Goal: Task Accomplishment & Management: Manage account settings

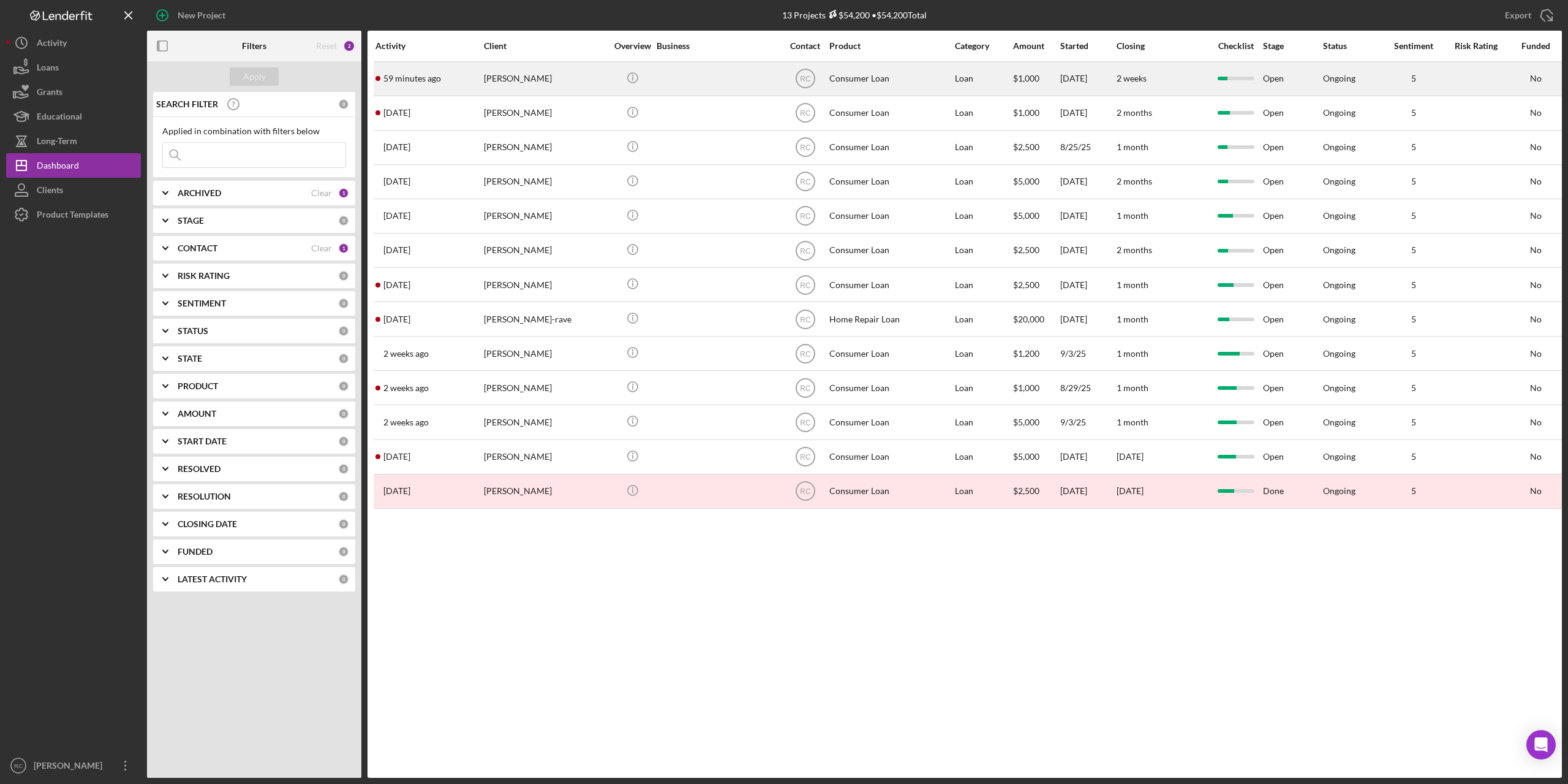
click at [515, 77] on div "Nellie Blackdeer" at bounding box center [546, 79] width 123 height 32
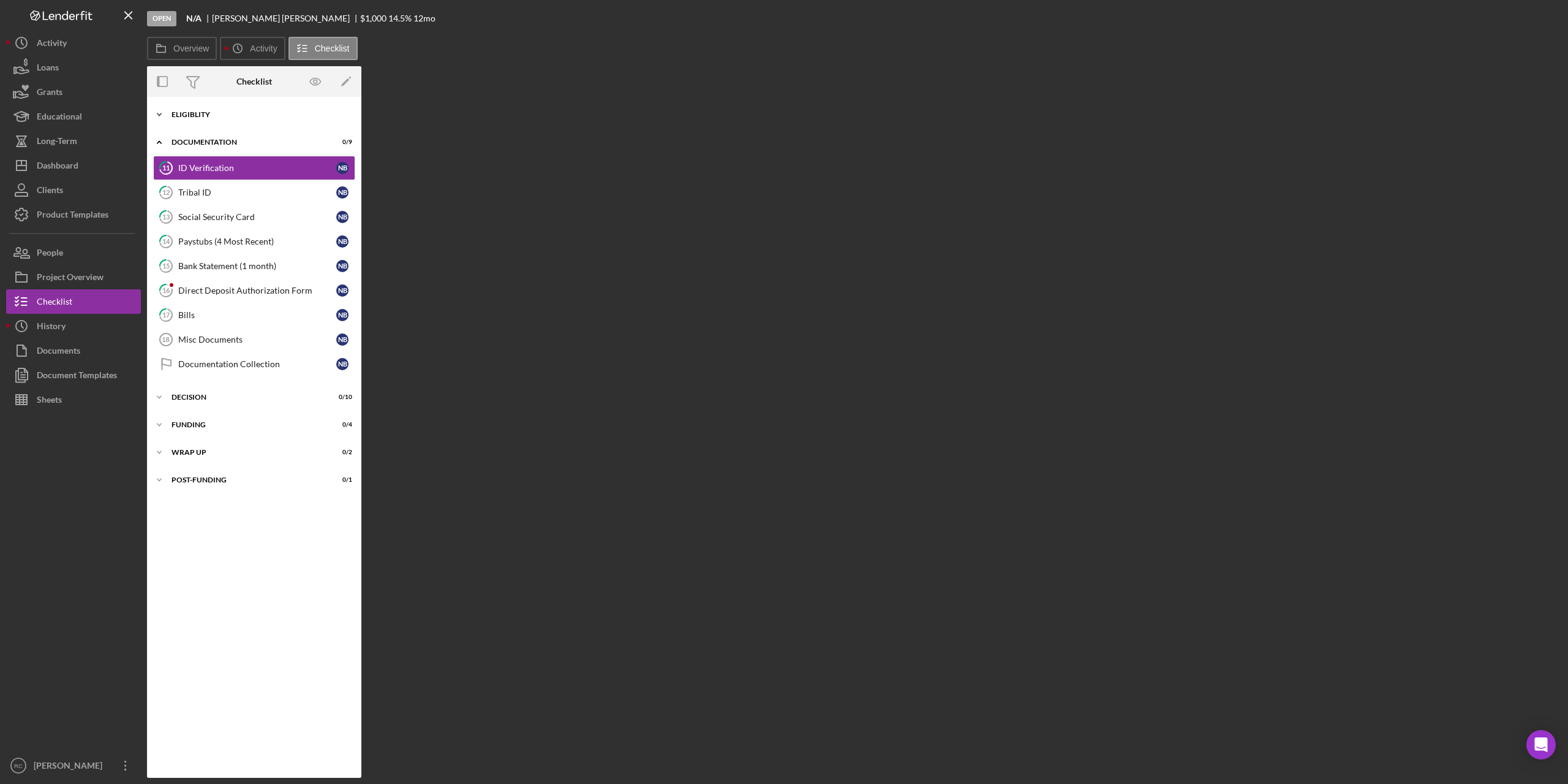
click at [193, 110] on div "Icon/Expander Eligiblity 10 / 10" at bounding box center [254, 115] width 215 height 25
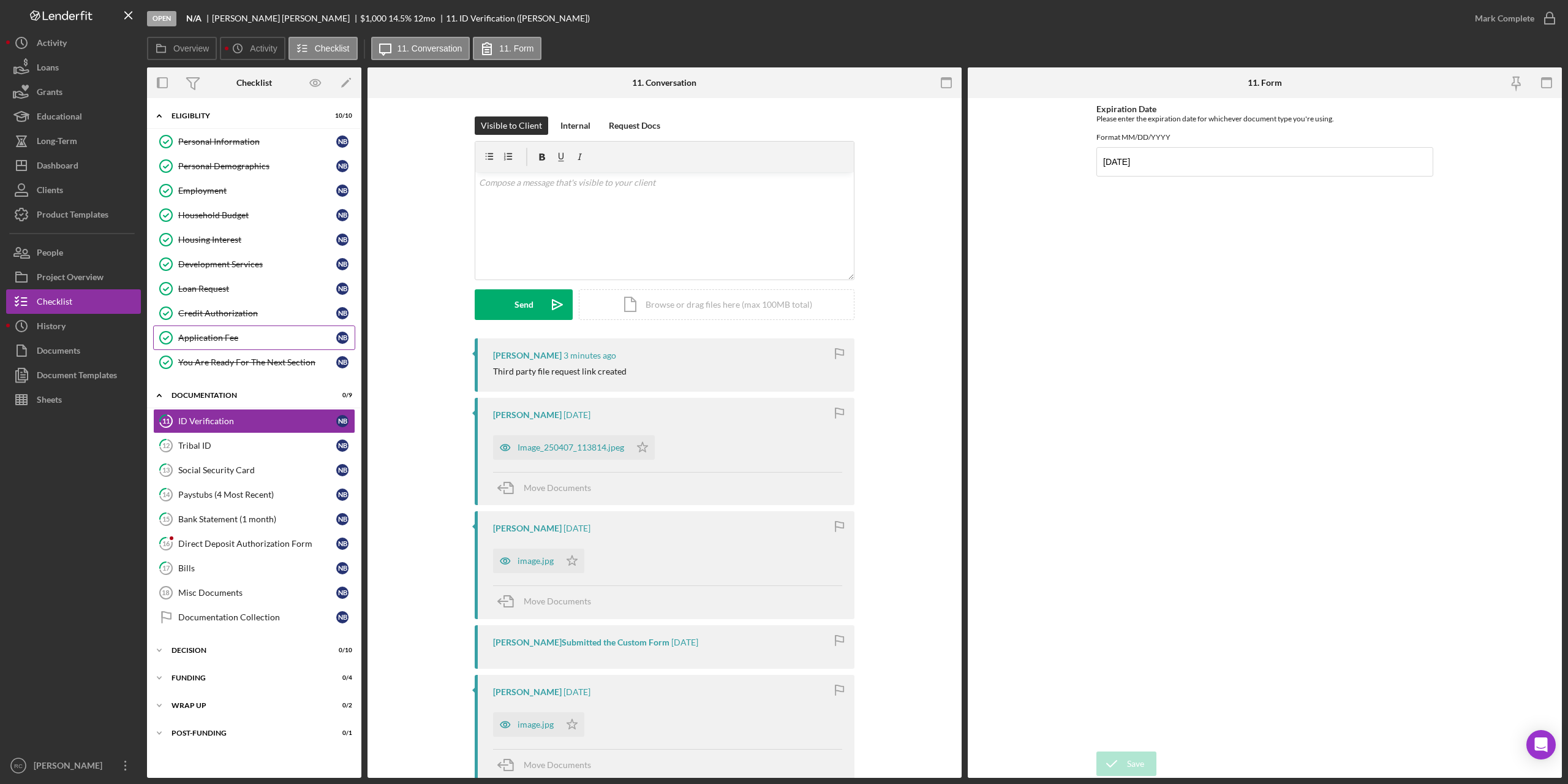
click at [226, 337] on div "Application Fee" at bounding box center [257, 337] width 158 height 10
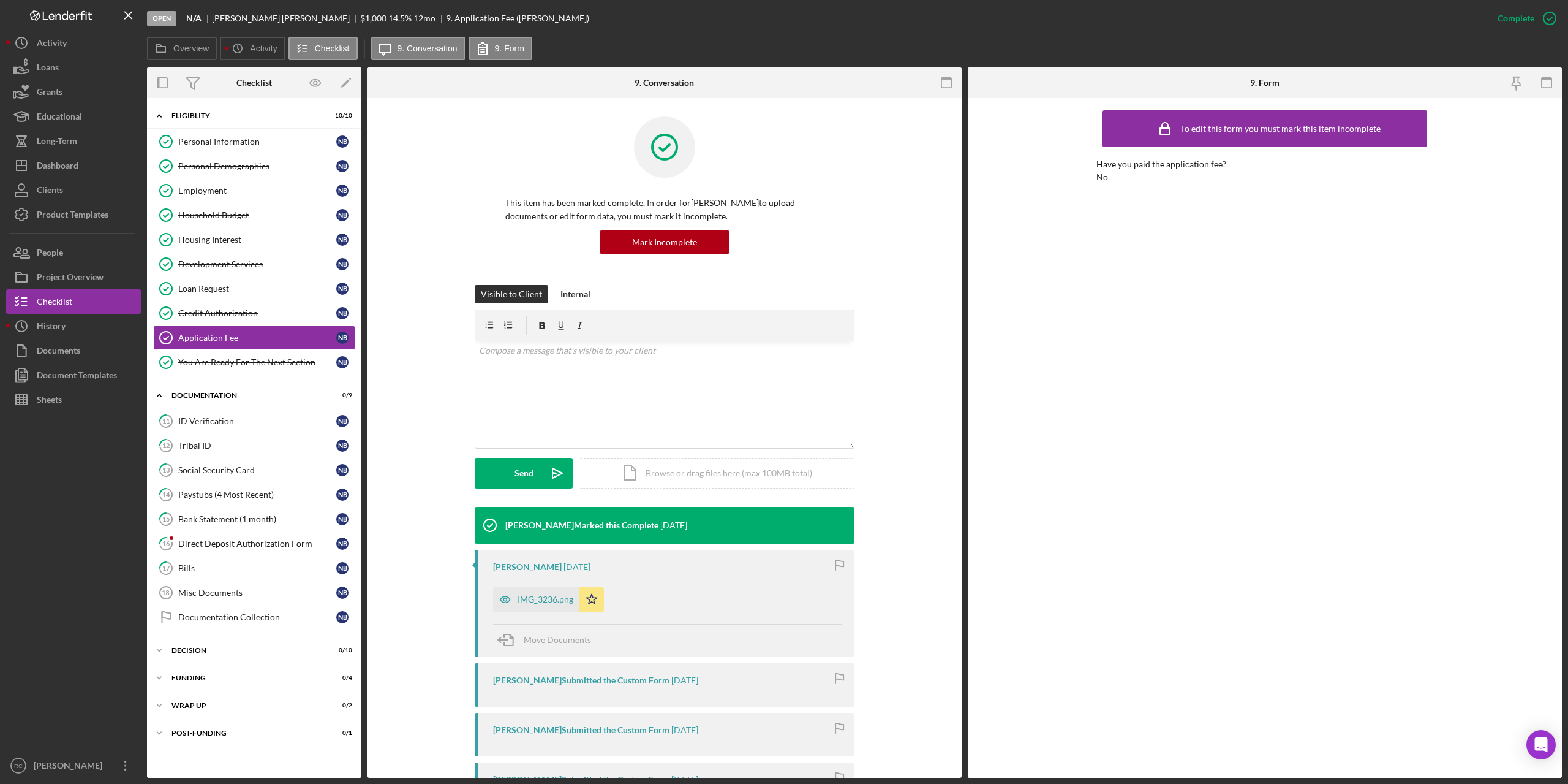
drag, startPoint x: 330, startPoint y: 405, endPoint x: 520, endPoint y: 562, distance: 246.5
click at [477, 525] on div "Overview Internal Workflow Stage Open Icon/Dropdown Arrow Archive (can unarchiv…" at bounding box center [854, 422] width 1415 height 710
click at [221, 416] on div "ID Verification" at bounding box center [257, 421] width 158 height 10
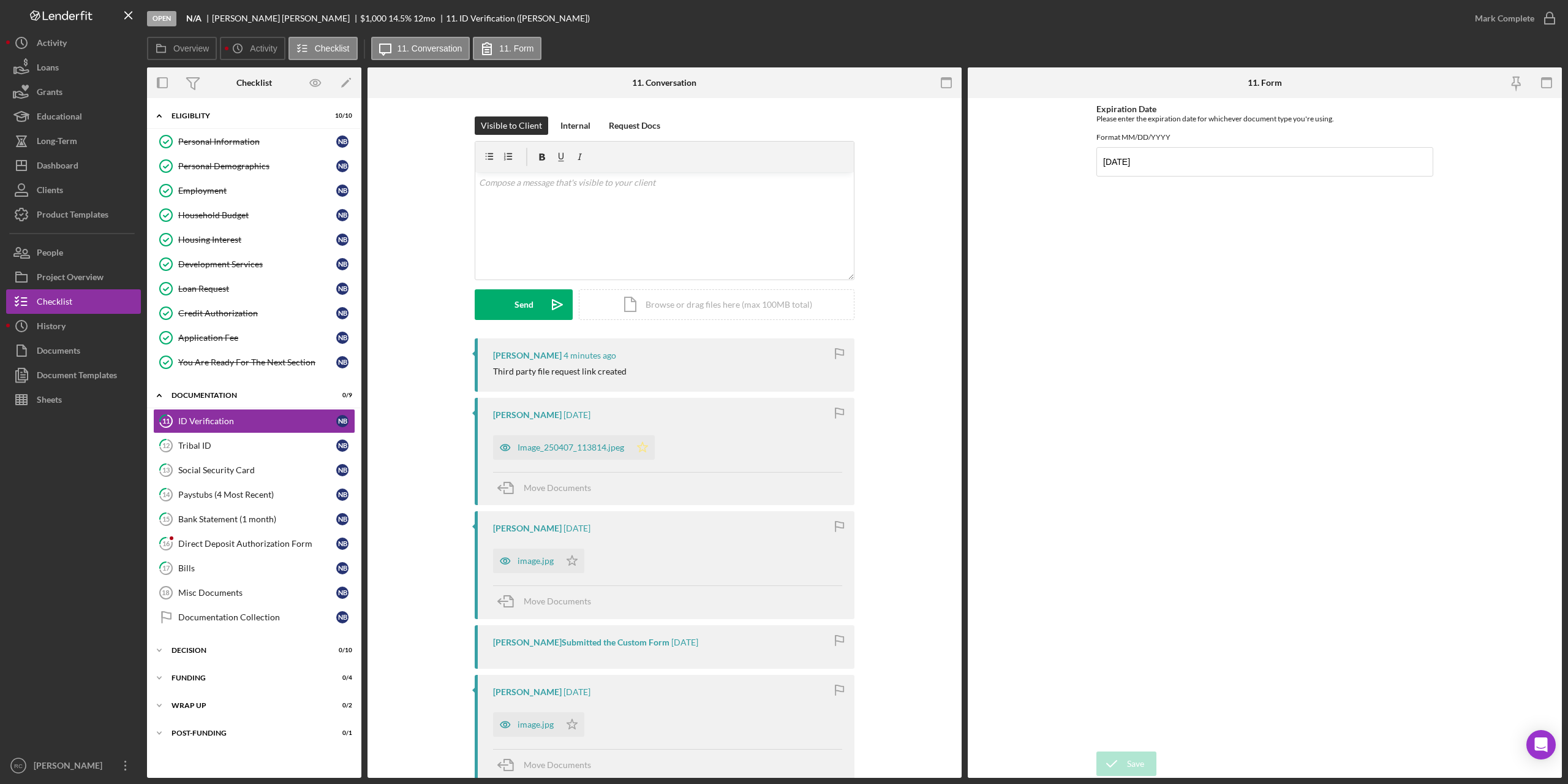
click at [644, 448] on icon "Icon/Star" at bounding box center [643, 447] width 25 height 25
click at [570, 560] on icon "Icon/Star" at bounding box center [573, 561] width 25 height 25
click at [570, 721] on polygon "button" at bounding box center [572, 724] width 10 height 10
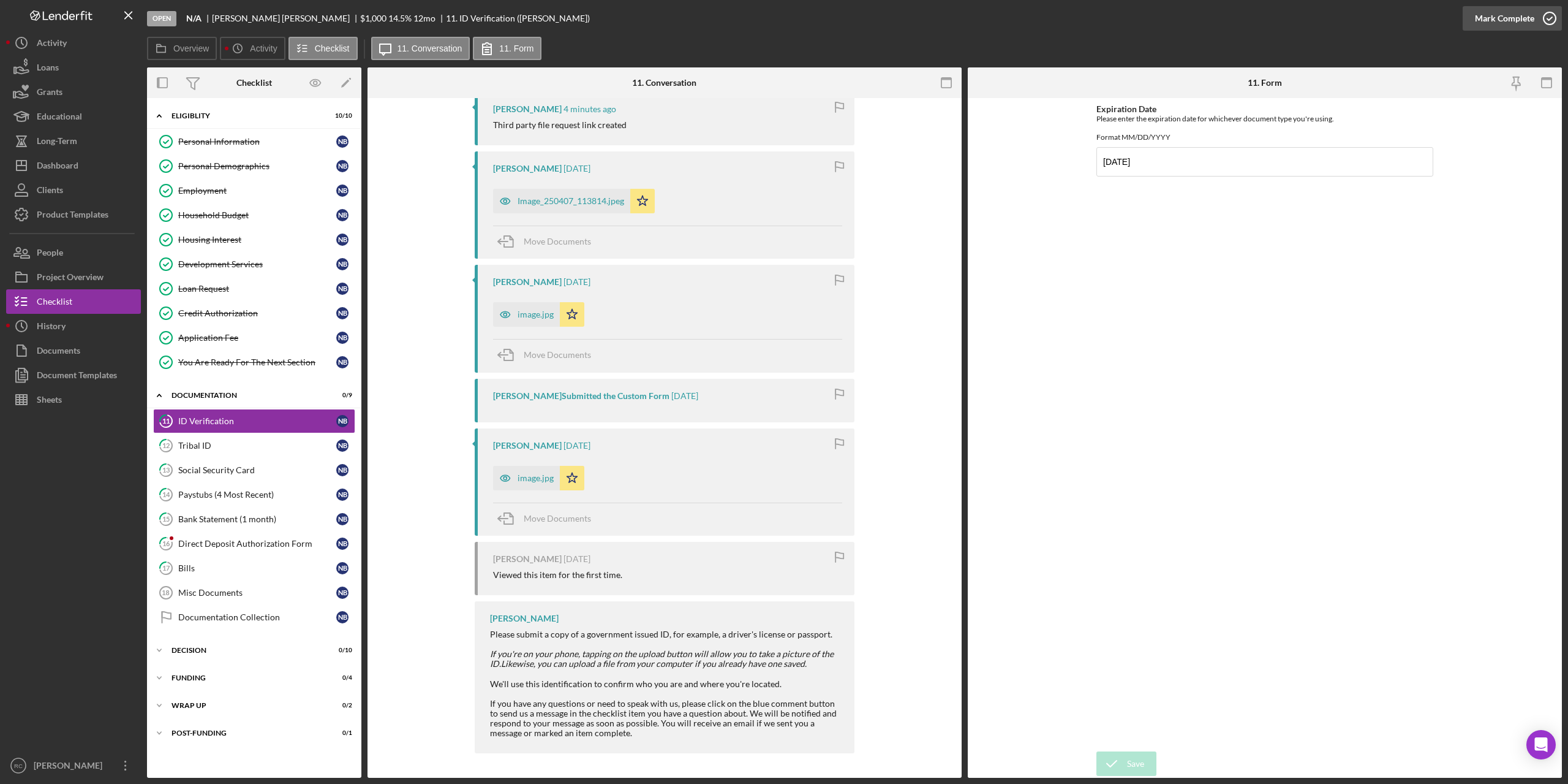
click at [1548, 12] on circle "button" at bounding box center [1550, 19] width 12 height 12
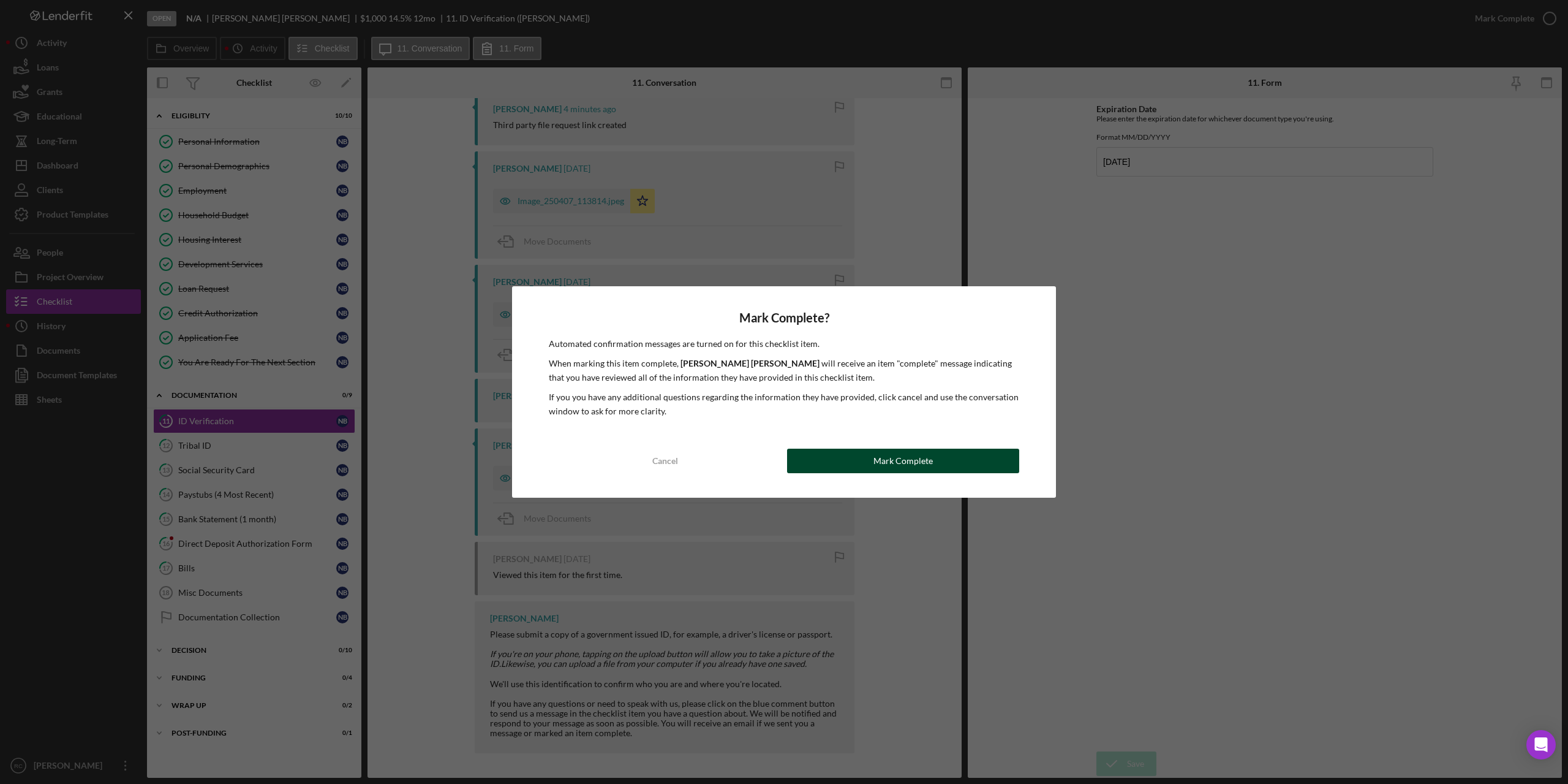
click at [933, 458] on button "Mark Complete" at bounding box center [903, 461] width 232 height 25
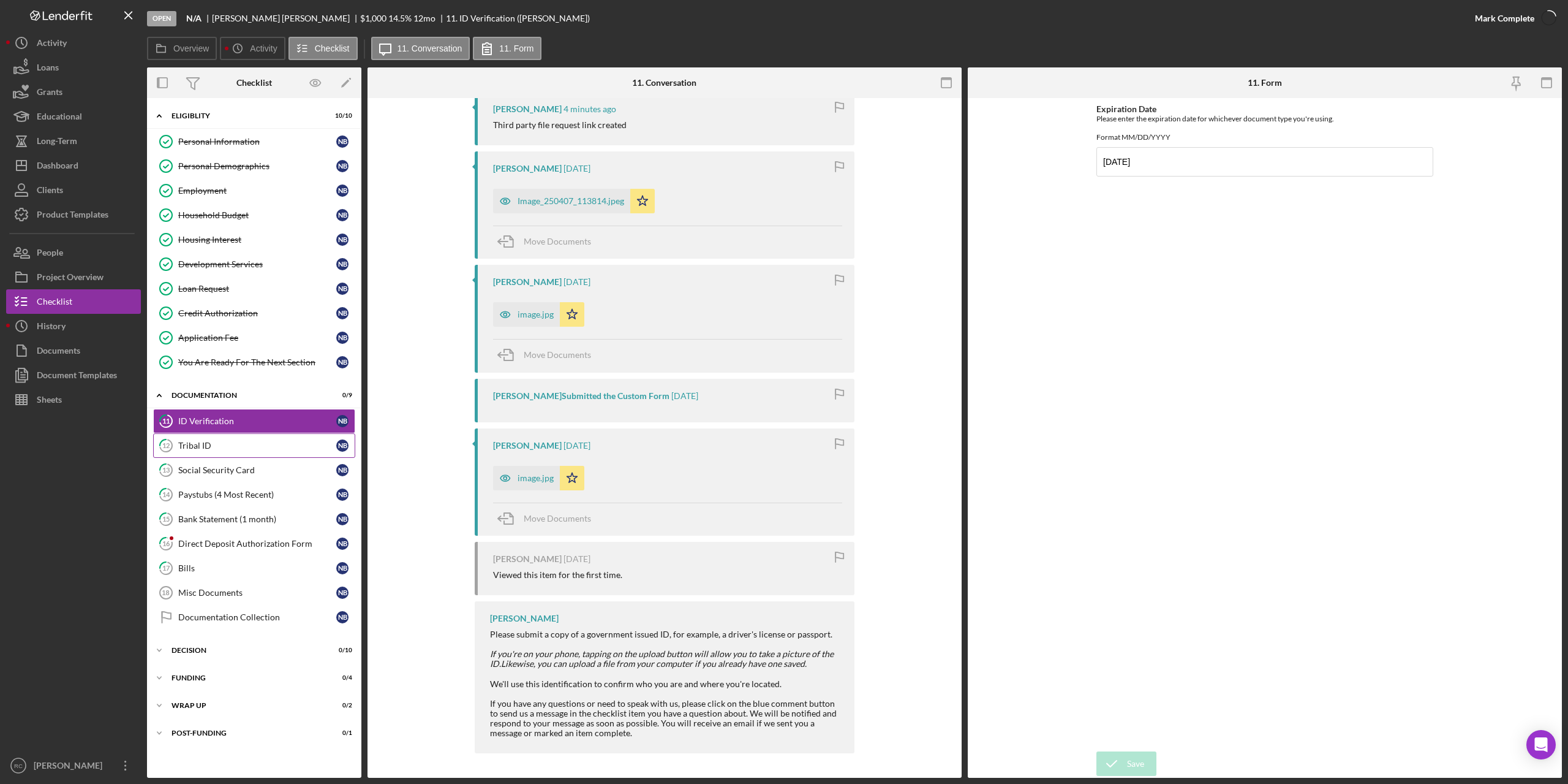
scroll to position [433, 0]
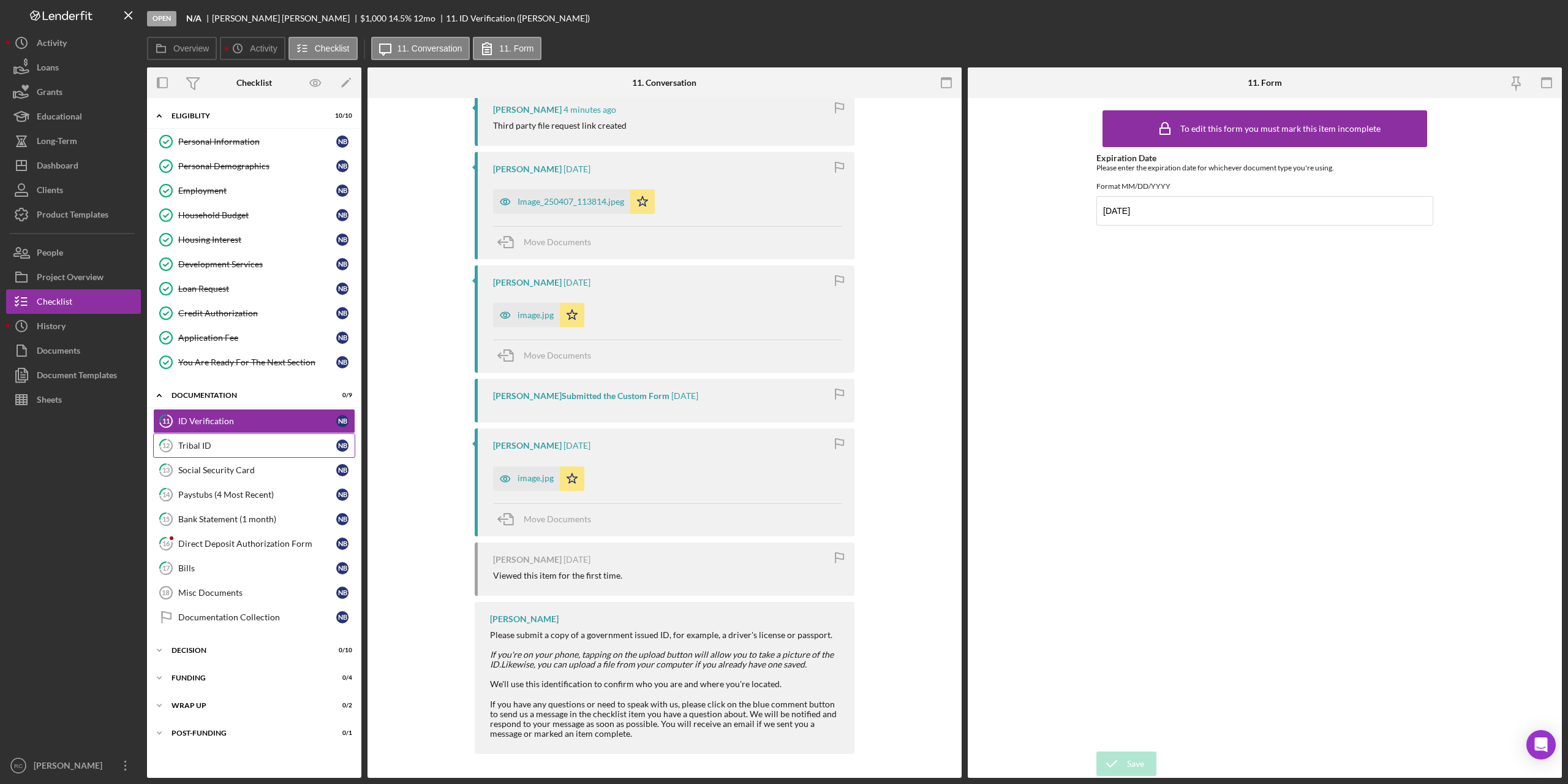
click at [210, 446] on div "Tribal ID" at bounding box center [257, 445] width 158 height 10
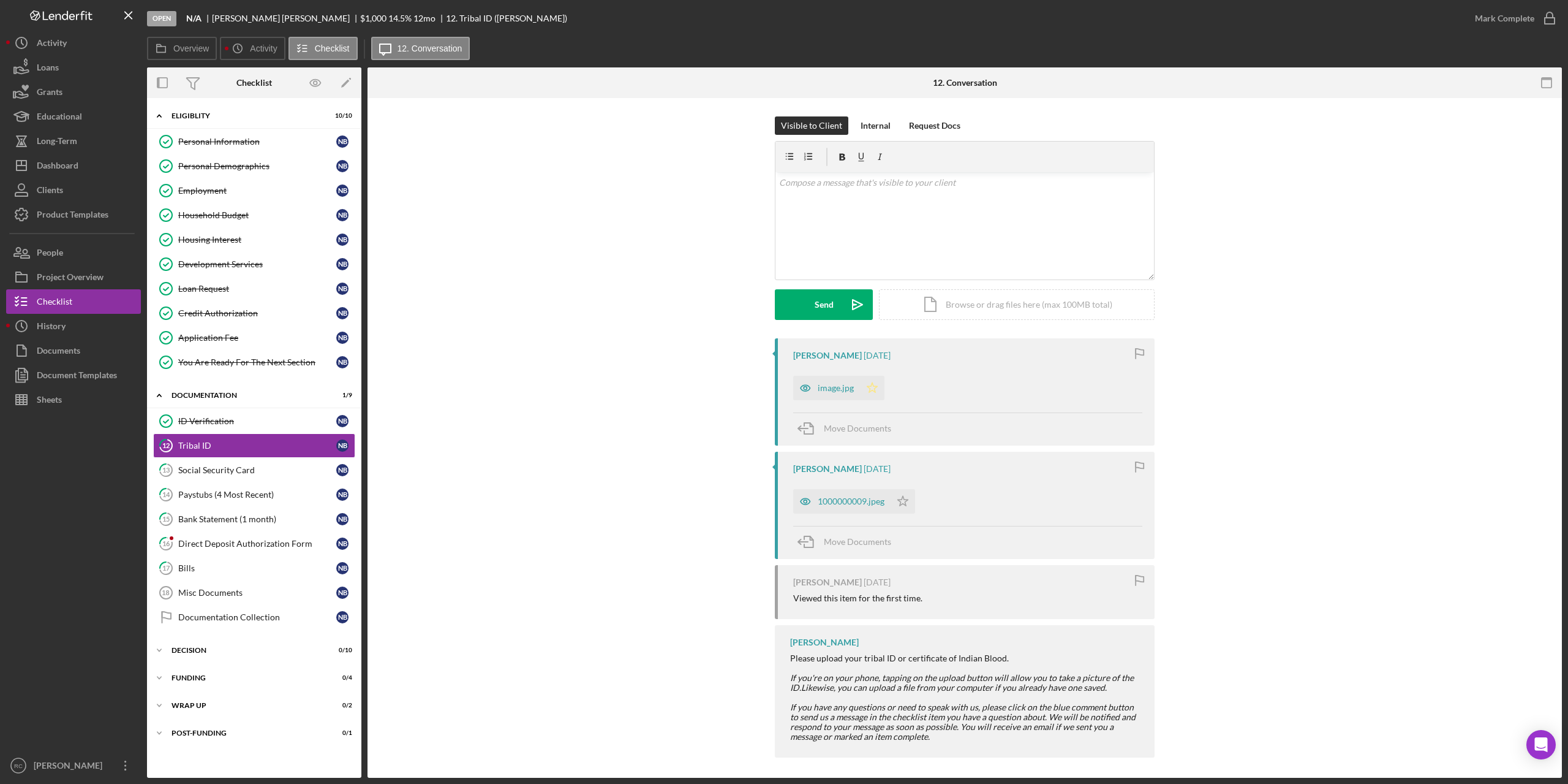
click at [872, 389] on polygon "button" at bounding box center [872, 387] width 10 height 10
click at [903, 500] on icon "Icon/Star" at bounding box center [903, 502] width 25 height 25
drag, startPoint x: 1550, startPoint y: 19, endPoint x: 1514, endPoint y: 38, distance: 40.7
click at [0, 0] on icon "button" at bounding box center [0, 0] width 0 height 0
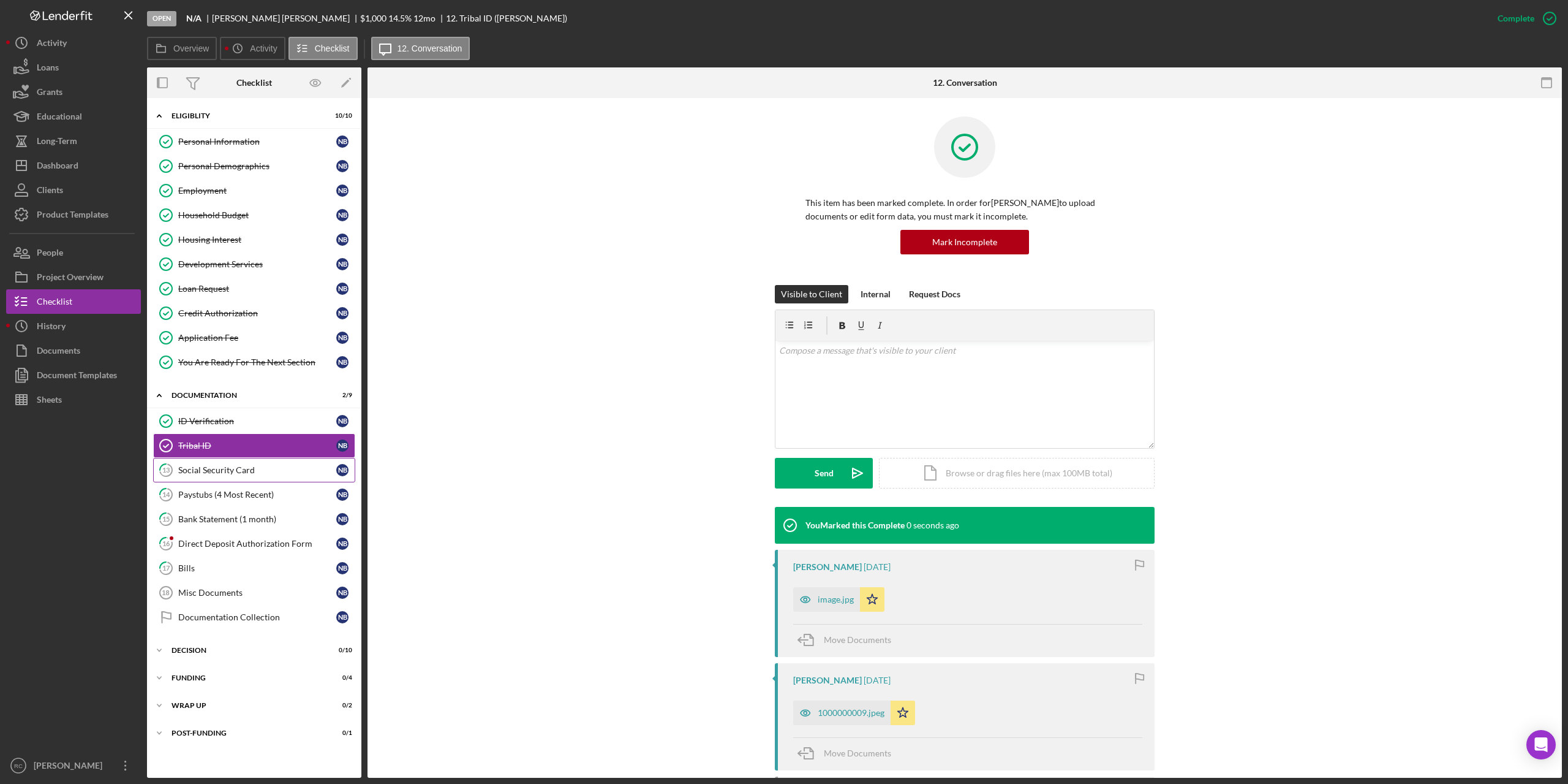
click at [216, 473] on div "Social Security Card" at bounding box center [257, 470] width 158 height 10
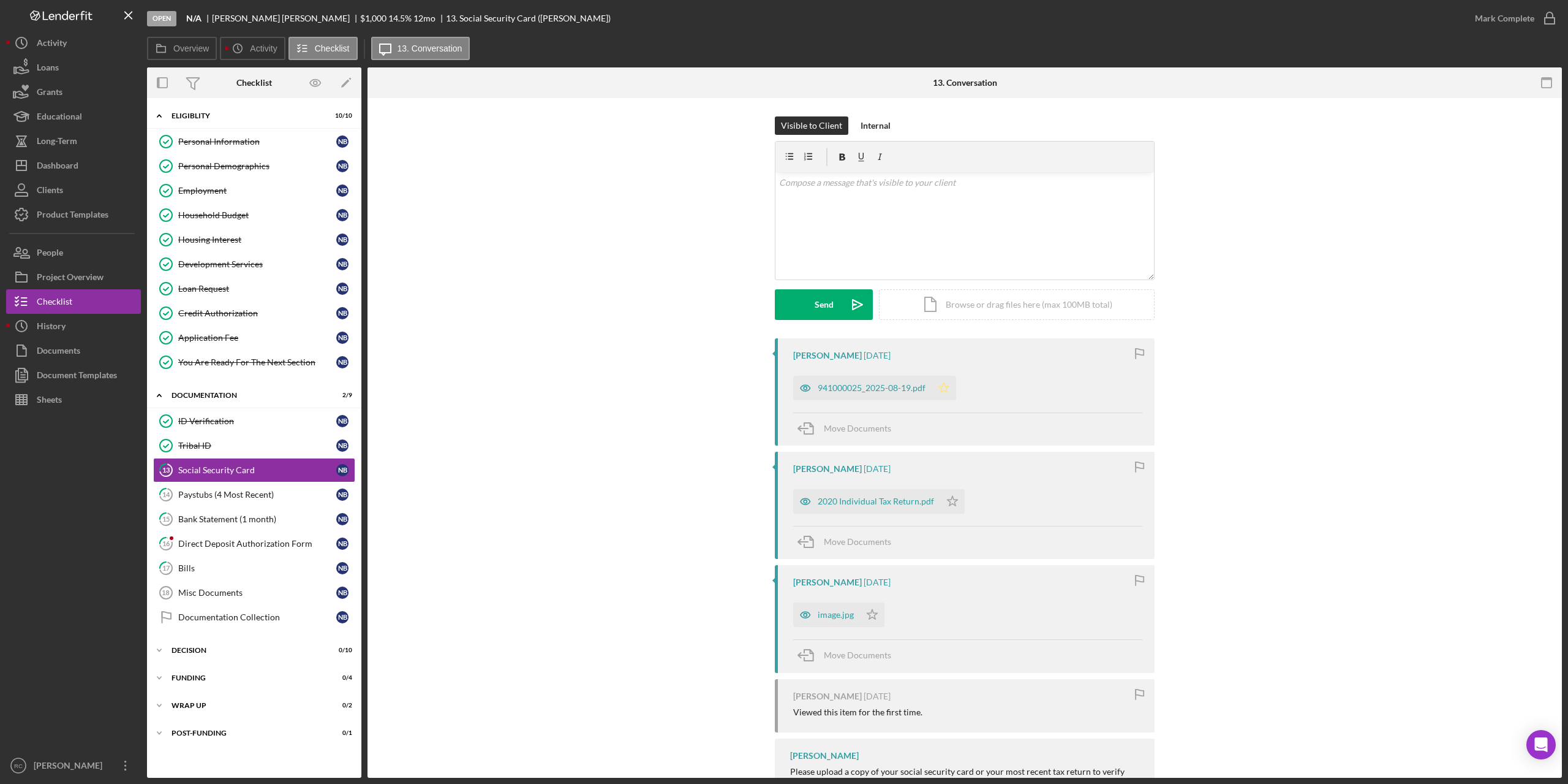
click at [946, 389] on icon "Icon/Star" at bounding box center [944, 388] width 25 height 25
click at [945, 499] on icon "Icon/Star" at bounding box center [953, 502] width 25 height 25
click at [873, 616] on polygon "button" at bounding box center [872, 615] width 10 height 10
drag, startPoint x: 1555, startPoint y: 21, endPoint x: 1489, endPoint y: 40, distance: 68.7
click at [1552, 21] on icon "button" at bounding box center [1549, 18] width 30 height 30
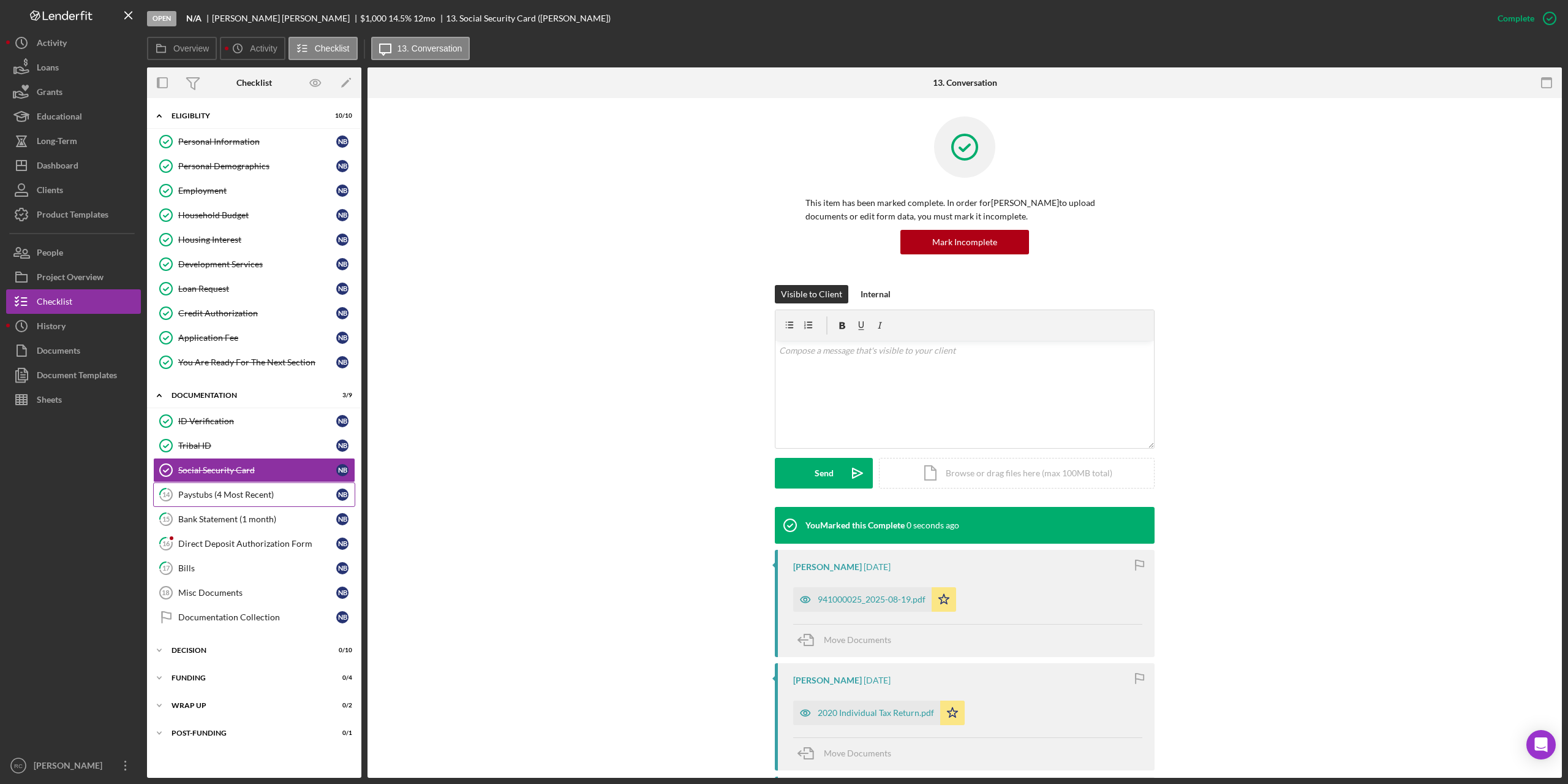
click at [242, 496] on div "Paystubs (4 Most Recent)" at bounding box center [257, 495] width 158 height 10
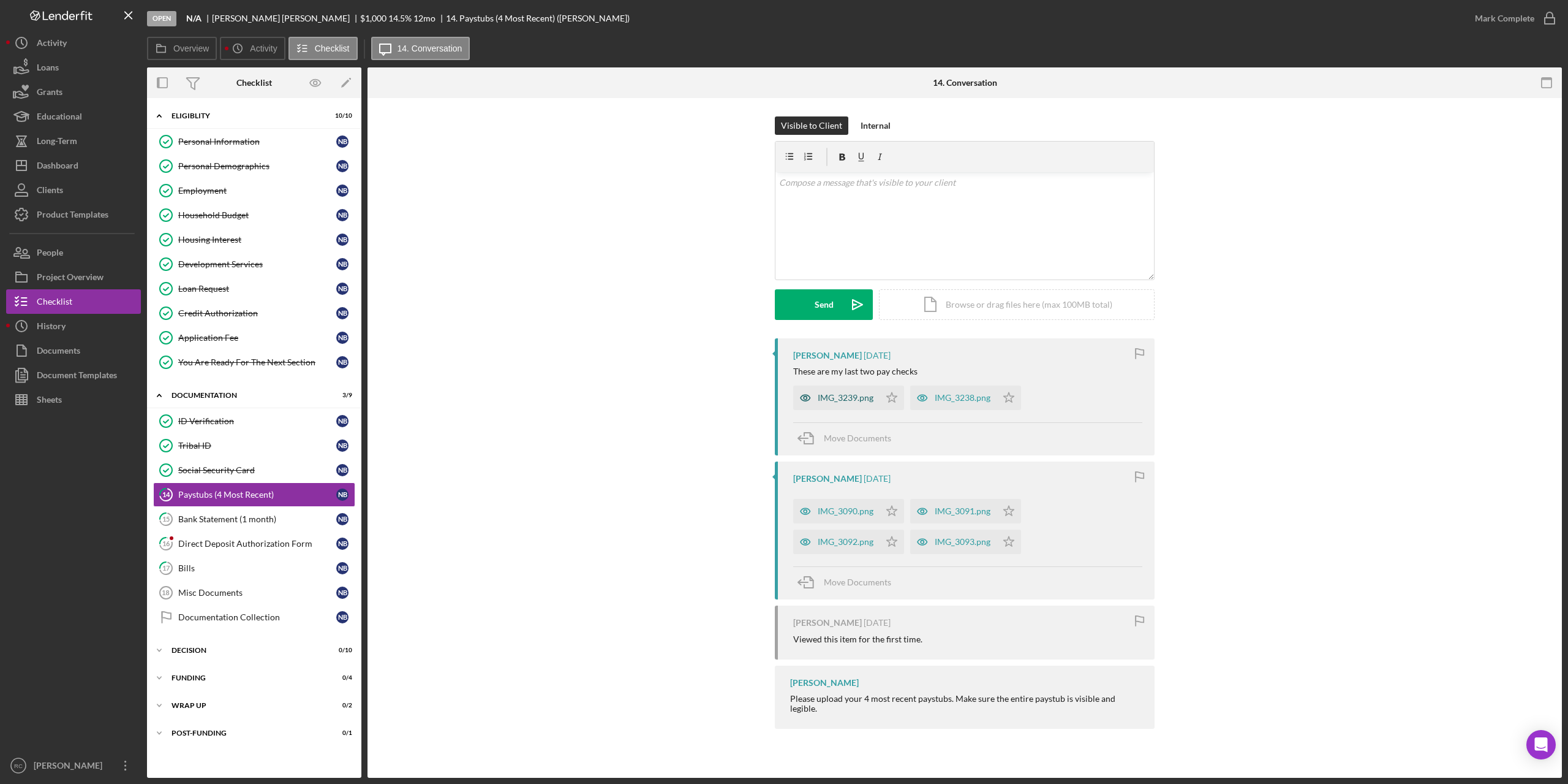
click at [857, 400] on div "IMG_3239.png" at bounding box center [845, 398] width 56 height 10
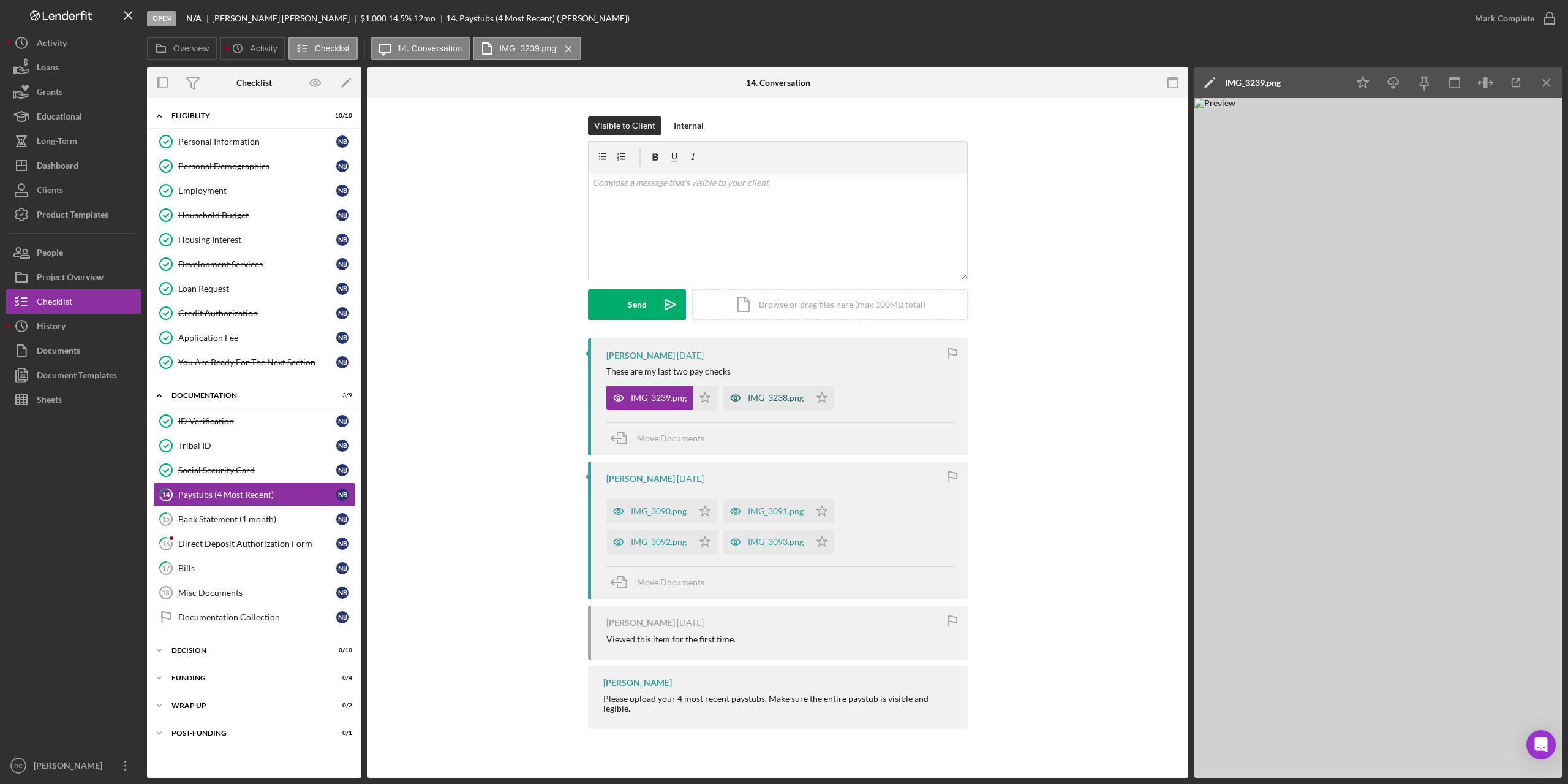
click at [764, 400] on div "IMG_3238.png" at bounding box center [775, 398] width 56 height 10
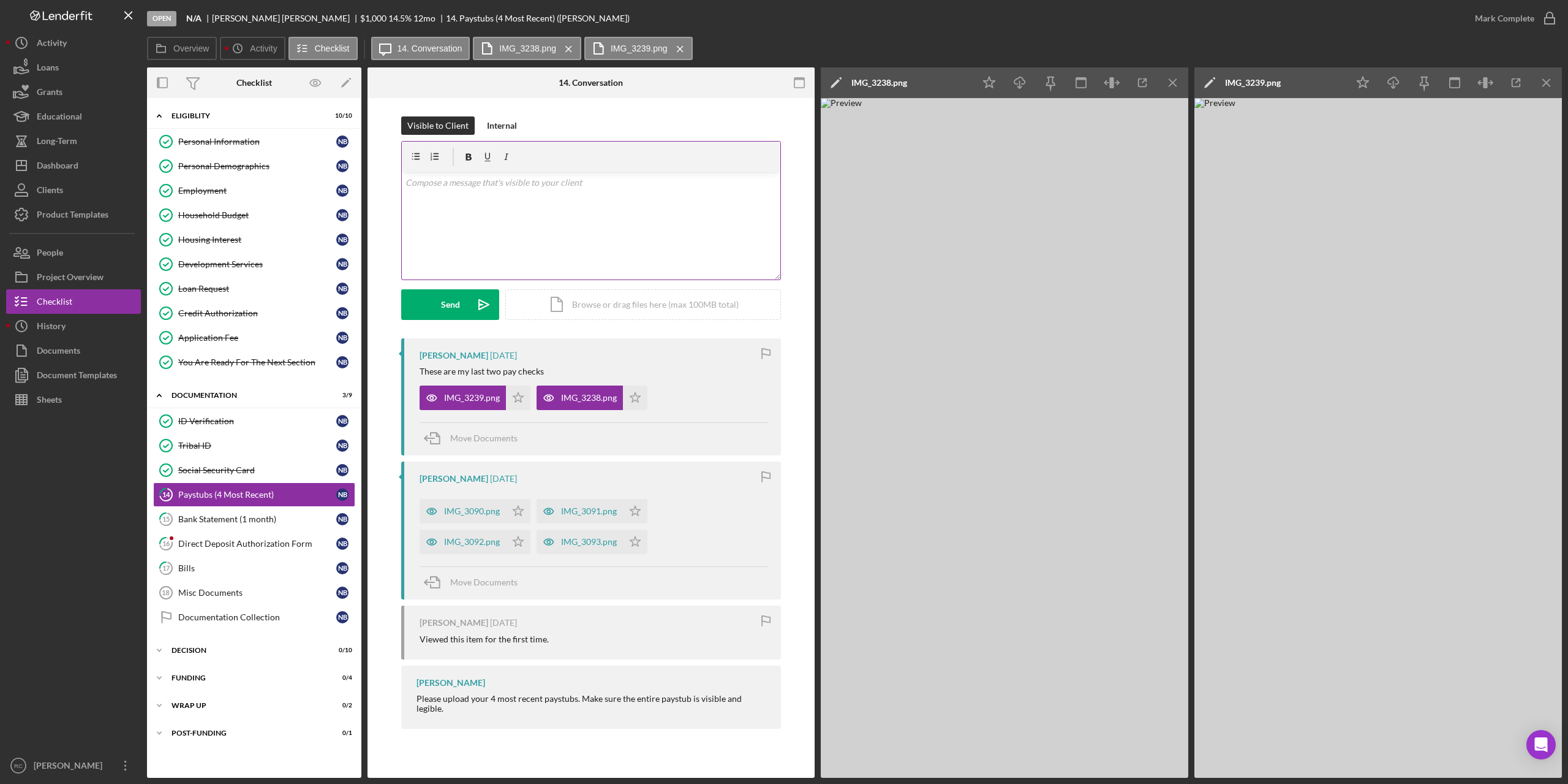
click at [476, 205] on div "v Color teal Color pink Remove color Add row above Add row below Add column bef…" at bounding box center [591, 226] width 379 height 107
click at [250, 520] on div "Bank Statement (1 month)" at bounding box center [257, 519] width 158 height 10
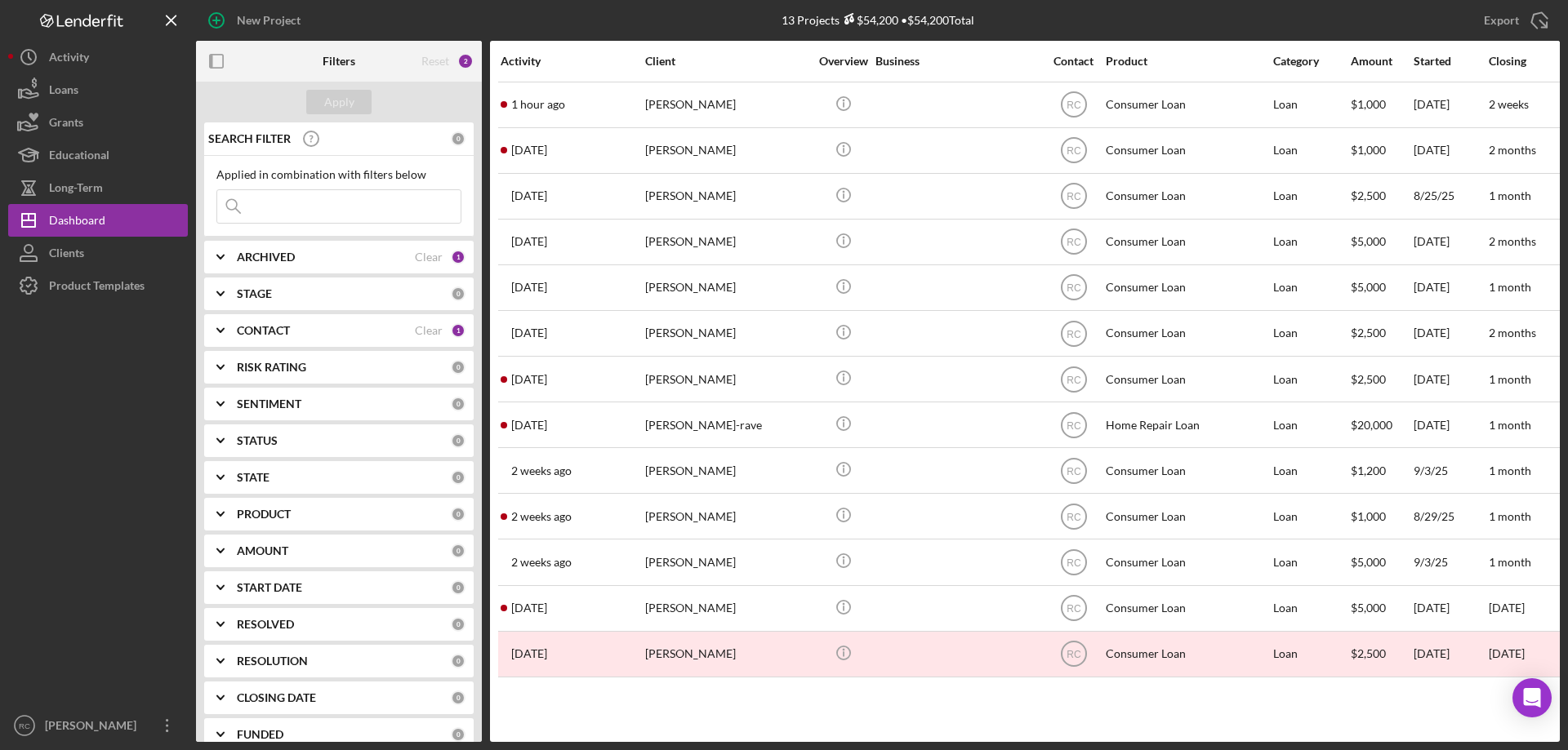
click at [384, 208] on input at bounding box center [338, 207] width 244 height 33
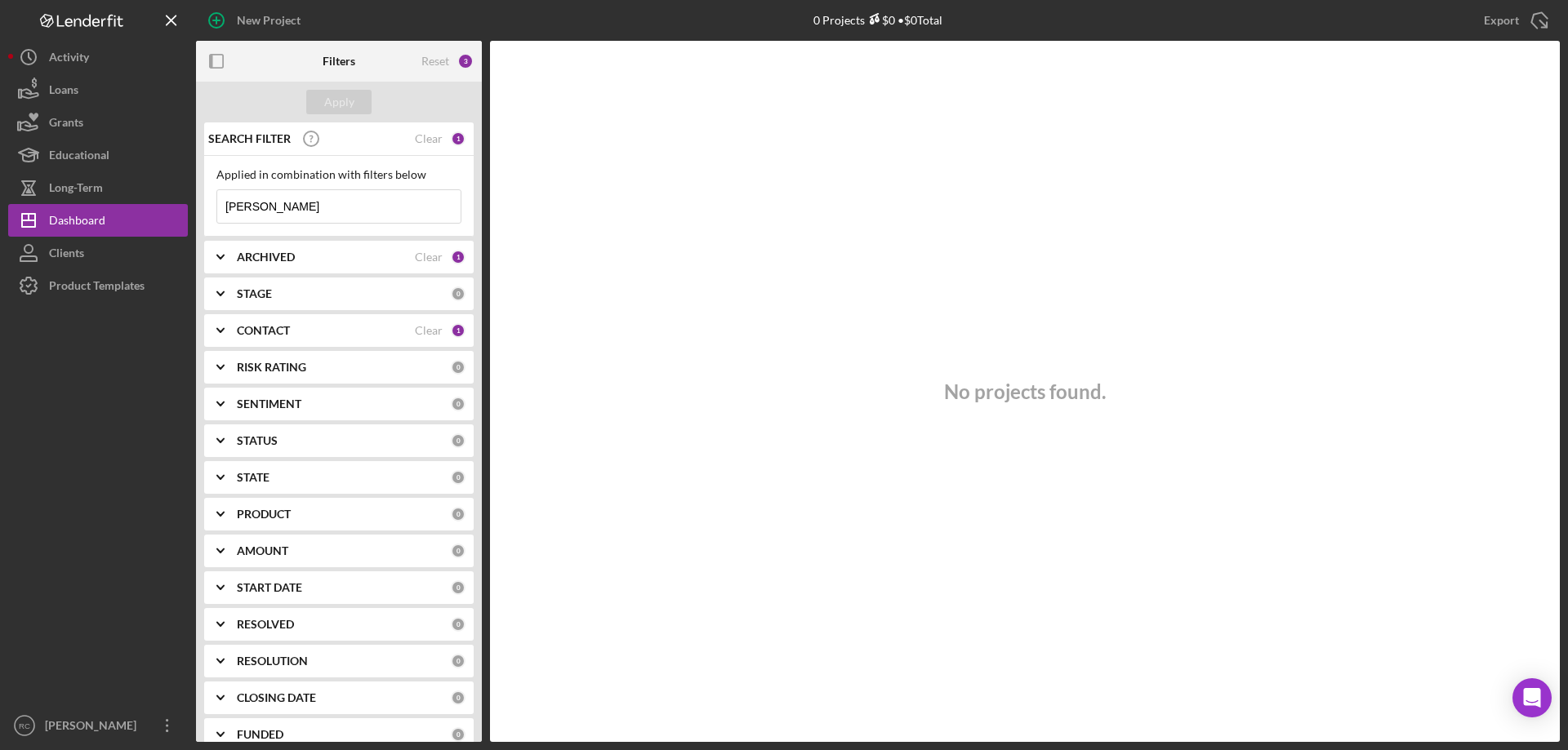
type input "[PERSON_NAME]"
click at [394, 328] on div "CONTACT" at bounding box center [326, 331] width 178 height 13
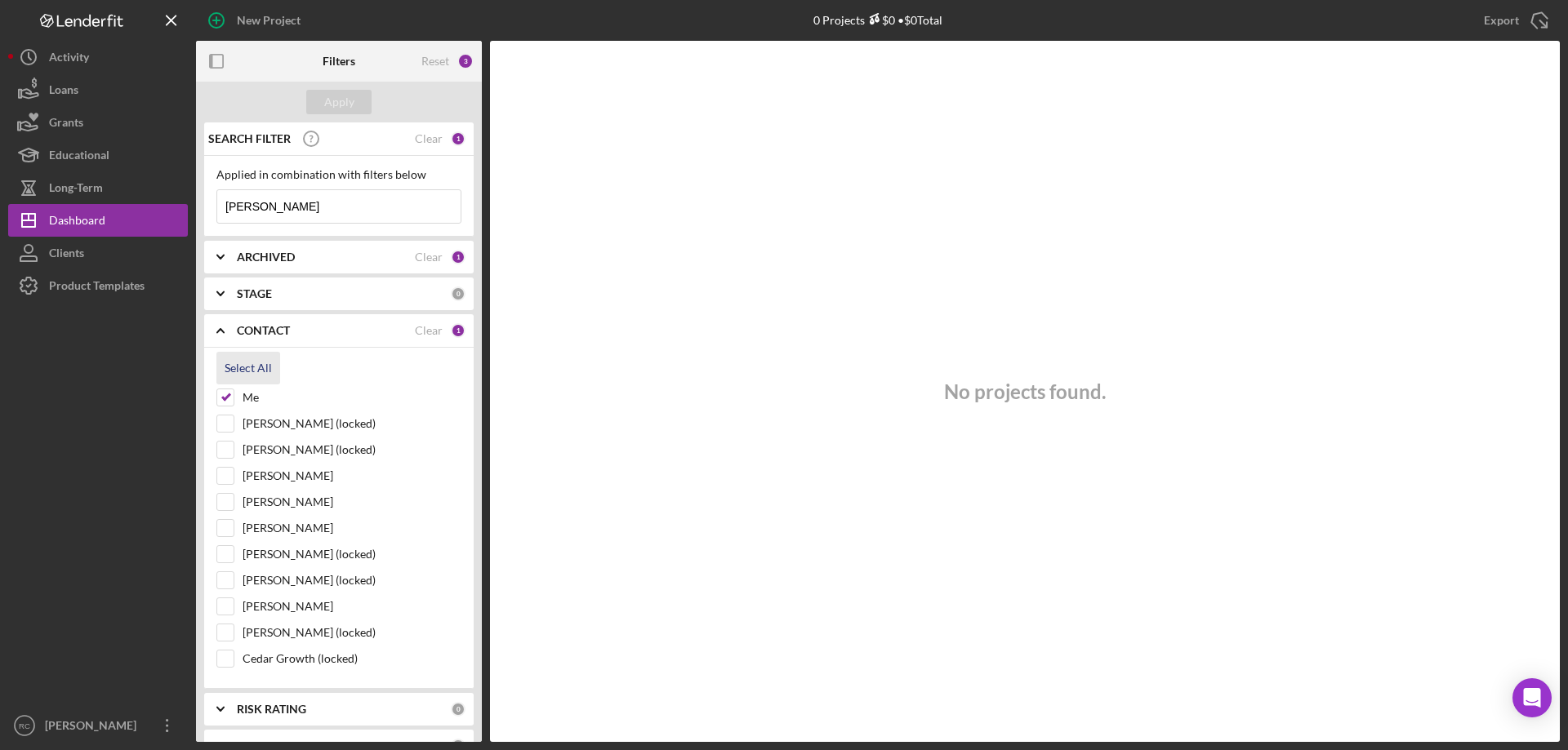
click at [249, 363] on div "Select All" at bounding box center [248, 369] width 48 height 33
checkbox input "true"
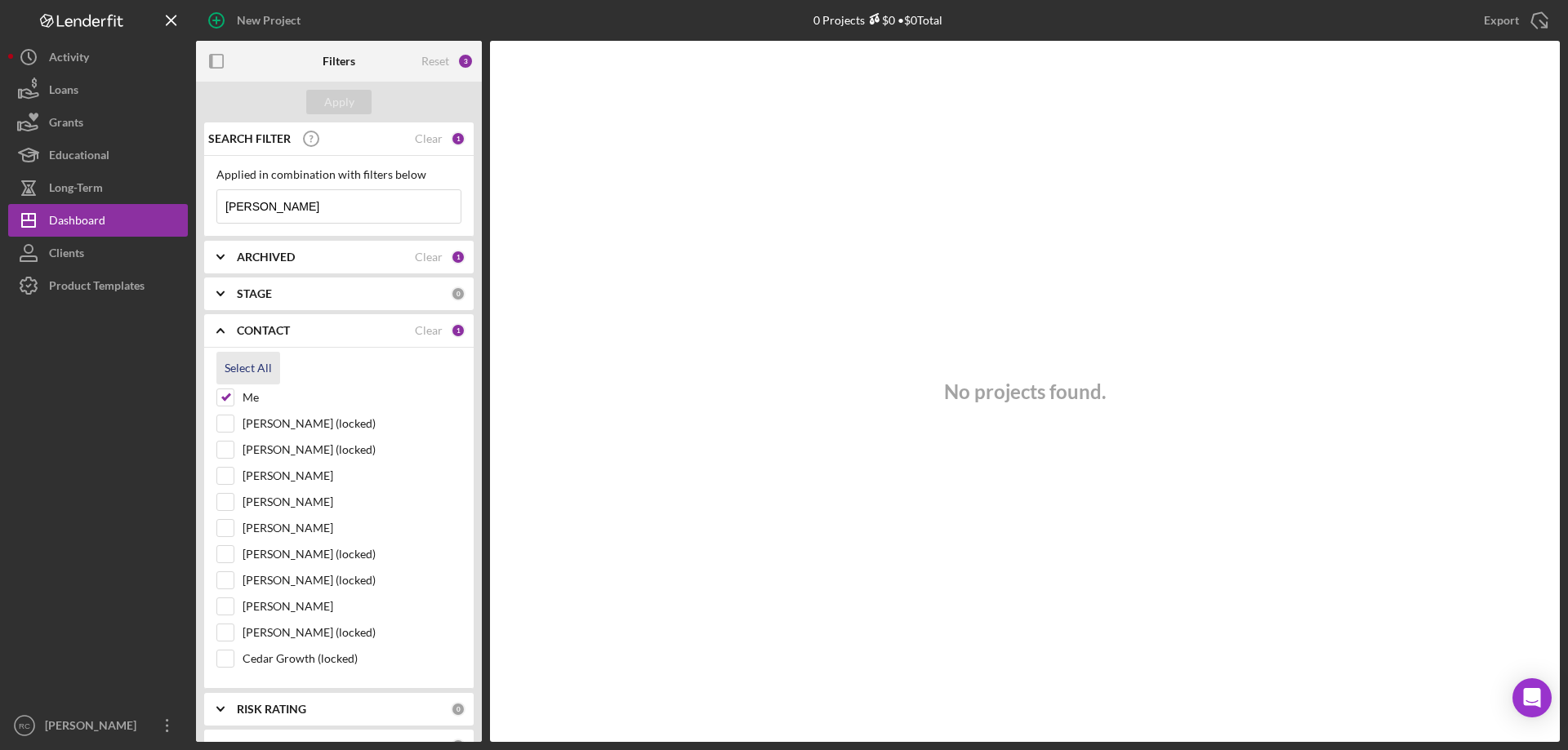
checkbox input "true"
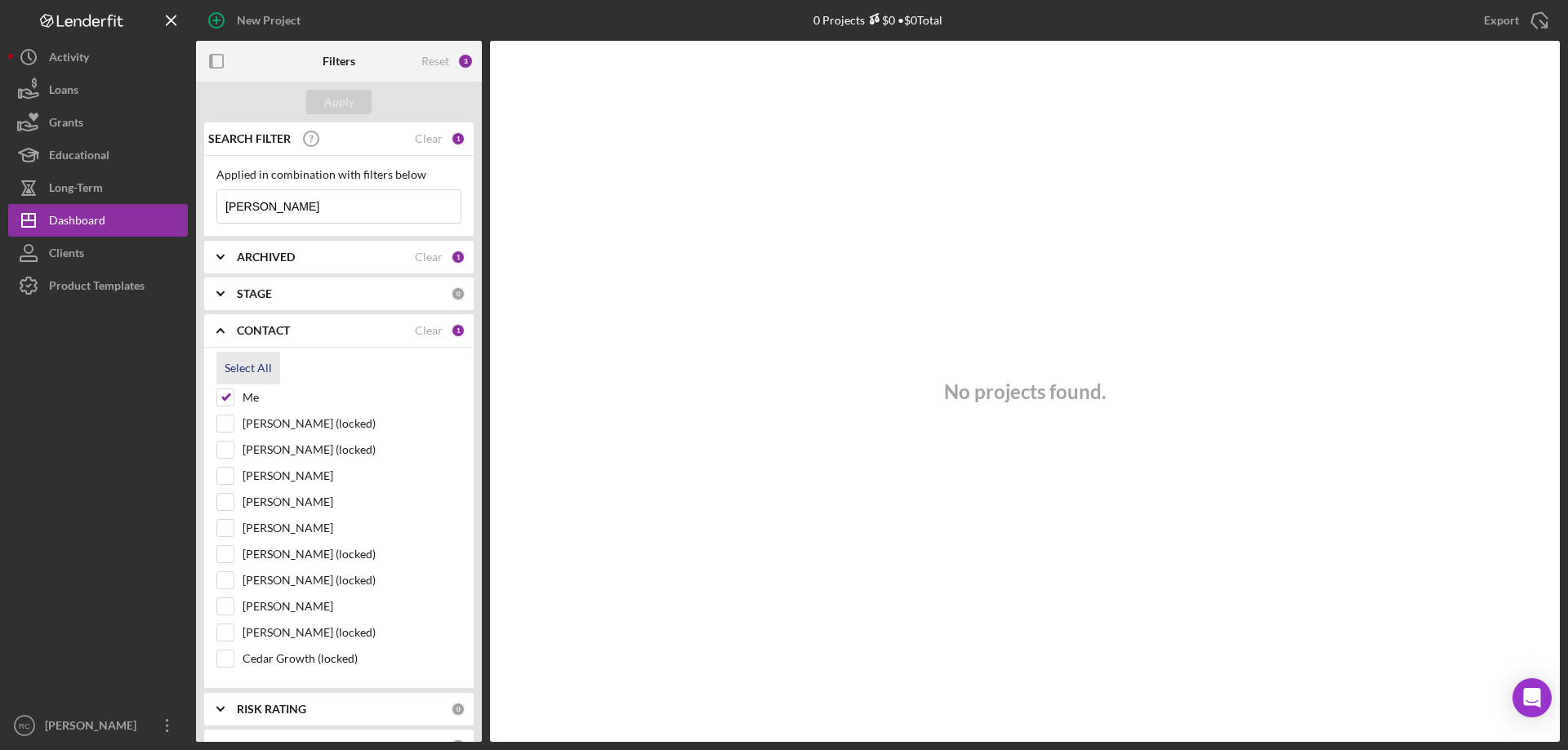
checkbox input "true"
click at [310, 260] on div "ARCHIVED" at bounding box center [326, 257] width 178 height 13
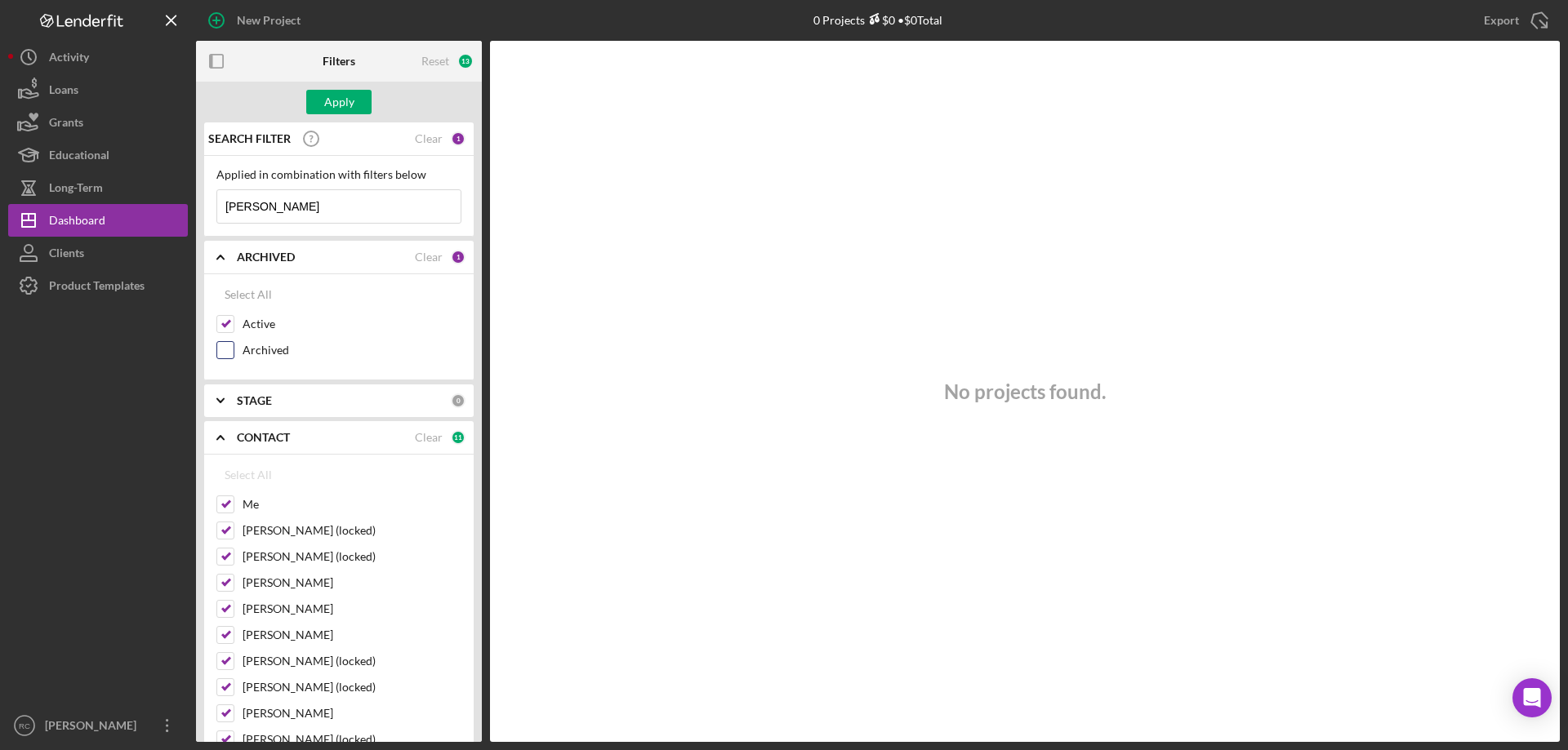
click at [250, 354] on label "Archived" at bounding box center [352, 350] width 219 height 17
click at [234, 354] on input "Archived" at bounding box center [225, 350] width 17 height 17
checkbox input "true"
click at [357, 104] on button "Apply" at bounding box center [338, 102] width 65 height 25
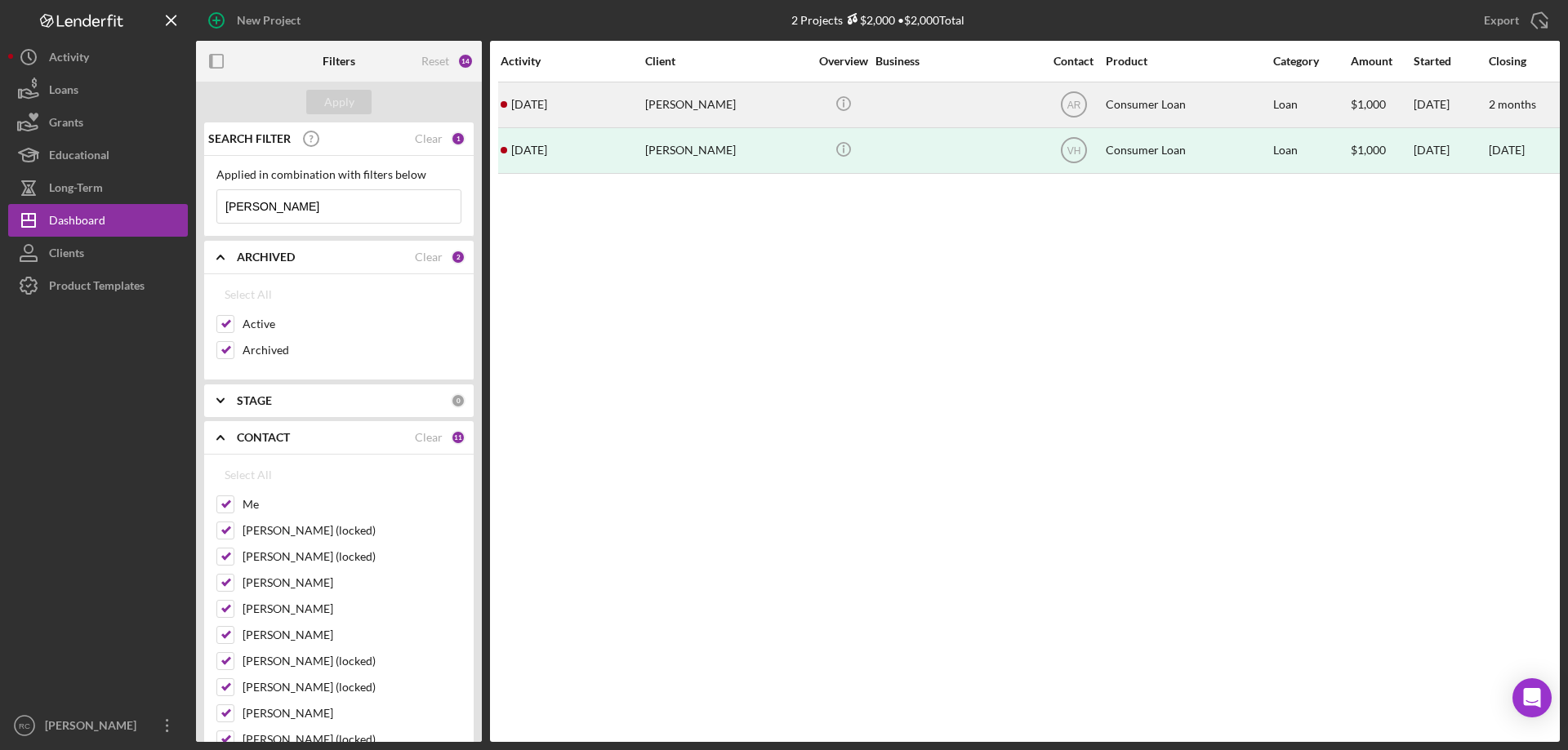
click at [704, 107] on div "Selina Casarez" at bounding box center [727, 105] width 164 height 43
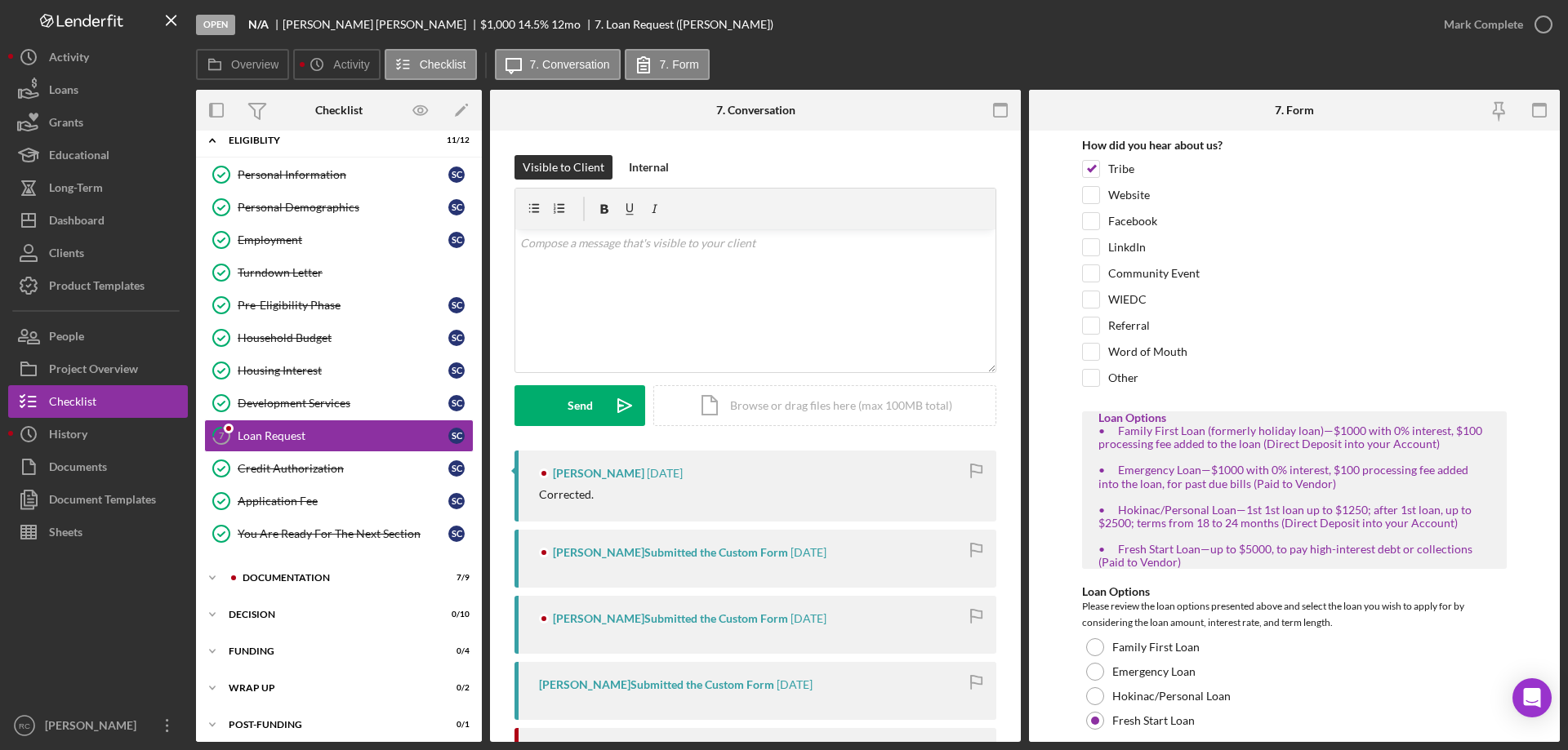
scroll to position [326, 0]
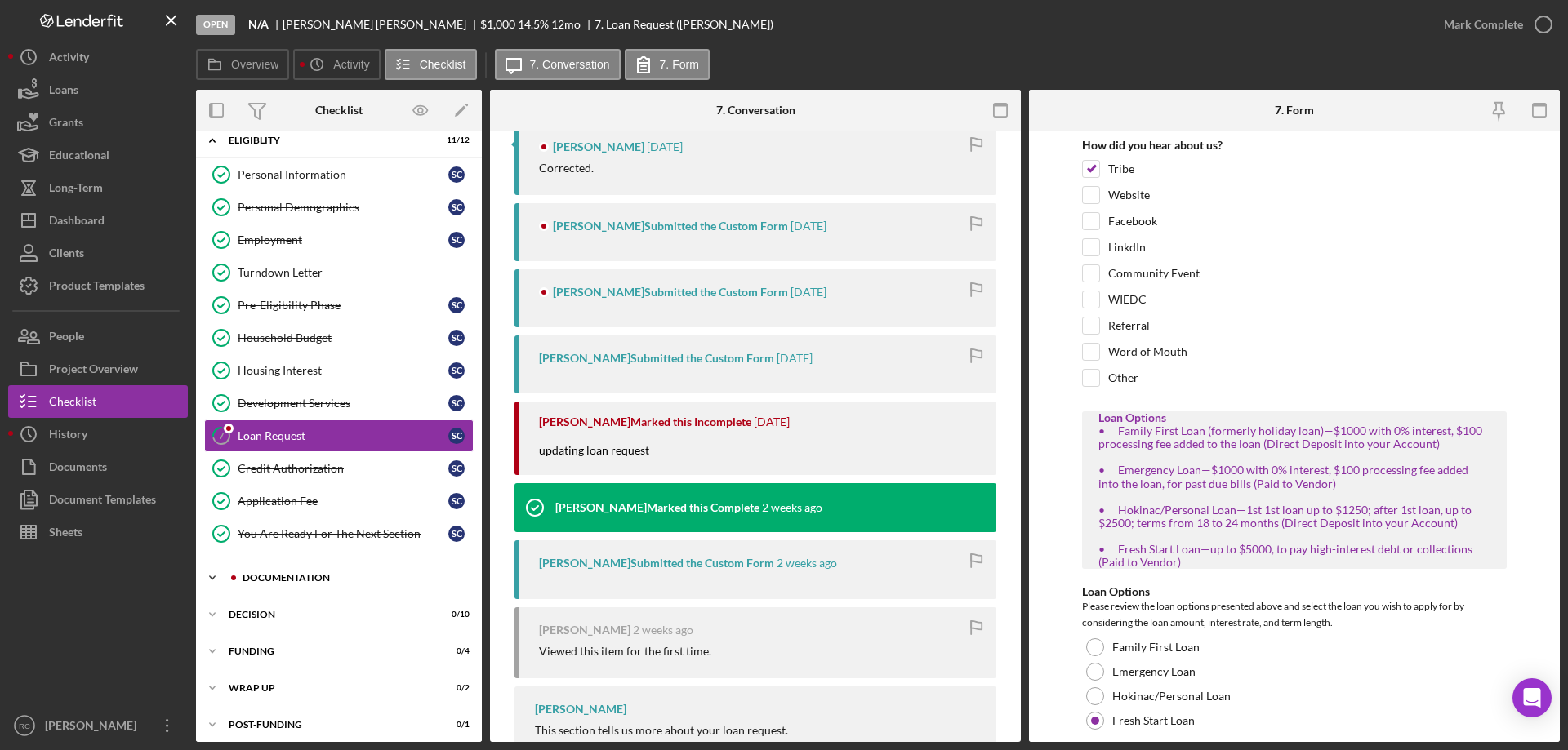
click at [325, 528] on div "Documentation" at bounding box center [352, 577] width 219 height 10
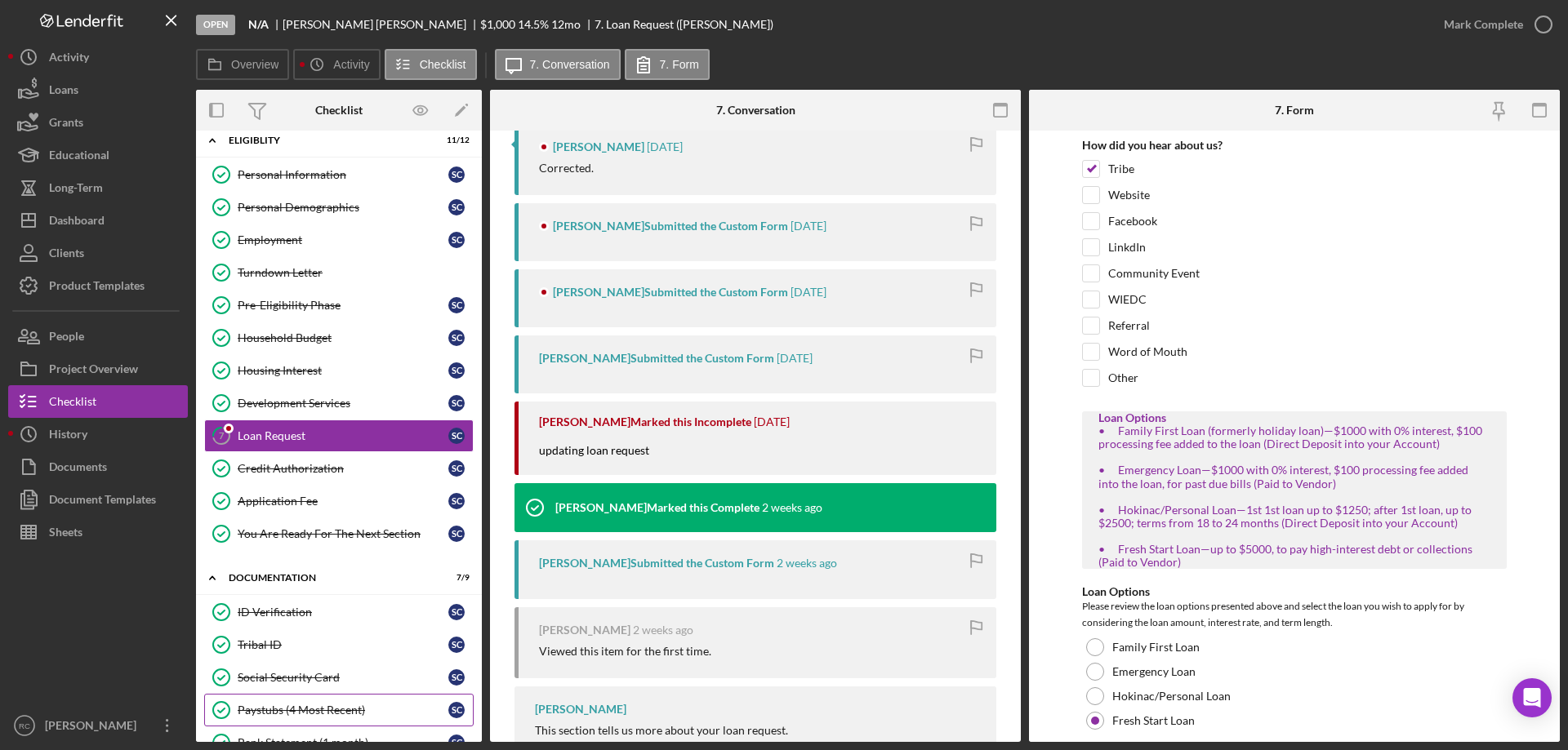
scroll to position [324, 0]
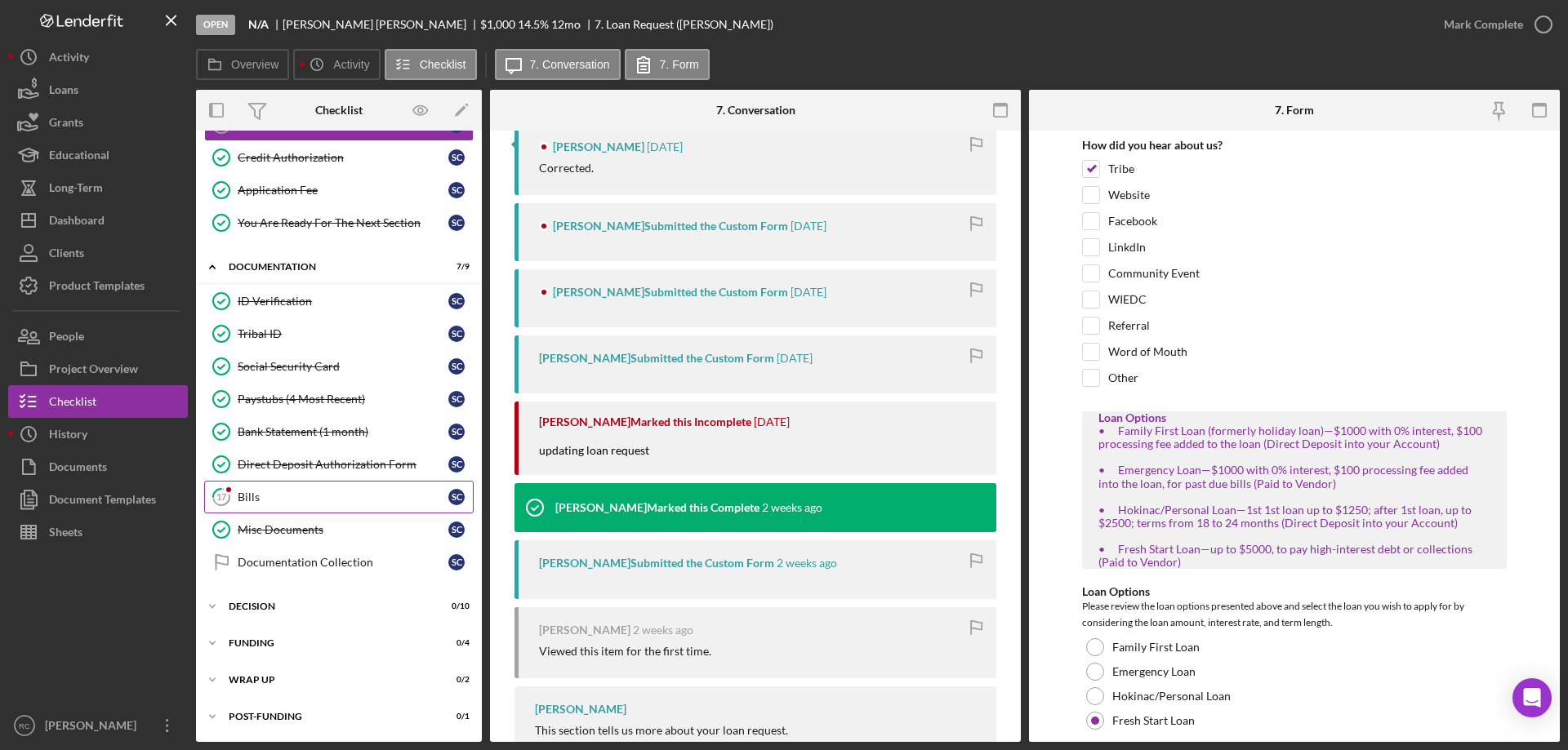
click at [282, 501] on div "Bills" at bounding box center [342, 497] width 211 height 13
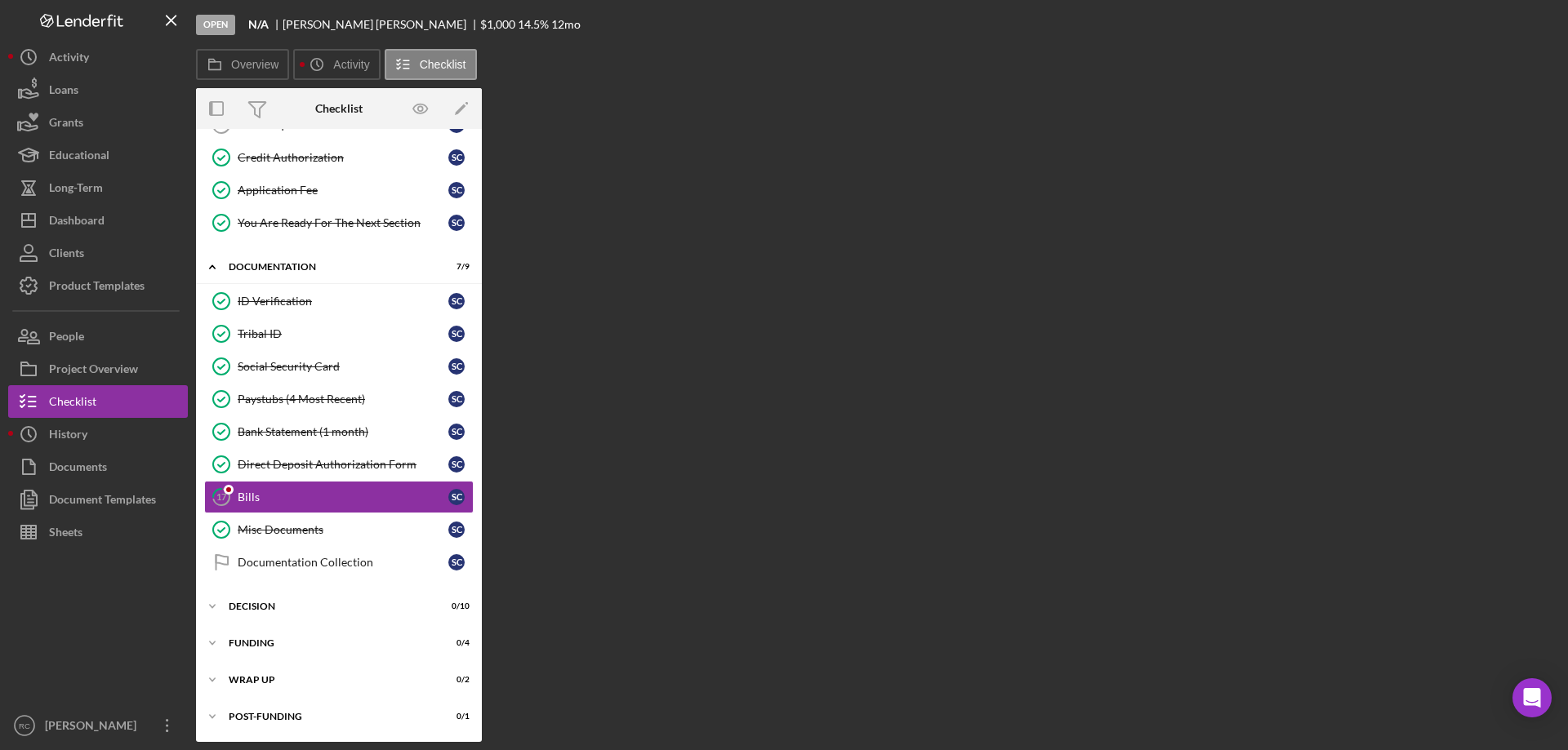
scroll to position [324, 0]
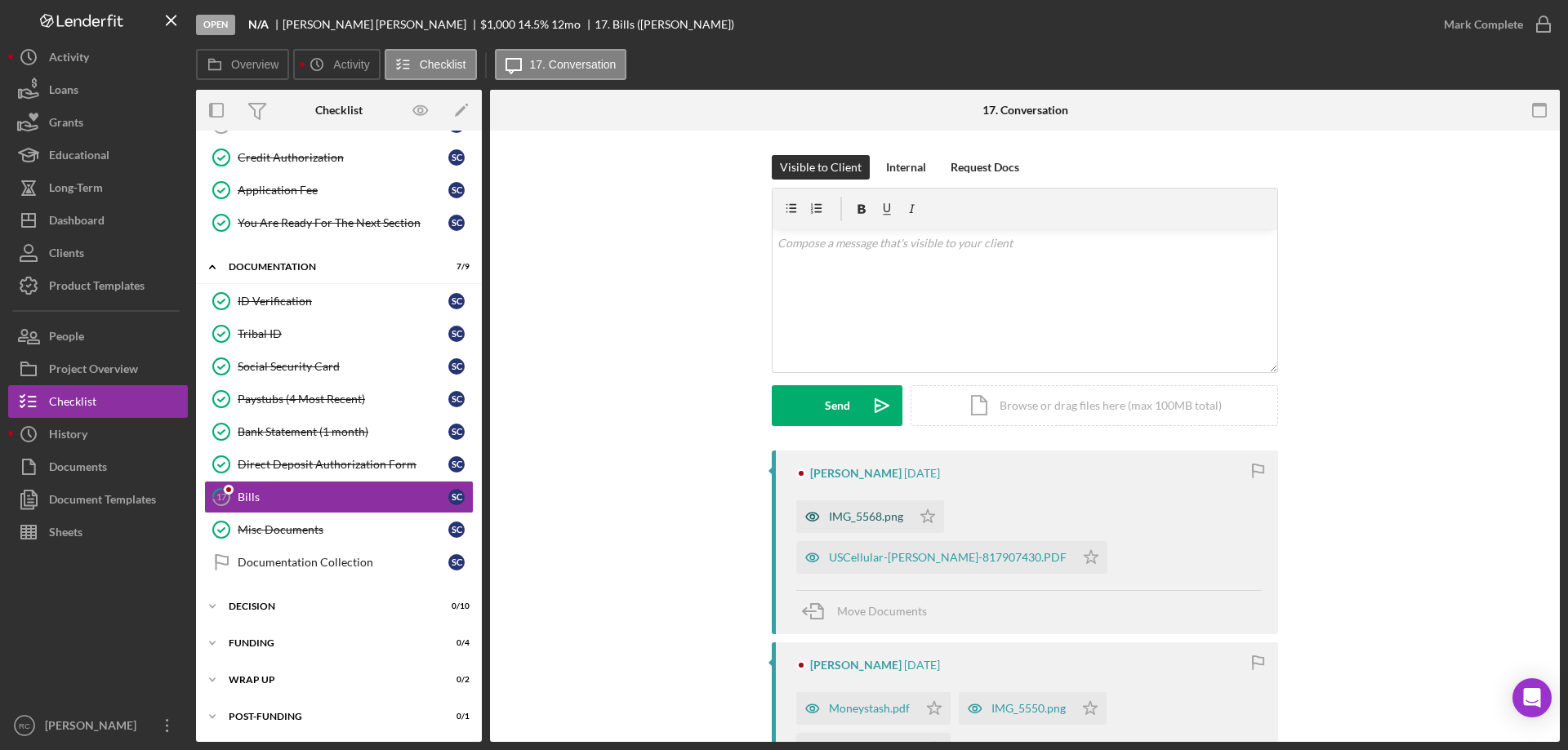
click at [853, 516] on div "IMG_5568.png" at bounding box center [865, 517] width 74 height 13
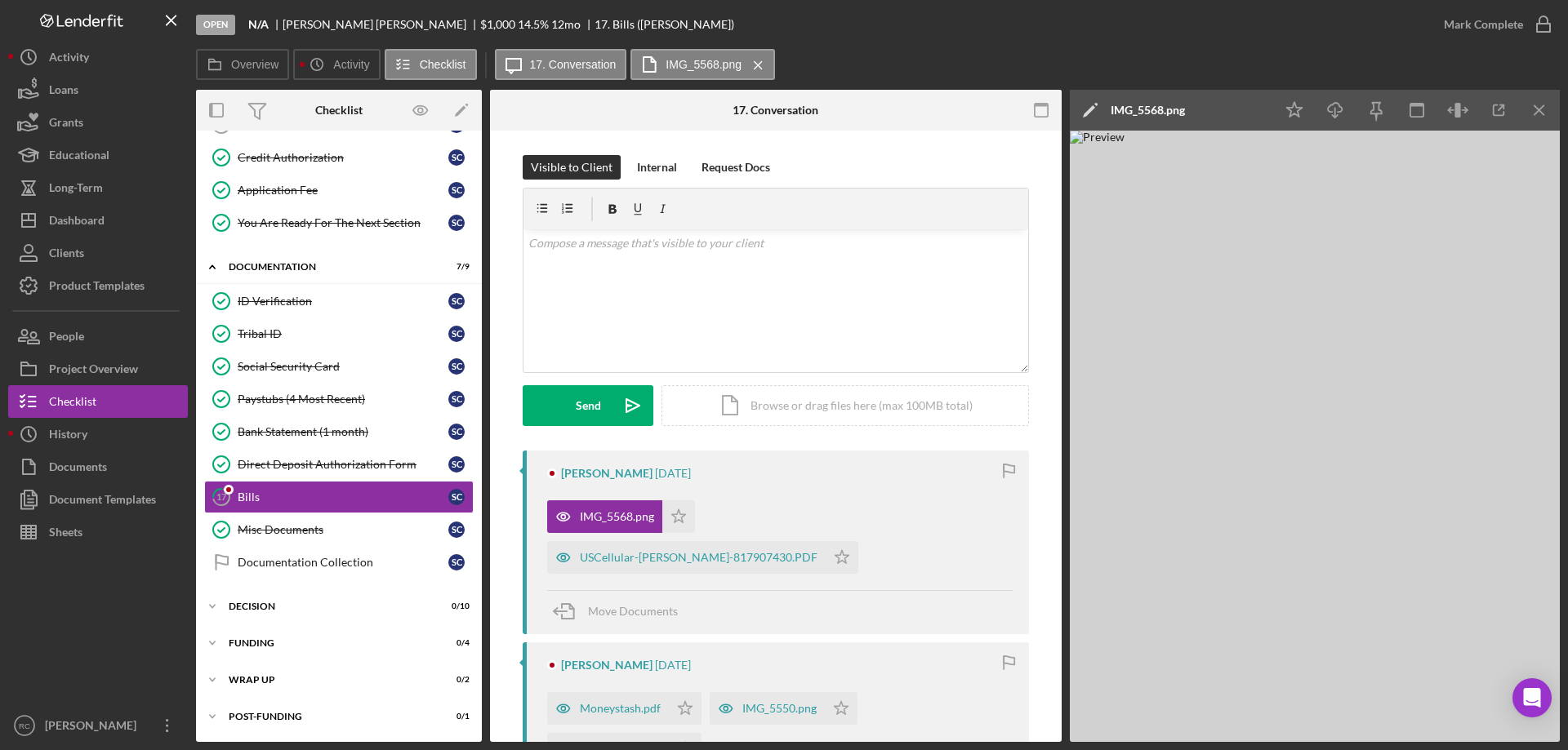
scroll to position [108, 0]
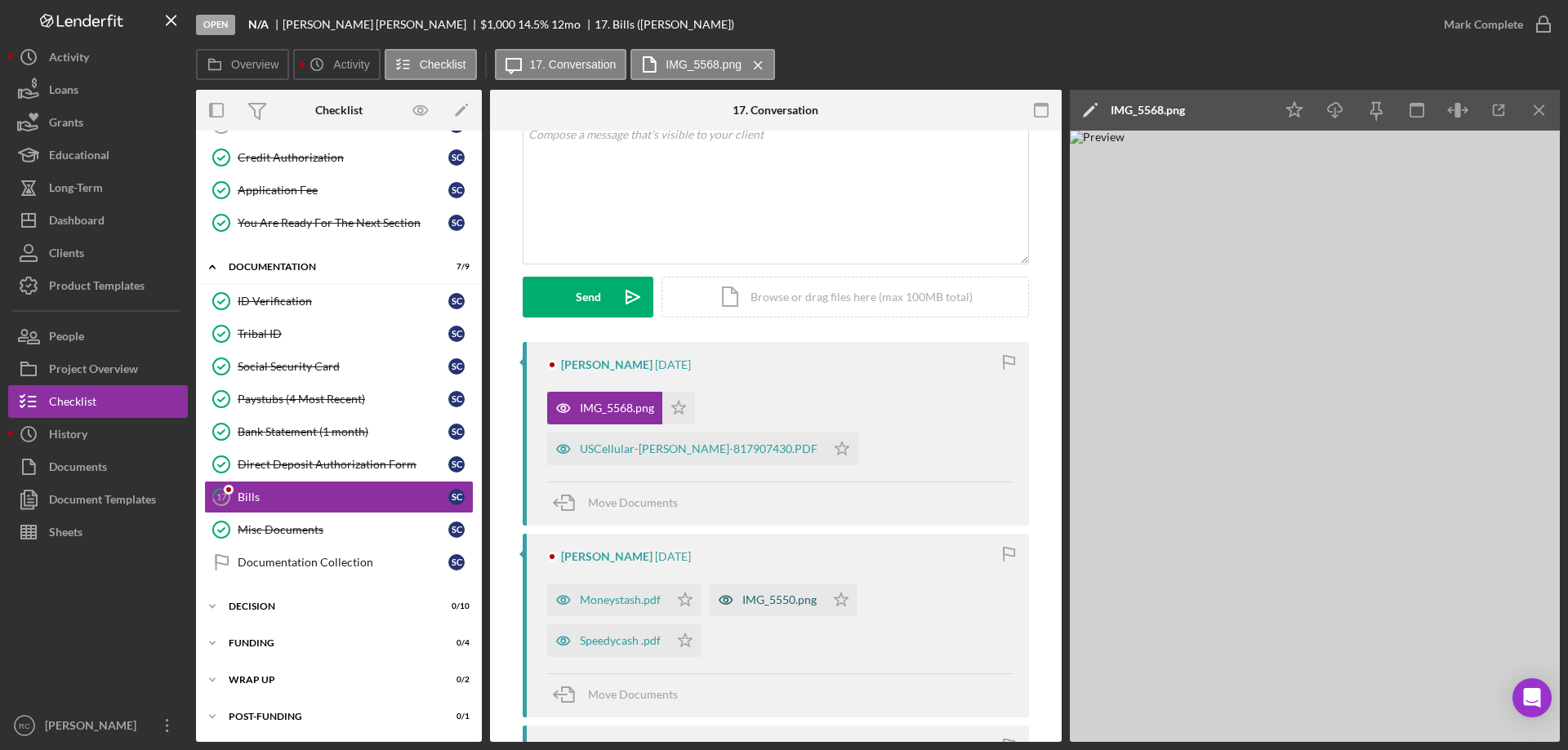
click at [765, 528] on div "IMG_5550.png" at bounding box center [779, 600] width 74 height 13
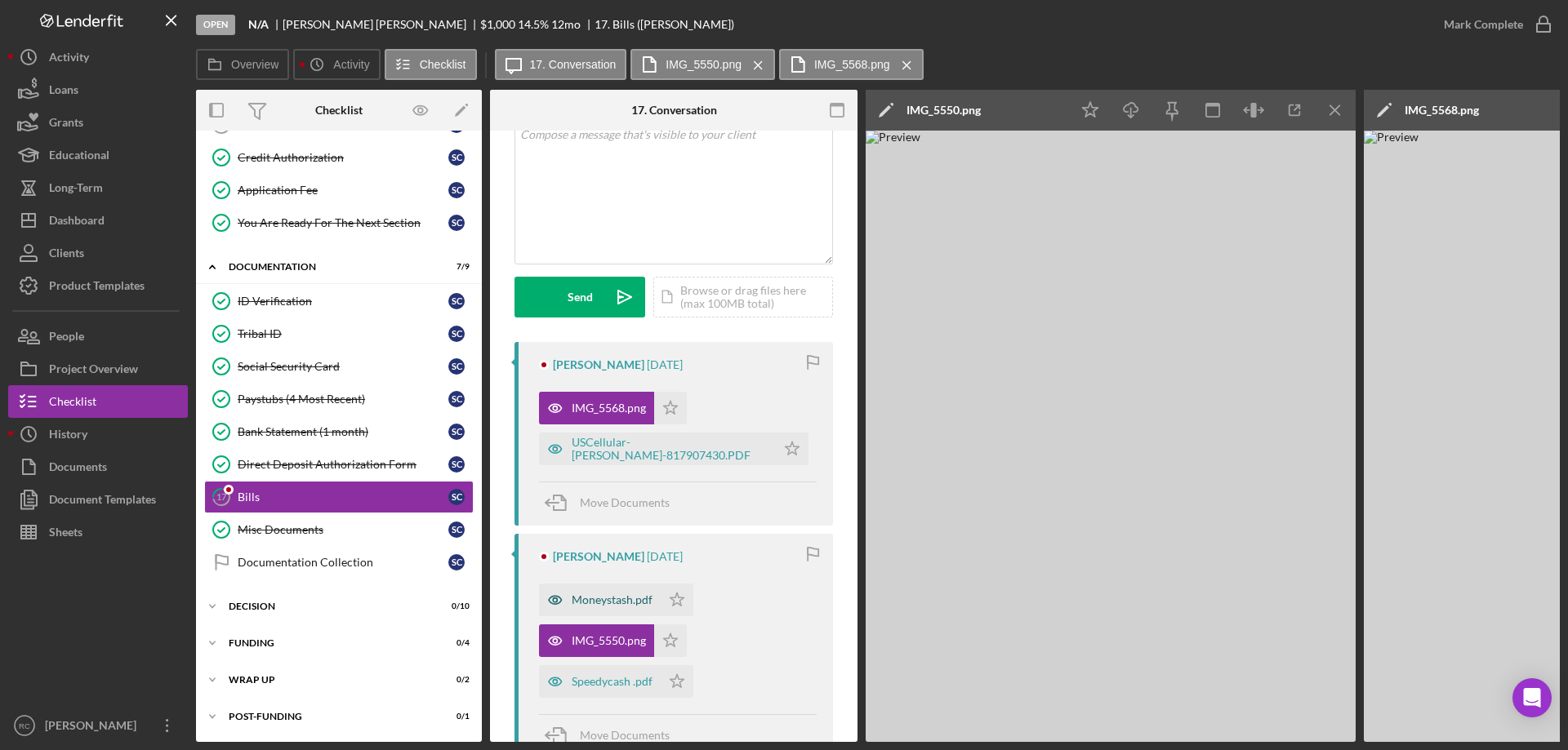
click at [604, 528] on div "Moneystash.pdf" at bounding box center [612, 600] width 81 height 13
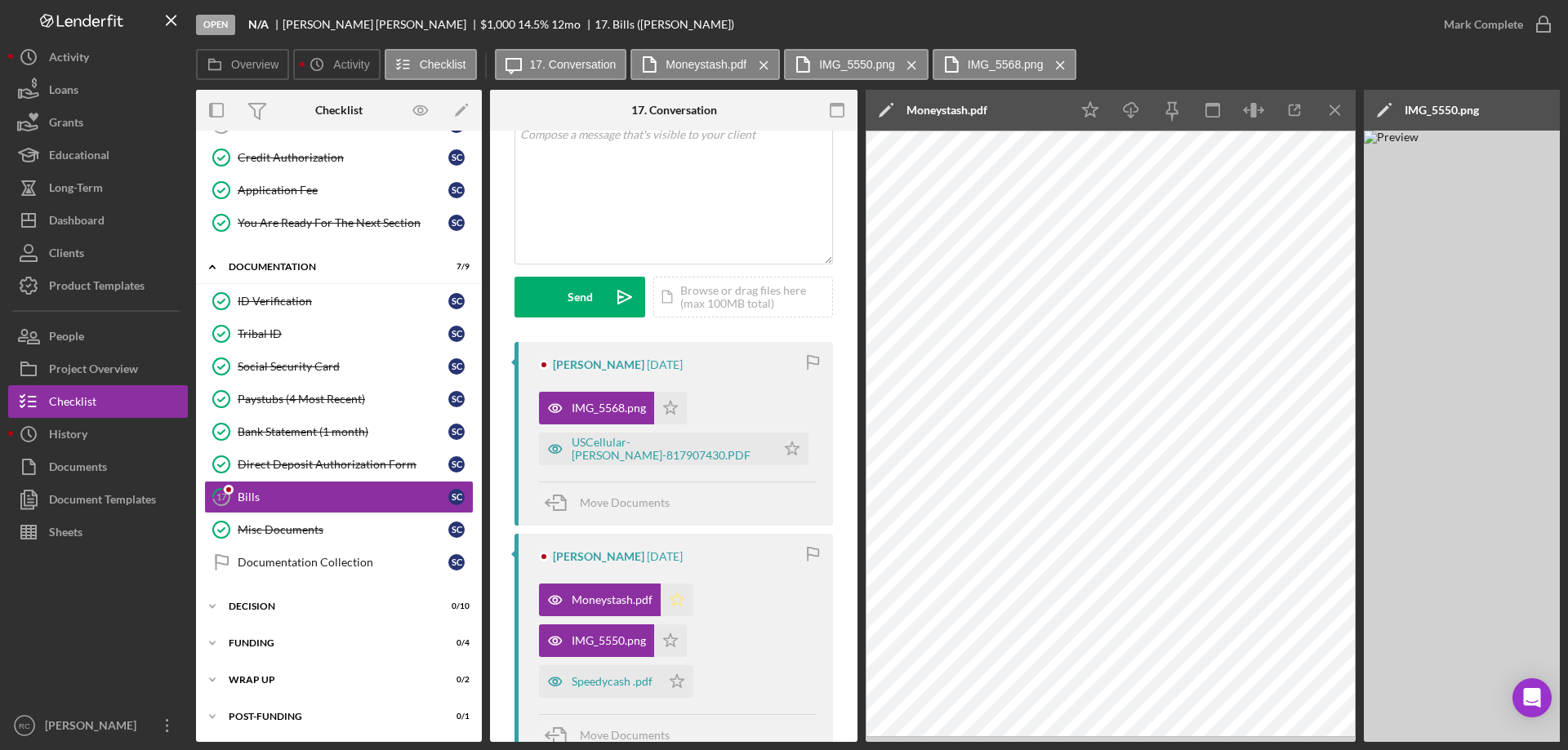
scroll to position [435, 0]
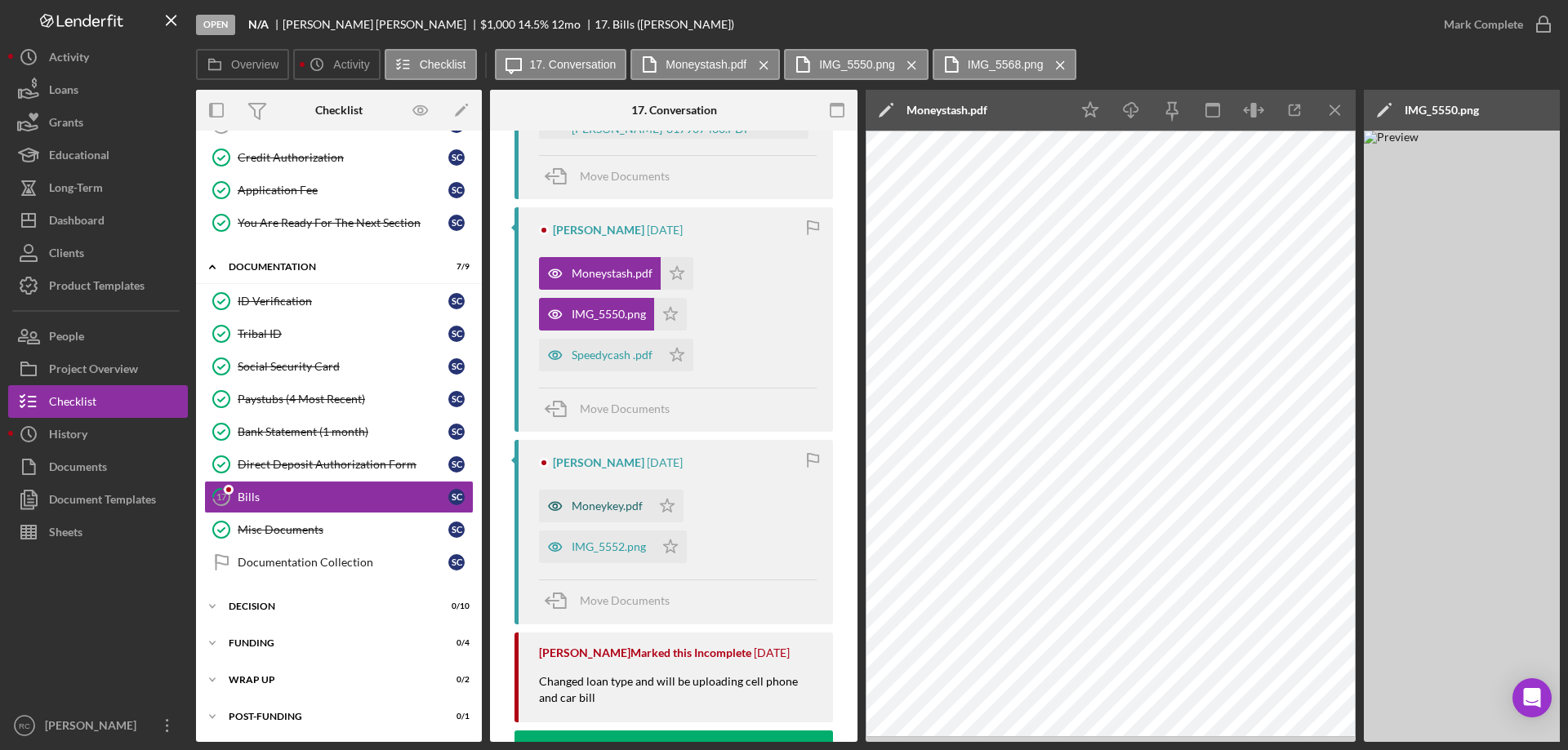
click at [620, 508] on div "Moneykey.pdf" at bounding box center [607, 506] width 71 height 13
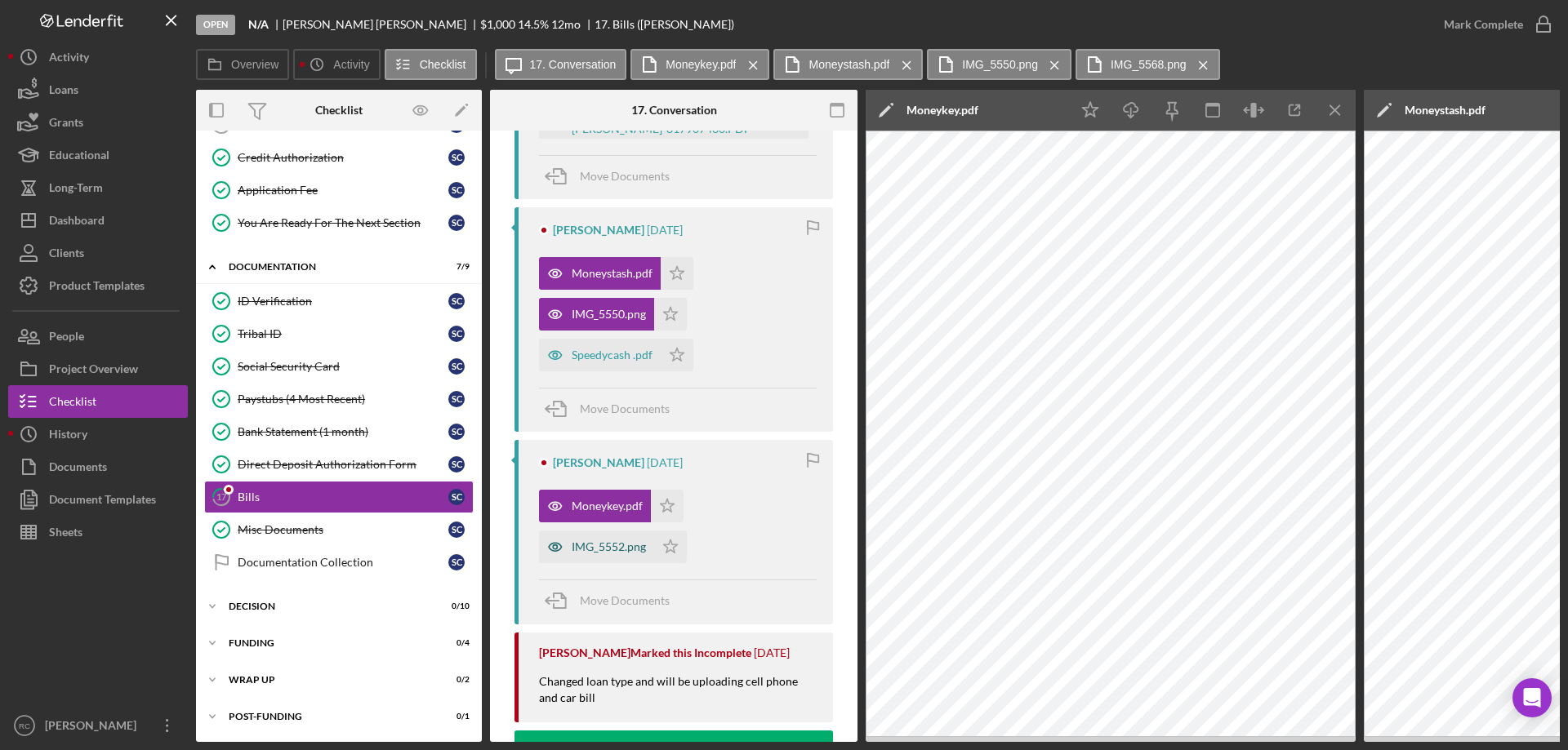
click at [619, 528] on div "IMG_5552.png" at bounding box center [609, 547] width 74 height 13
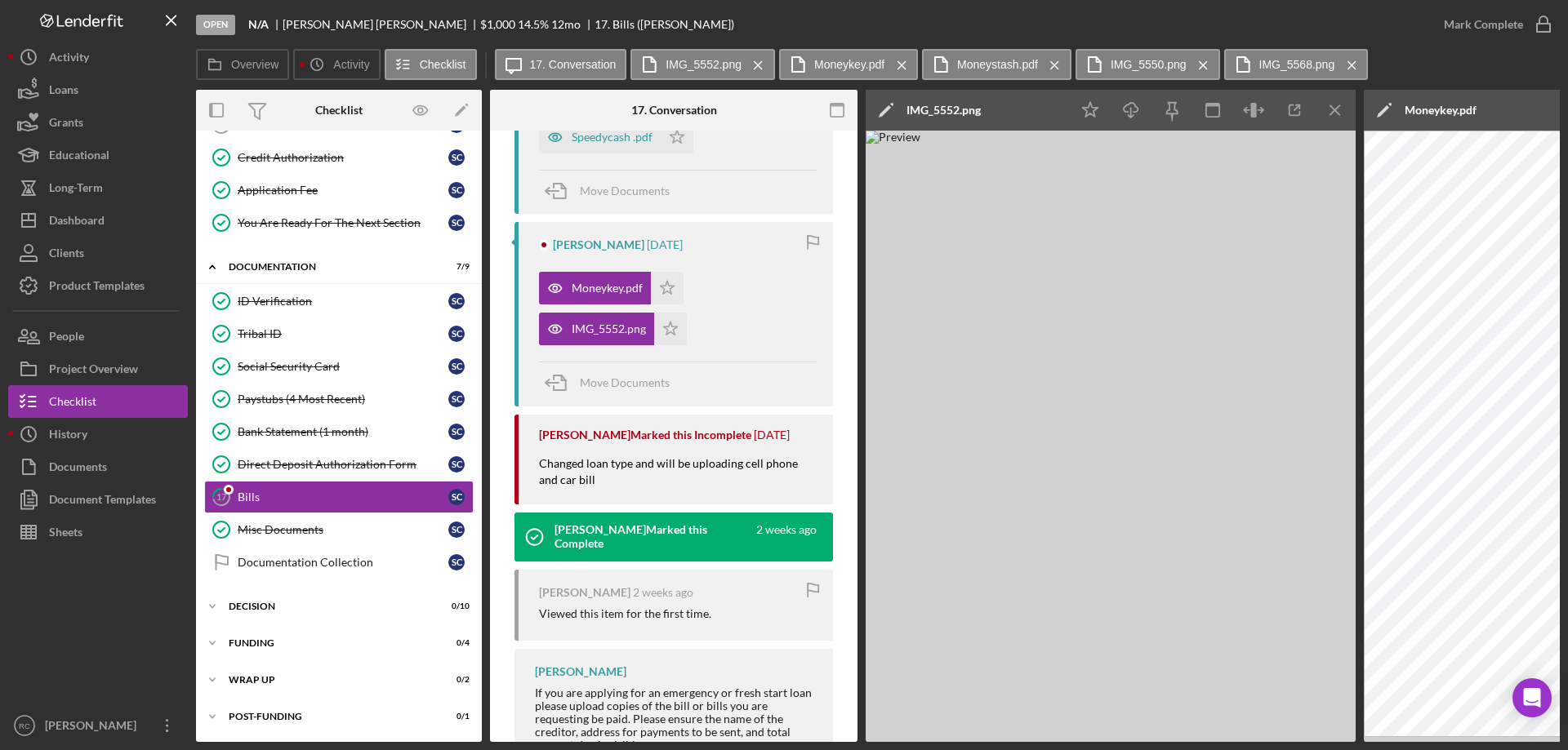
scroll to position [721, 0]
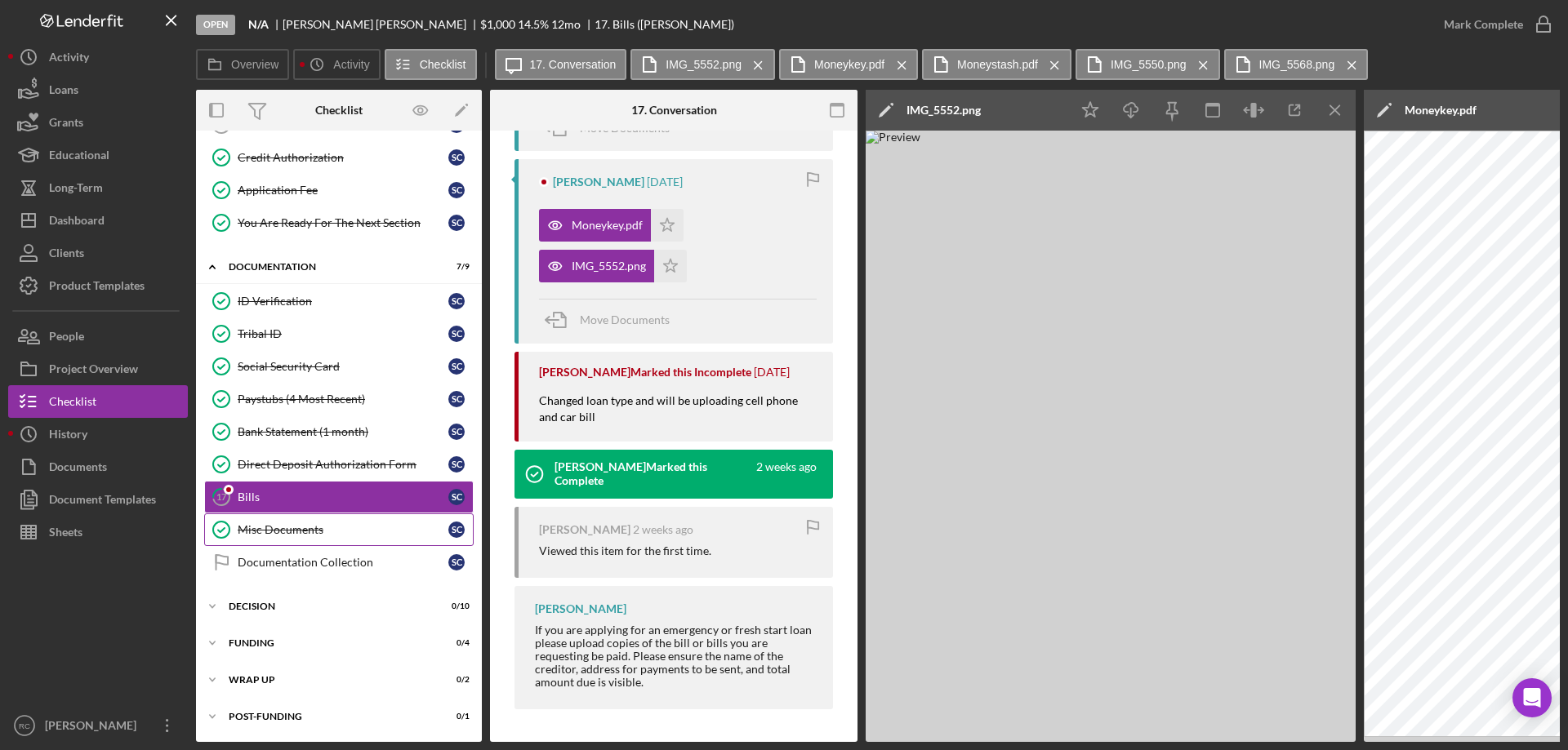
click at [343, 528] on div "Misc Documents" at bounding box center [342, 529] width 211 height 13
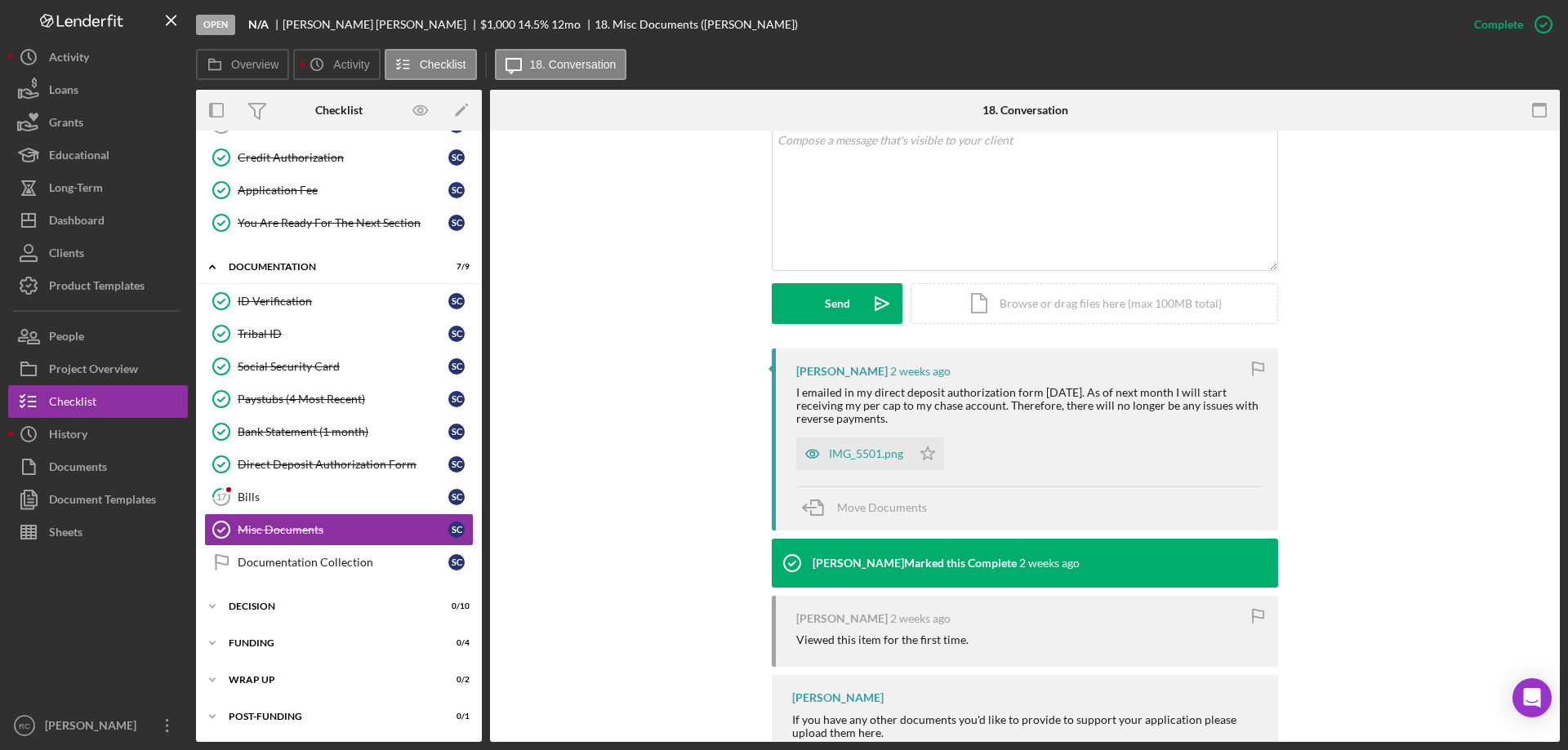
scroll to position [377, 0]
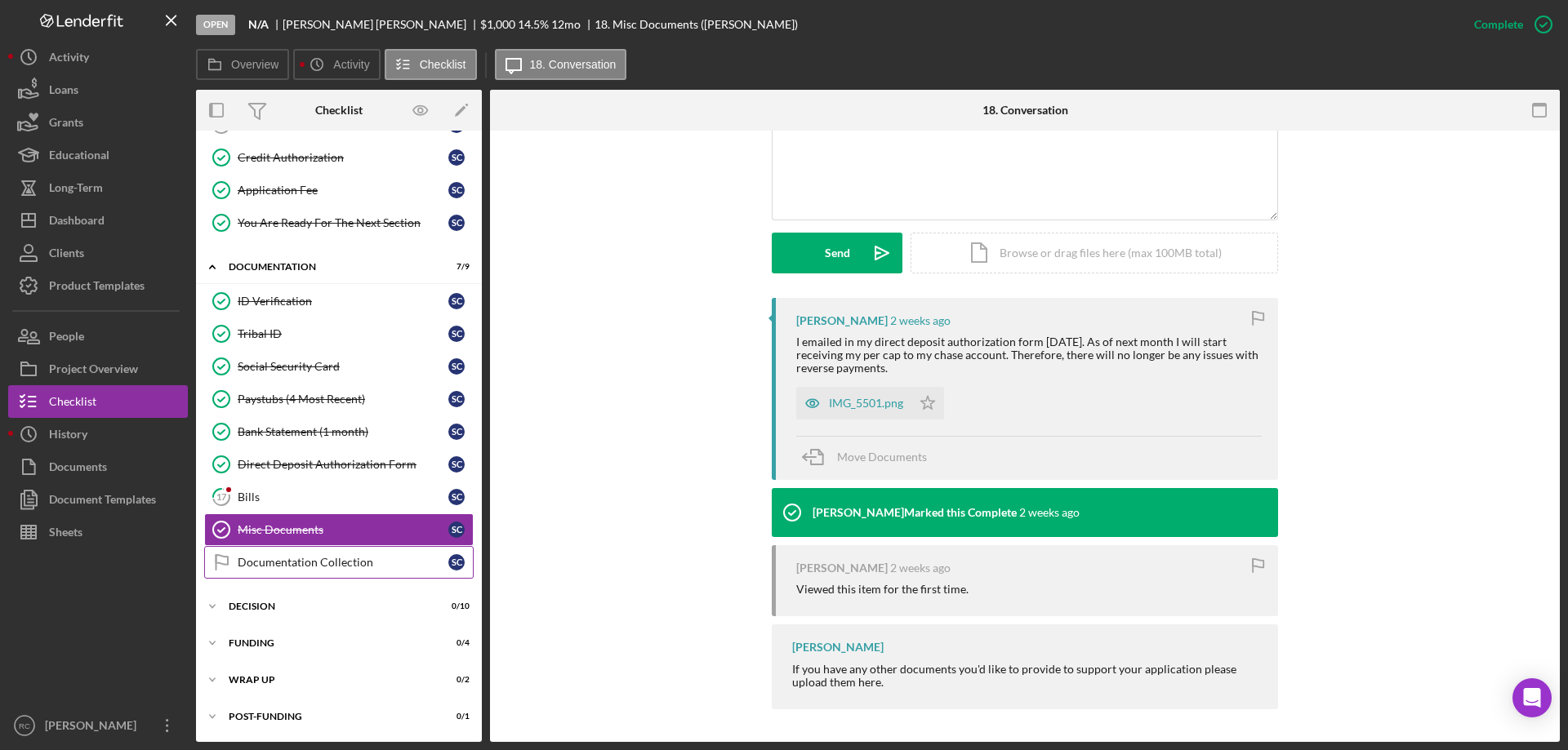
click at [319, 528] on div "Documentation Collection" at bounding box center [342, 562] width 211 height 13
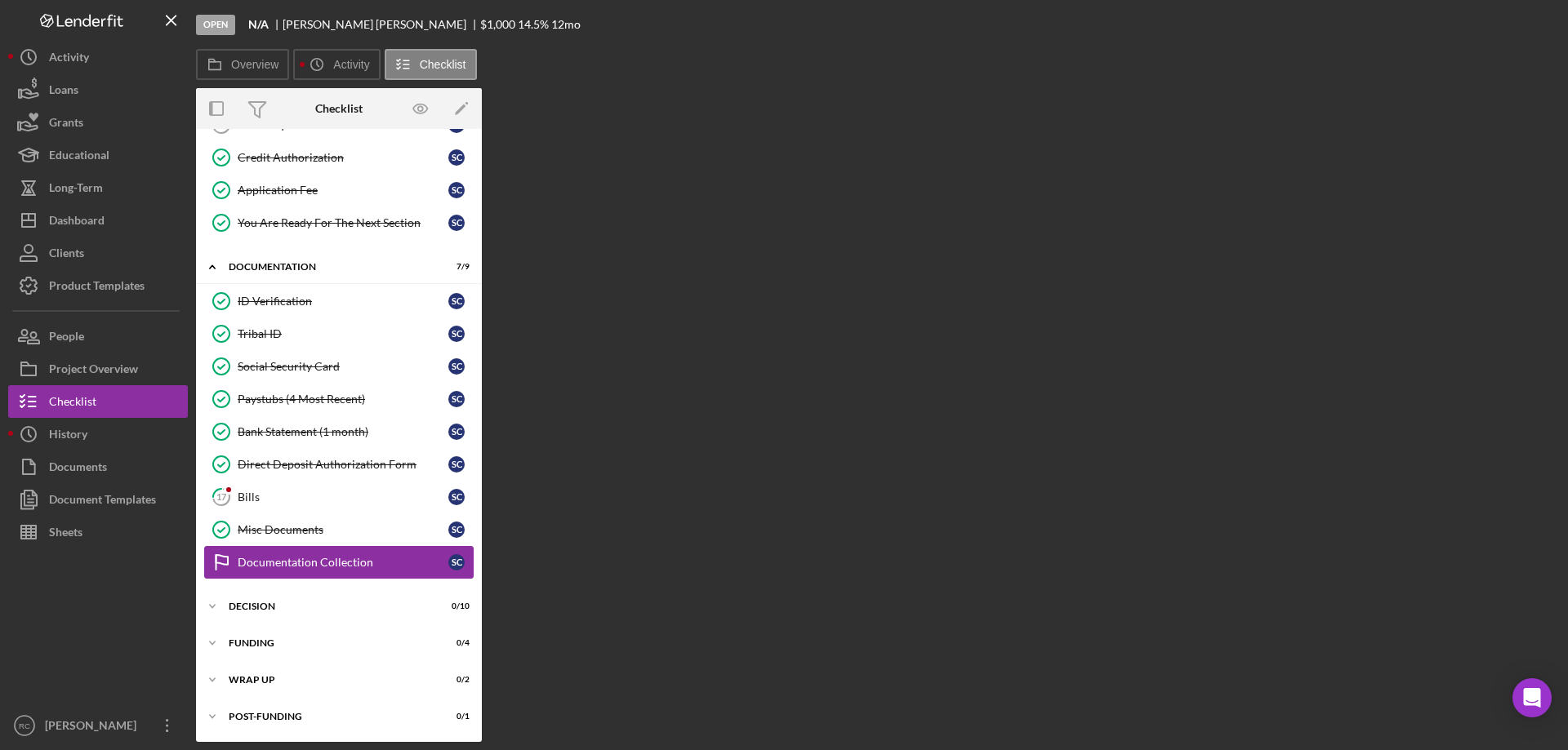
scroll to position [324, 0]
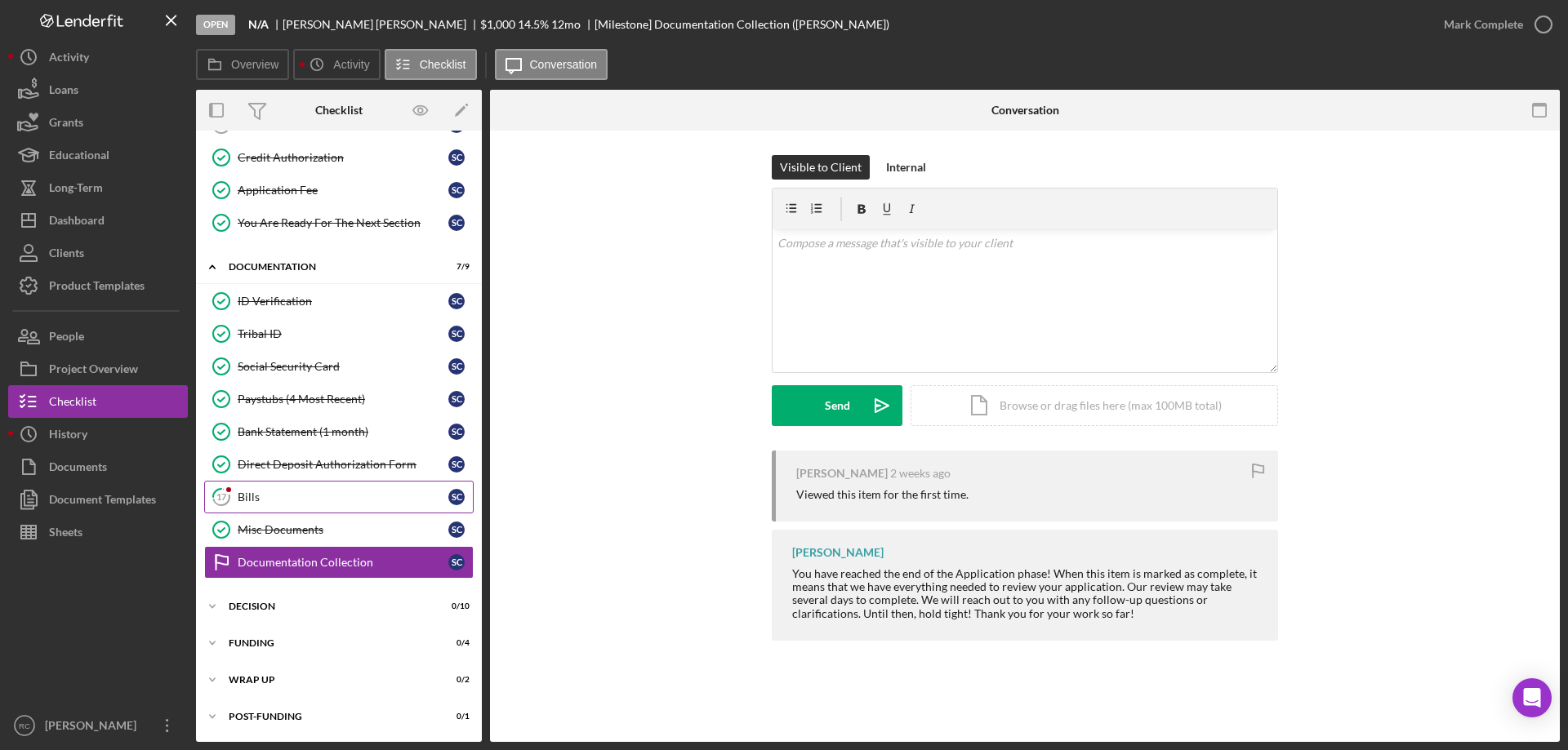
click at [245, 492] on div "Bills" at bounding box center [342, 497] width 211 height 13
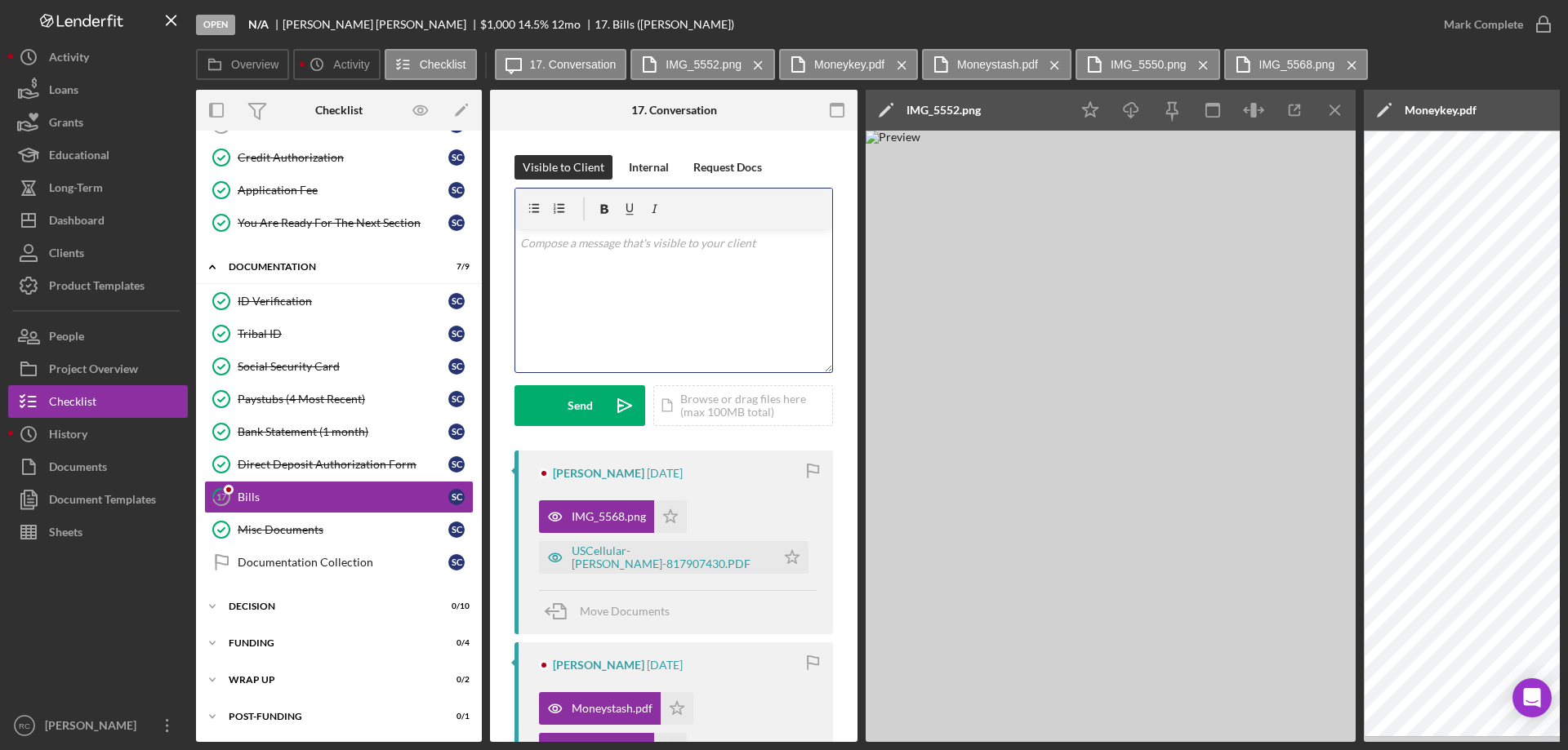
click at [680, 247] on p at bounding box center [674, 244] width 308 height 18
click at [661, 528] on div "USCellular-Bill-817907430.PDF" at bounding box center [670, 557] width 196 height 26
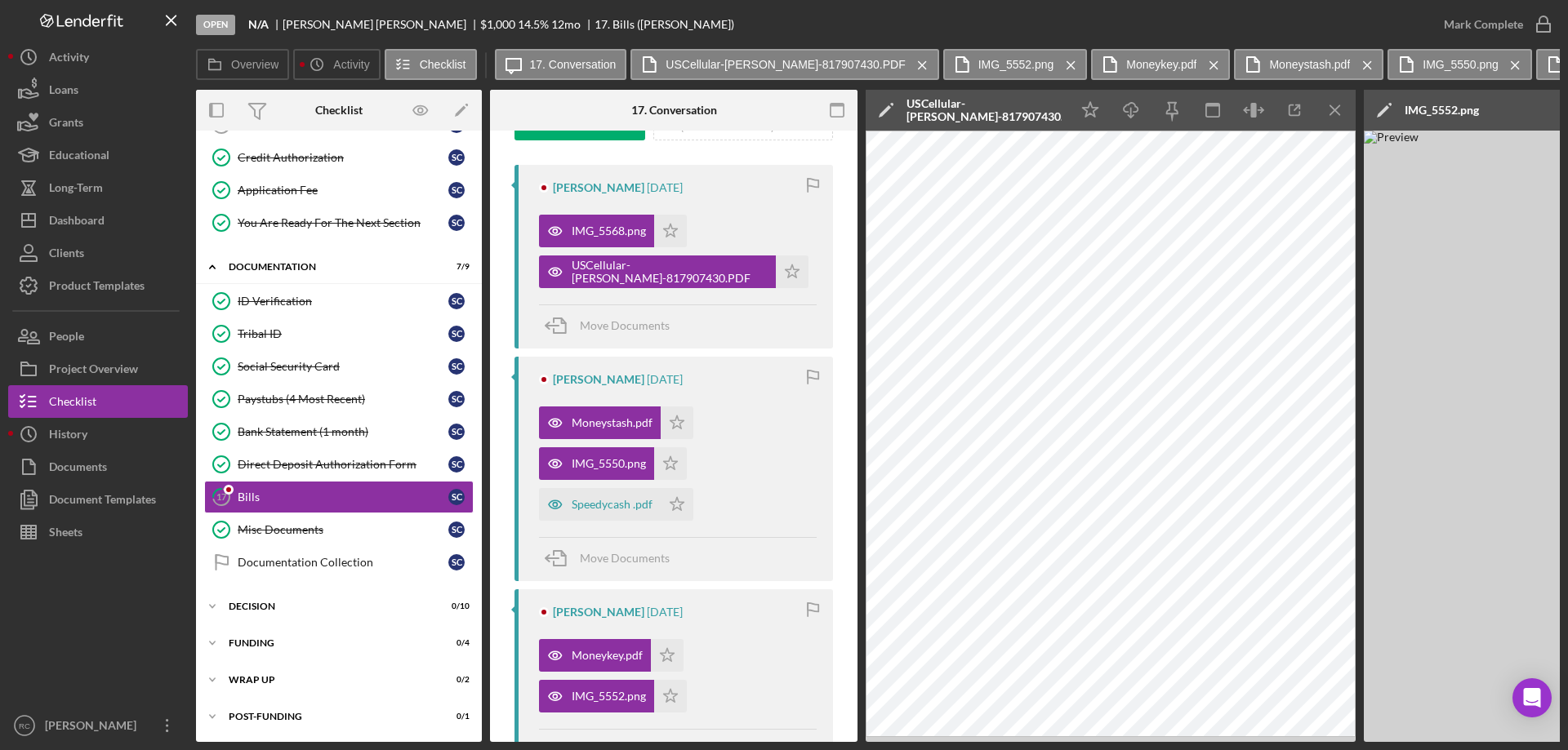
scroll to position [68, 0]
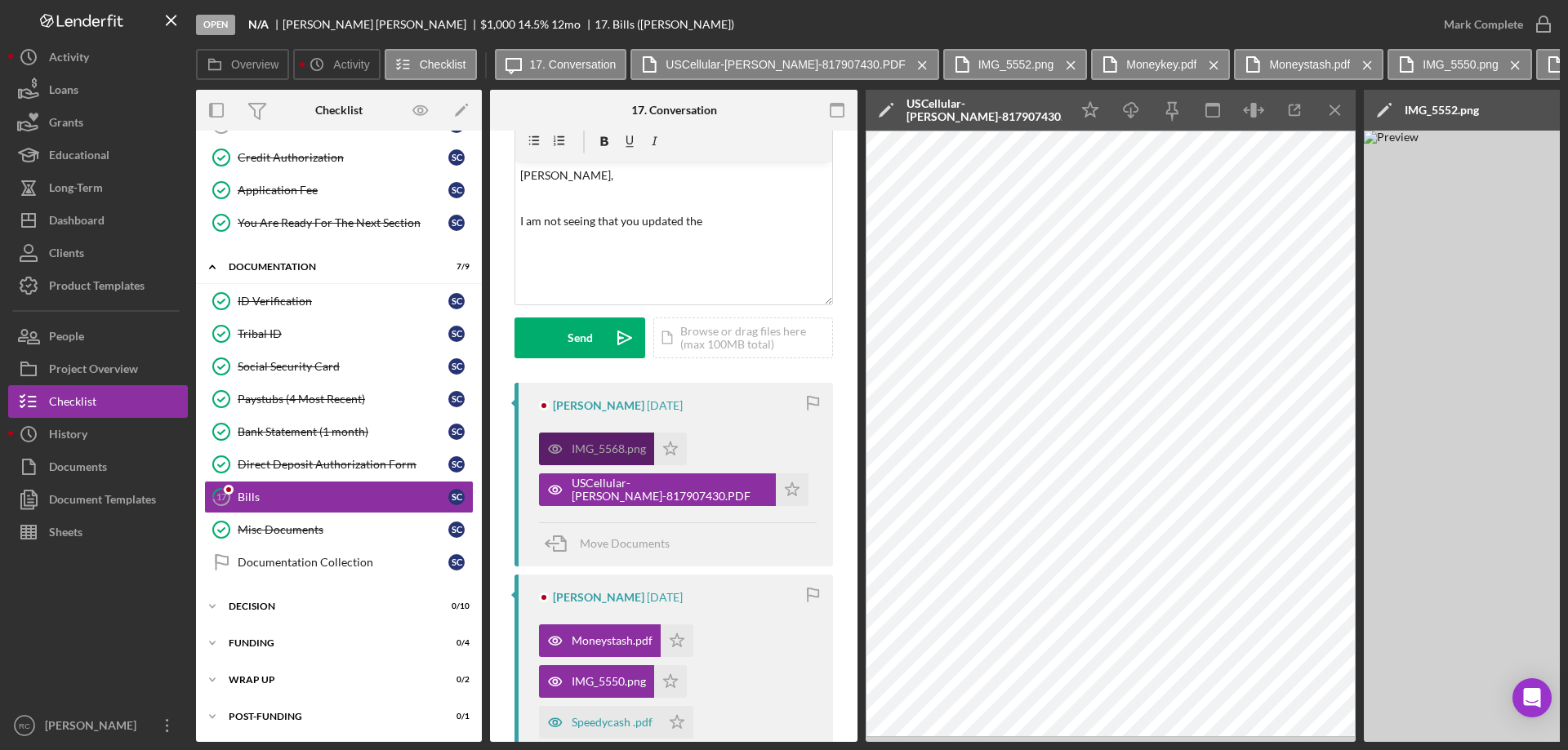
click at [616, 450] on div "IMG_5568.png" at bounding box center [609, 449] width 74 height 13
click at [626, 452] on div "IMG_5568.png" at bounding box center [609, 449] width 74 height 13
click at [666, 496] on div "USCellular-Bill-817907430.PDF" at bounding box center [670, 490] width 196 height 26
click at [624, 453] on div "IMG_5568.png" at bounding box center [609, 449] width 74 height 13
click at [608, 528] on div "IMG_5550.png" at bounding box center [609, 681] width 74 height 13
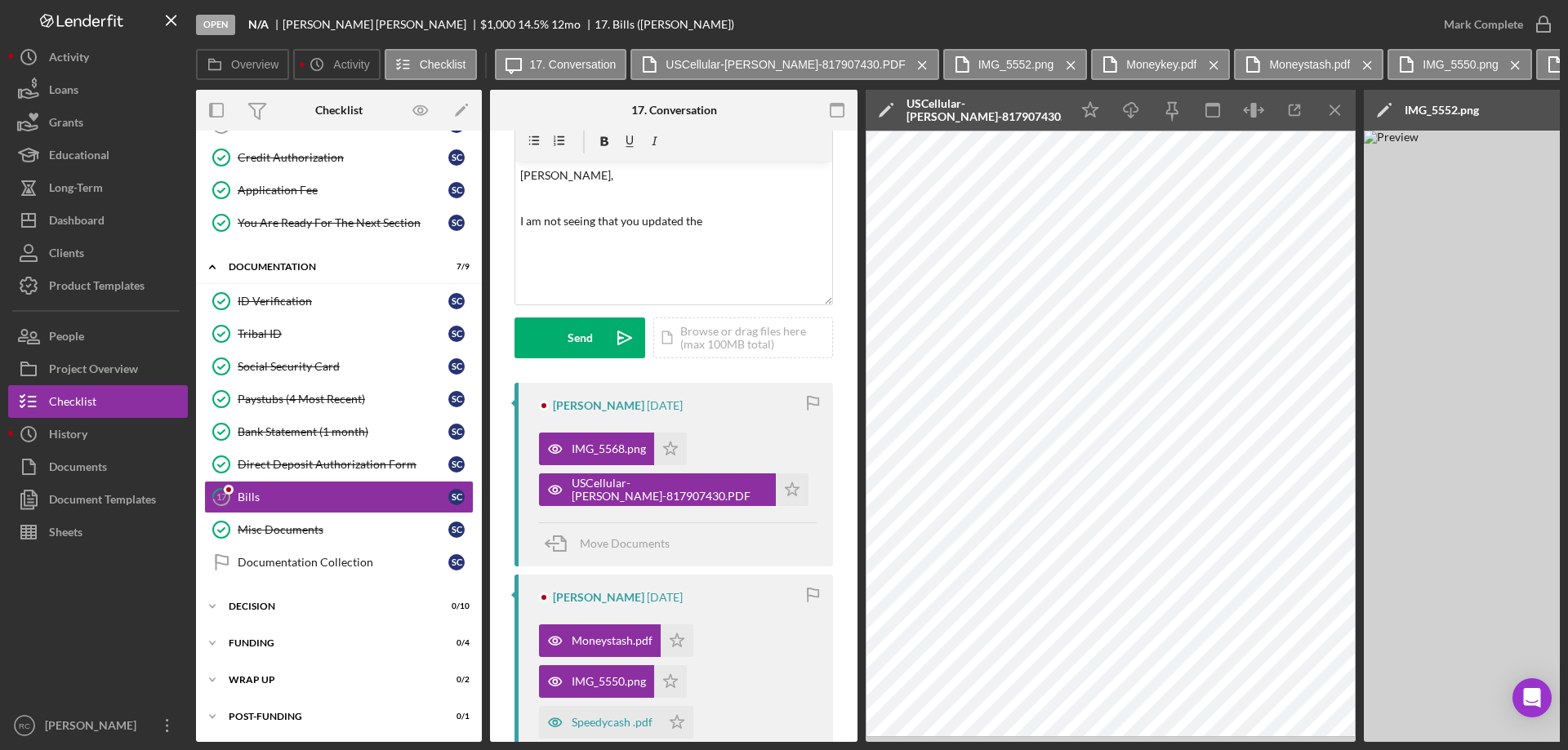
scroll to position [612, 0]
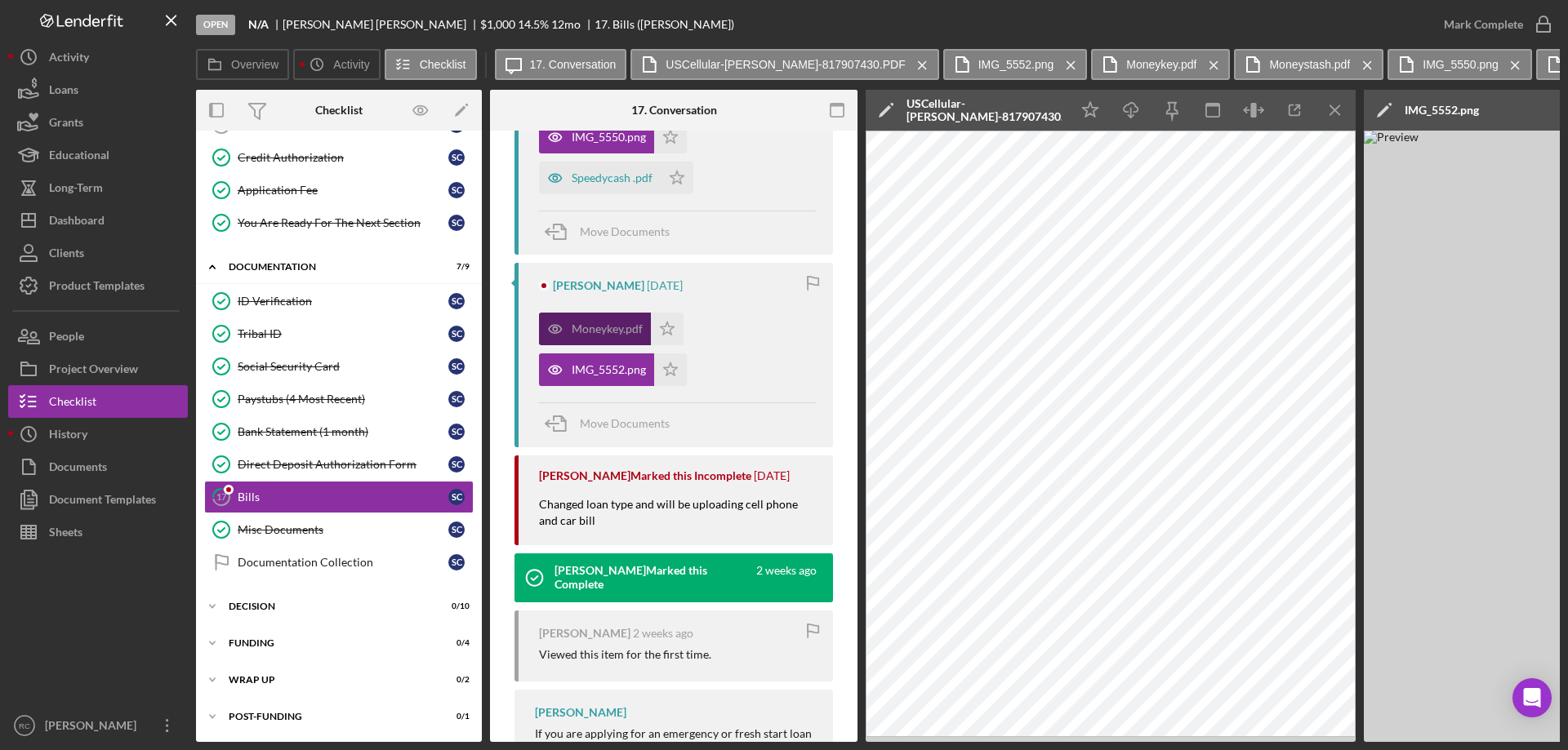
click at [611, 334] on div "Moneykey.pdf" at bounding box center [607, 329] width 71 height 13
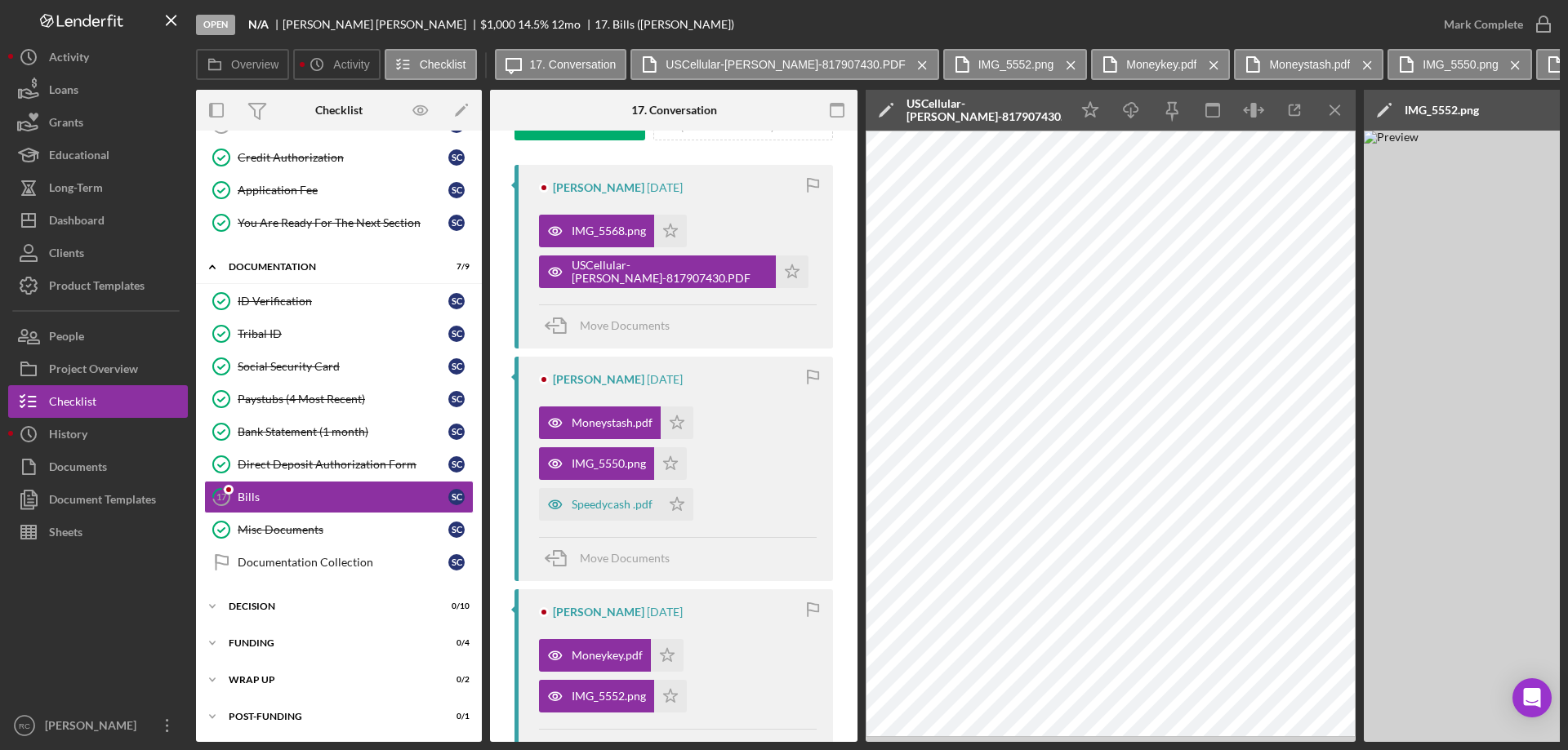
scroll to position [0, 0]
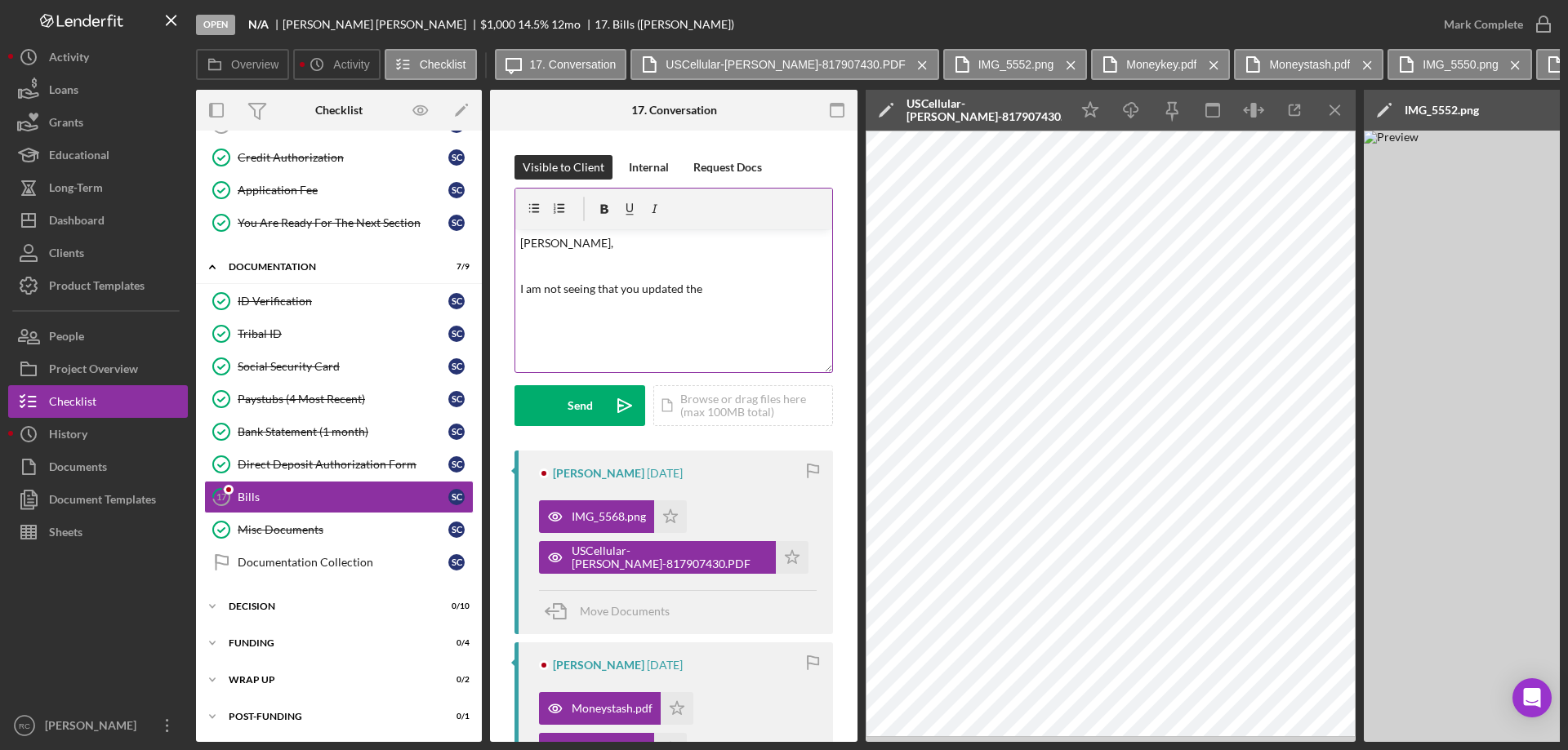
click at [718, 290] on p "I am not seeing that you updated the" at bounding box center [674, 290] width 308 height 18
click at [596, 407] on button "Send Icon/icon-invite-send" at bounding box center [579, 405] width 131 height 40
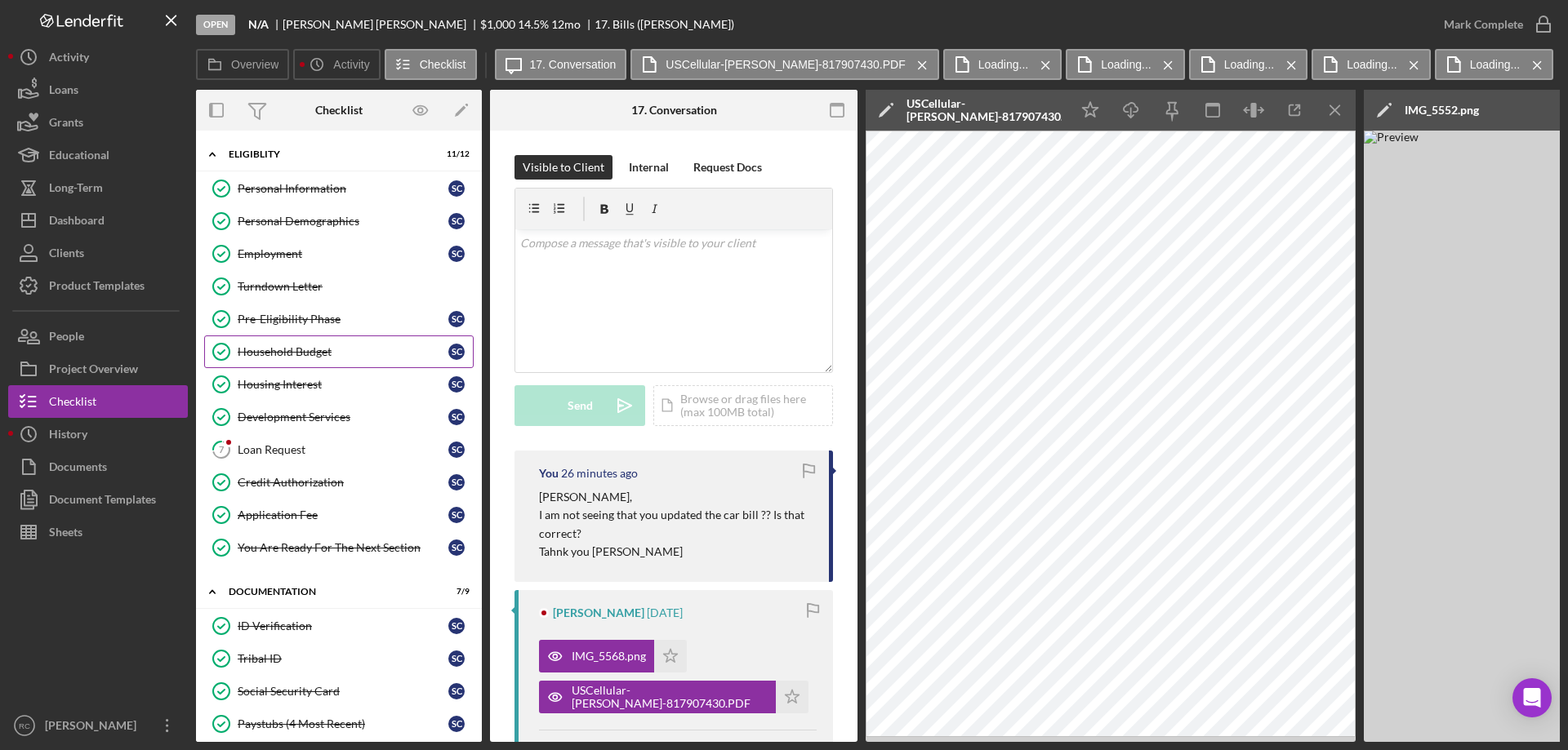
click at [311, 347] on div "Household Budget" at bounding box center [342, 352] width 211 height 13
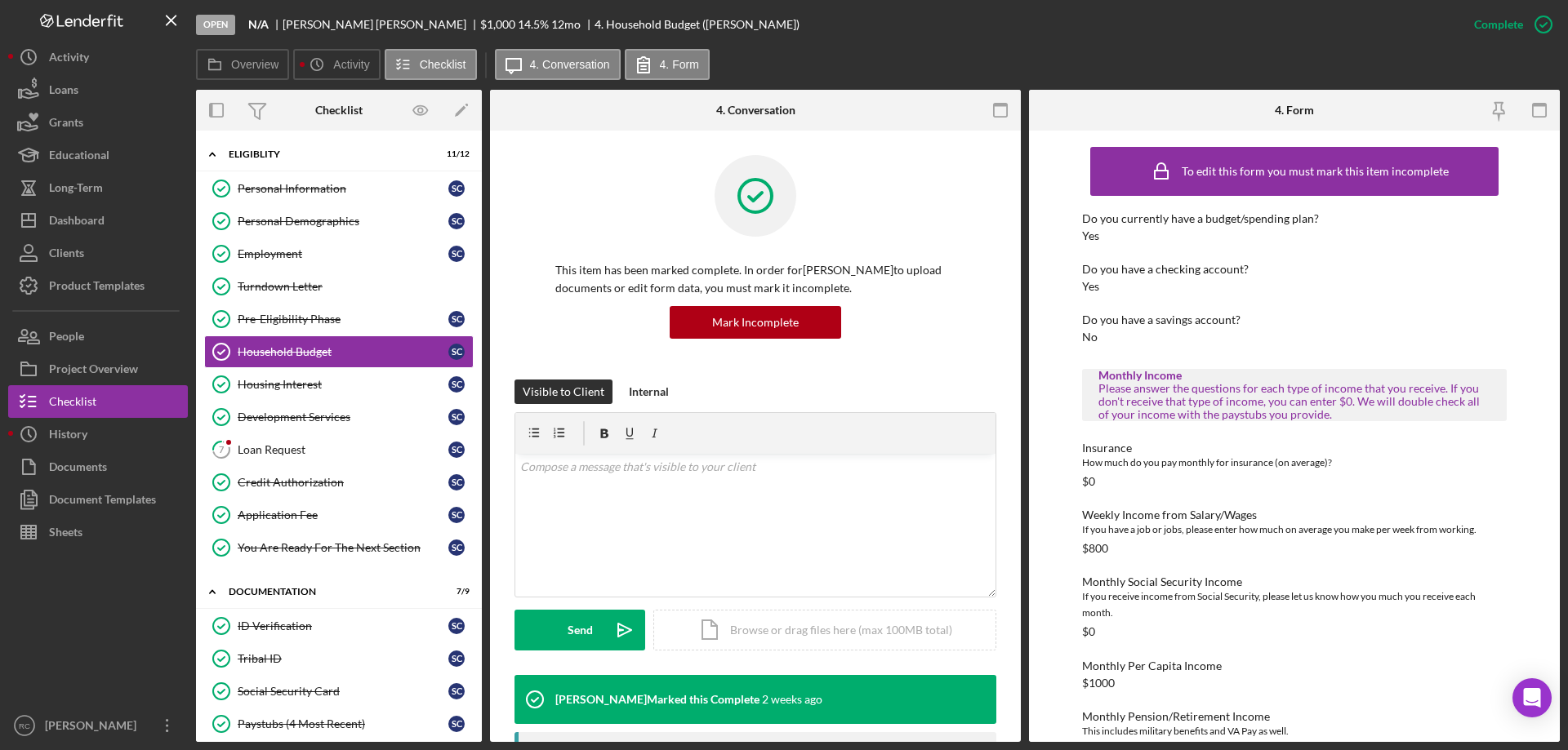
scroll to position [218, 0]
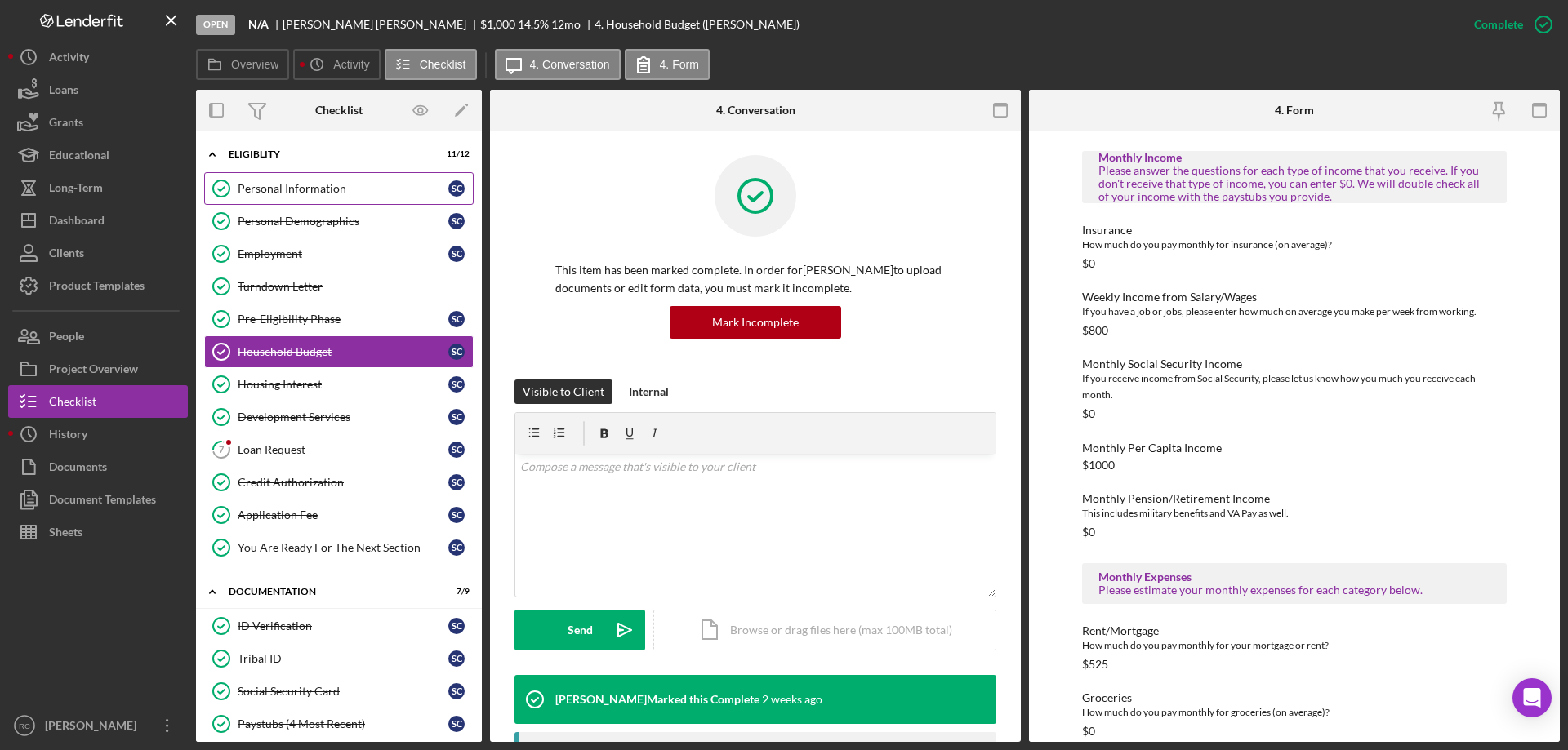
click at [309, 184] on div "Personal Information" at bounding box center [342, 188] width 211 height 13
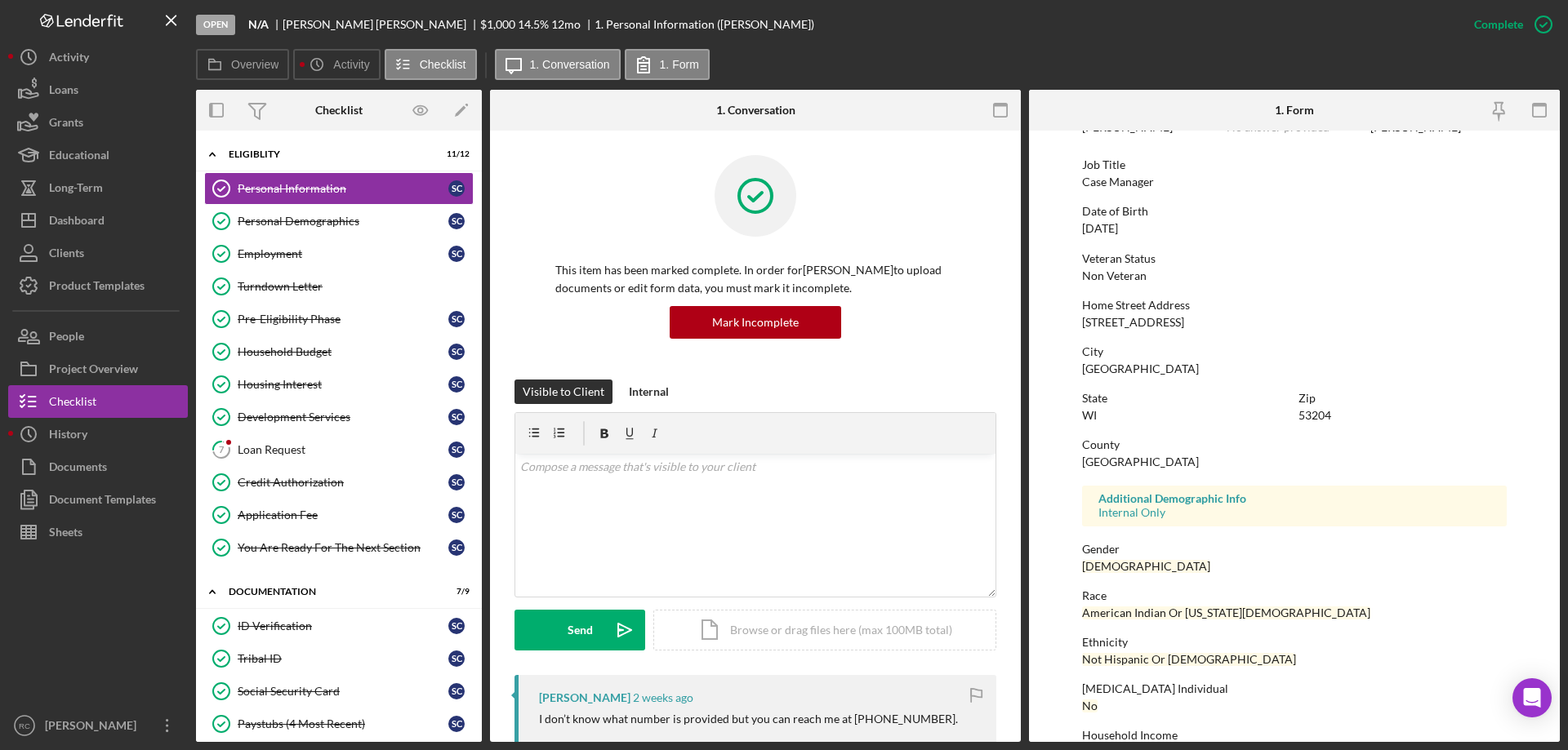
scroll to position [150, 0]
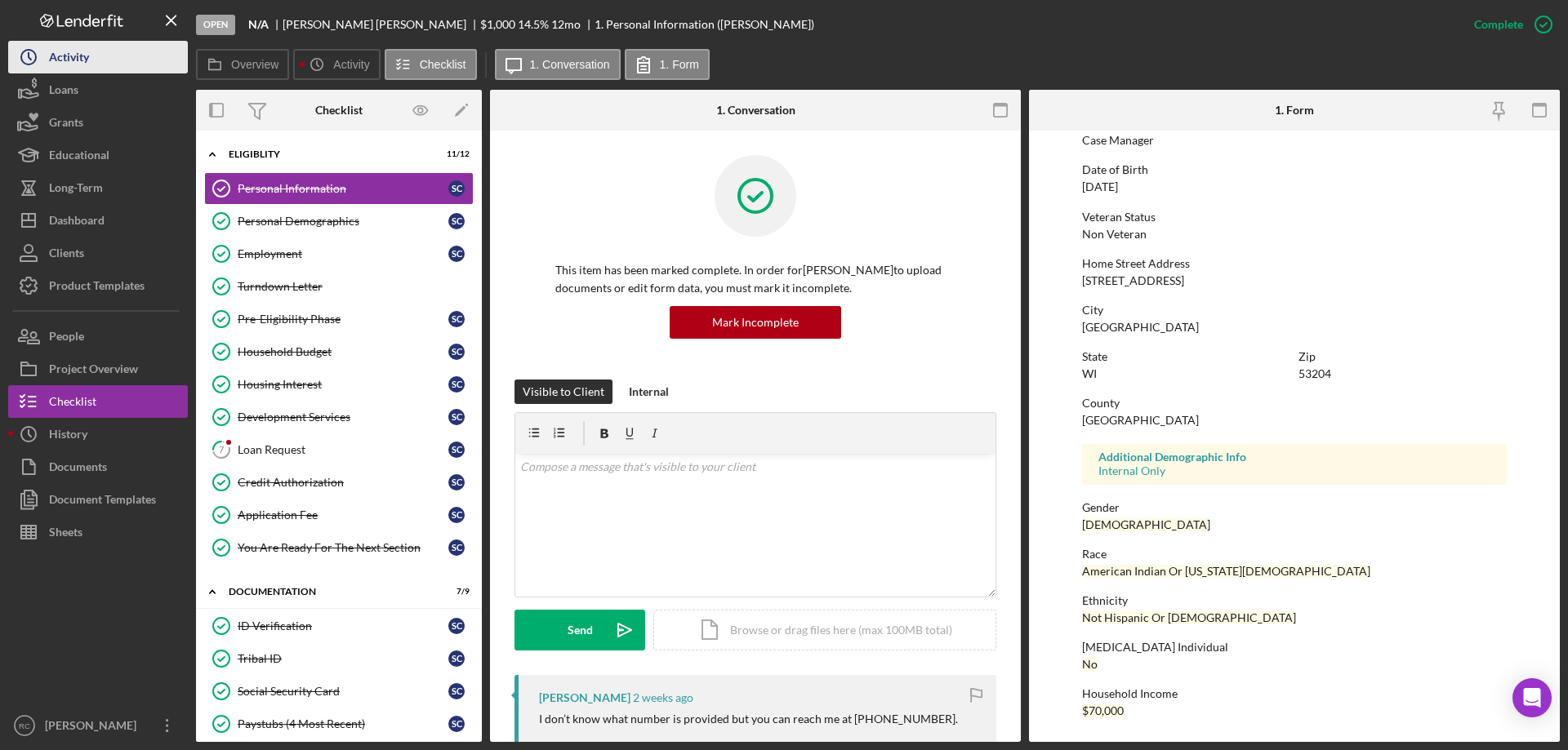
click at [60, 57] on div "Activity" at bounding box center [69, 59] width 40 height 37
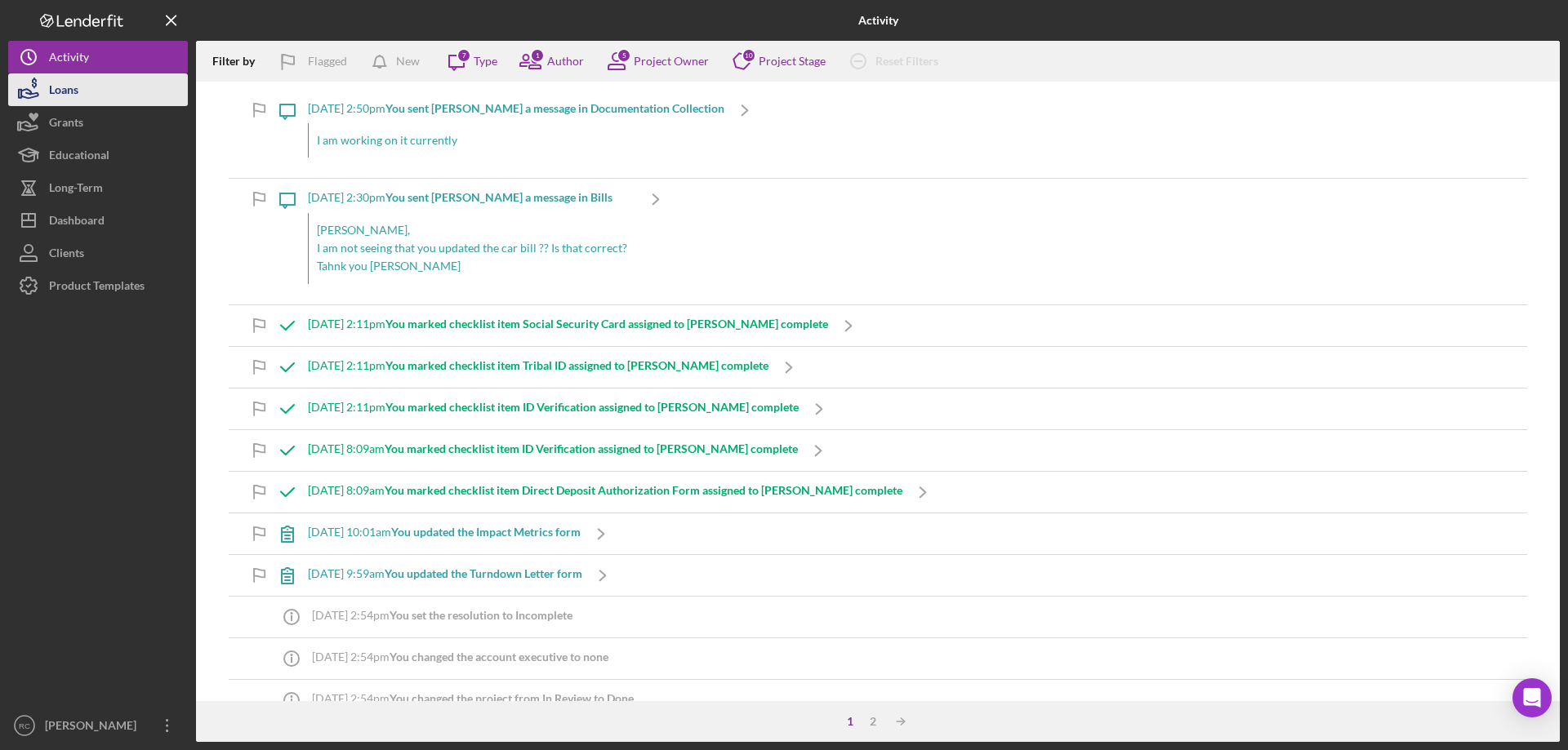
click at [69, 81] on div "Loans" at bounding box center [63, 92] width 29 height 37
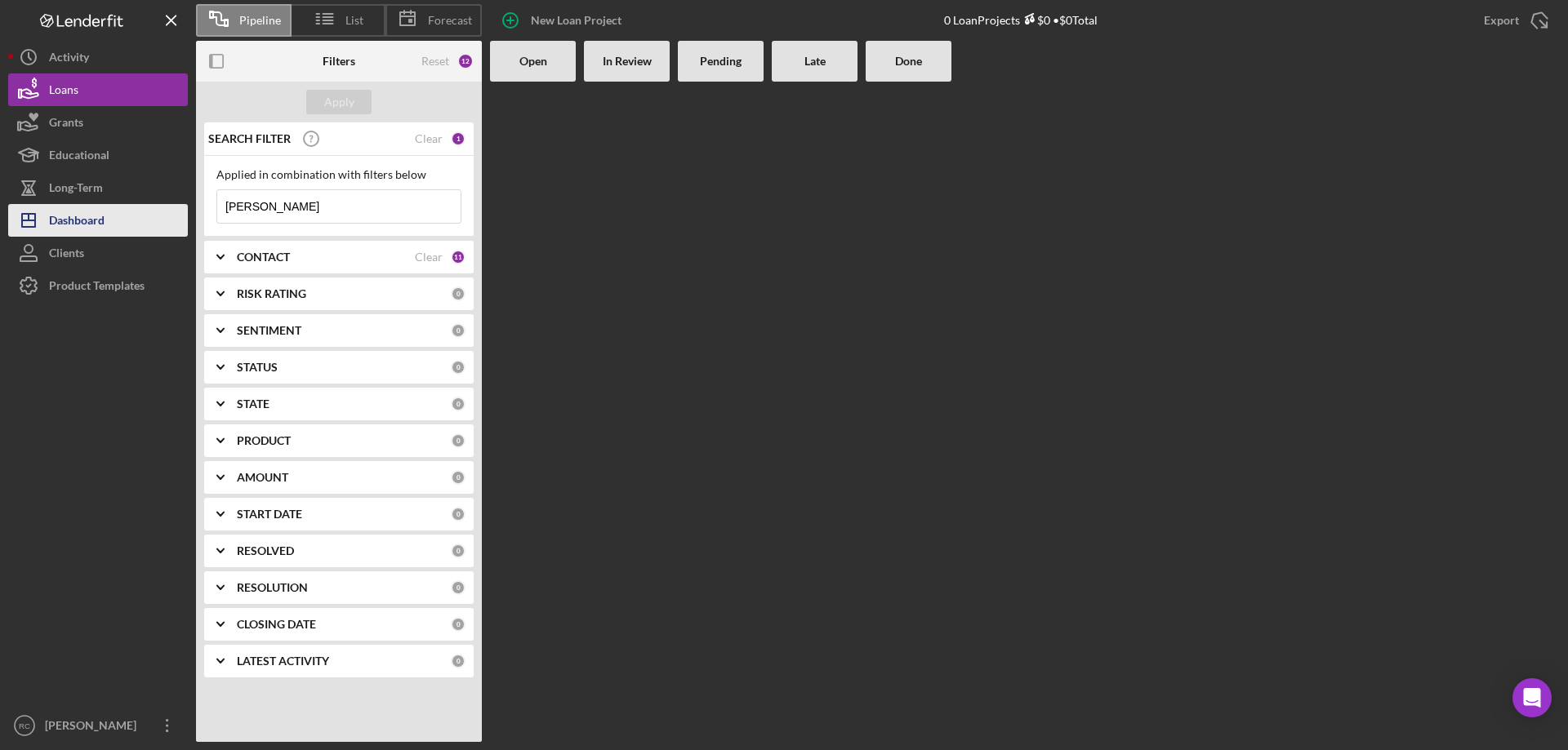
click at [91, 220] on div "Dashboard" at bounding box center [76, 222] width 55 height 37
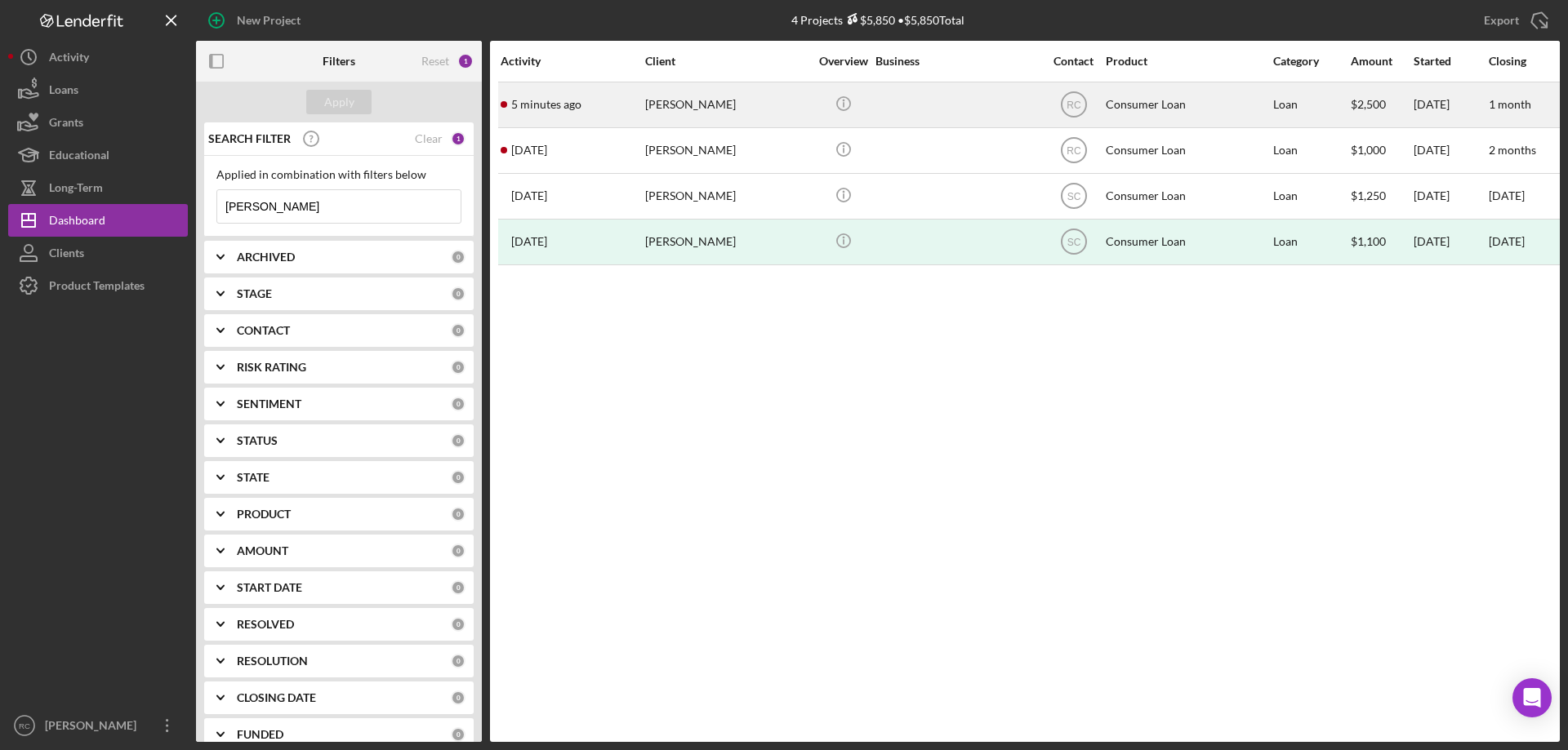
click at [686, 102] on div "[PERSON_NAME]" at bounding box center [727, 105] width 164 height 43
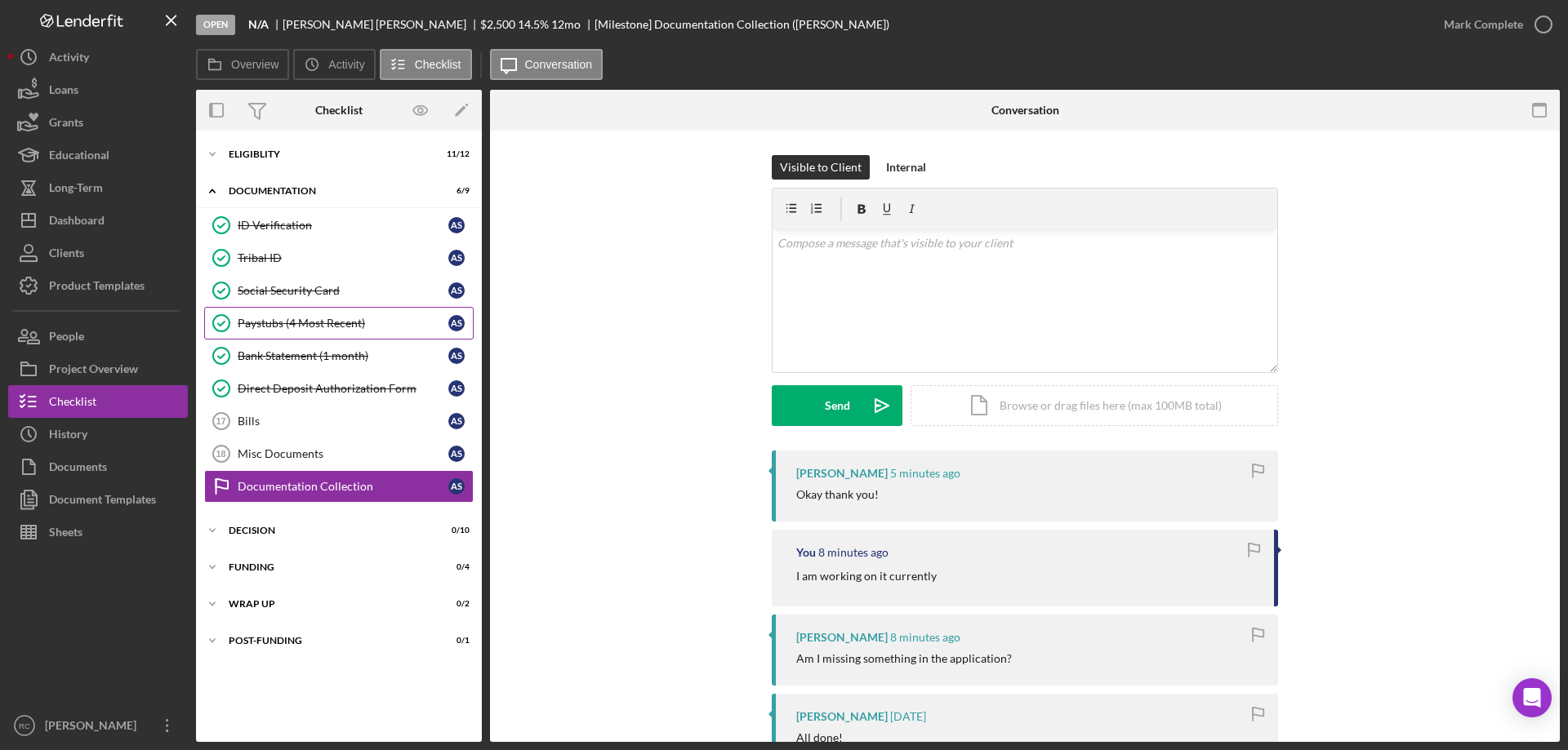
click at [288, 324] on div "Paystubs (4 Most Recent)" at bounding box center [342, 324] width 211 height 13
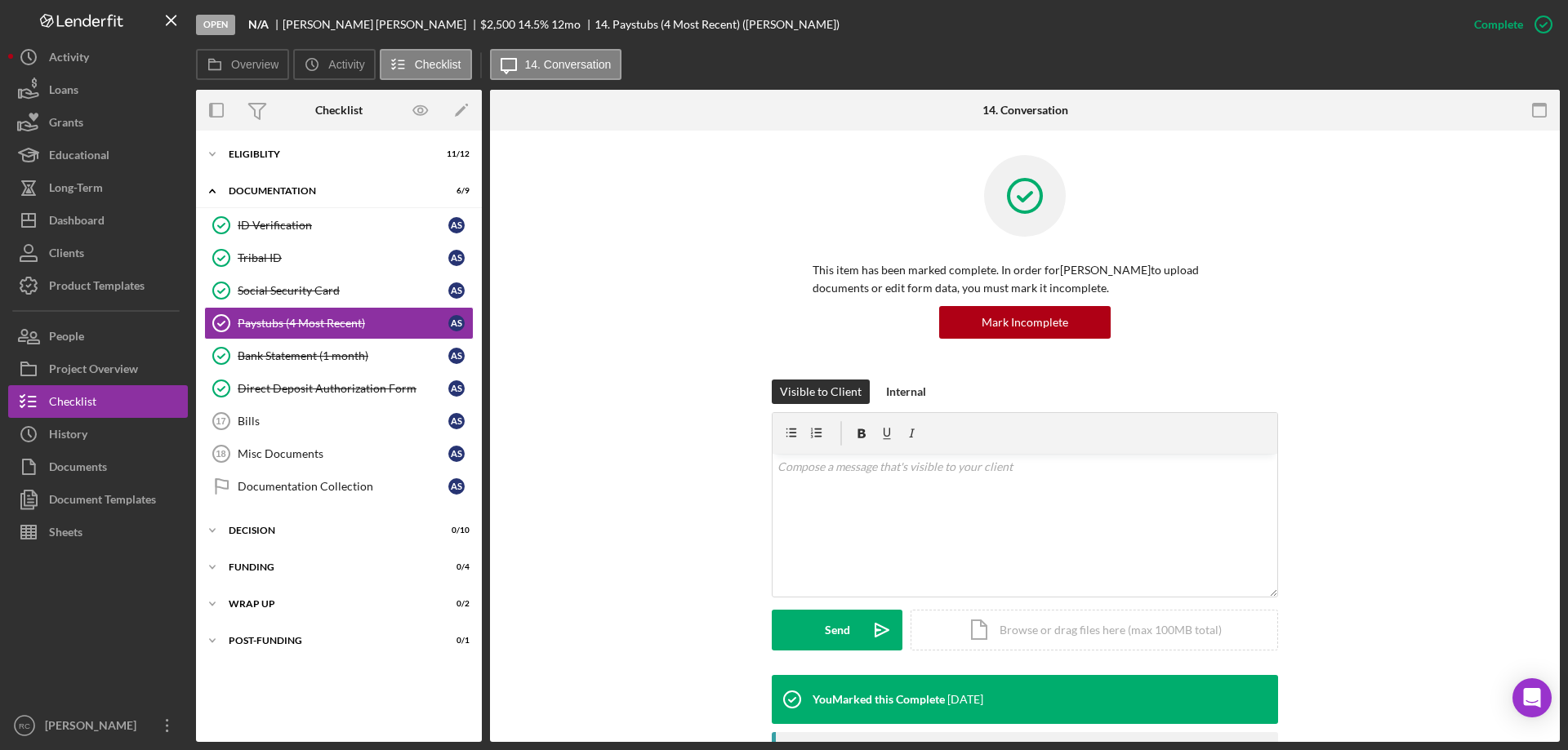
scroll to position [375, 0]
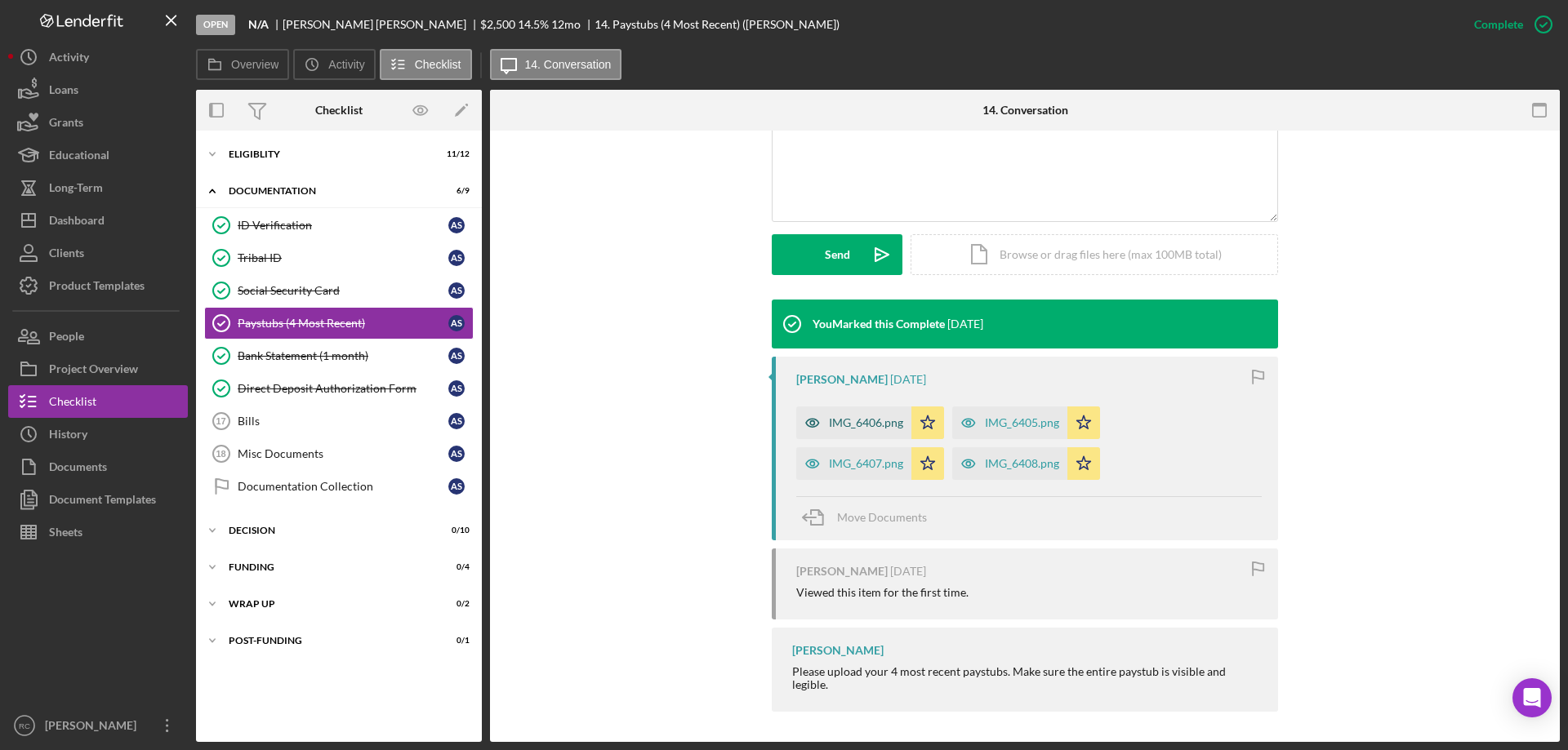
click at [881, 423] on div "IMG_6406.png" at bounding box center [865, 423] width 74 height 13
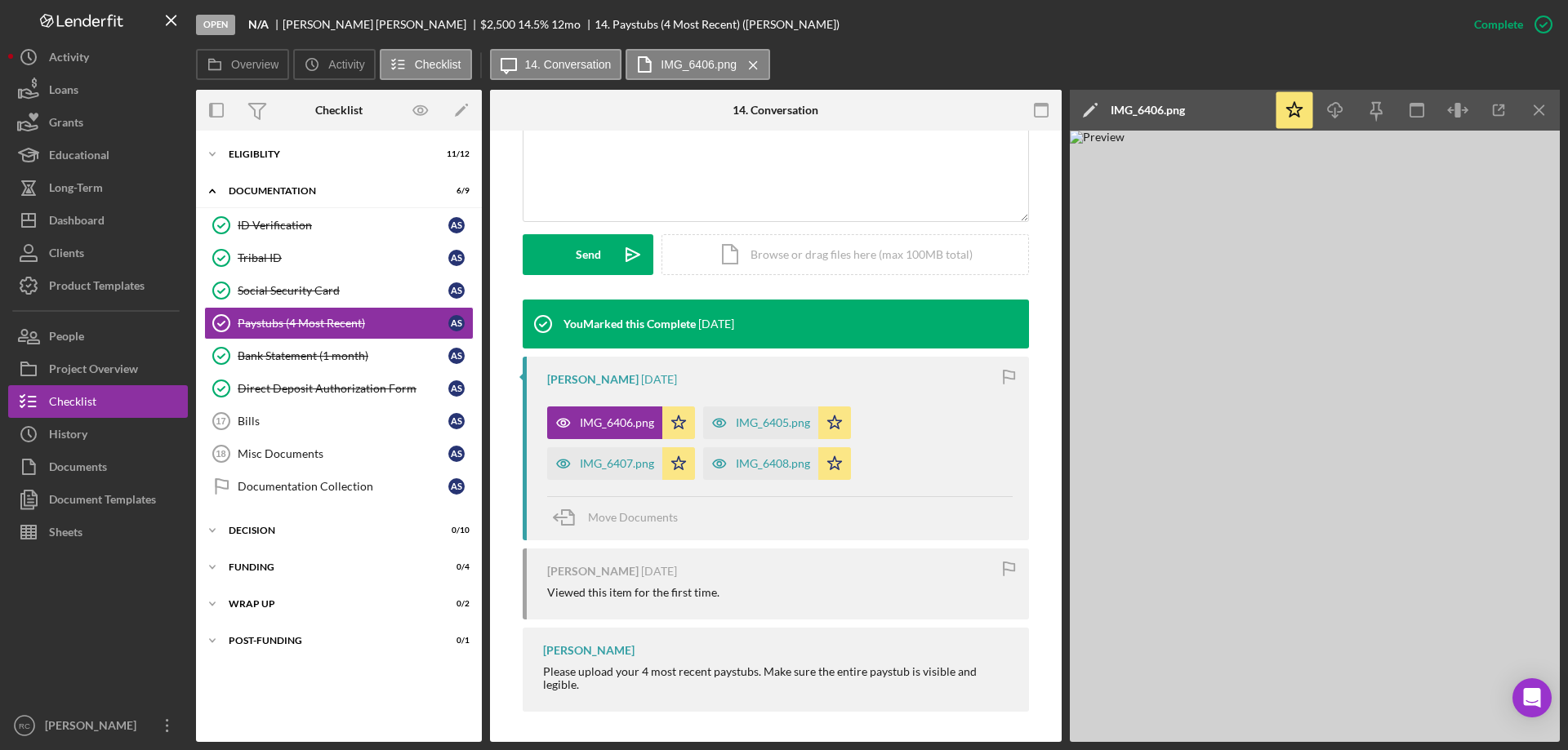
click at [1038, 352] on img at bounding box center [1314, 436] width 490 height 611
click at [269, 149] on div "Icon/Expander Eligiblity 11 / 12" at bounding box center [338, 154] width 286 height 33
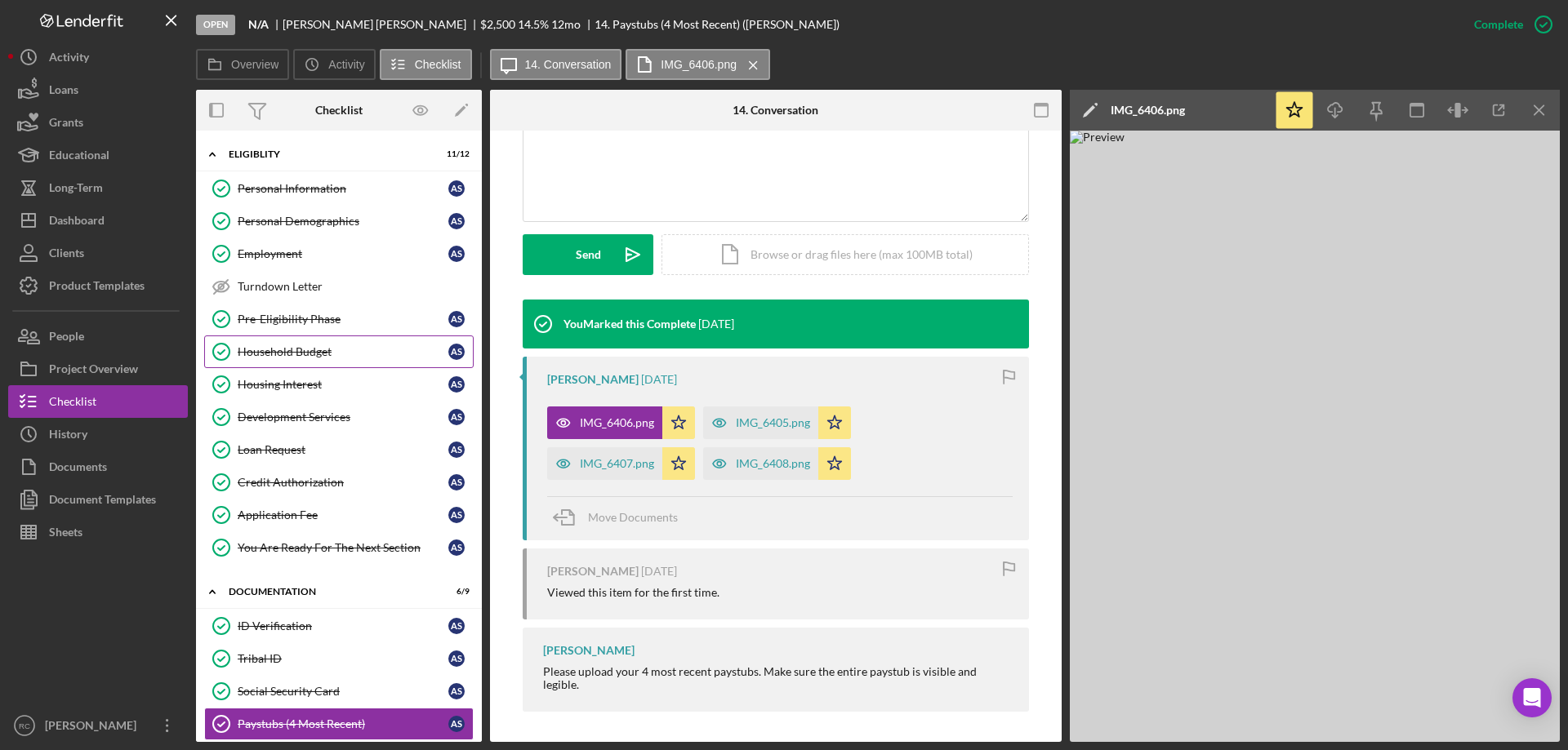
click at [303, 351] on div "Household Budget" at bounding box center [342, 352] width 211 height 13
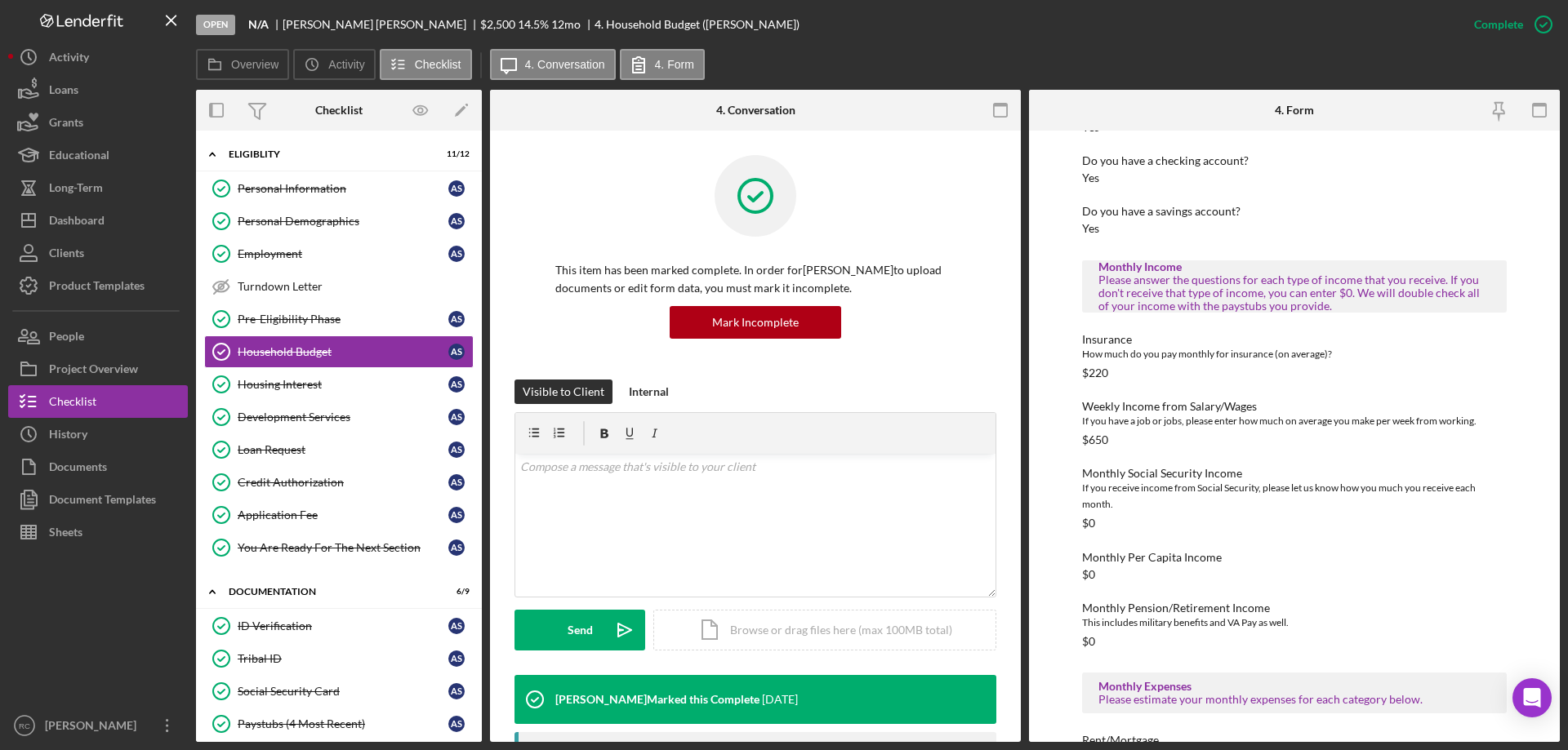
scroll to position [218, 0]
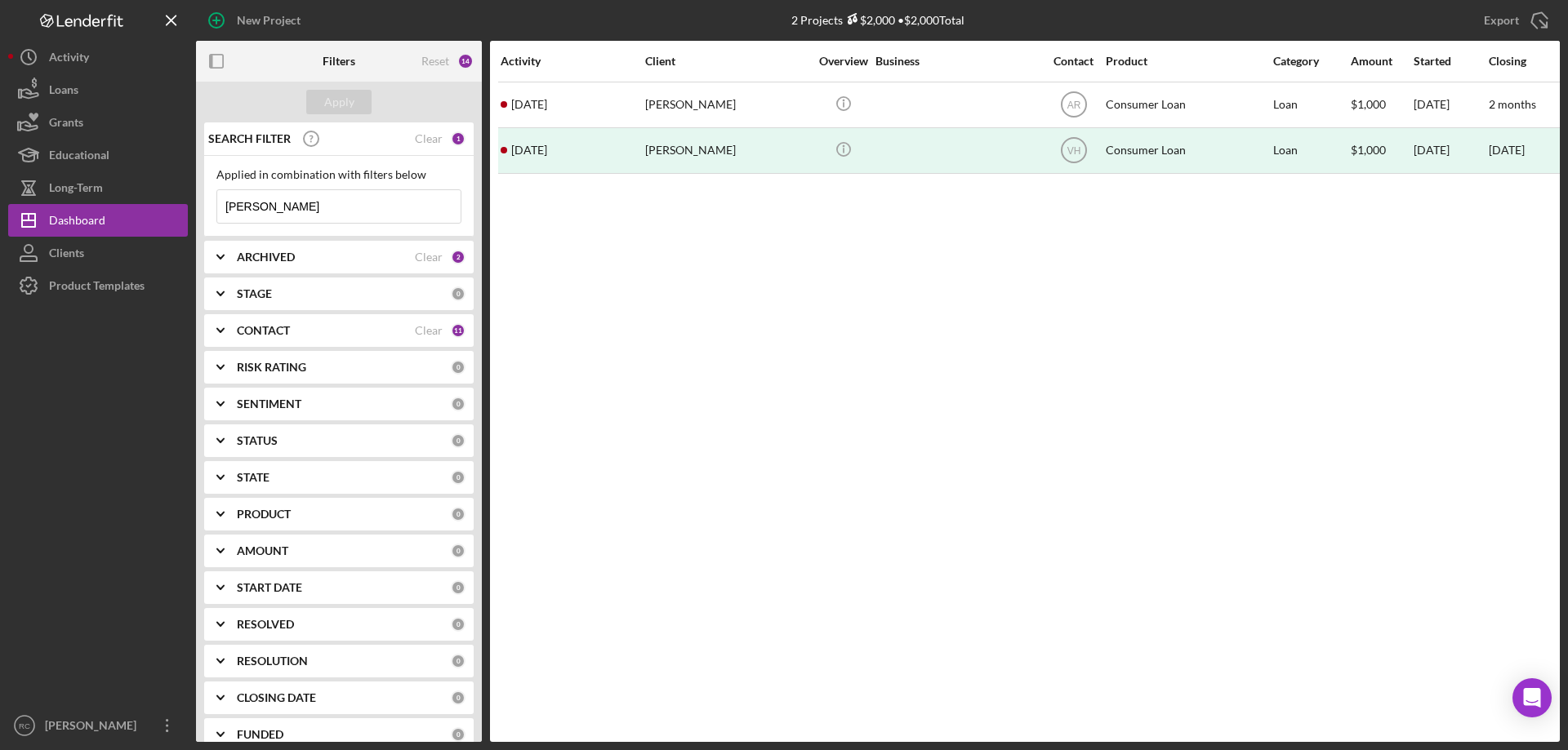
click at [289, 205] on input "selina" at bounding box center [338, 207] width 244 height 33
type input "s"
type input "[PERSON_NAME]"
click at [431, 259] on div "Clear" at bounding box center [429, 257] width 28 height 13
click at [420, 327] on div "Clear" at bounding box center [429, 331] width 28 height 13
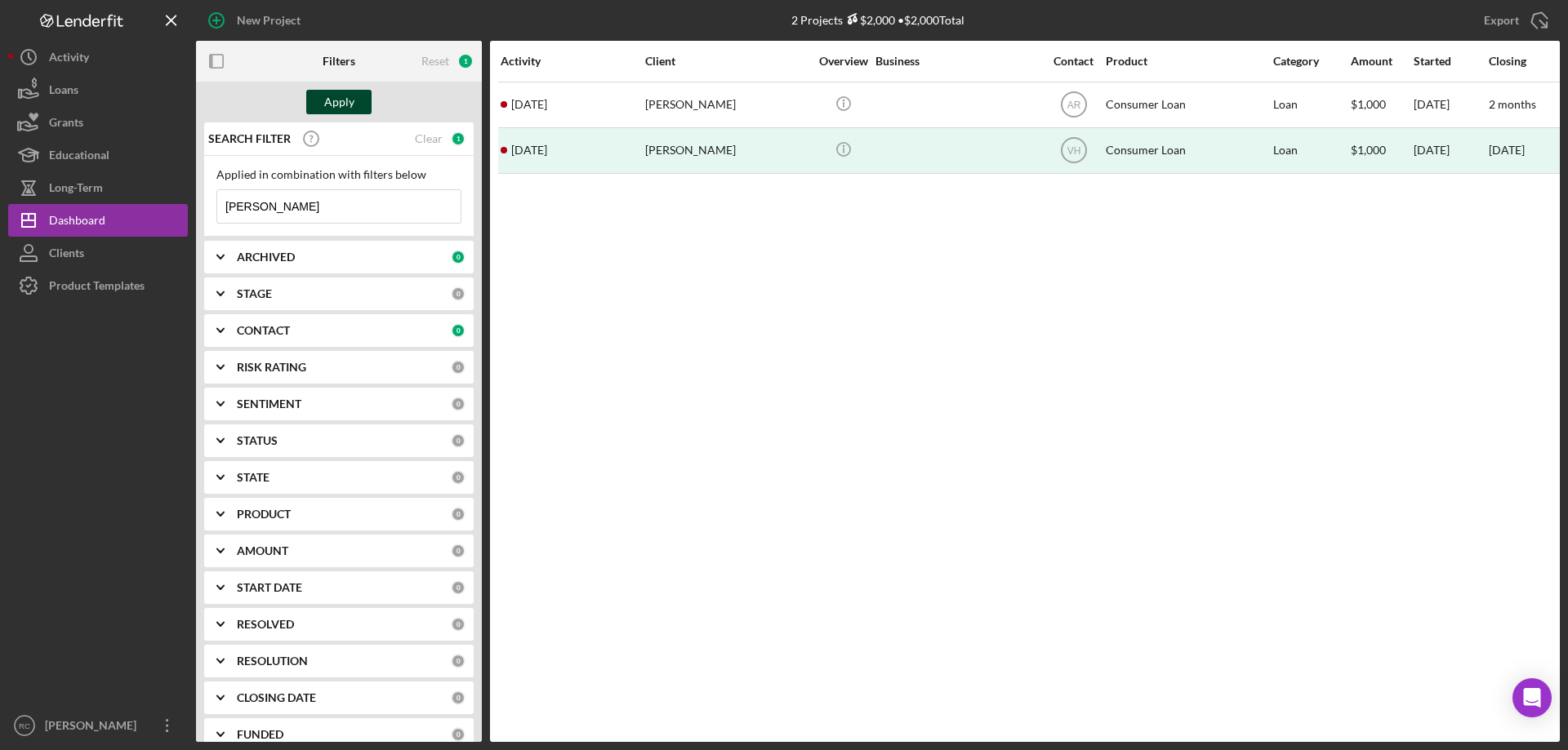
click at [345, 96] on div "Apply" at bounding box center [339, 102] width 30 height 25
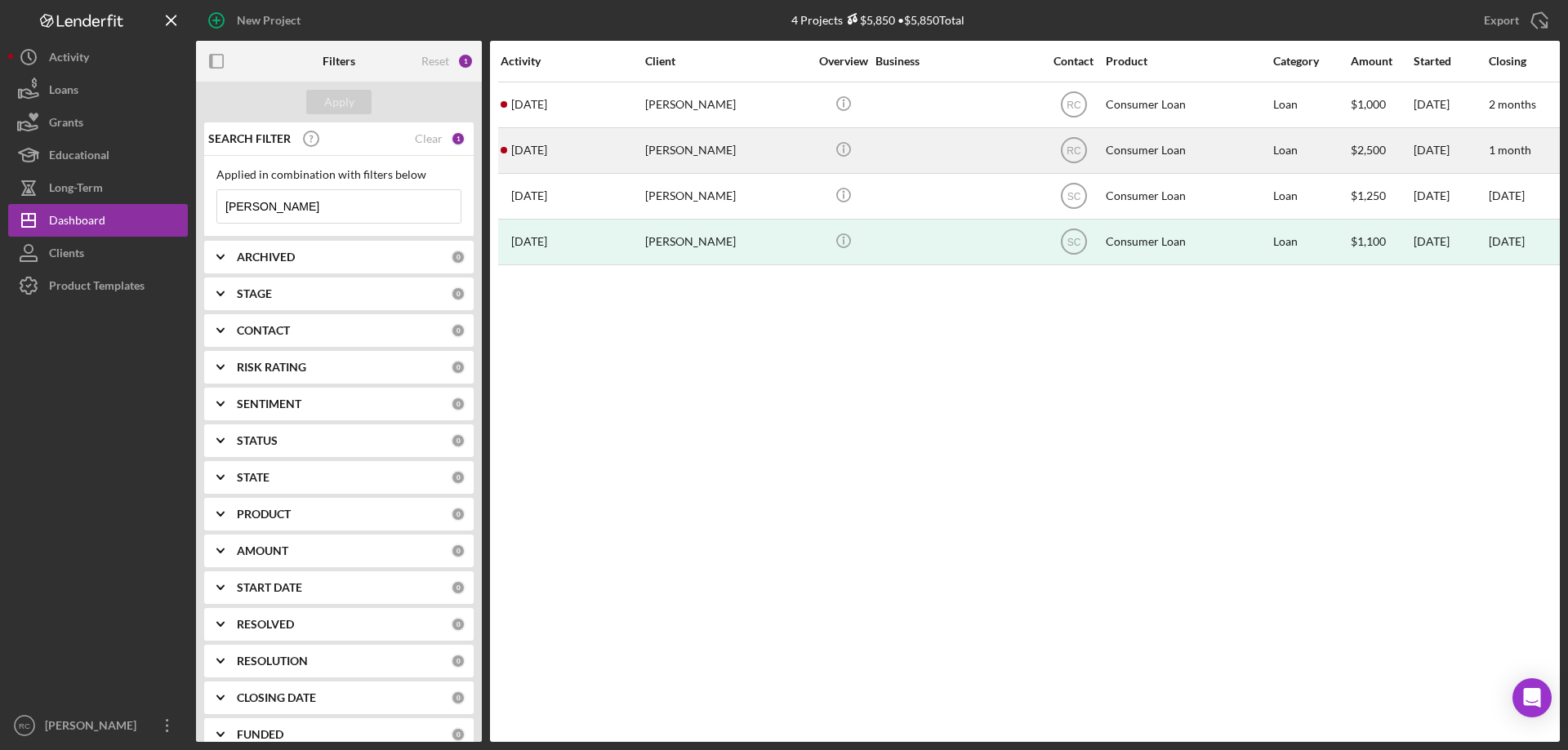
click at [699, 148] on div "[PERSON_NAME]" at bounding box center [727, 150] width 164 height 43
click at [684, 154] on div "[PERSON_NAME]" at bounding box center [727, 150] width 164 height 43
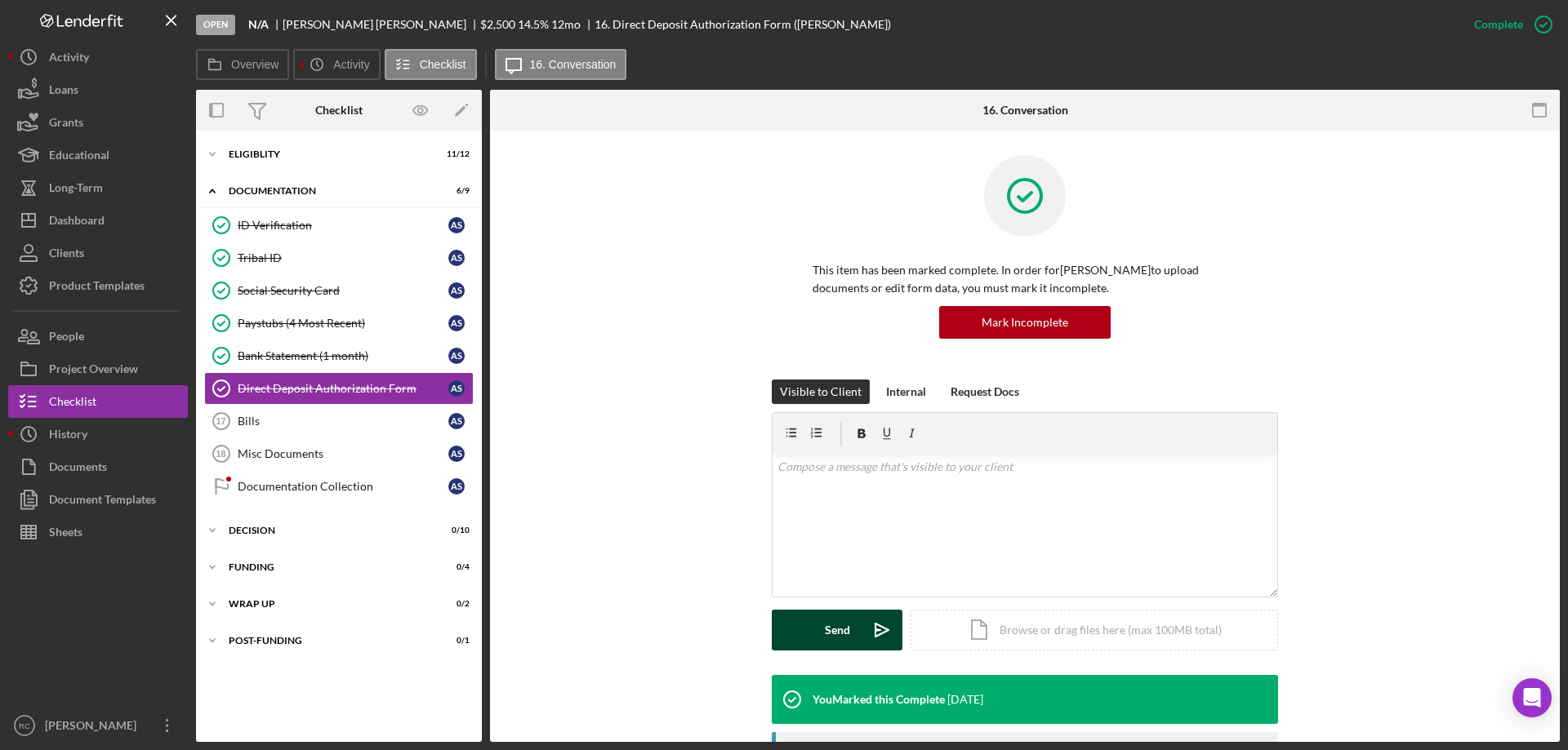
scroll to position [326, 0]
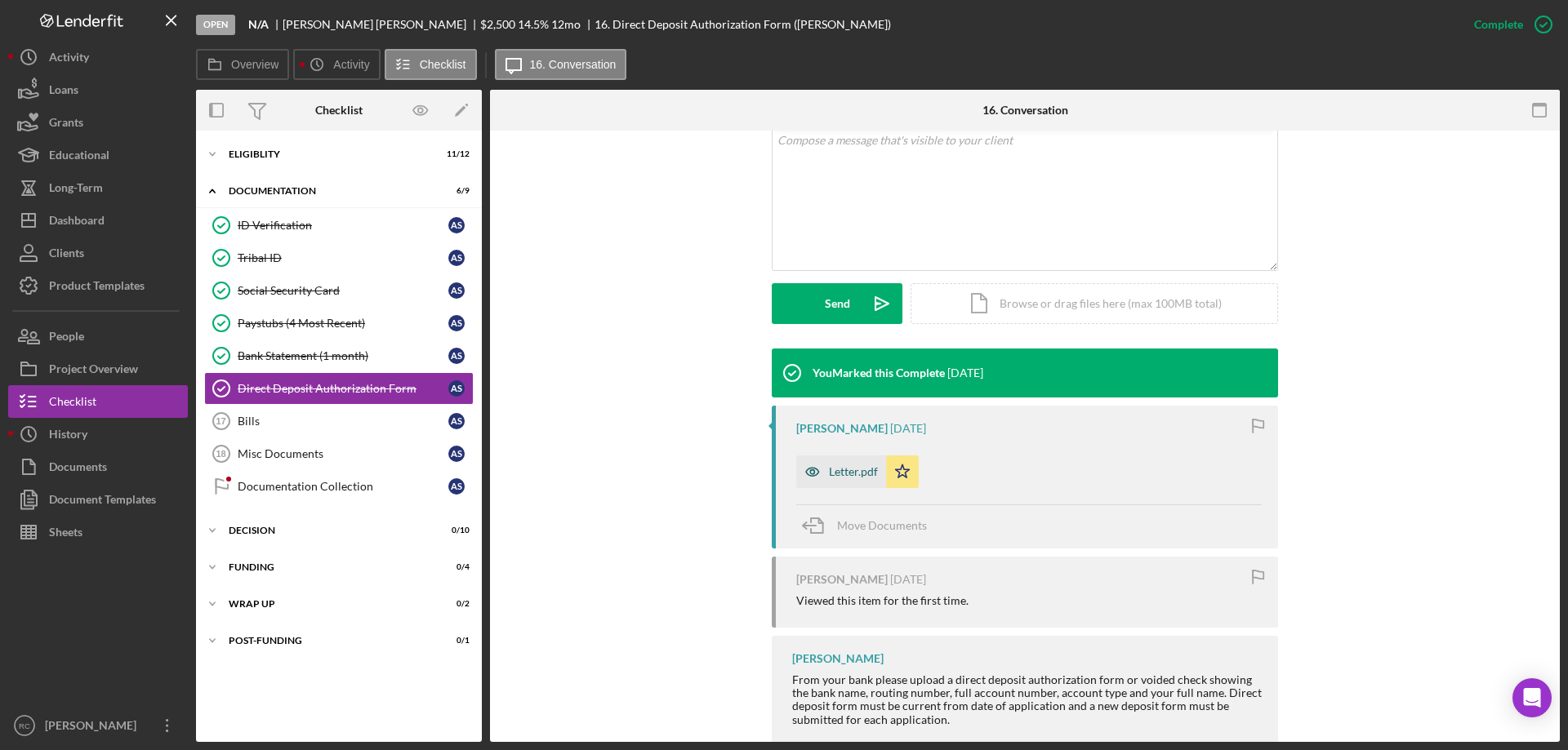
click at [845, 475] on div "Letter.pdf" at bounding box center [853, 472] width 49 height 13
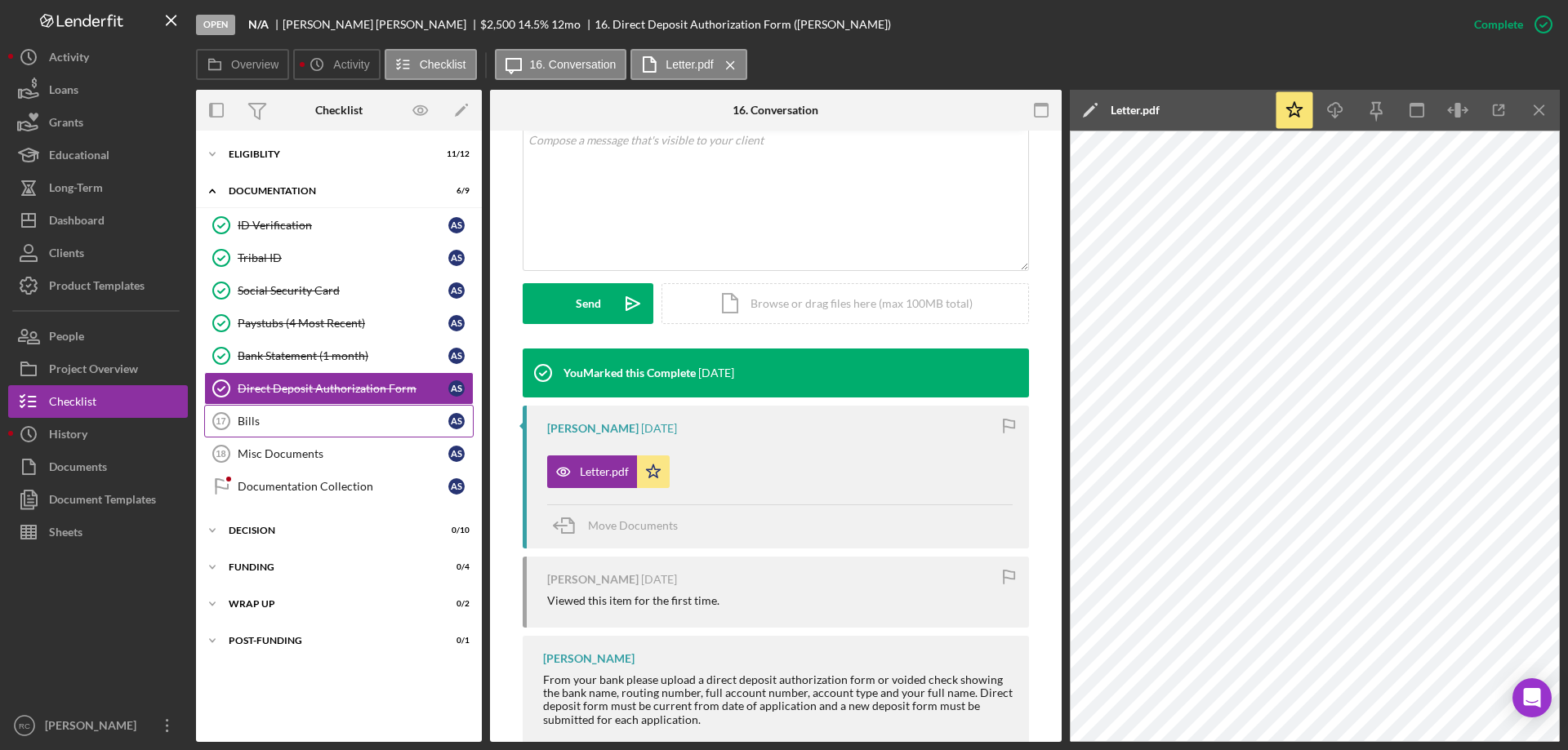
click at [258, 426] on div "Bills" at bounding box center [342, 421] width 211 height 13
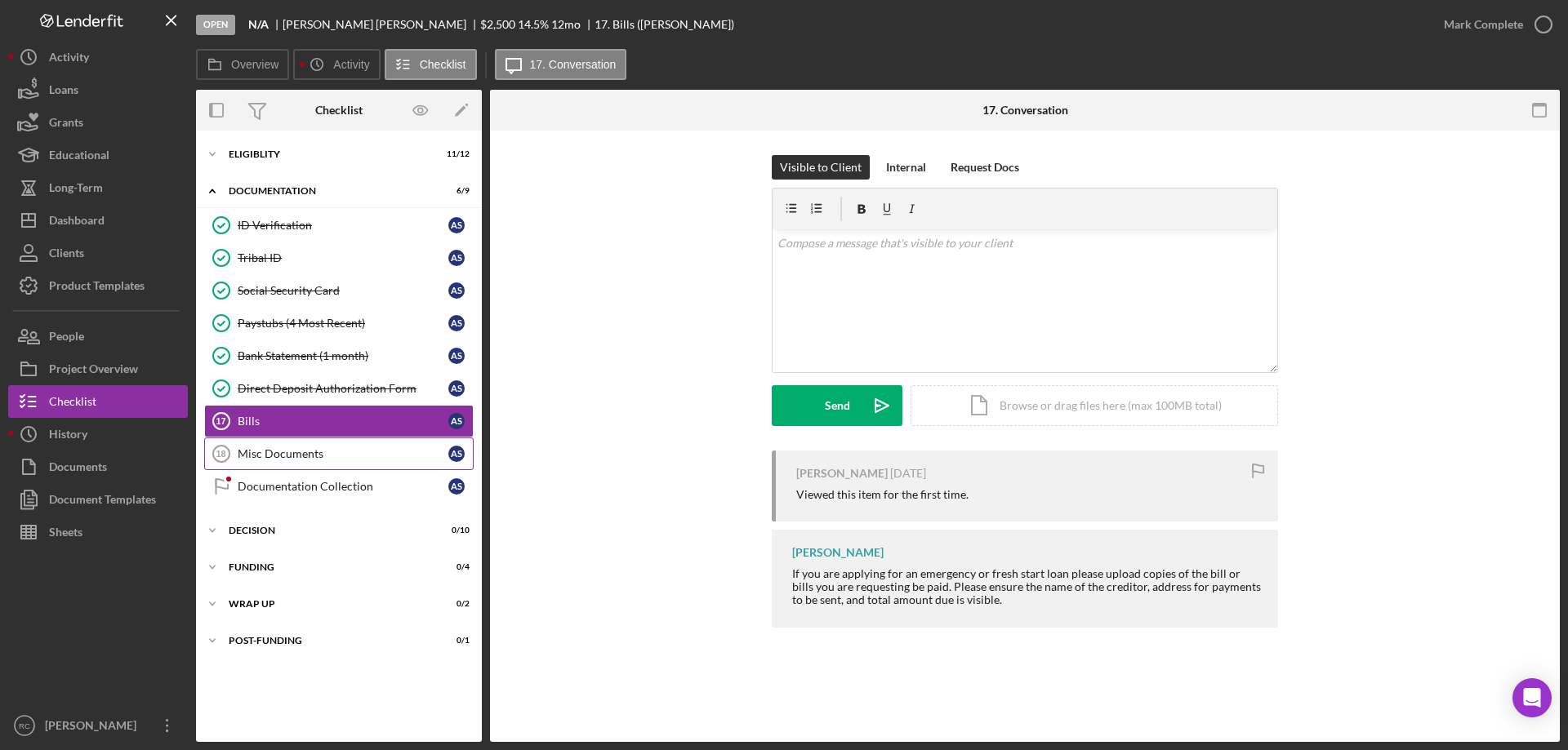
click at [266, 451] on div "Misc Documents" at bounding box center [342, 454] width 211 height 13
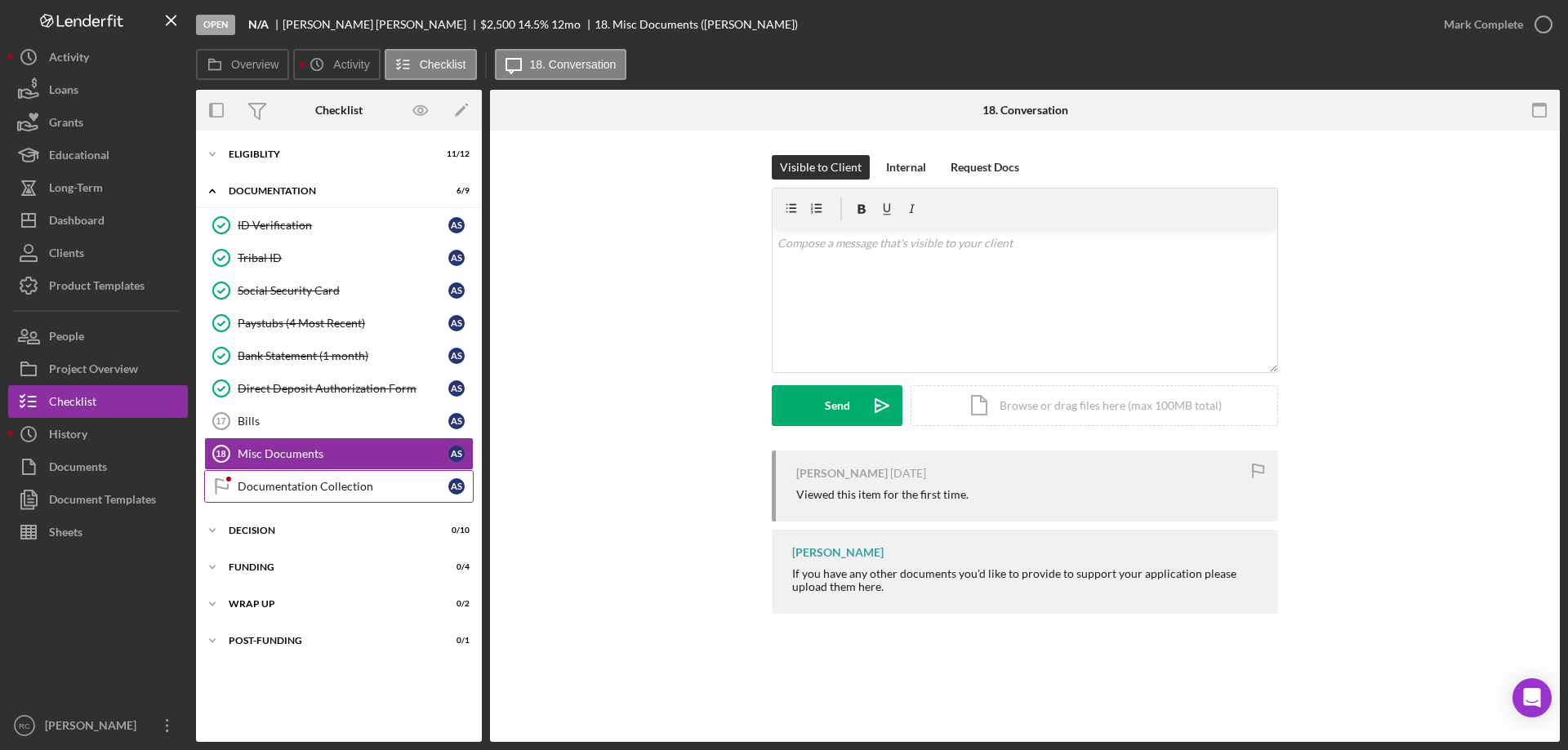
click at [280, 480] on div "Documentation Collection" at bounding box center [342, 486] width 211 height 13
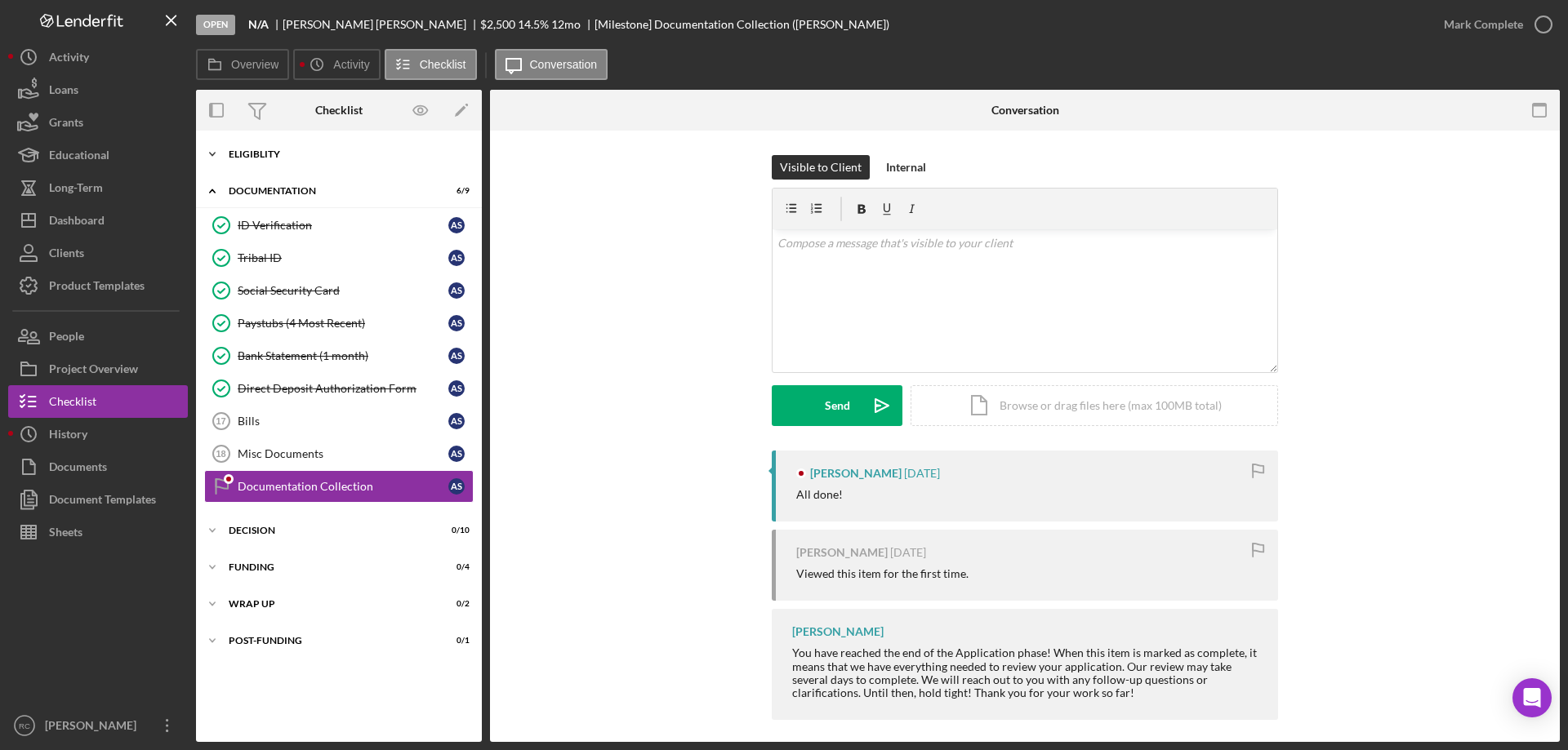
click at [255, 157] on div "Eligiblity" at bounding box center [345, 154] width 233 height 10
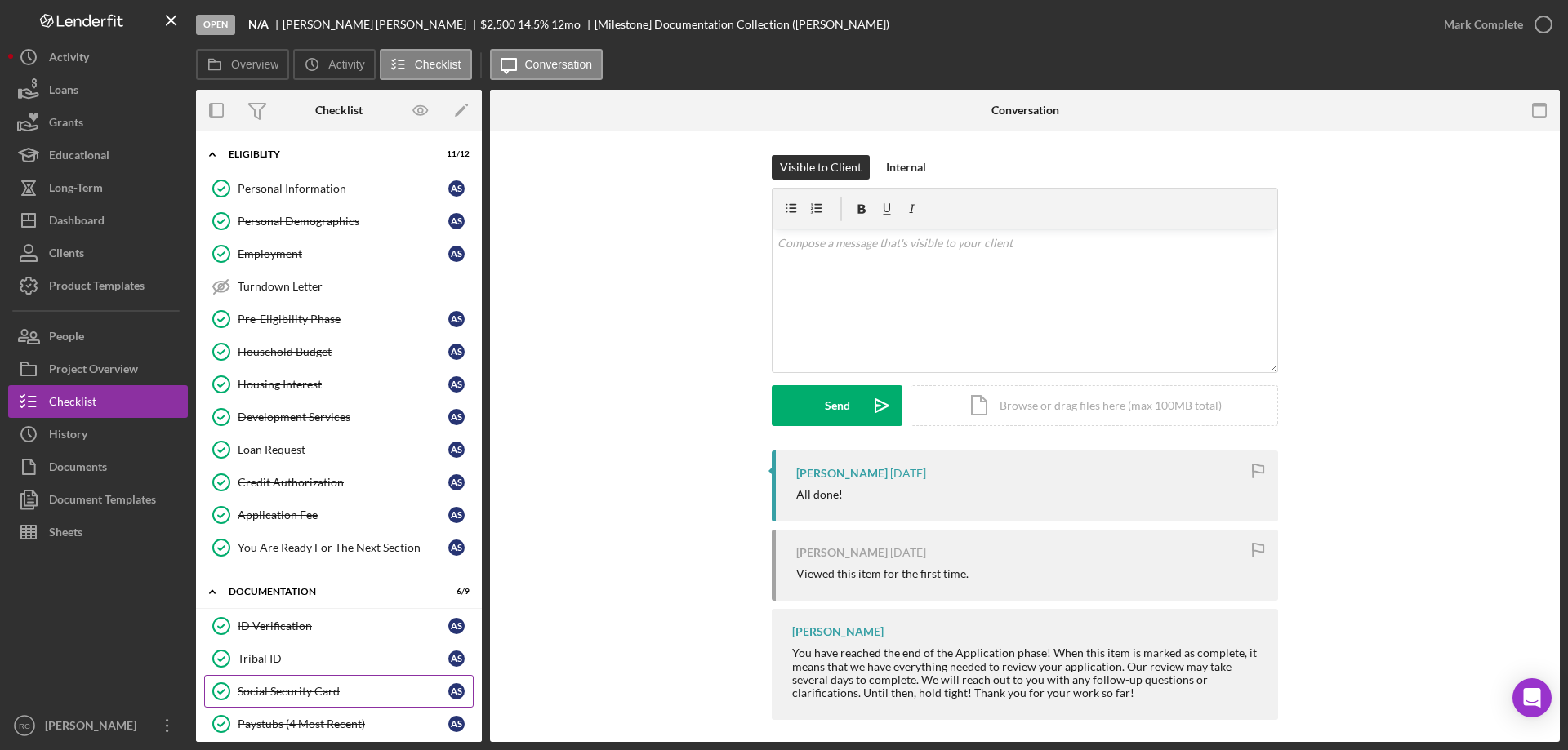
click at [337, 688] on div "Social Security Card" at bounding box center [342, 691] width 211 height 13
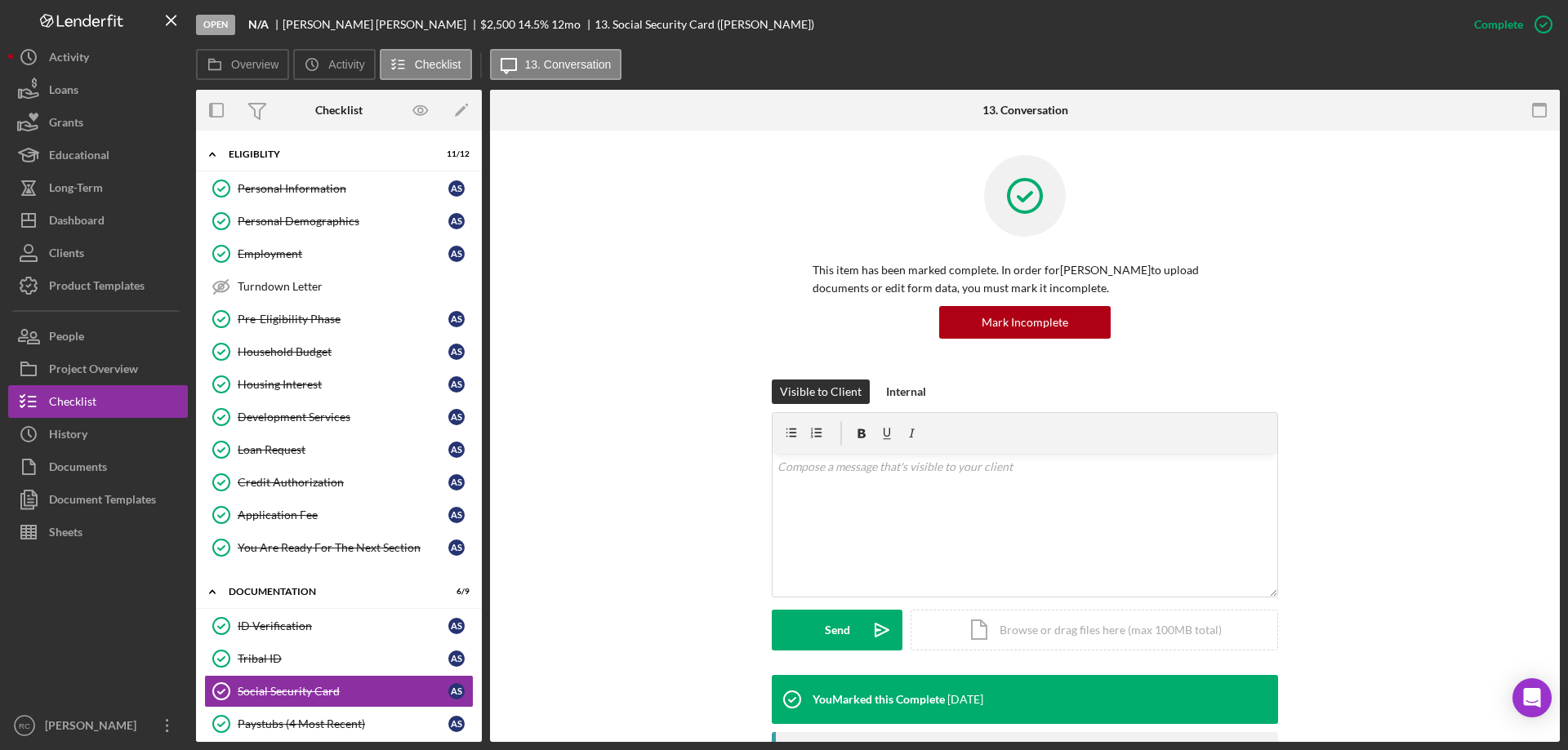
scroll to position [326, 0]
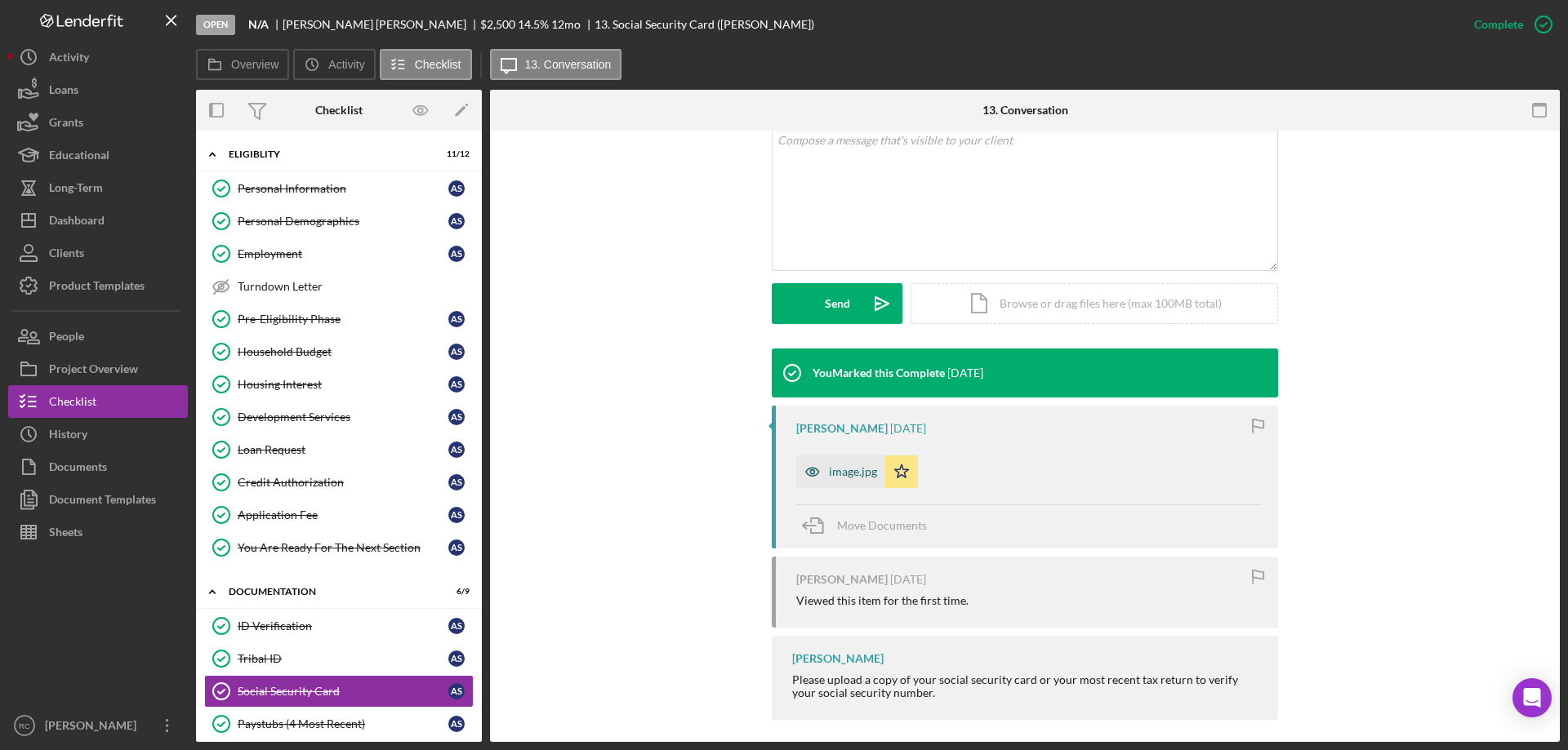
click at [844, 468] on div "image.jpg" at bounding box center [853, 472] width 48 height 13
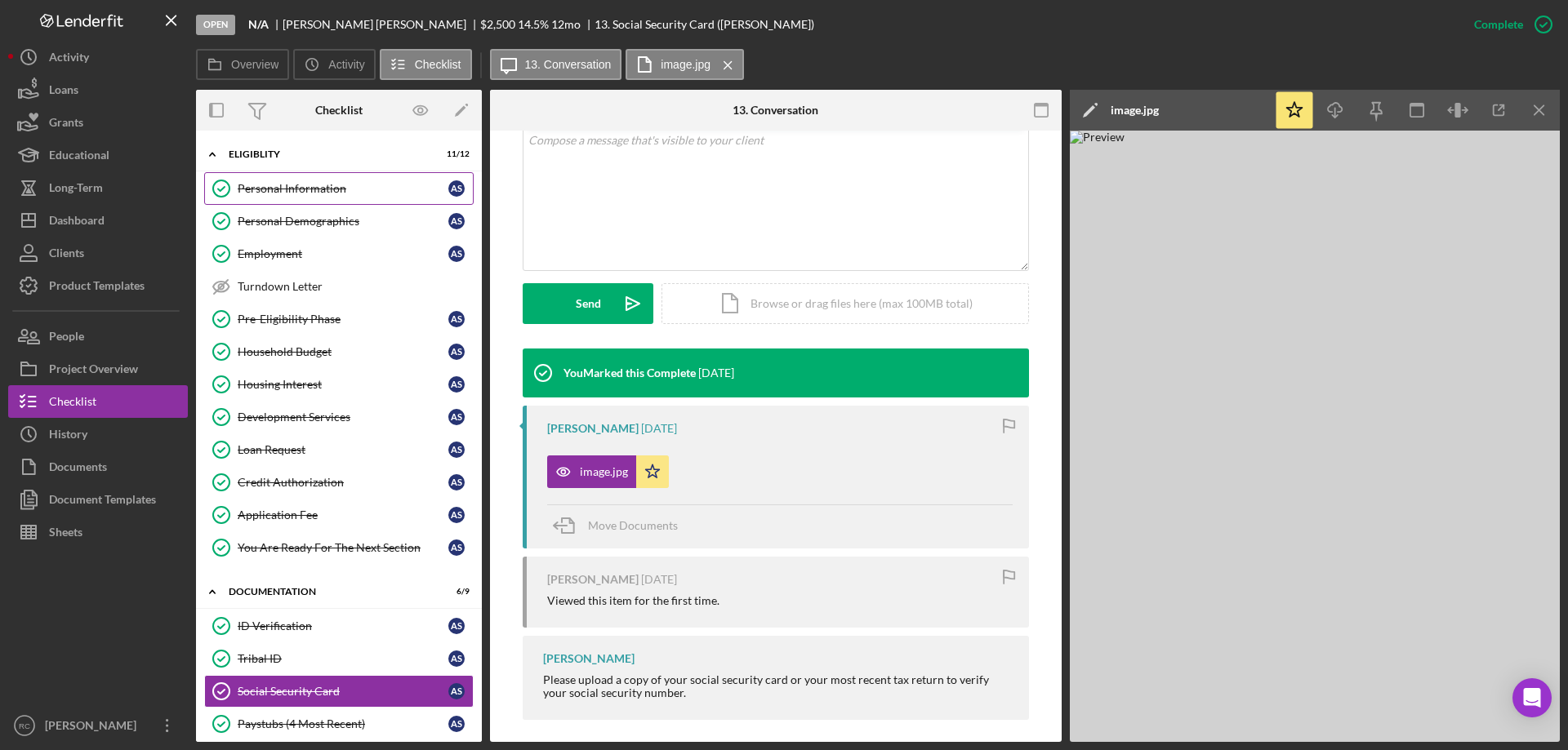
click at [378, 186] on div "Personal Information" at bounding box center [342, 188] width 211 height 13
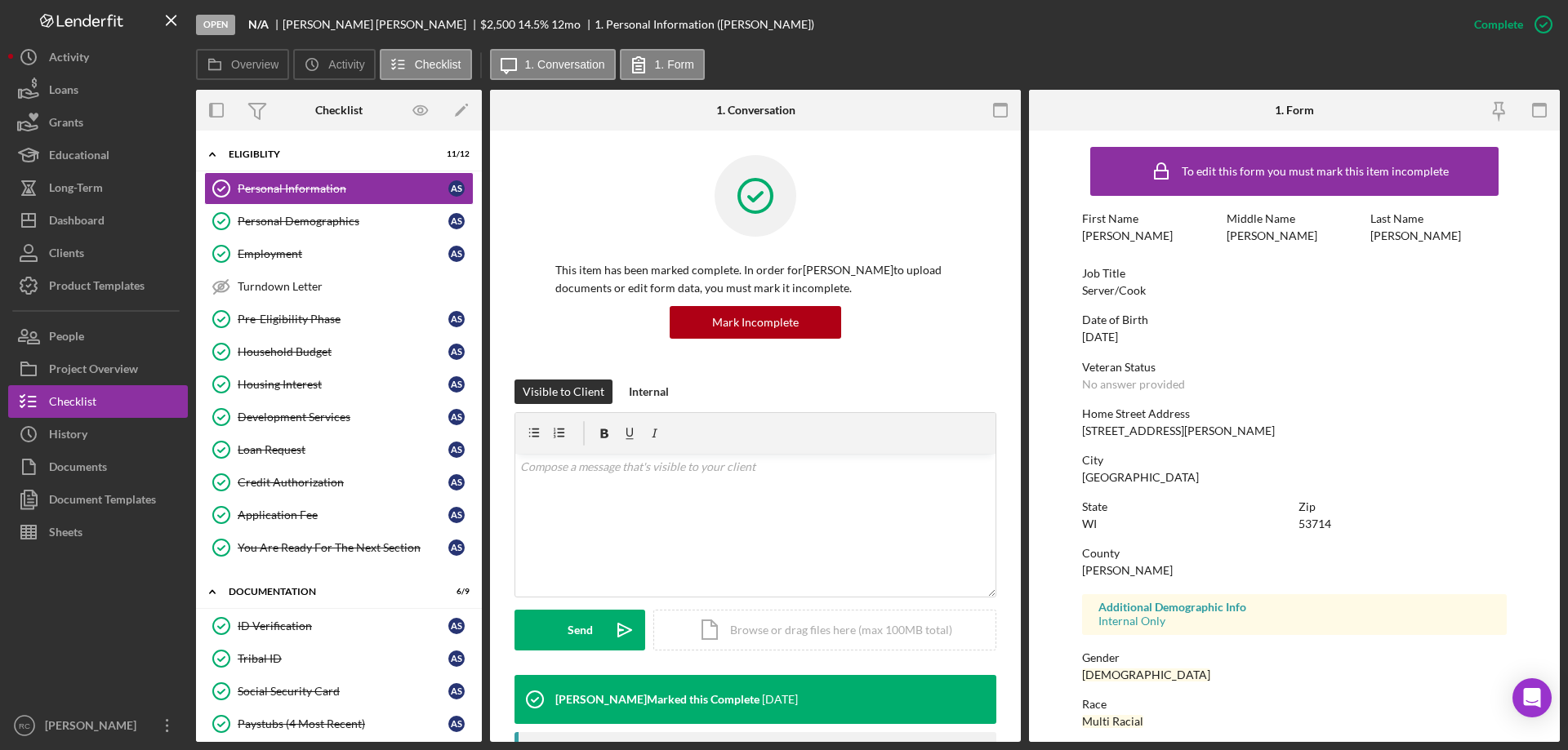
scroll to position [150, 0]
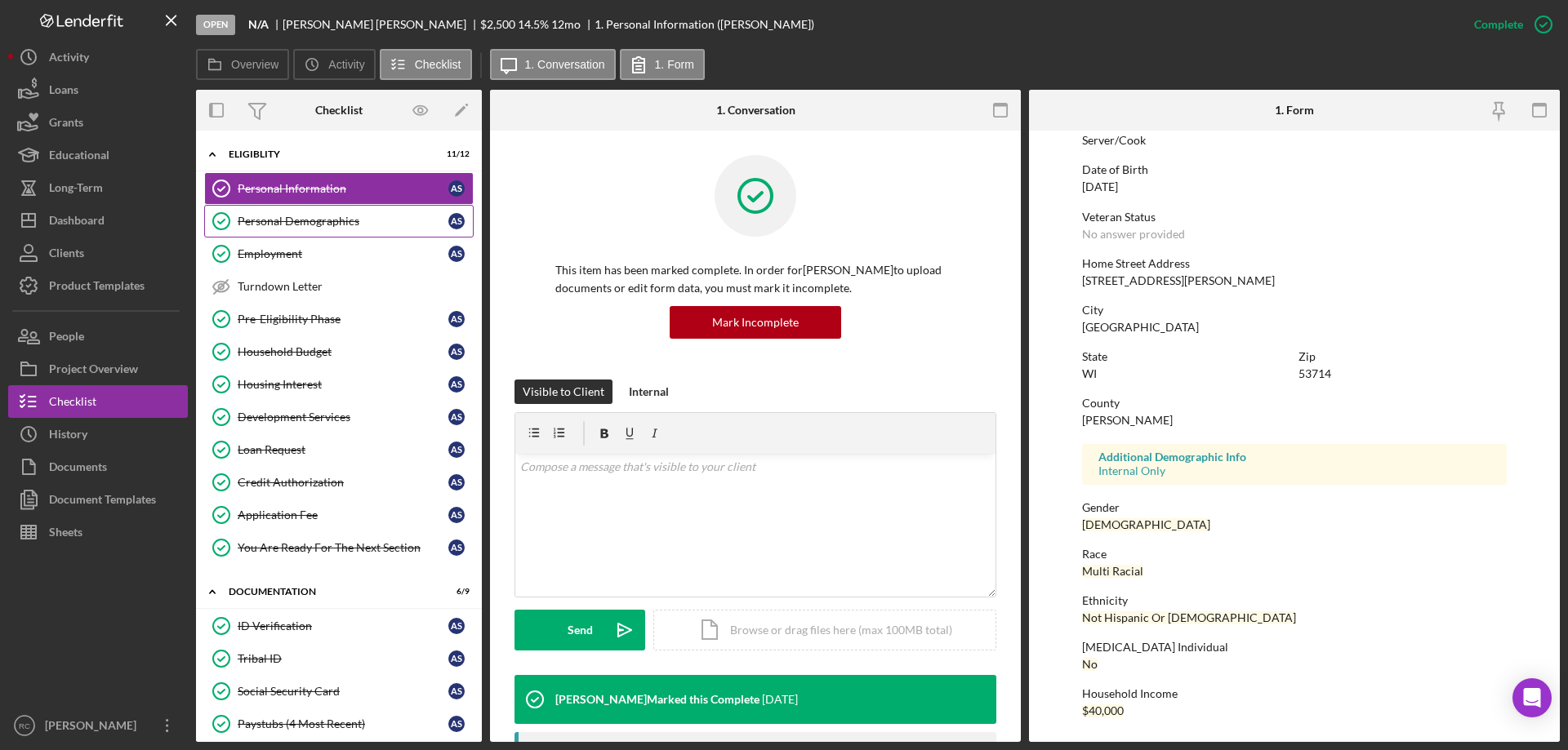
click at [345, 218] on div "Personal Demographics" at bounding box center [342, 222] width 211 height 13
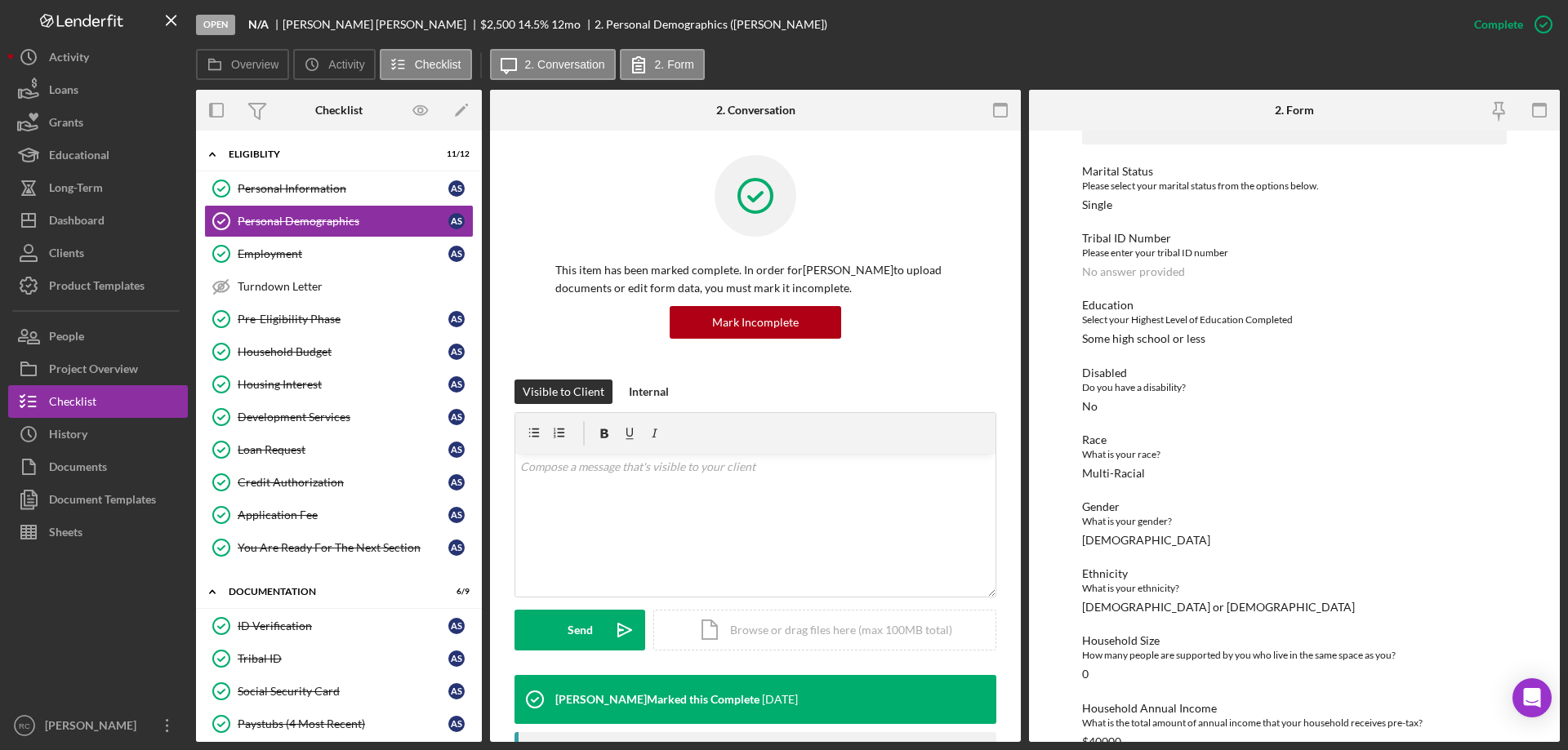
scroll to position [190, 0]
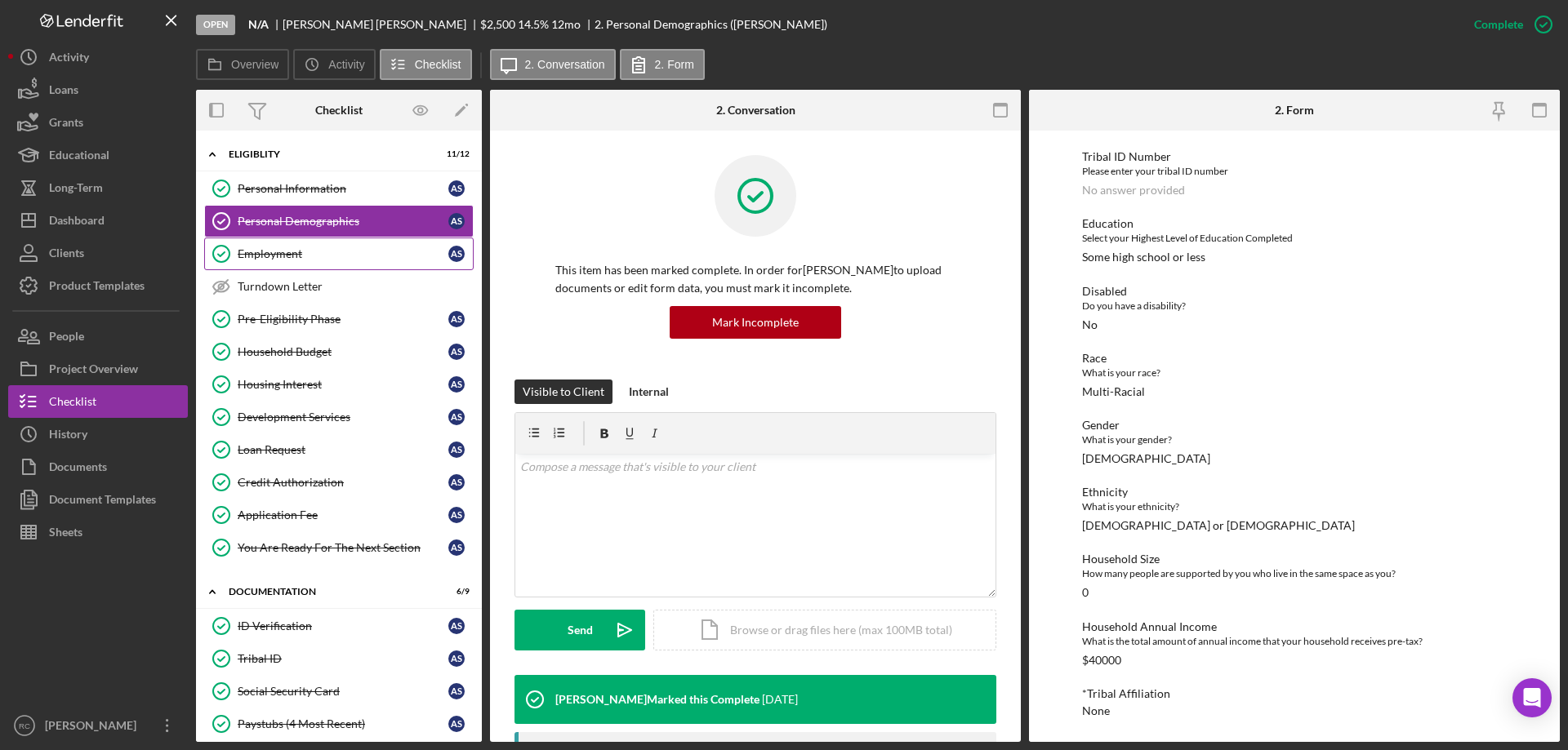
click at [287, 260] on link "Employment Employment A S" at bounding box center [338, 254] width 269 height 33
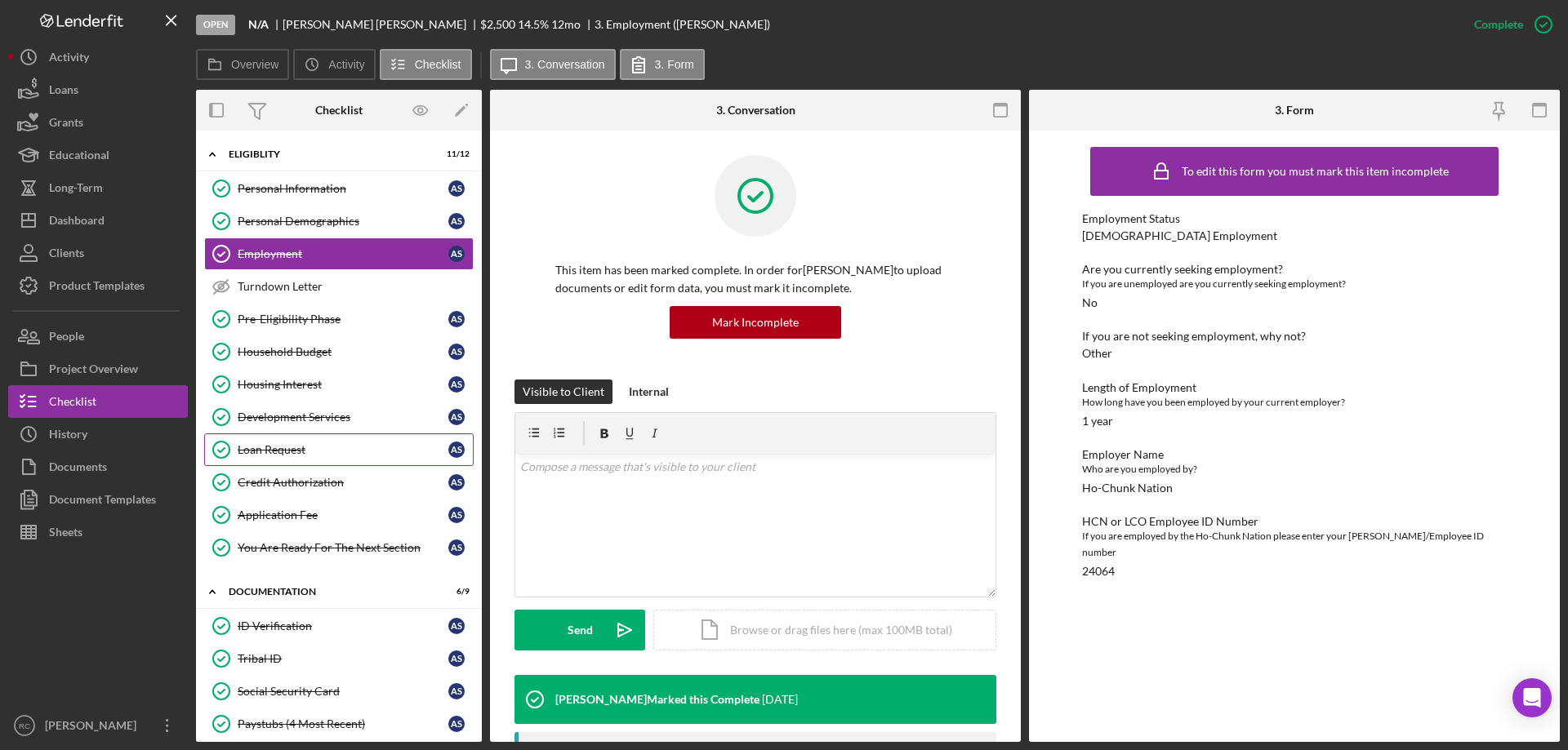
click at [296, 448] on div "Loan Request" at bounding box center [342, 449] width 211 height 13
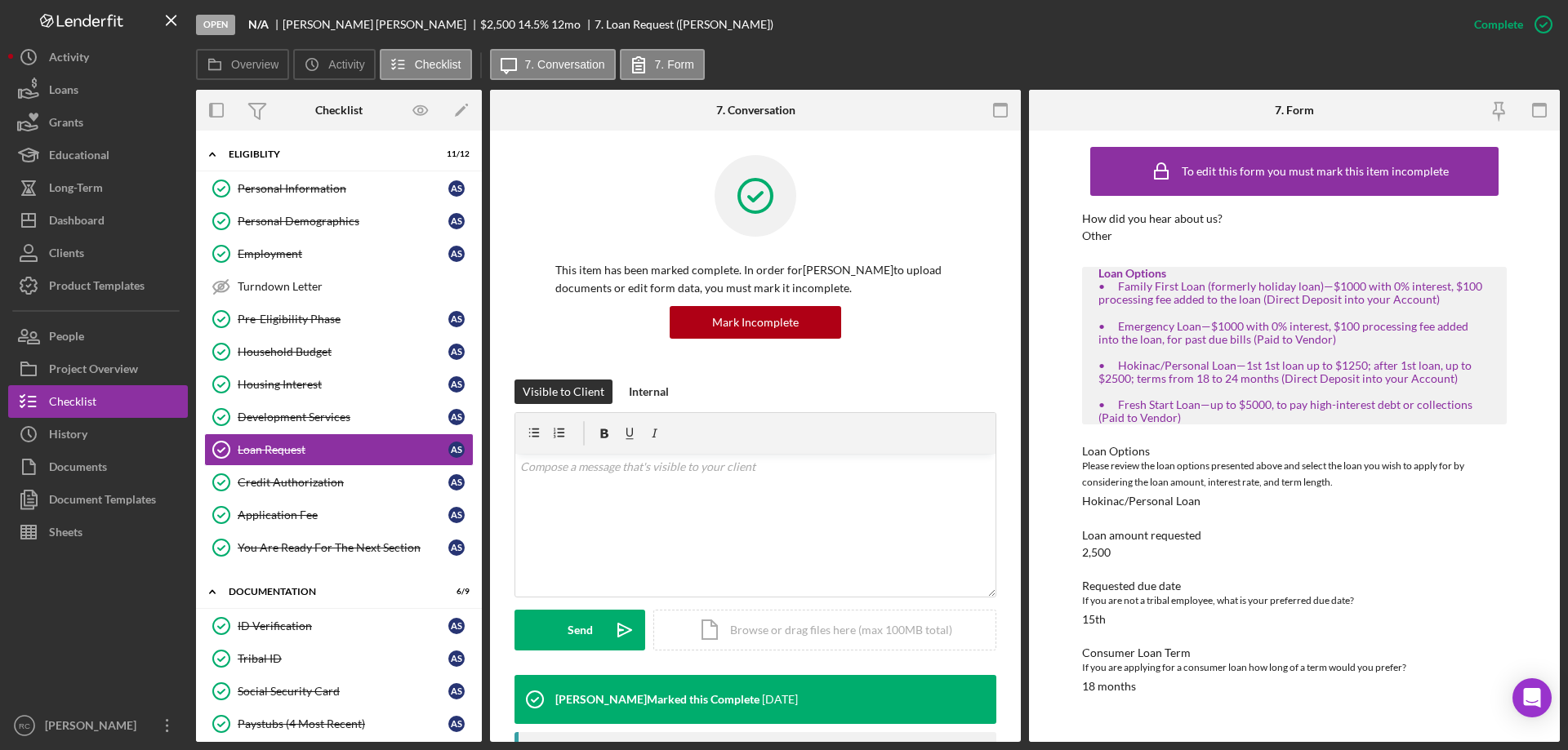
scroll to position [324, 0]
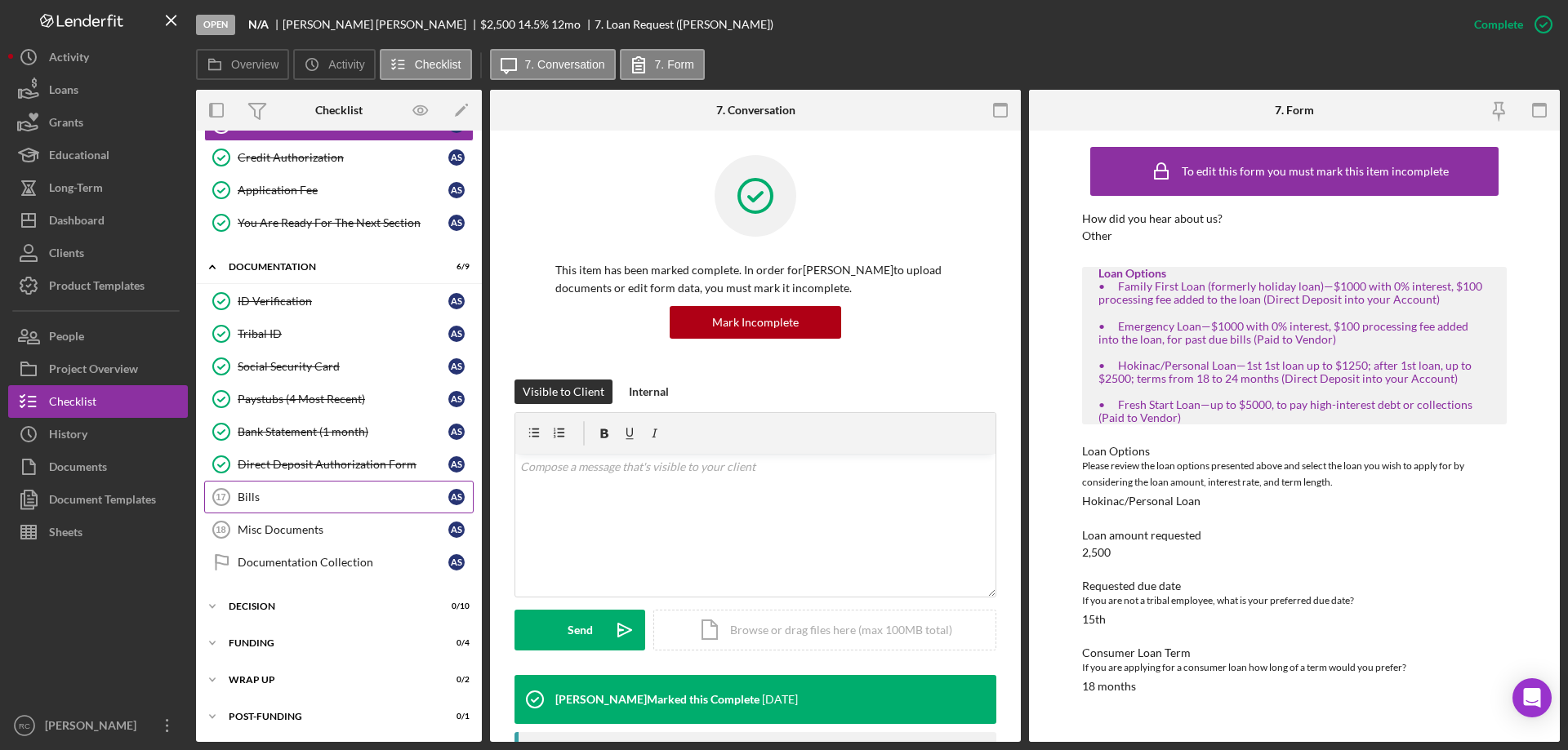
click at [256, 503] on div "Bills" at bounding box center [342, 497] width 211 height 13
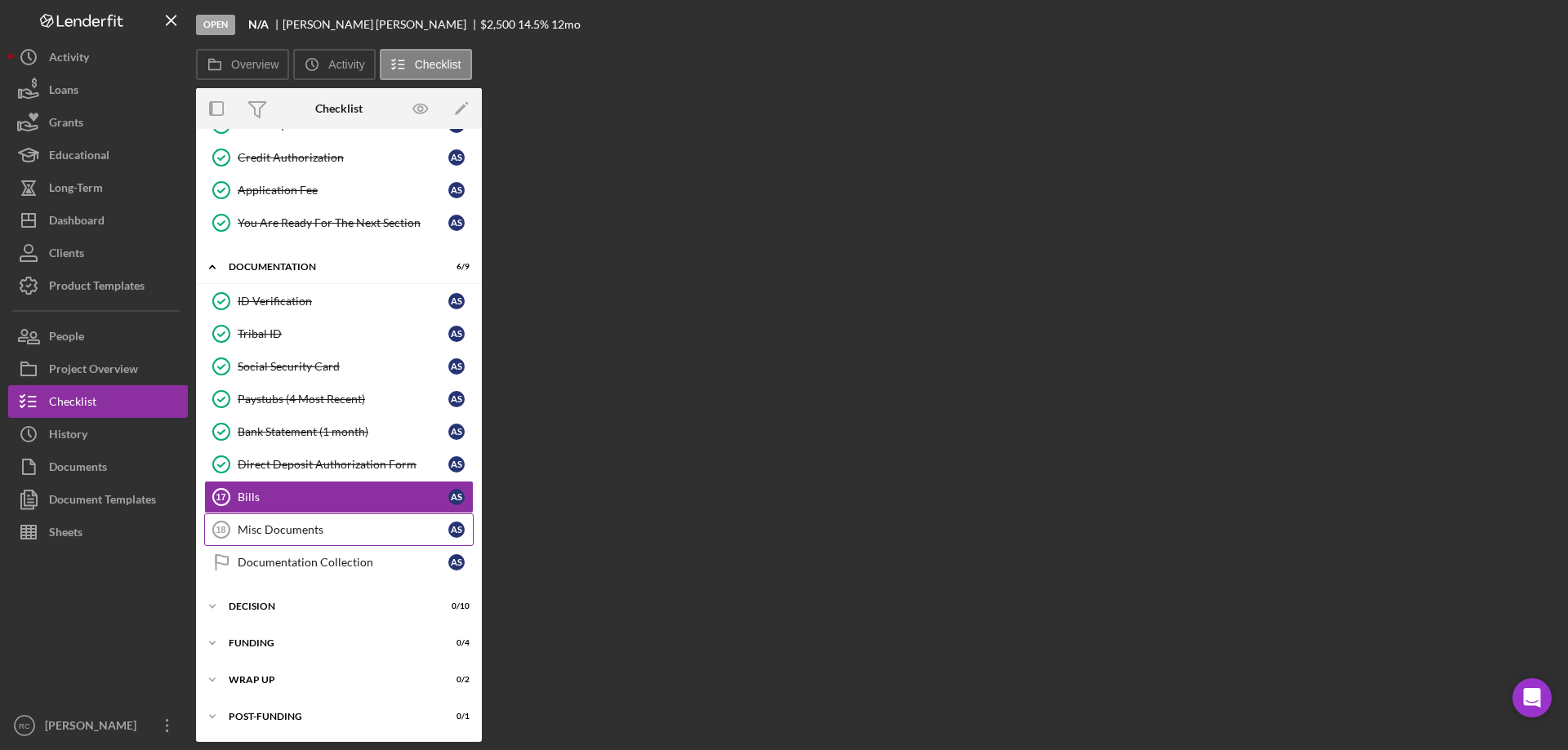
scroll to position [324, 0]
click at [287, 526] on div "Misc Documents" at bounding box center [342, 529] width 211 height 13
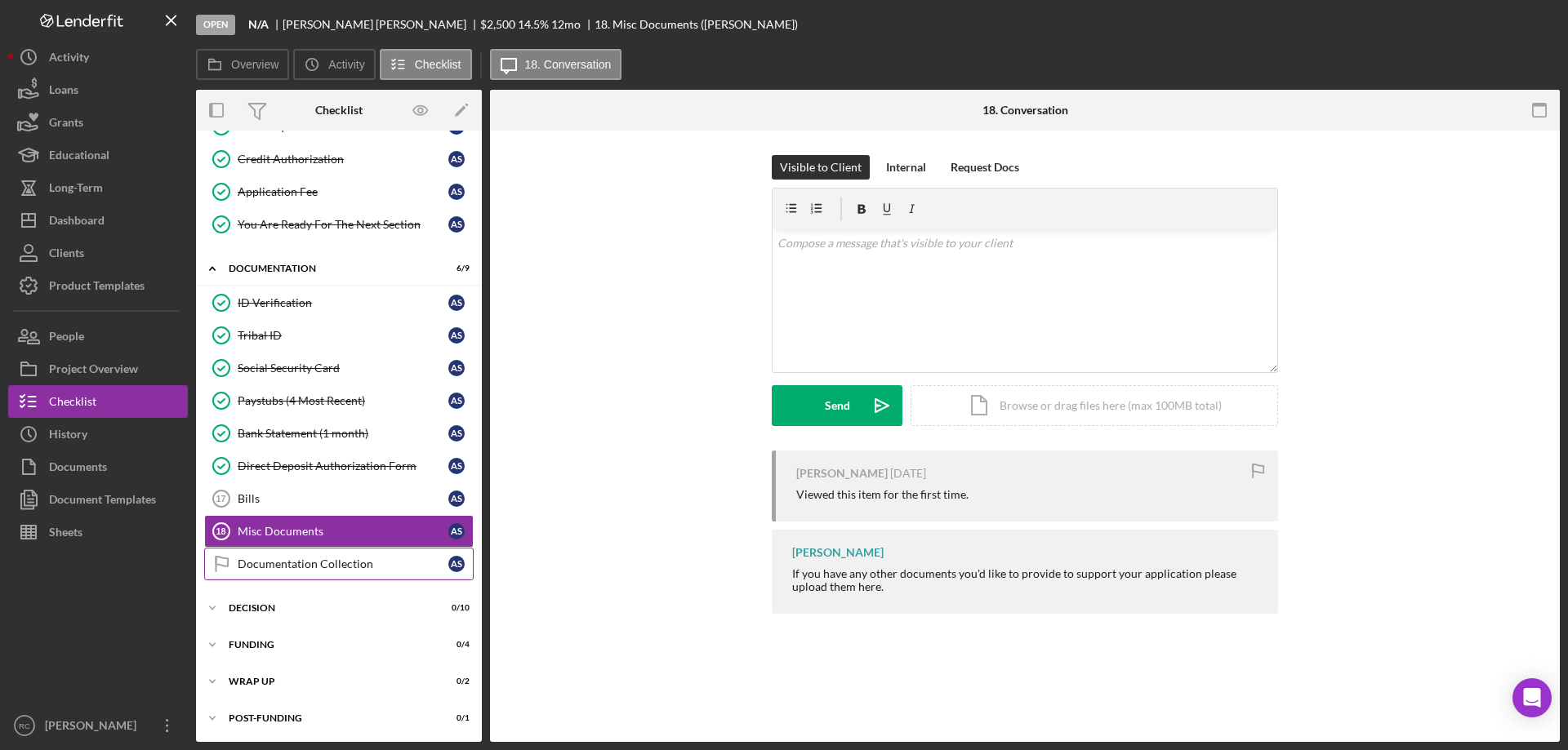
click at [309, 558] on div "Documentation Collection" at bounding box center [342, 564] width 211 height 13
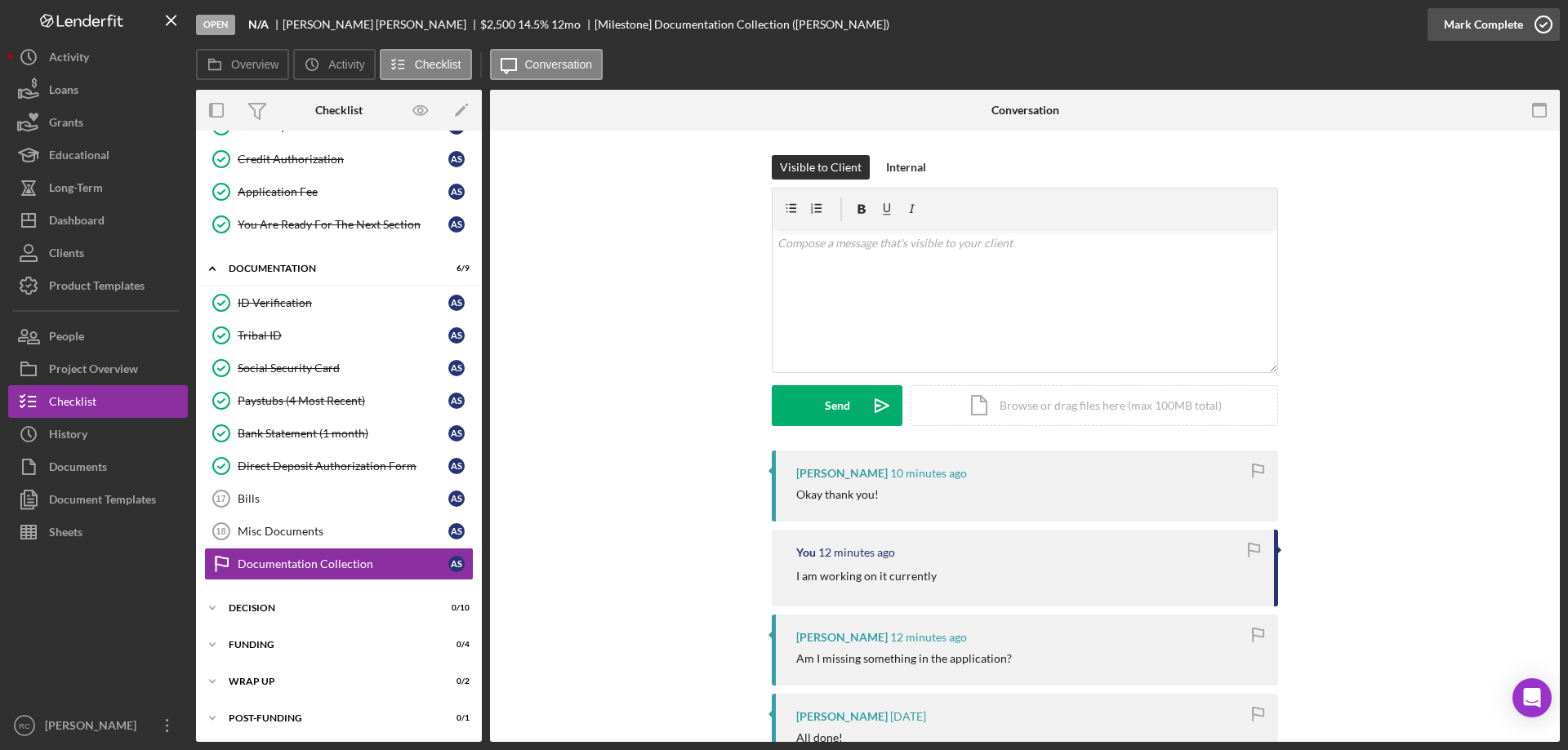
click at [1542, 20] on icon "button" at bounding box center [1543, 24] width 40 height 40
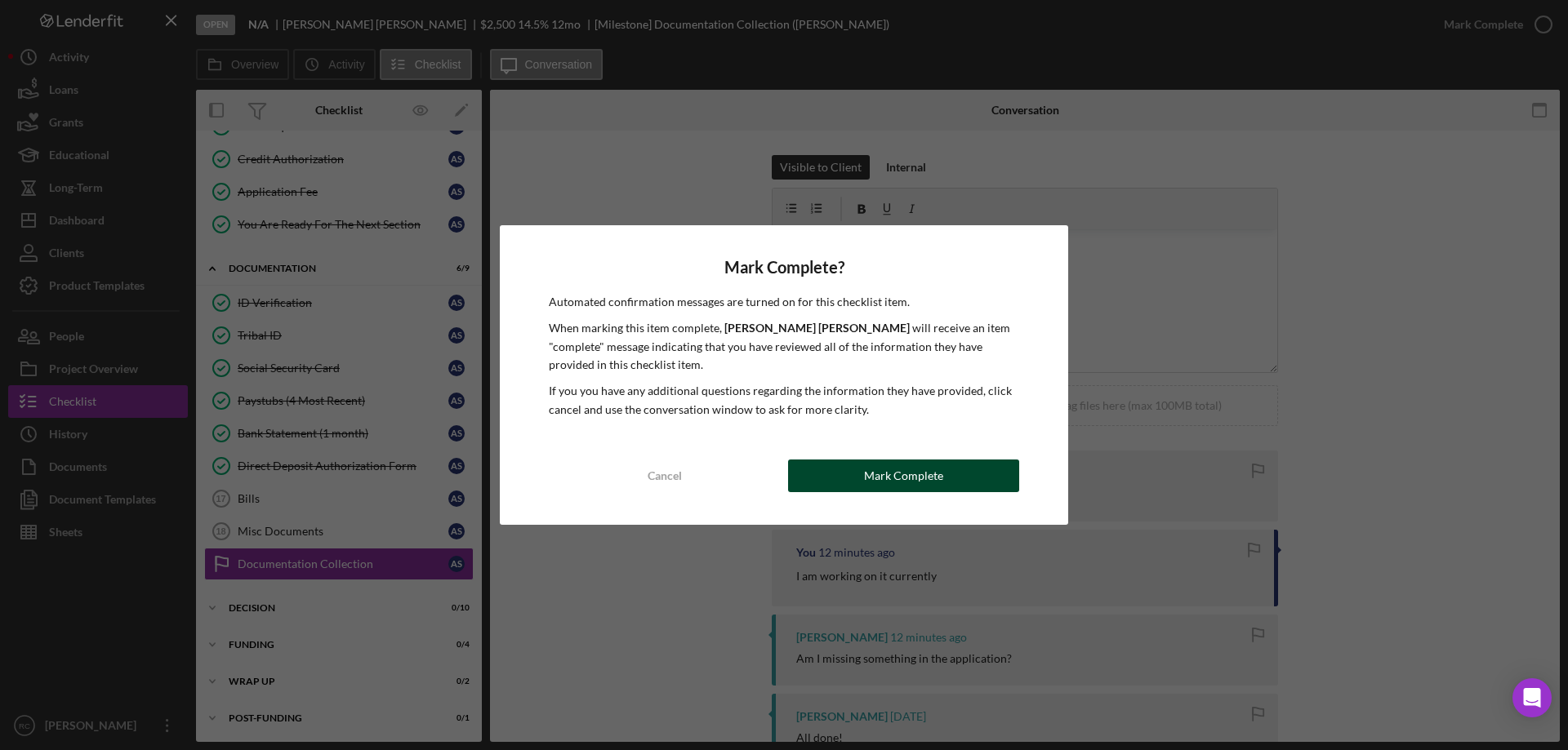
click at [952, 470] on button "Mark Complete" at bounding box center [903, 476] width 231 height 33
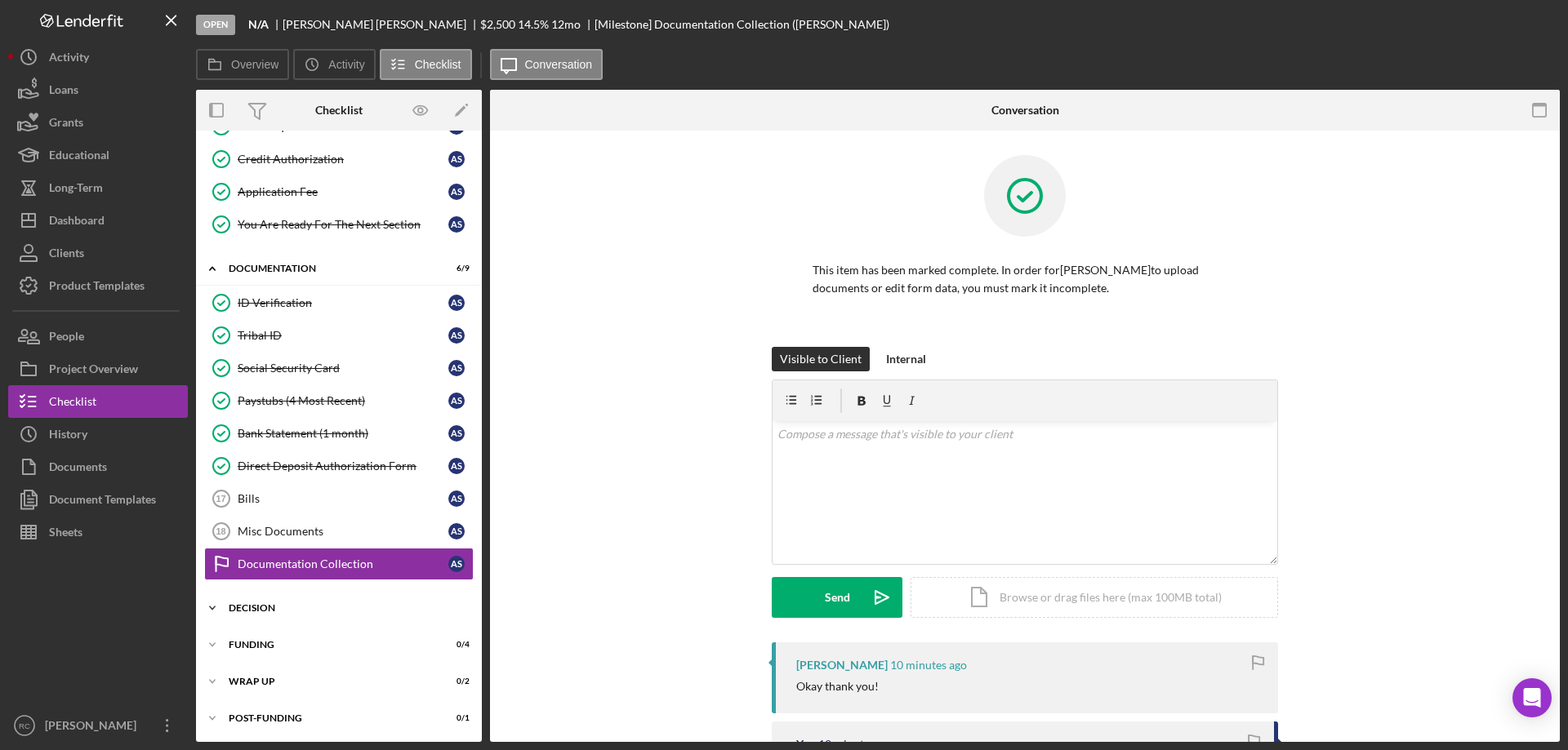
click at [249, 604] on div "Decision" at bounding box center [345, 608] width 233 height 10
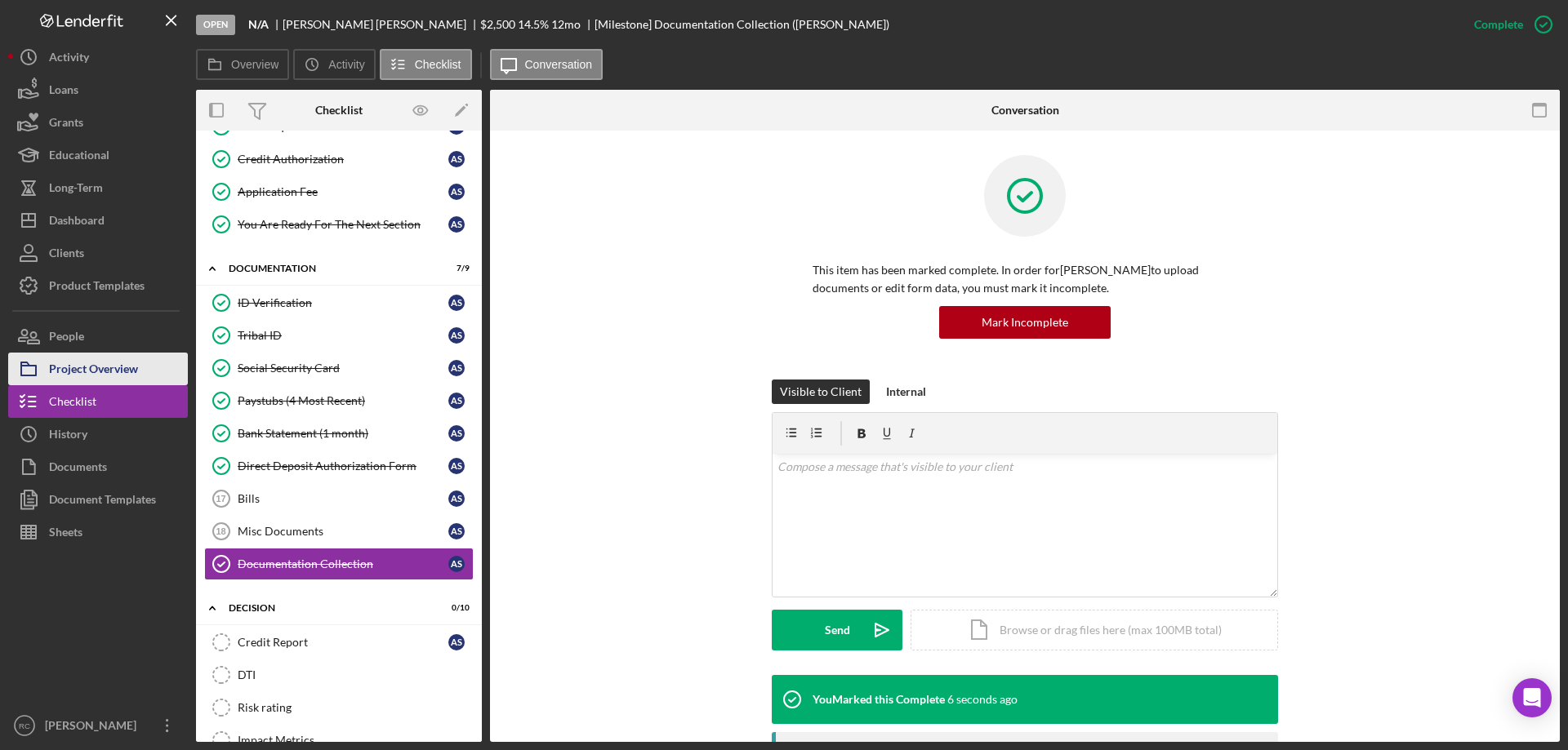
click at [96, 367] on div "Project Overview" at bounding box center [93, 371] width 89 height 37
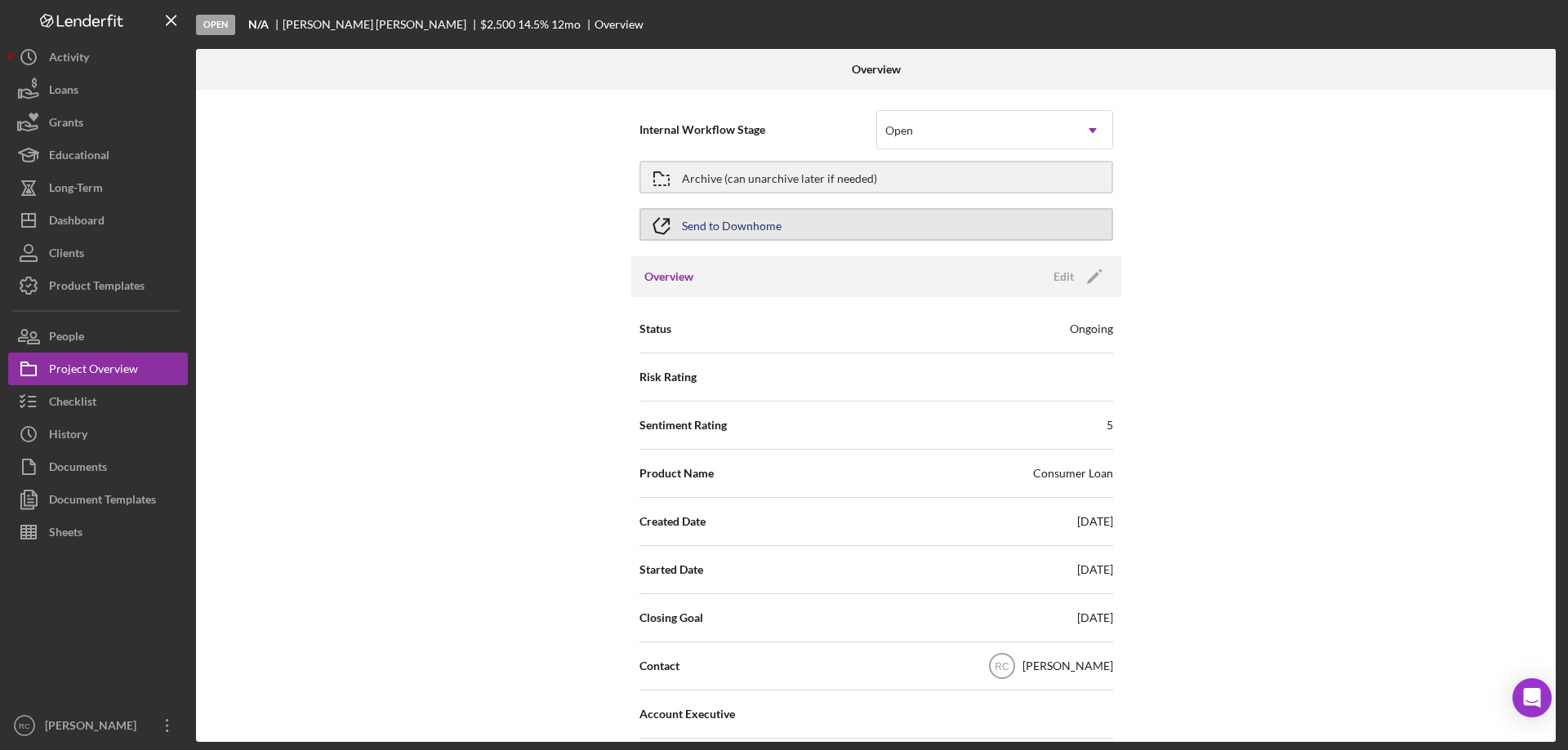
click at [817, 222] on button "Send to Downhome" at bounding box center [876, 224] width 474 height 33
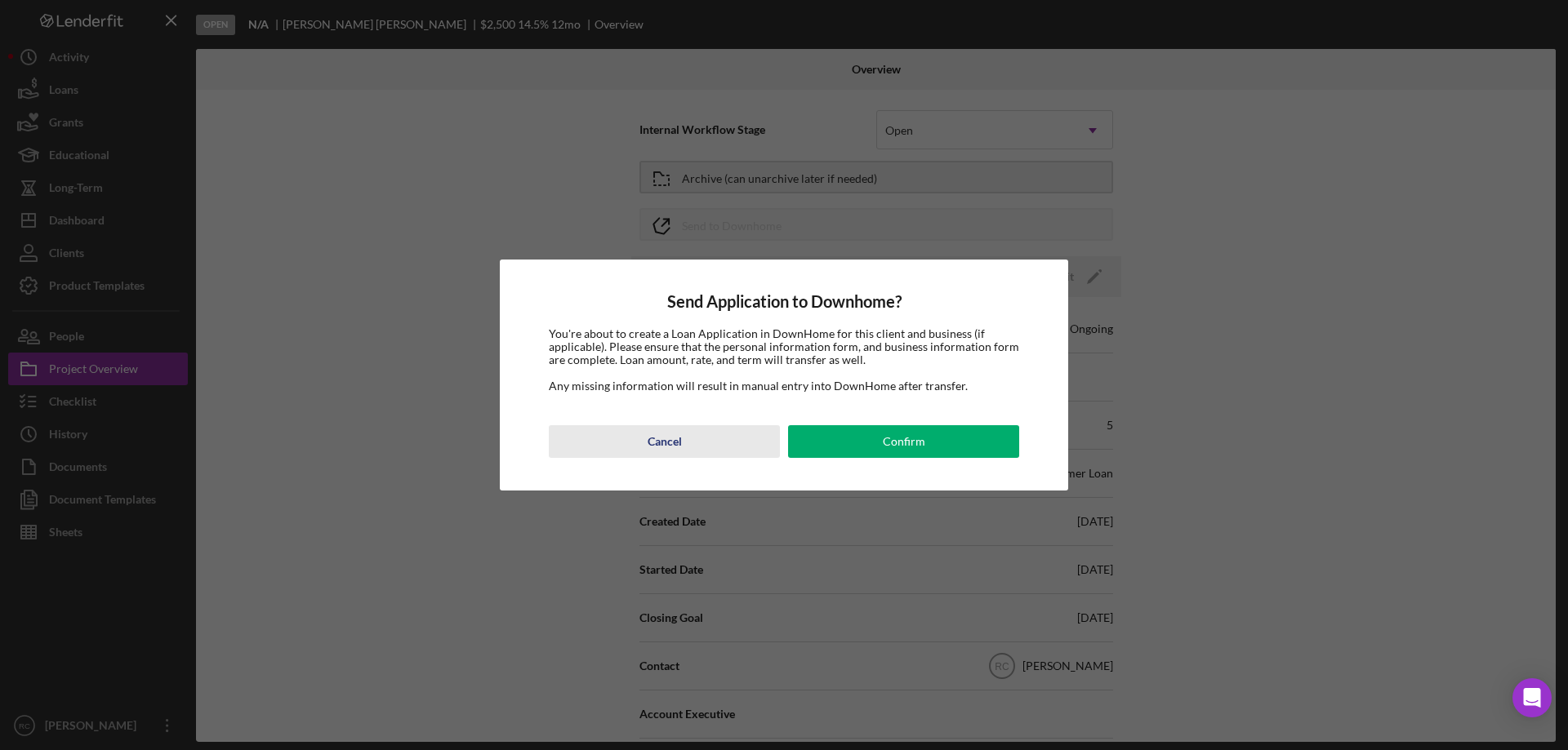
click at [655, 441] on div "Cancel" at bounding box center [664, 442] width 34 height 33
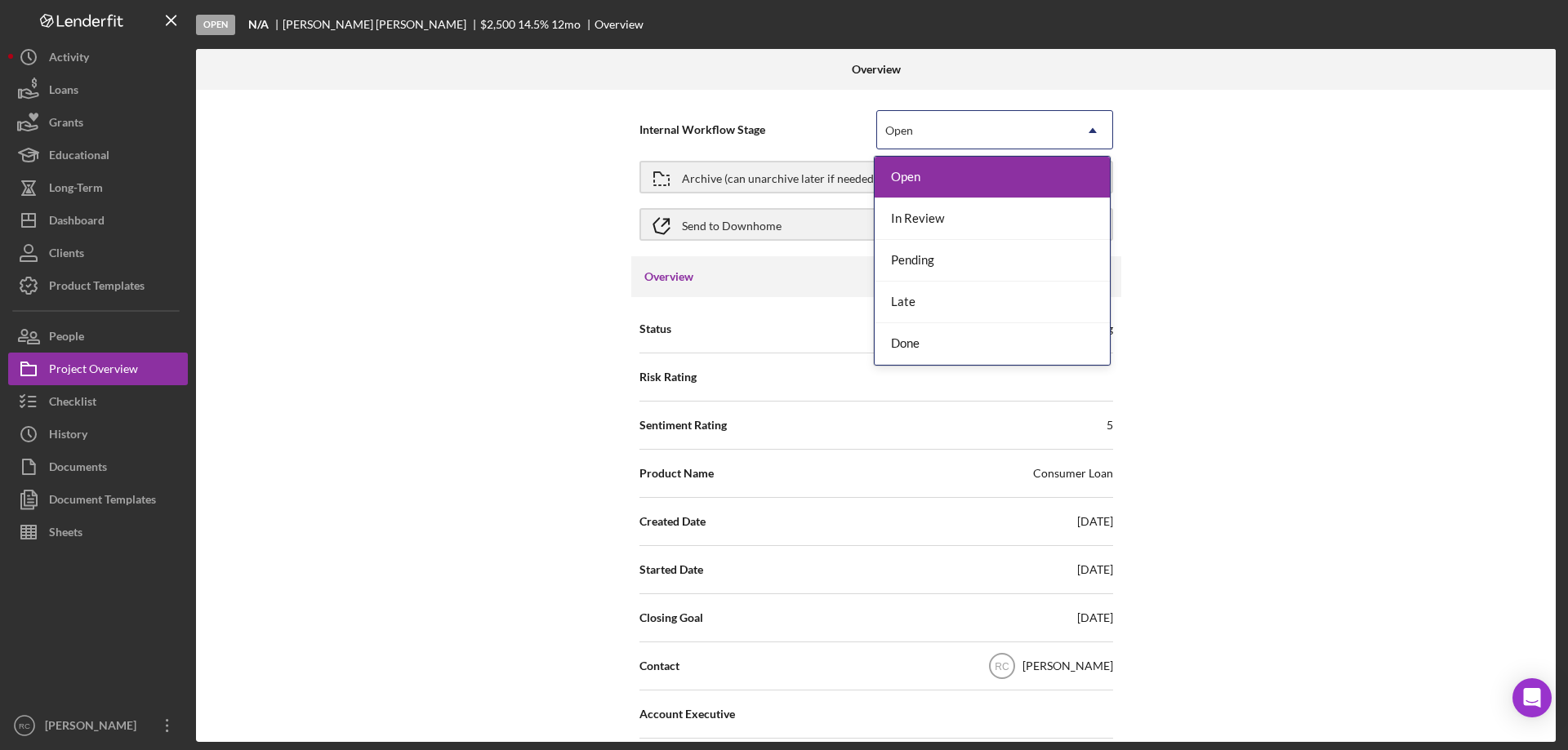
click at [913, 117] on div "Open" at bounding box center [975, 131] width 196 height 38
click at [944, 221] on div "In Review" at bounding box center [992, 219] width 235 height 41
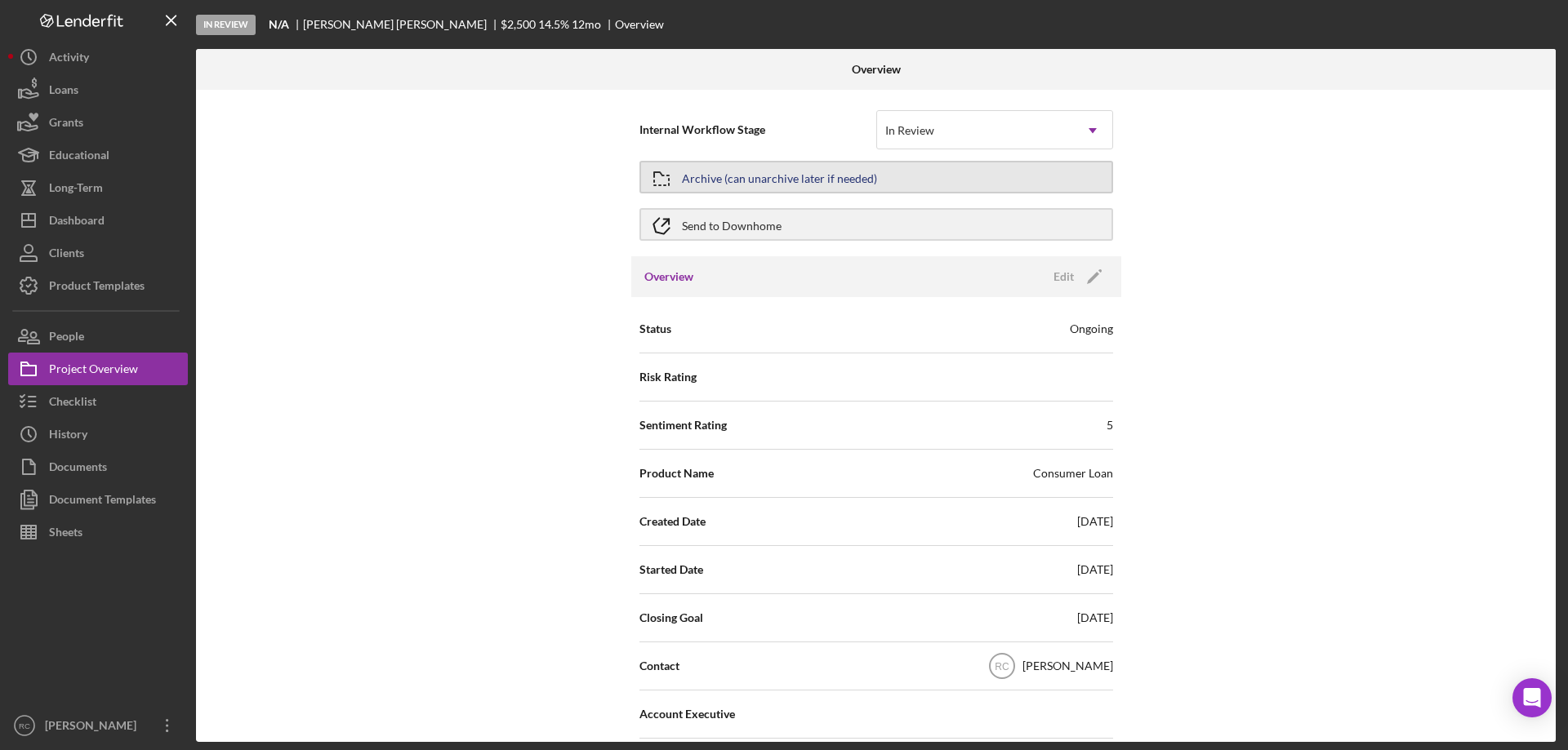
click at [798, 177] on div "Archive (can unarchive later if needed)" at bounding box center [779, 177] width 195 height 29
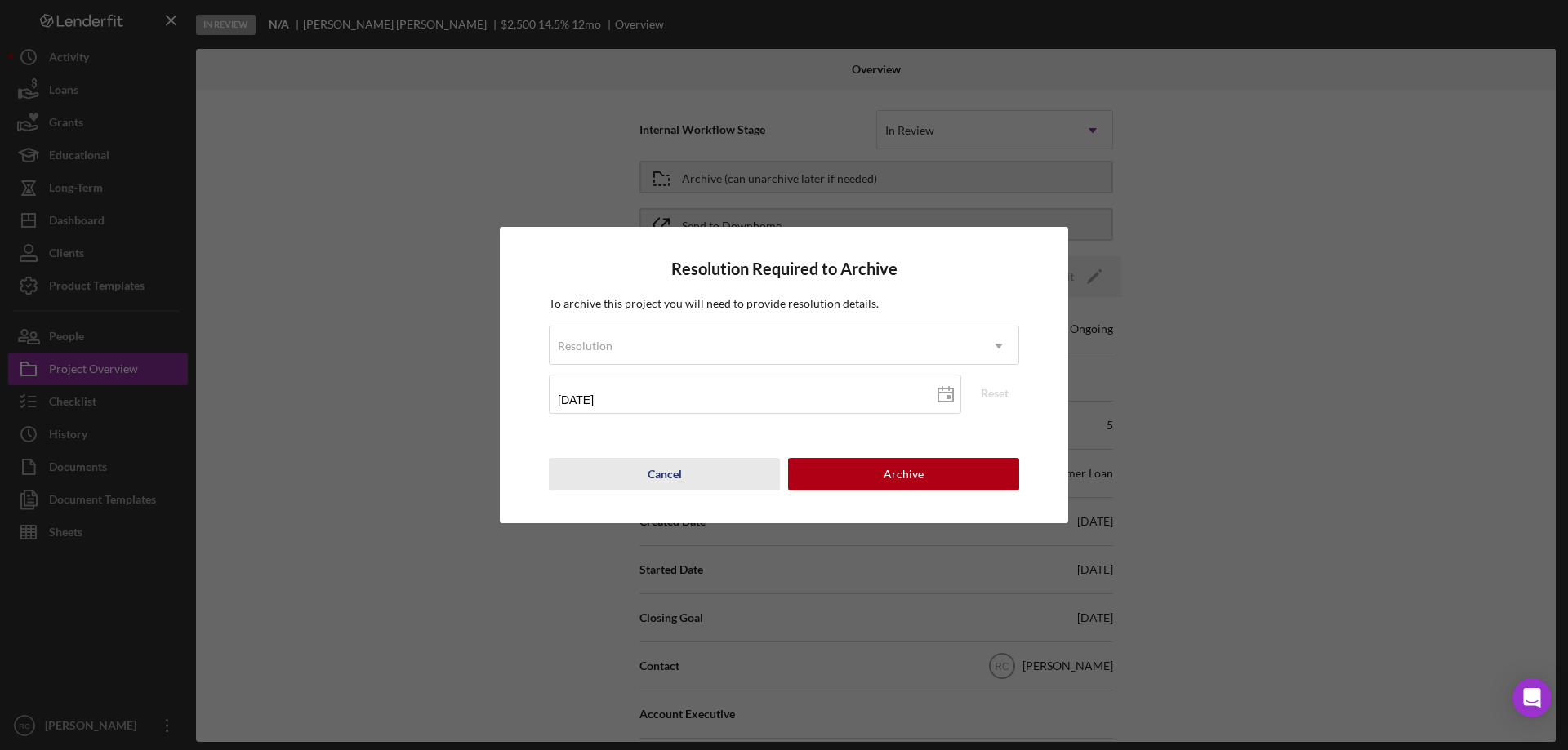
click at [677, 472] on div "Cancel" at bounding box center [664, 474] width 34 height 33
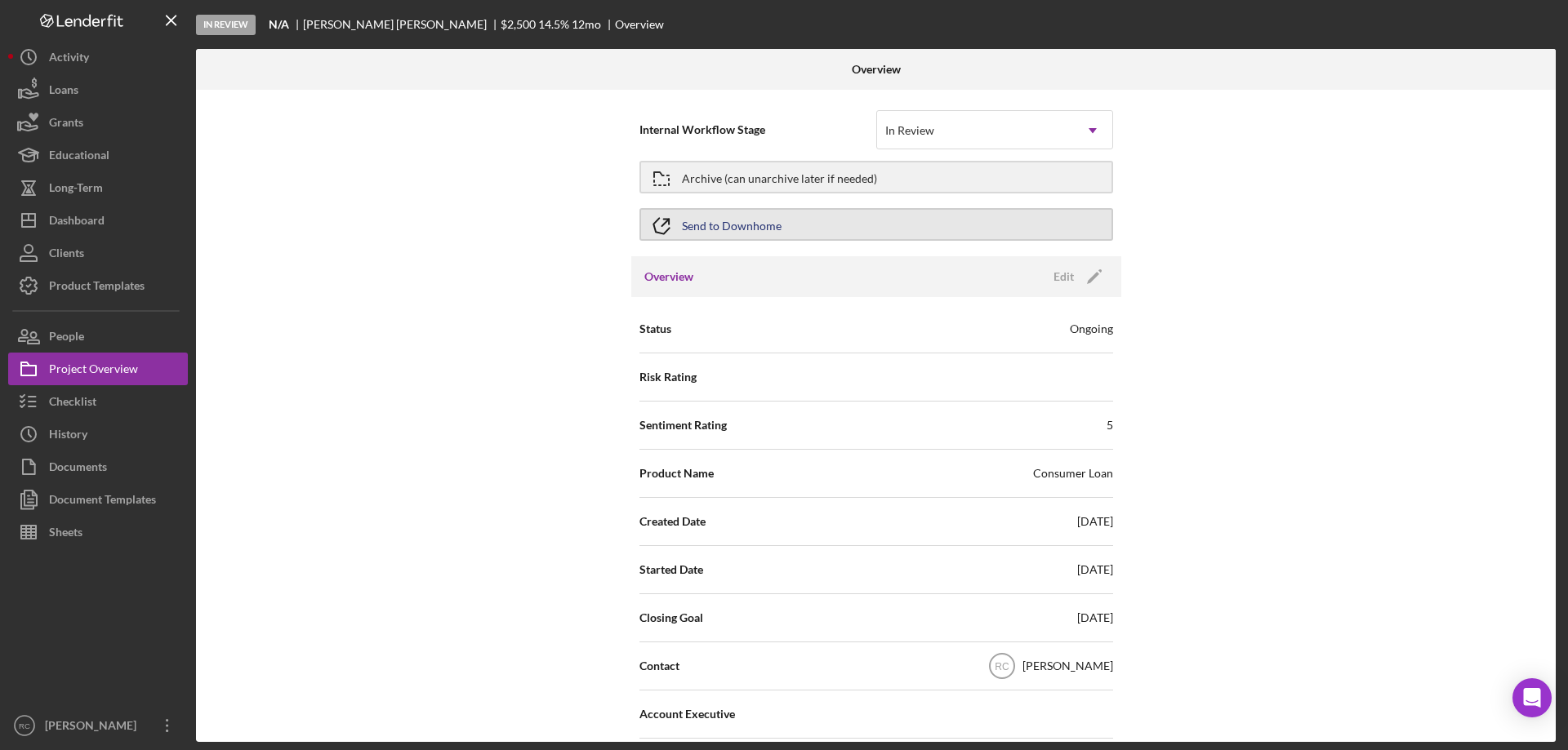
click at [814, 223] on button "Send to Downhome" at bounding box center [876, 224] width 474 height 33
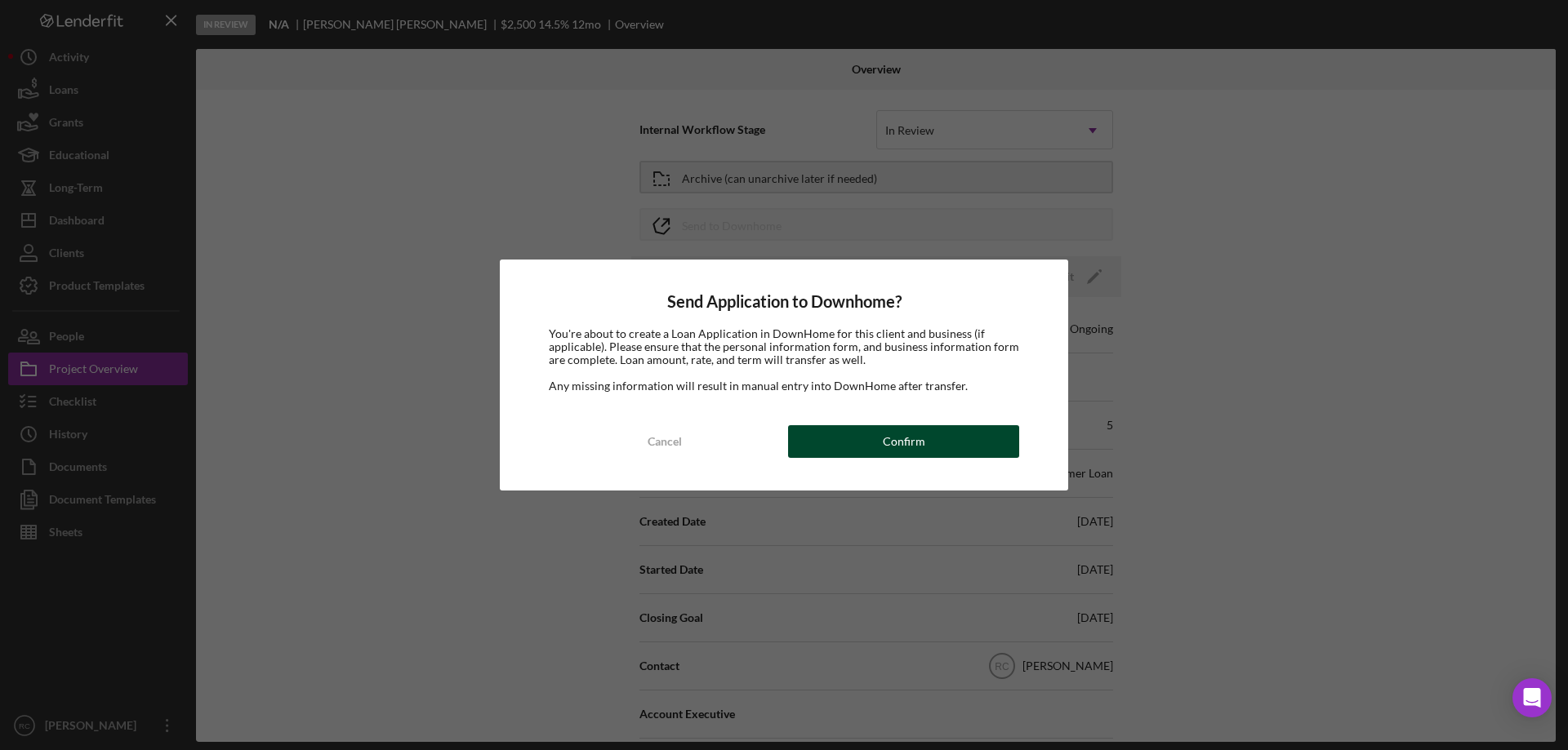
click at [911, 442] on div "Confirm" at bounding box center [904, 442] width 42 height 33
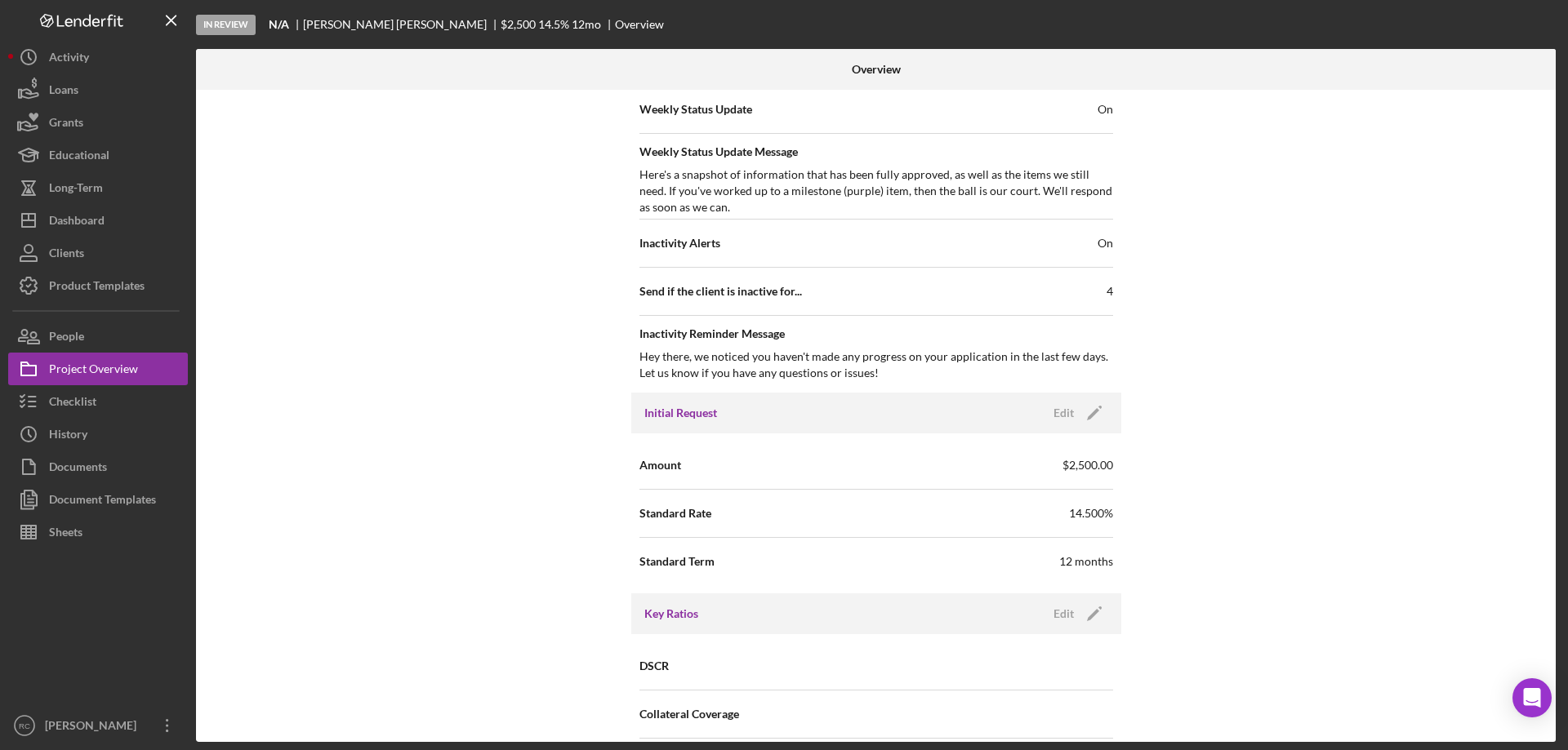
scroll to position [980, 0]
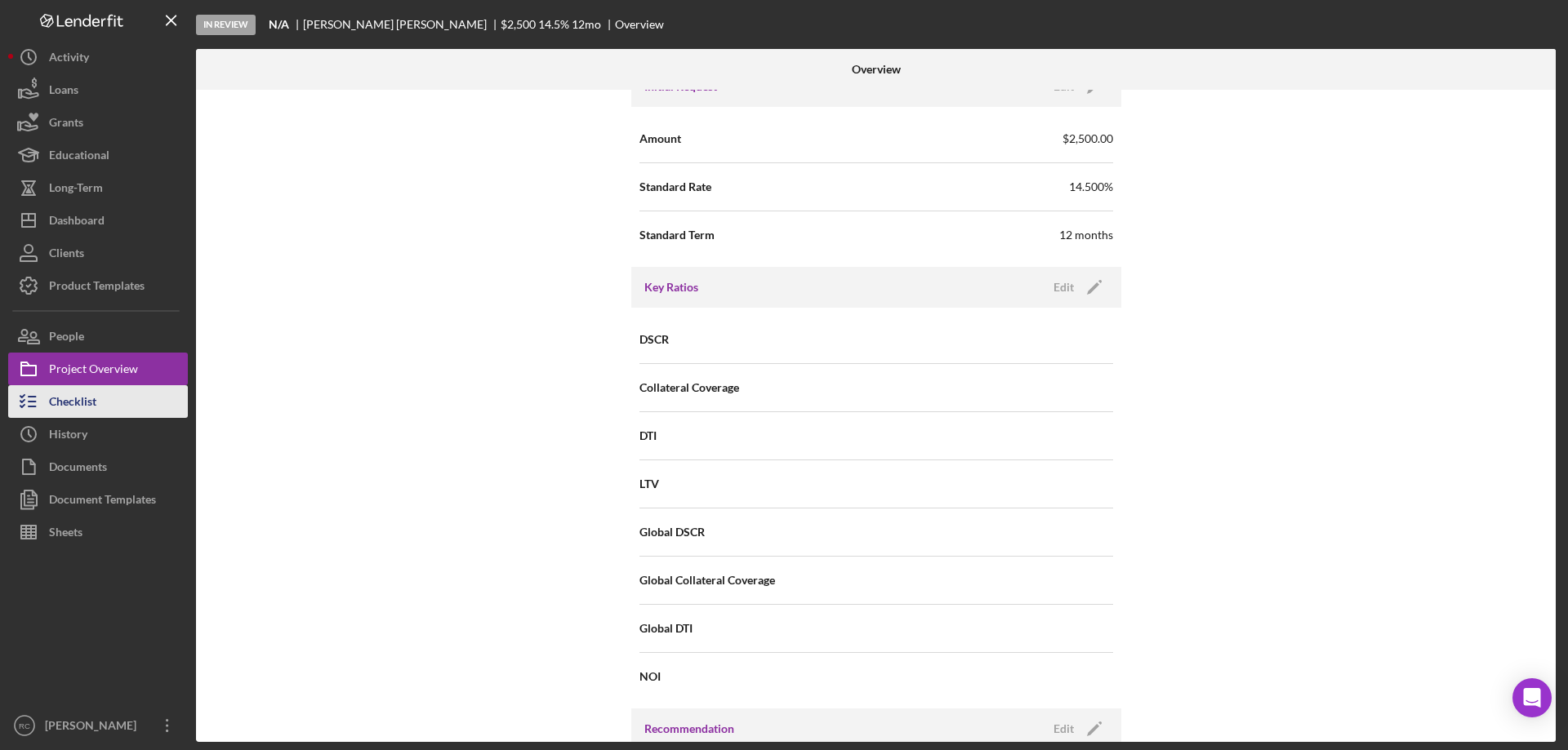
click at [104, 407] on button "Checklist" at bounding box center [97, 402] width 179 height 33
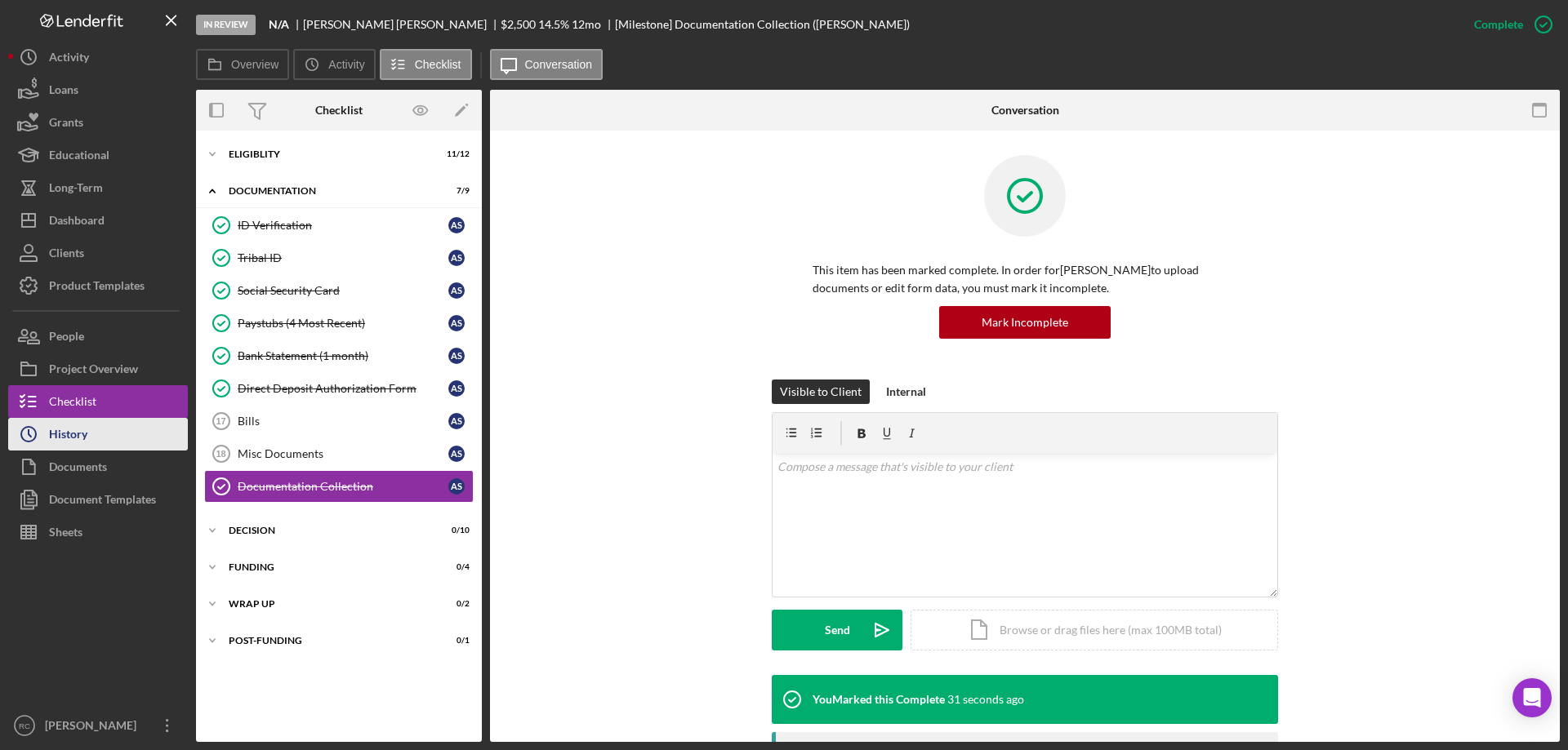
click at [80, 433] on div "History" at bounding box center [68, 437] width 39 height 37
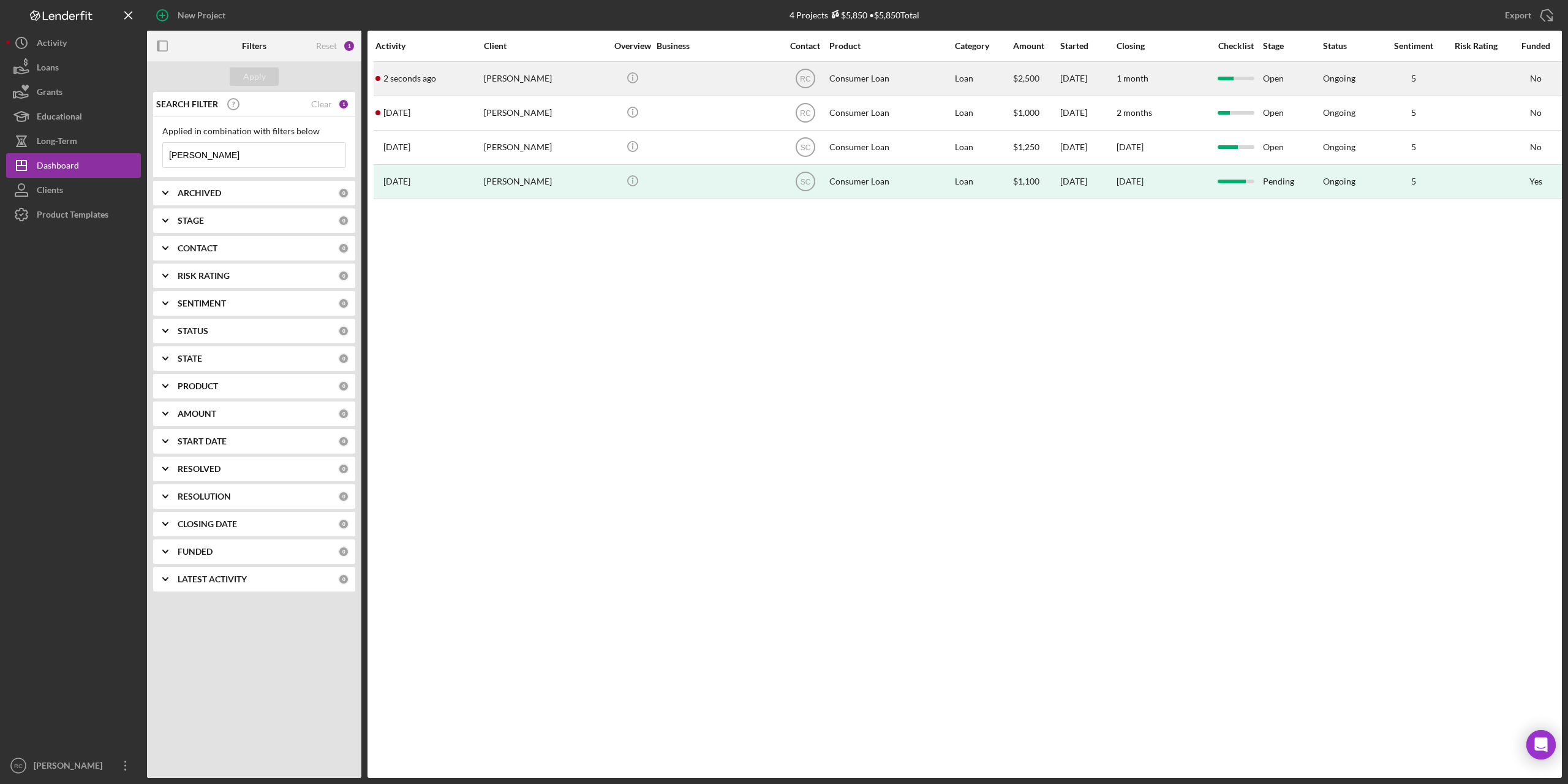
click at [539, 79] on div "[PERSON_NAME]" at bounding box center [546, 79] width 123 height 32
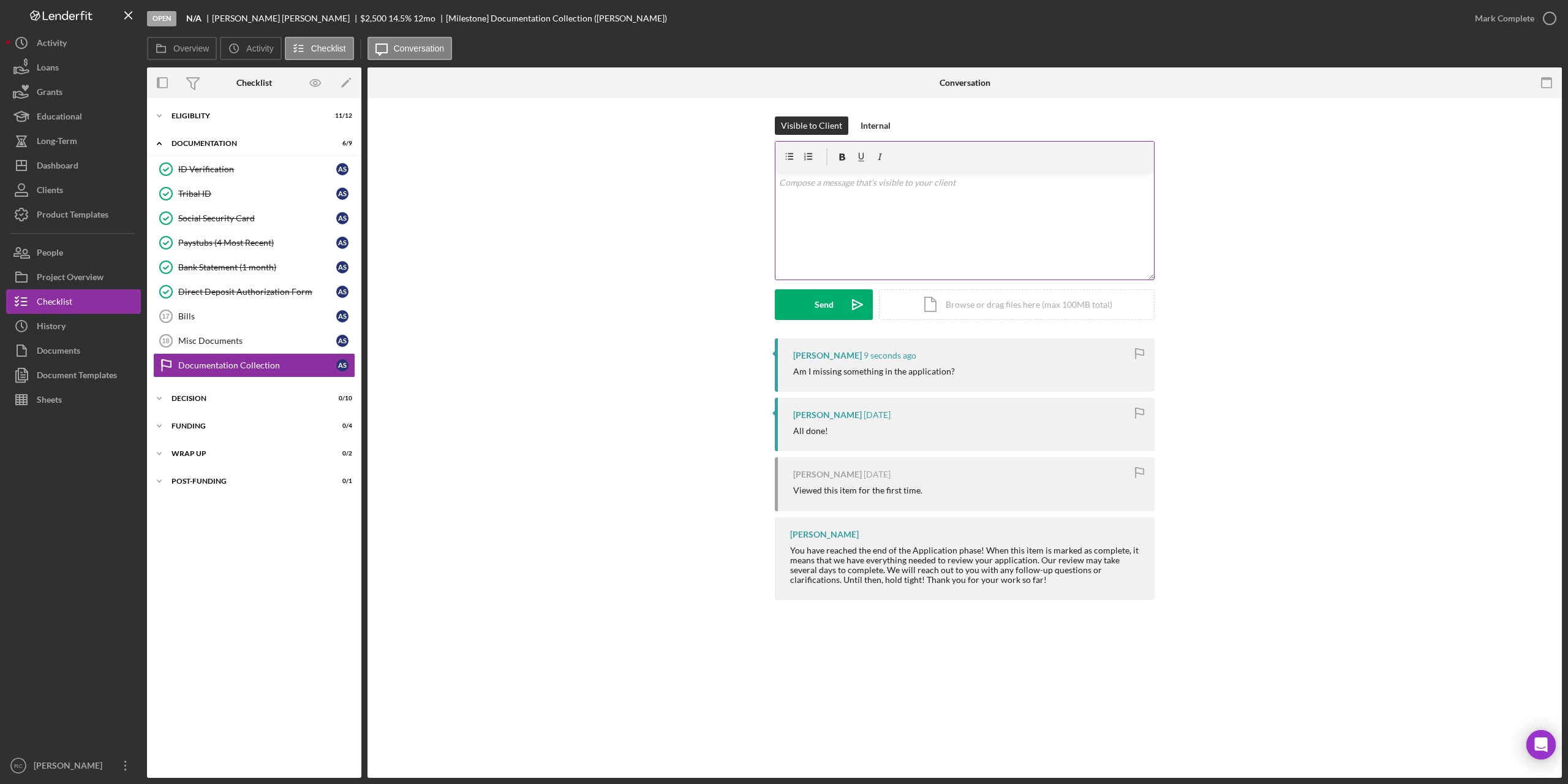
click at [812, 181] on p at bounding box center [965, 183] width 372 height 14
click at [823, 311] on div "Send" at bounding box center [824, 304] width 19 height 30
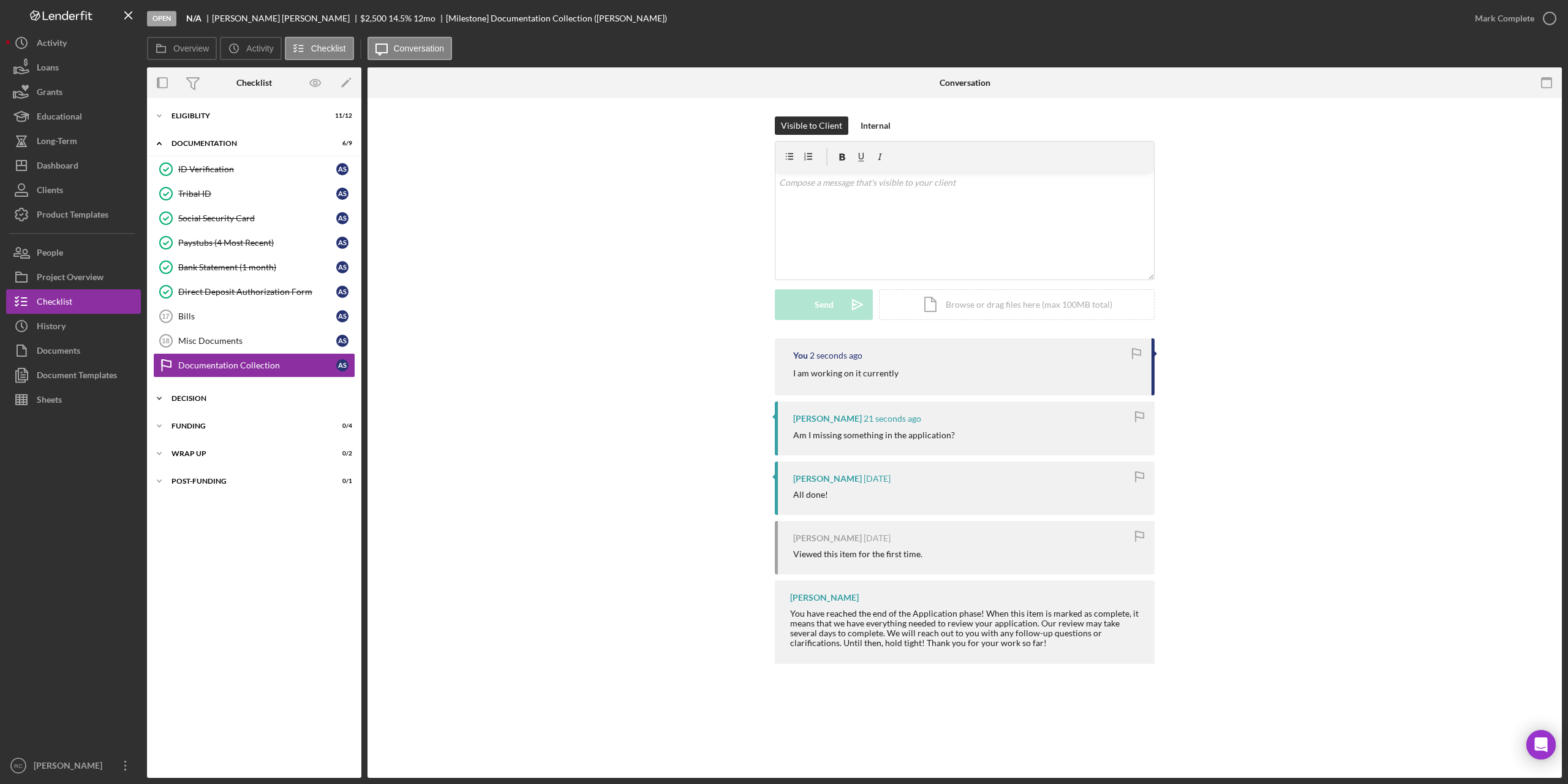
click at [190, 397] on div "Decision" at bounding box center [259, 398] width 175 height 8
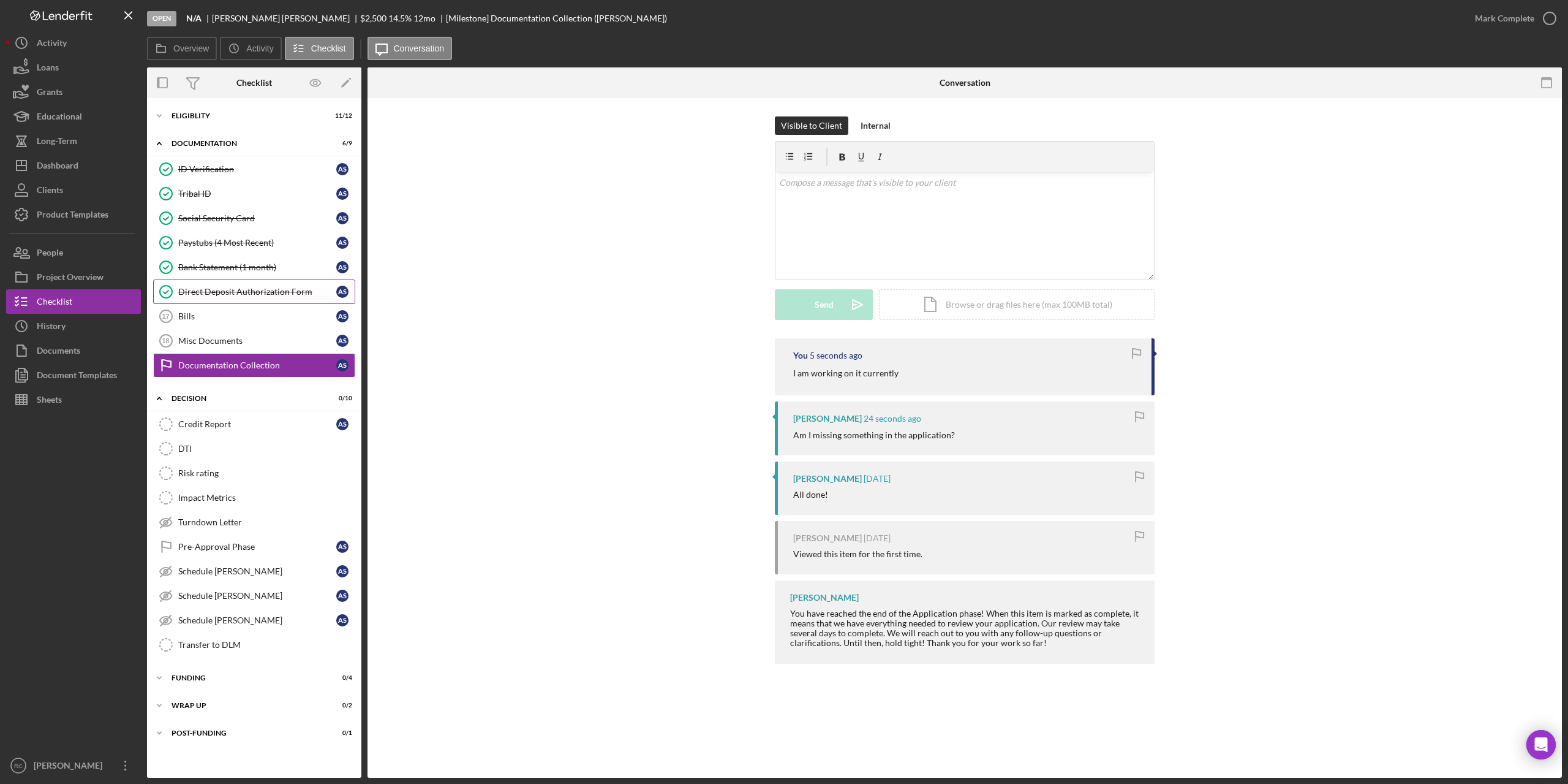
click at [204, 288] on div "Direct Deposit Authorization Form" at bounding box center [257, 292] width 158 height 10
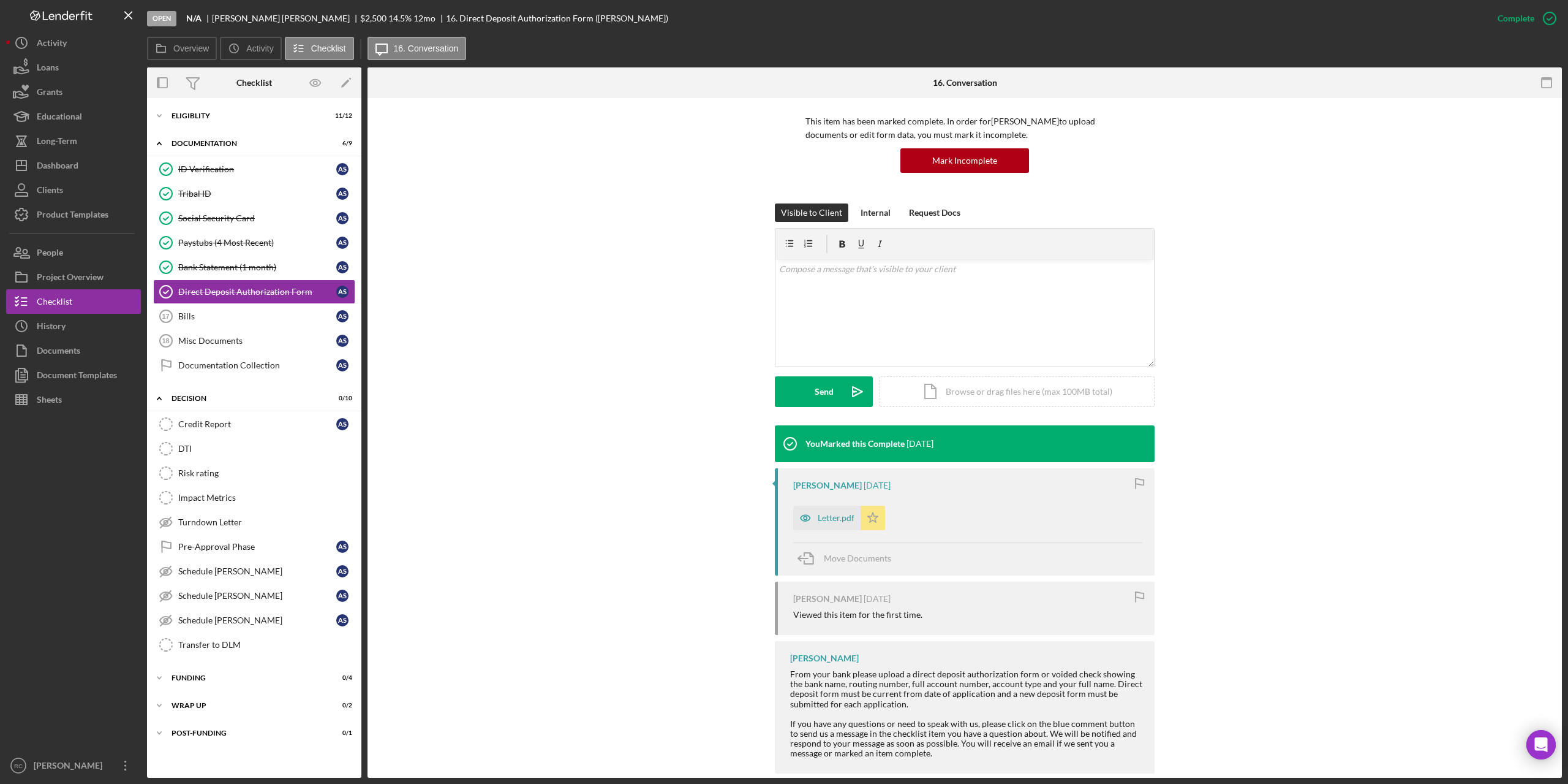
scroll to position [101, 0]
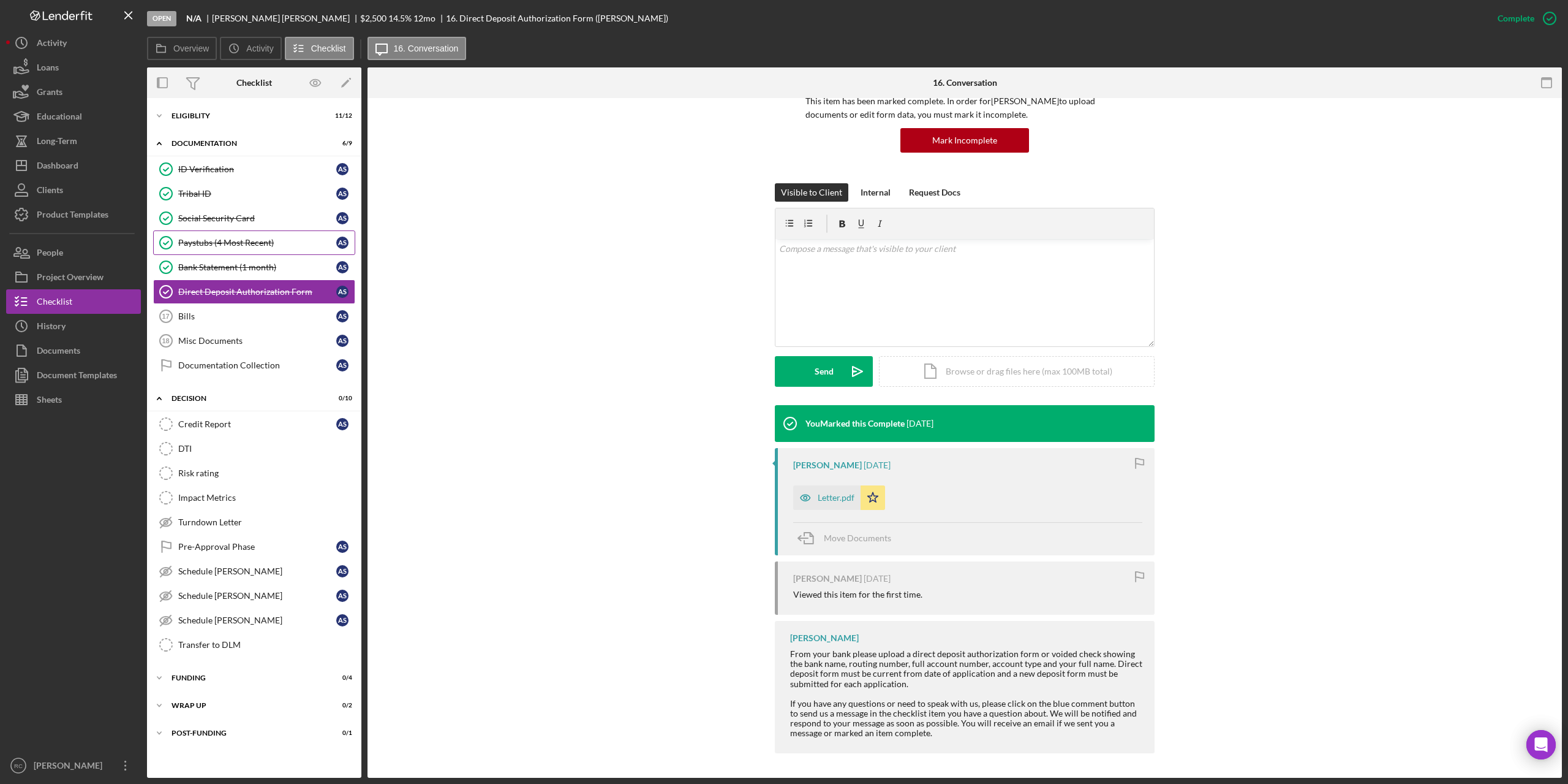
click at [232, 235] on link "Paystubs (4 Most Recent) Paystubs (4 Most Recent) A S" at bounding box center [254, 243] width 202 height 25
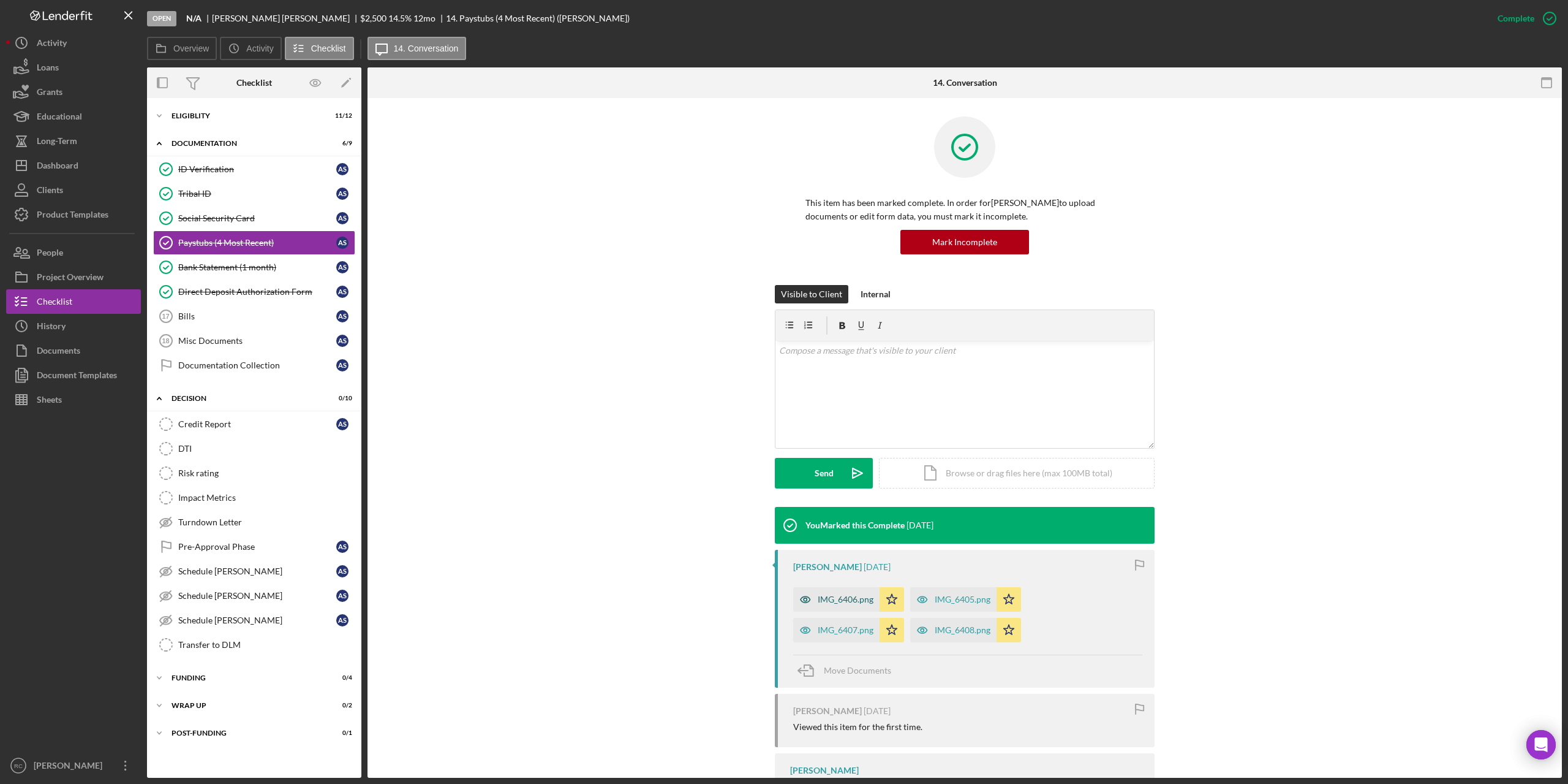
click at [840, 598] on div "IMG_6406.png" at bounding box center [845, 599] width 56 height 10
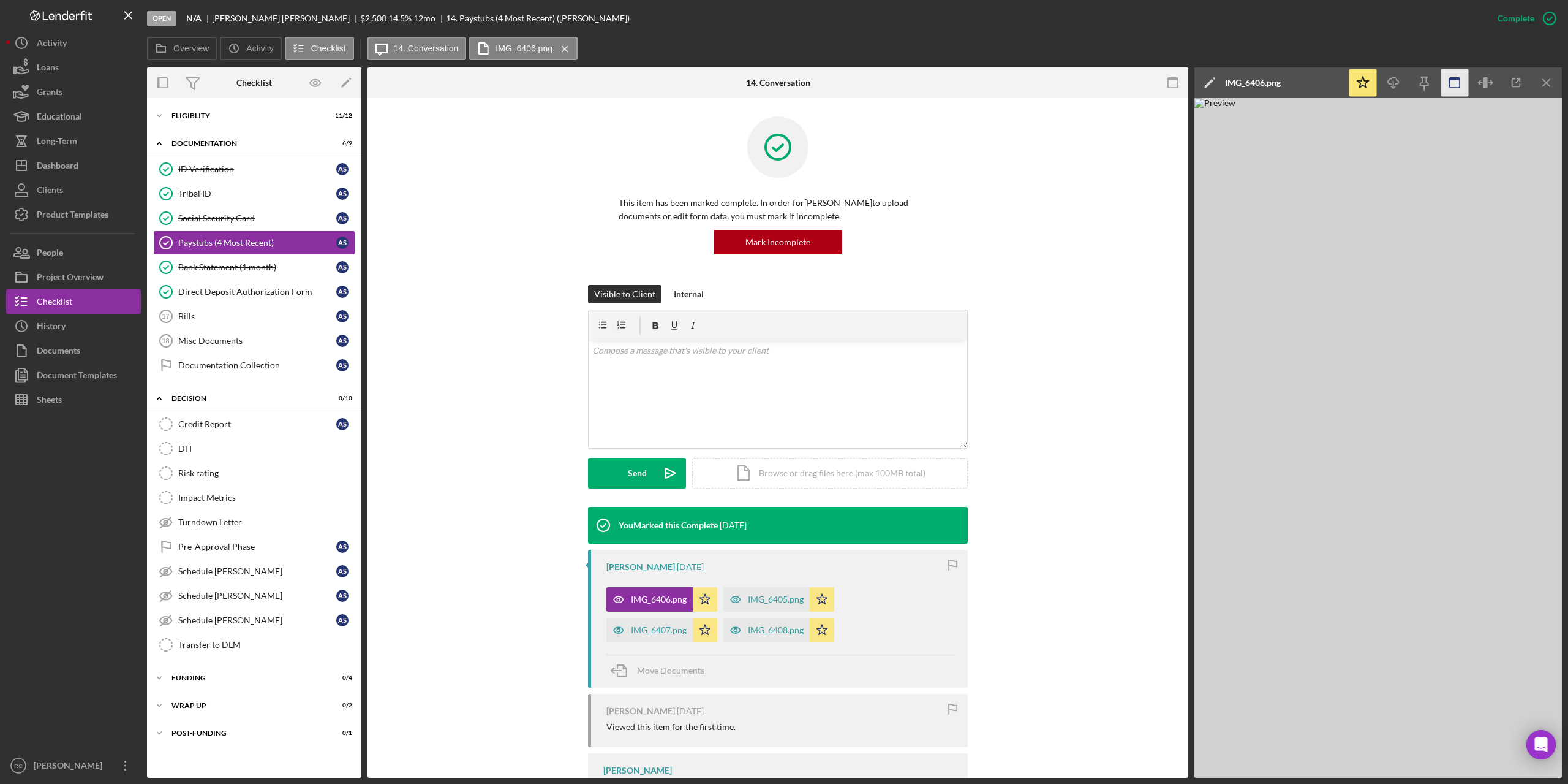
click at [1447, 84] on icon "button" at bounding box center [1455, 83] width 28 height 28
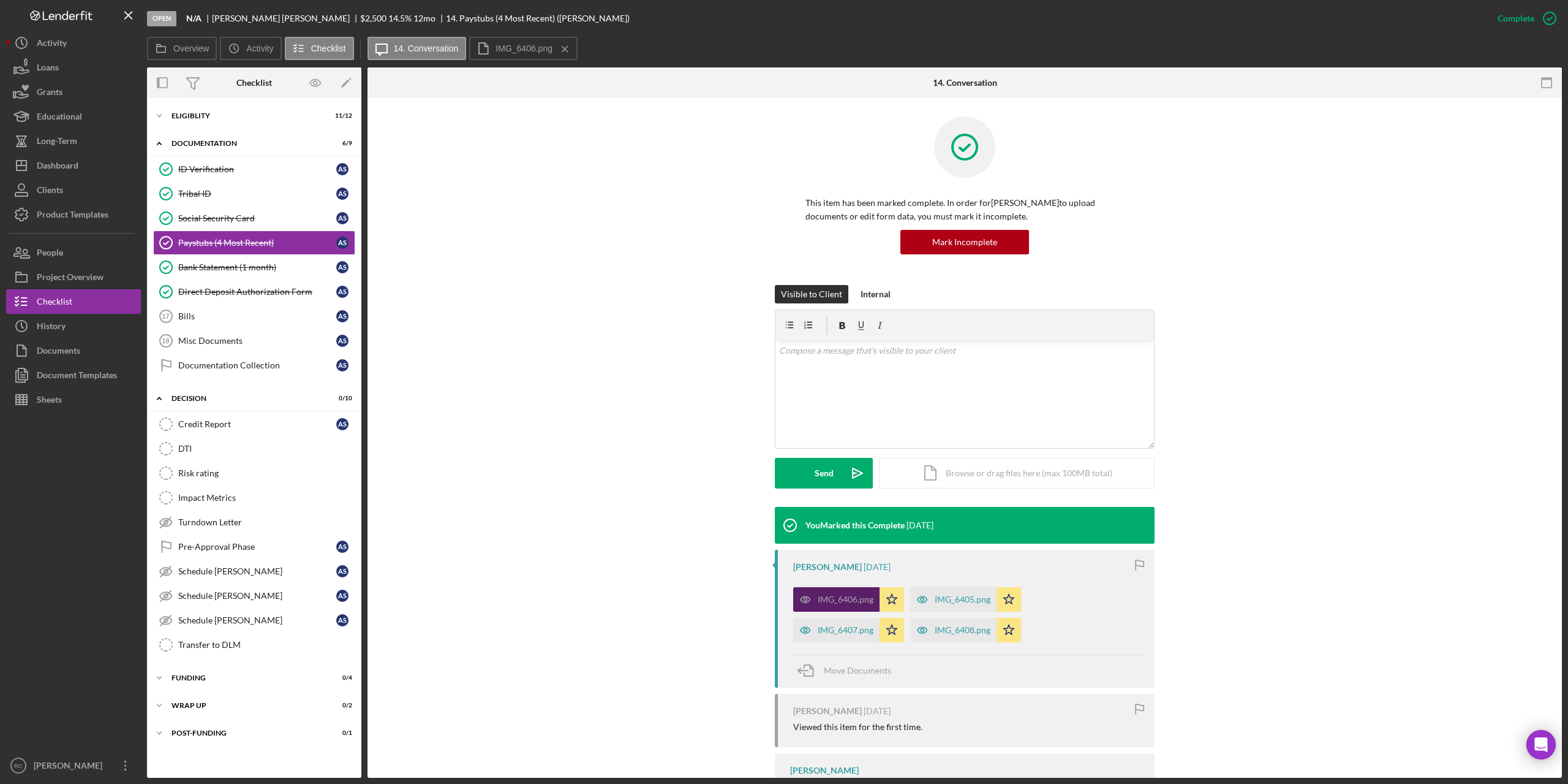
click at [845, 600] on div "IMG_6406.png" at bounding box center [845, 599] width 56 height 10
click at [842, 594] on div "IMG_6406.png" at bounding box center [845, 599] width 56 height 10
click at [965, 599] on div "IMG_6405.png" at bounding box center [962, 599] width 56 height 10
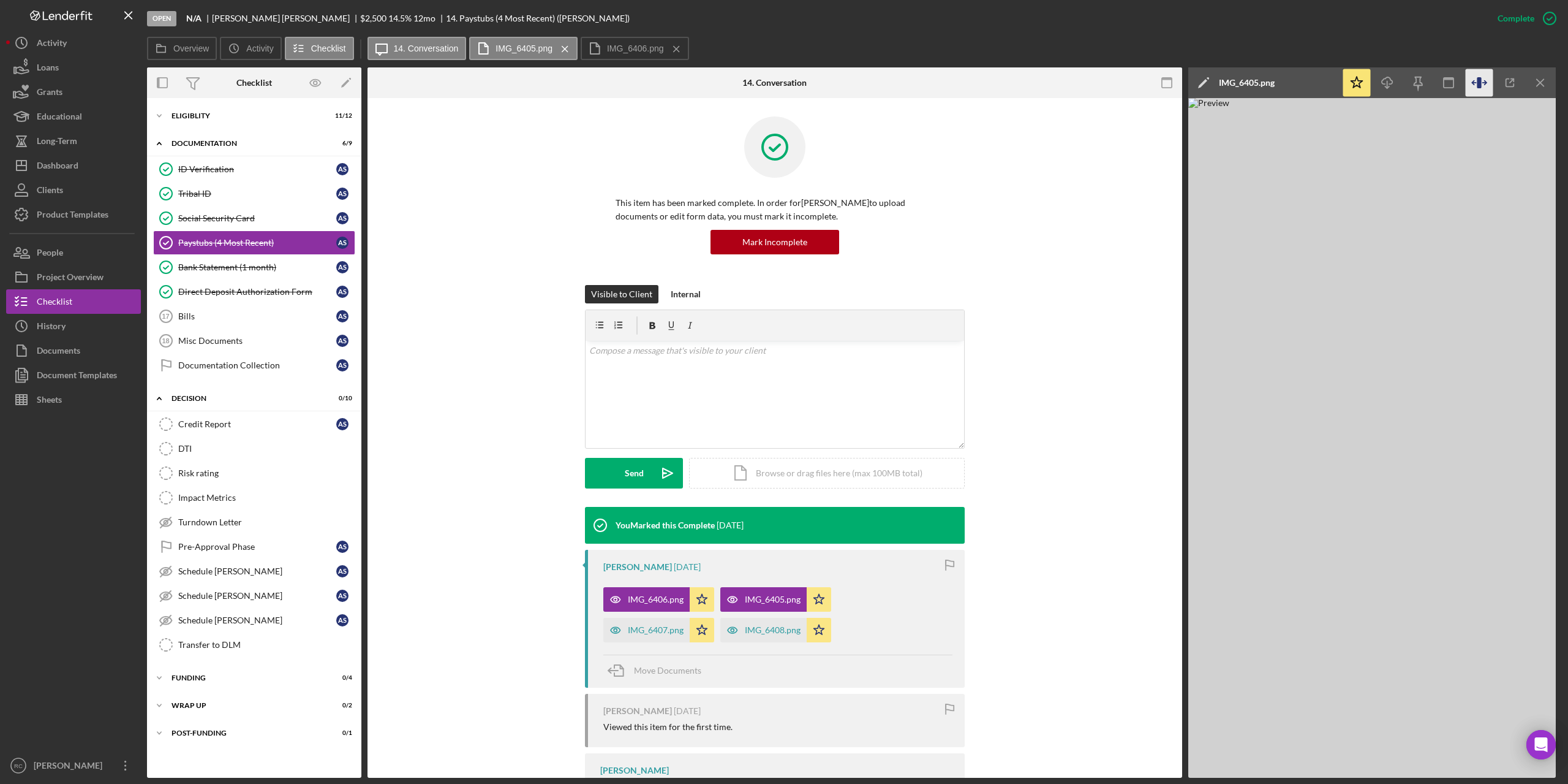
click at [1474, 85] on icon "button" at bounding box center [1480, 83] width 28 height 28
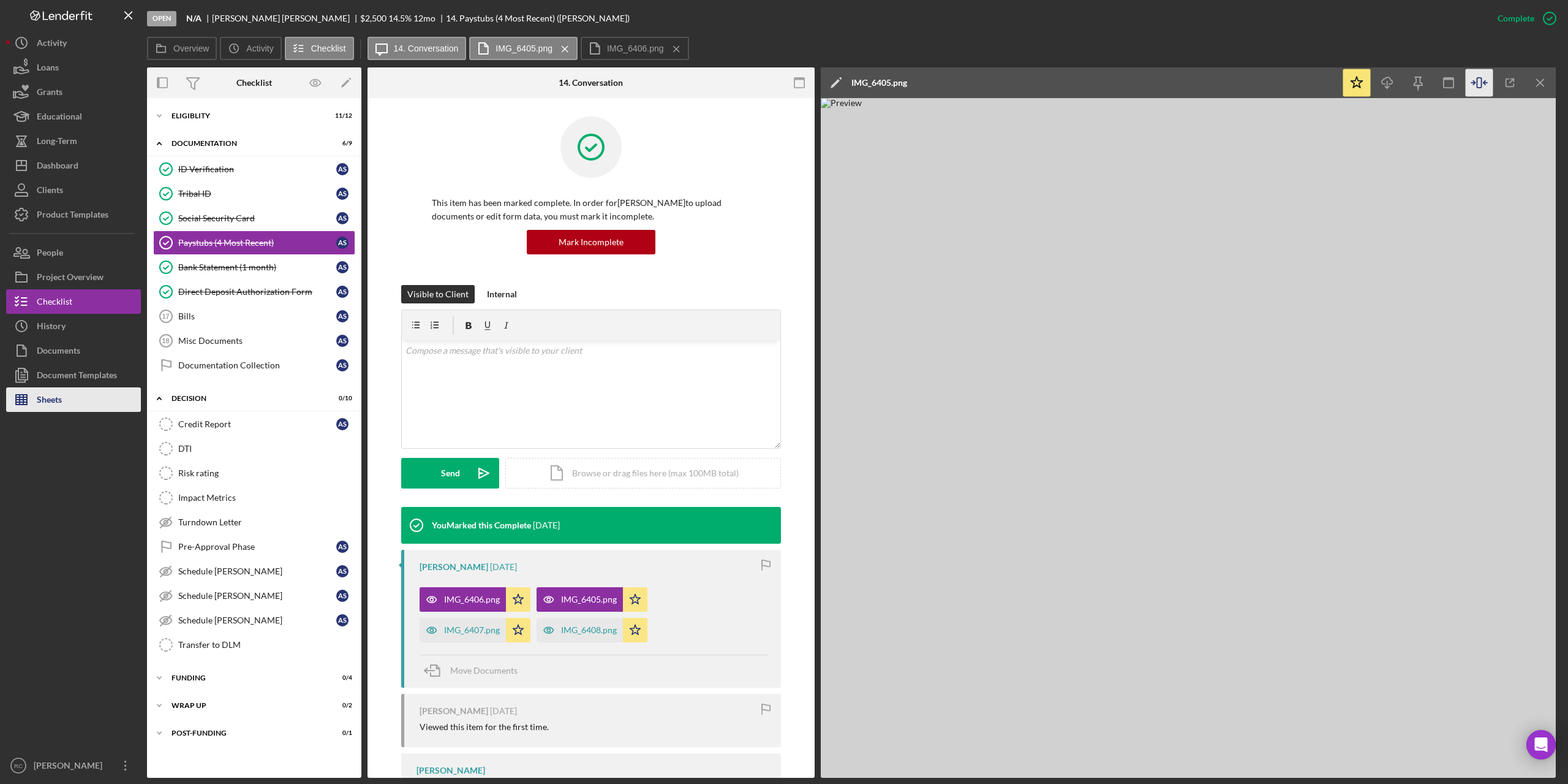
click at [57, 400] on div "Sheets" at bounding box center [49, 401] width 25 height 28
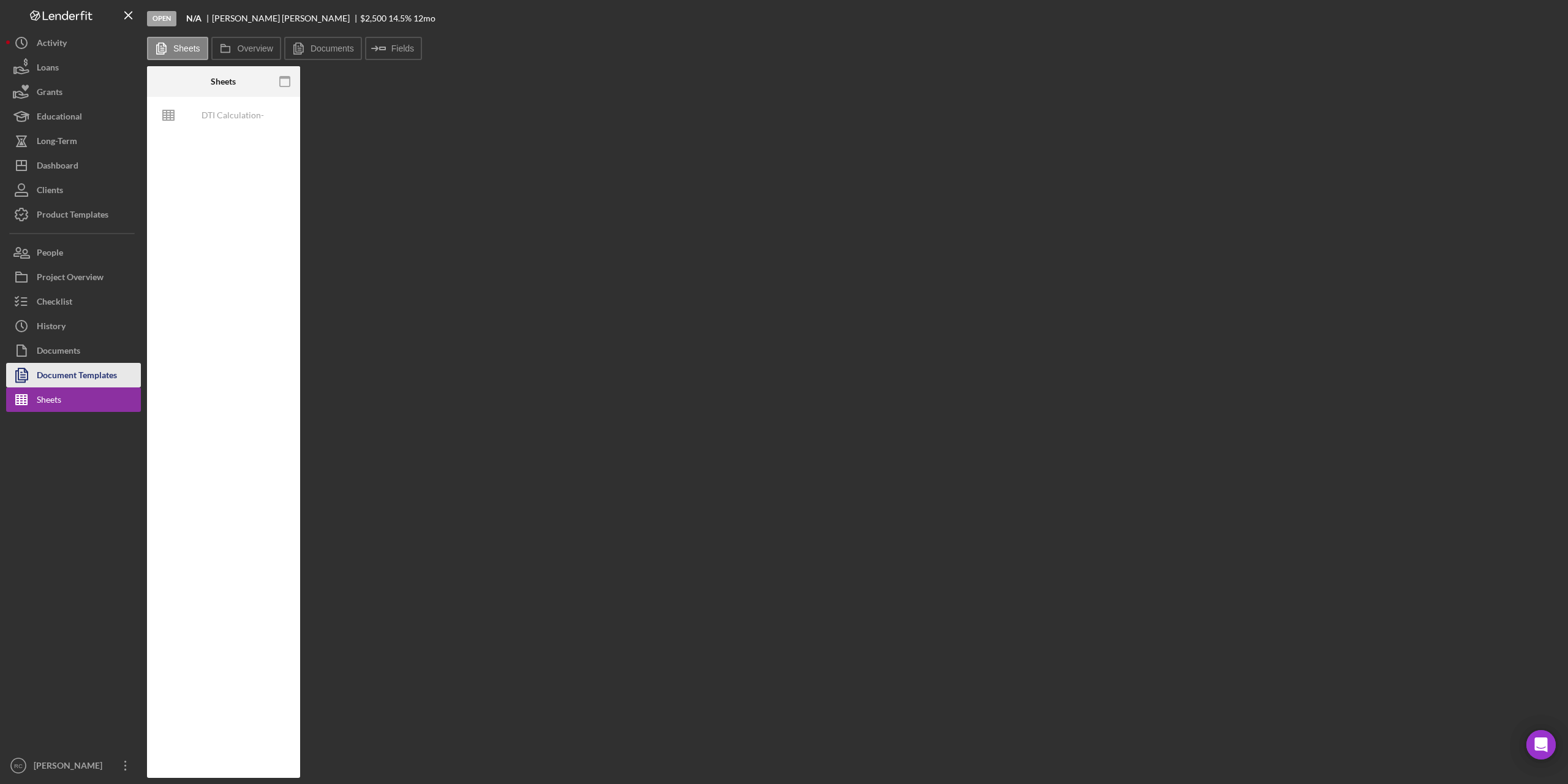
click at [74, 371] on div "Document Templates" at bounding box center [77, 377] width 80 height 28
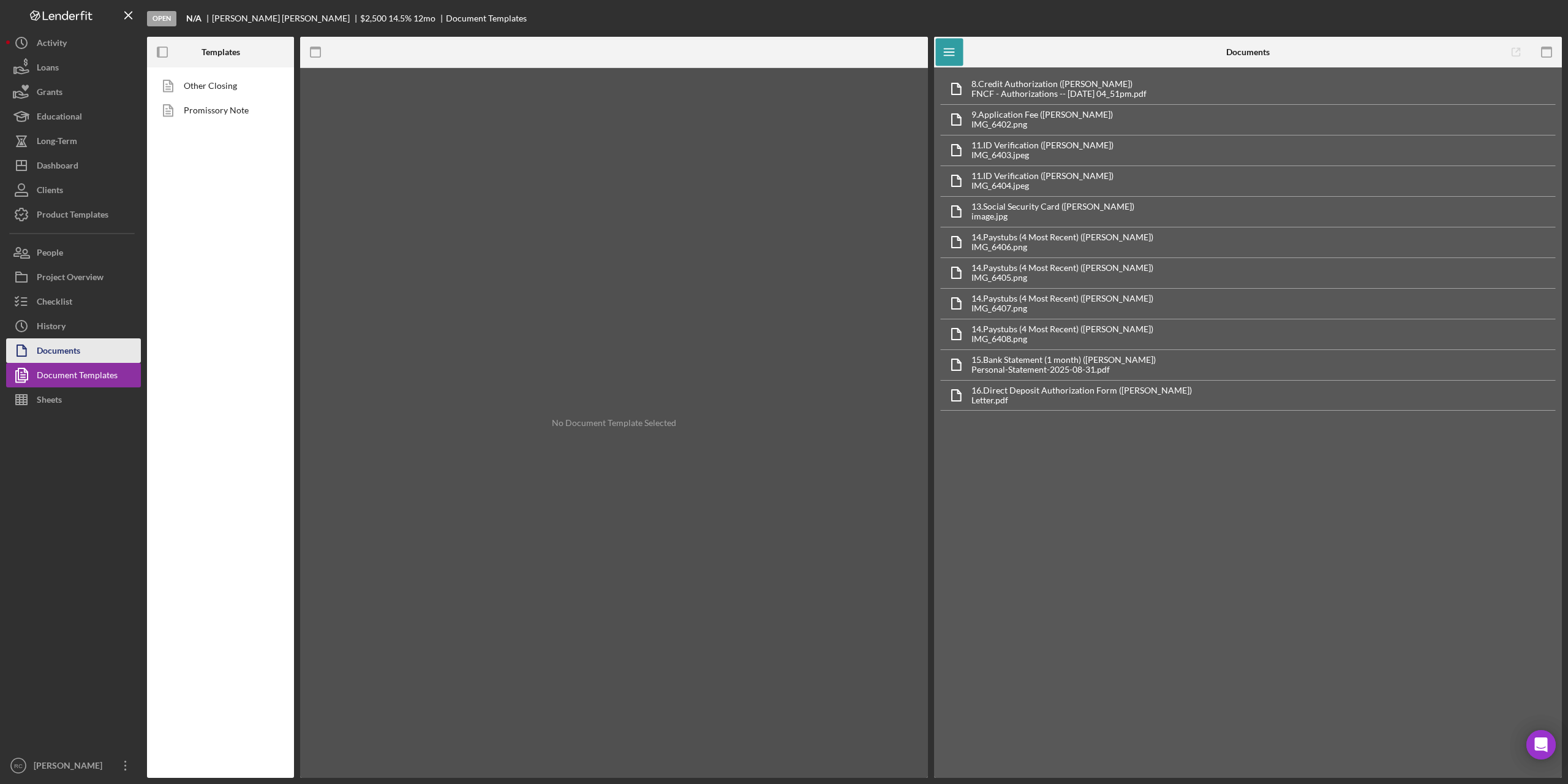
click at [69, 353] on div "Documents" at bounding box center [58, 352] width 43 height 28
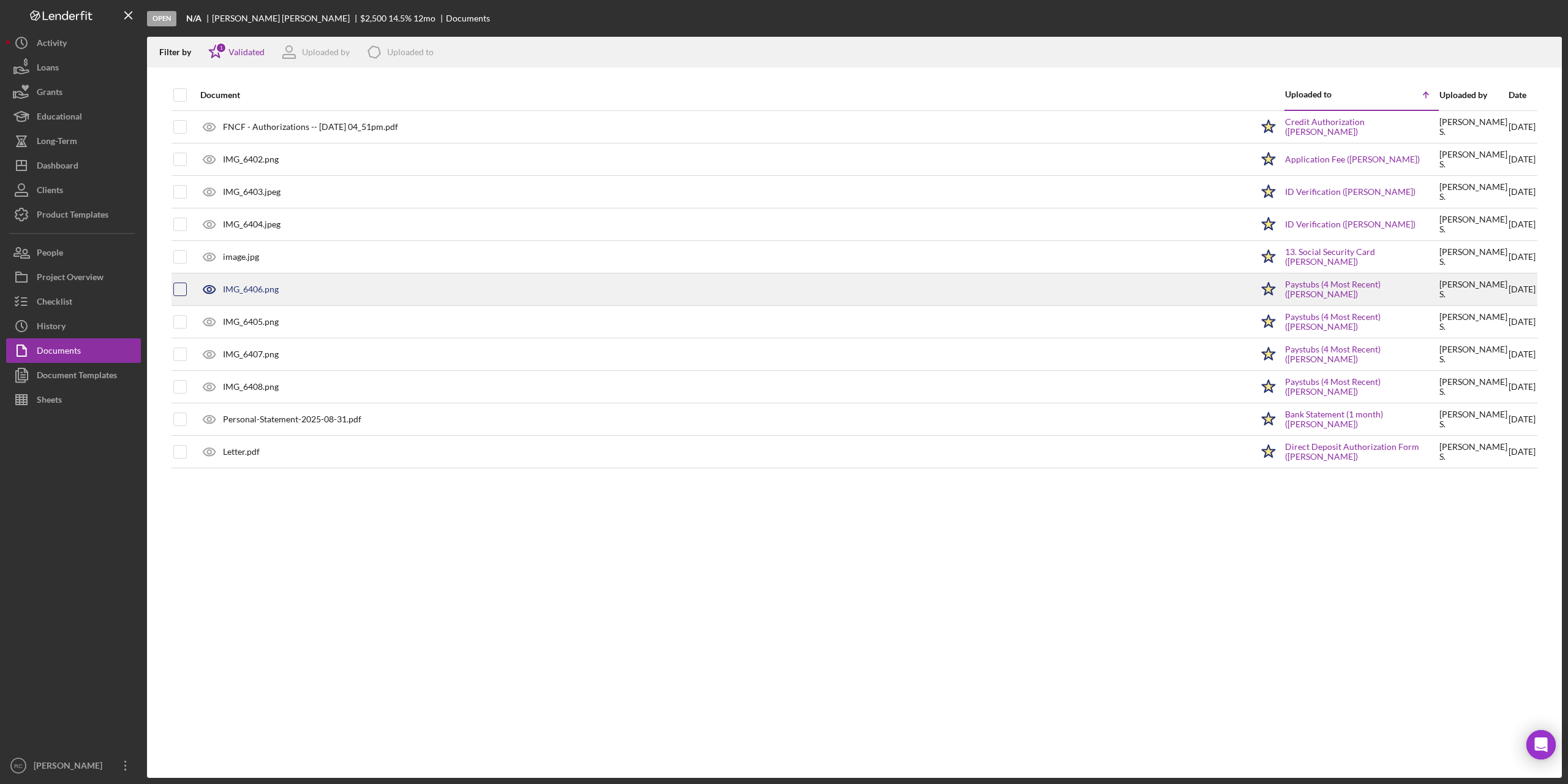
click at [181, 289] on input "checkbox" at bounding box center [180, 289] width 12 height 12
checkbox input "true"
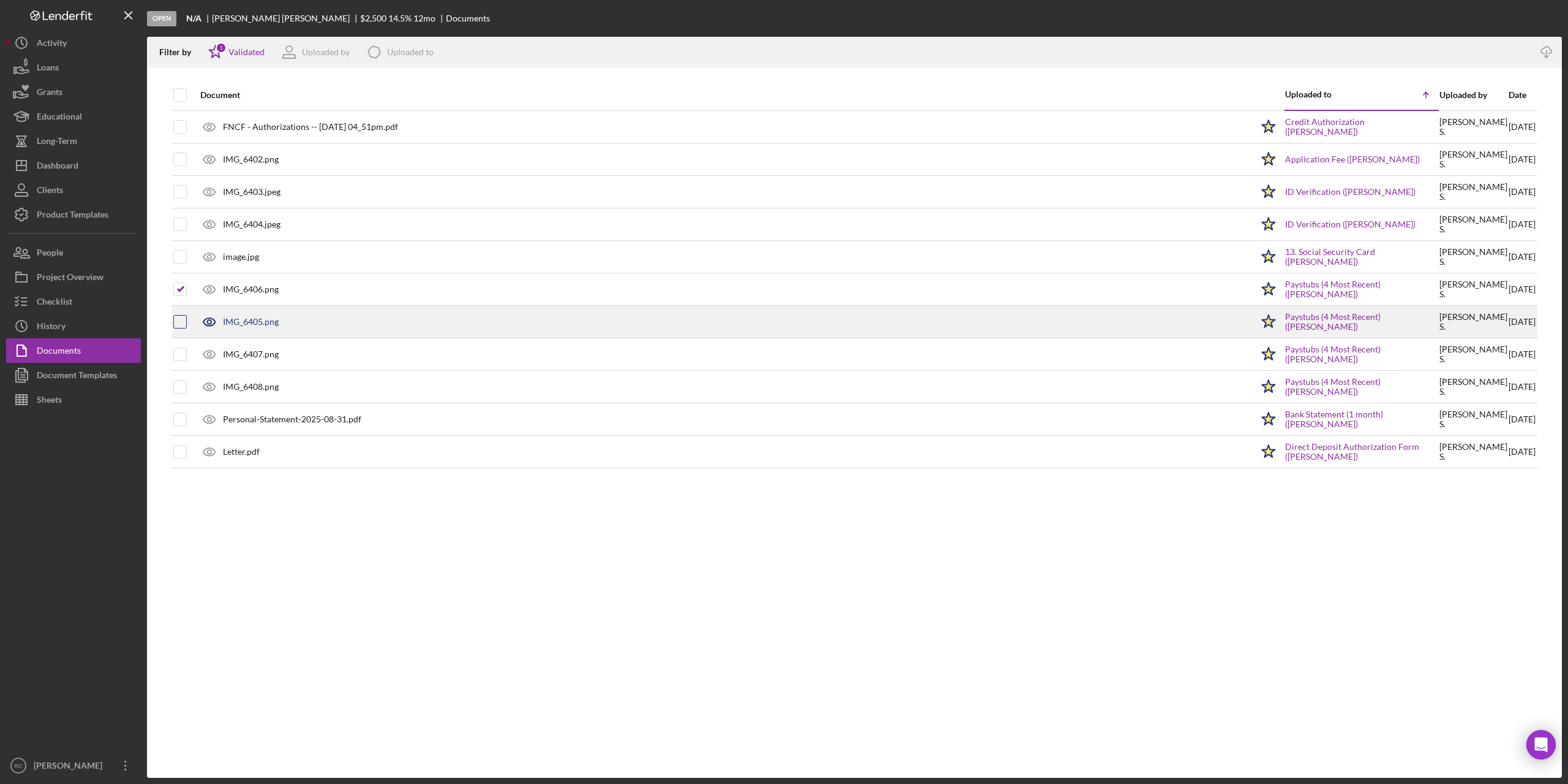
click at [179, 324] on input "checkbox" at bounding box center [180, 322] width 12 height 12
checkbox input "true"
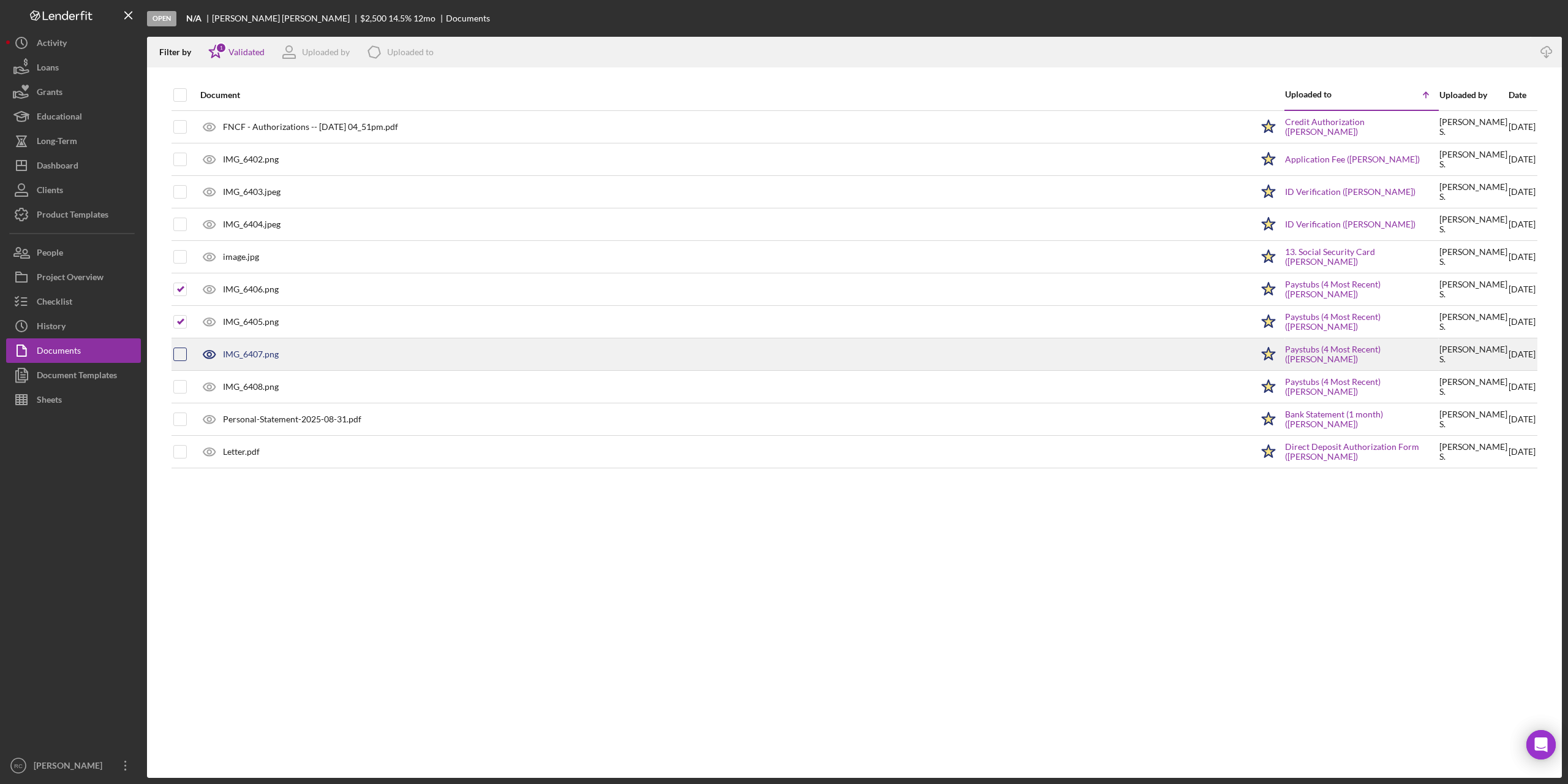
click at [181, 353] on input "checkbox" at bounding box center [180, 354] width 12 height 12
checkbox input "true"
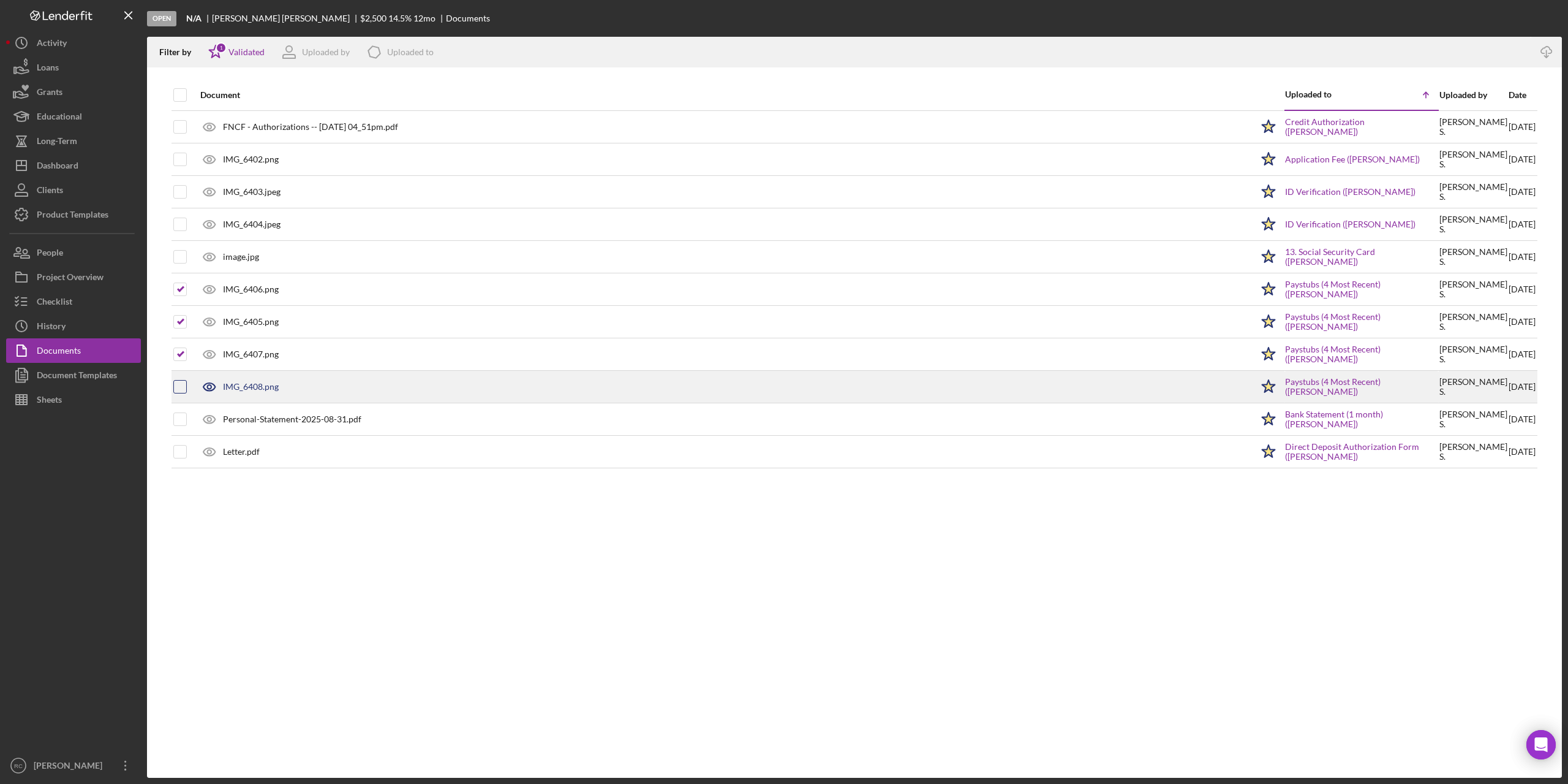
drag, startPoint x: 179, startPoint y: 386, endPoint x: 171, endPoint y: 427, distance: 41.8
click at [179, 386] on input "checkbox" at bounding box center [180, 386] width 12 height 12
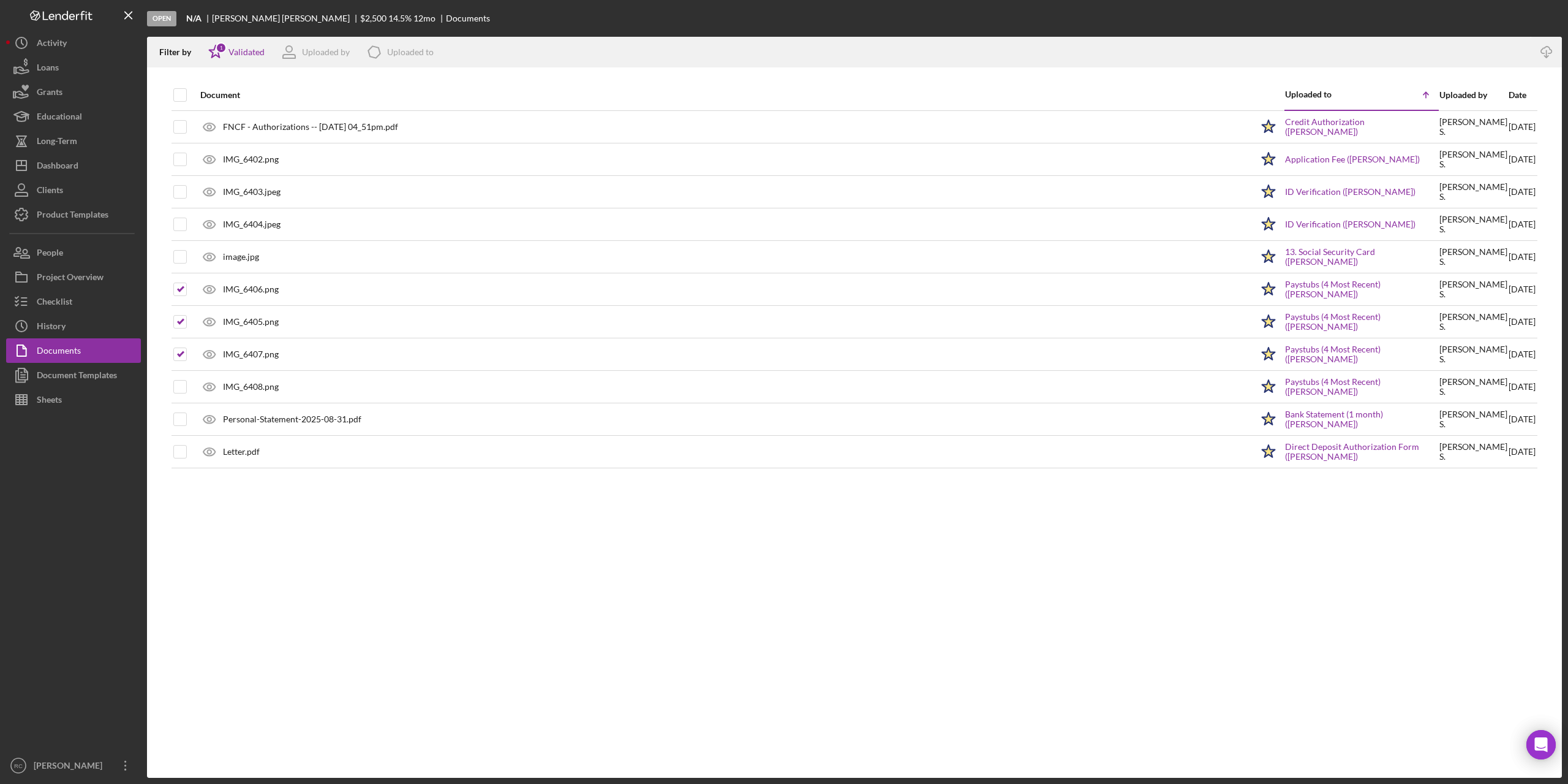
checkbox input "true"
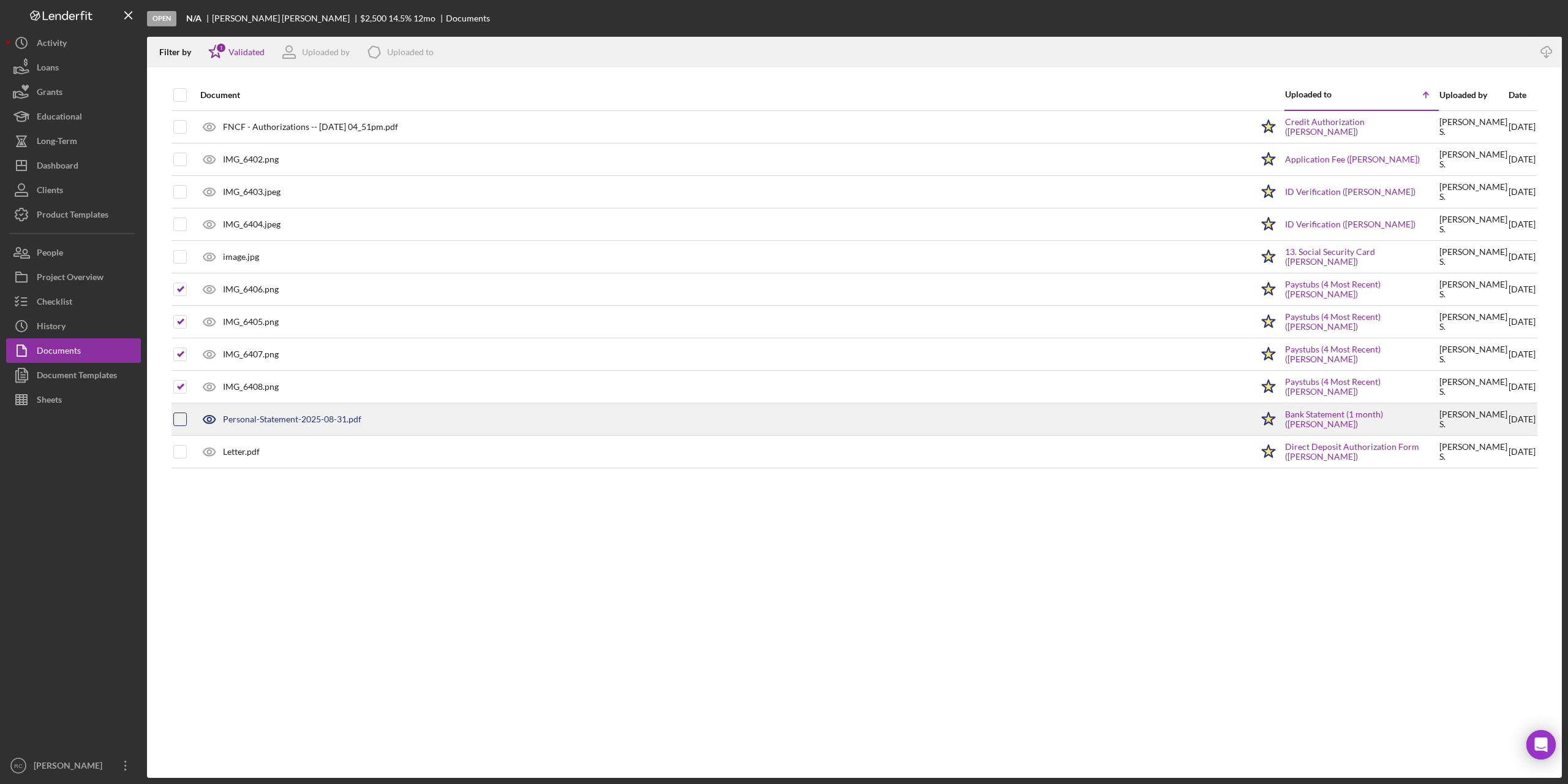
click at [180, 420] on input "checkbox" at bounding box center [180, 420] width 12 height 12
checkbox input "true"
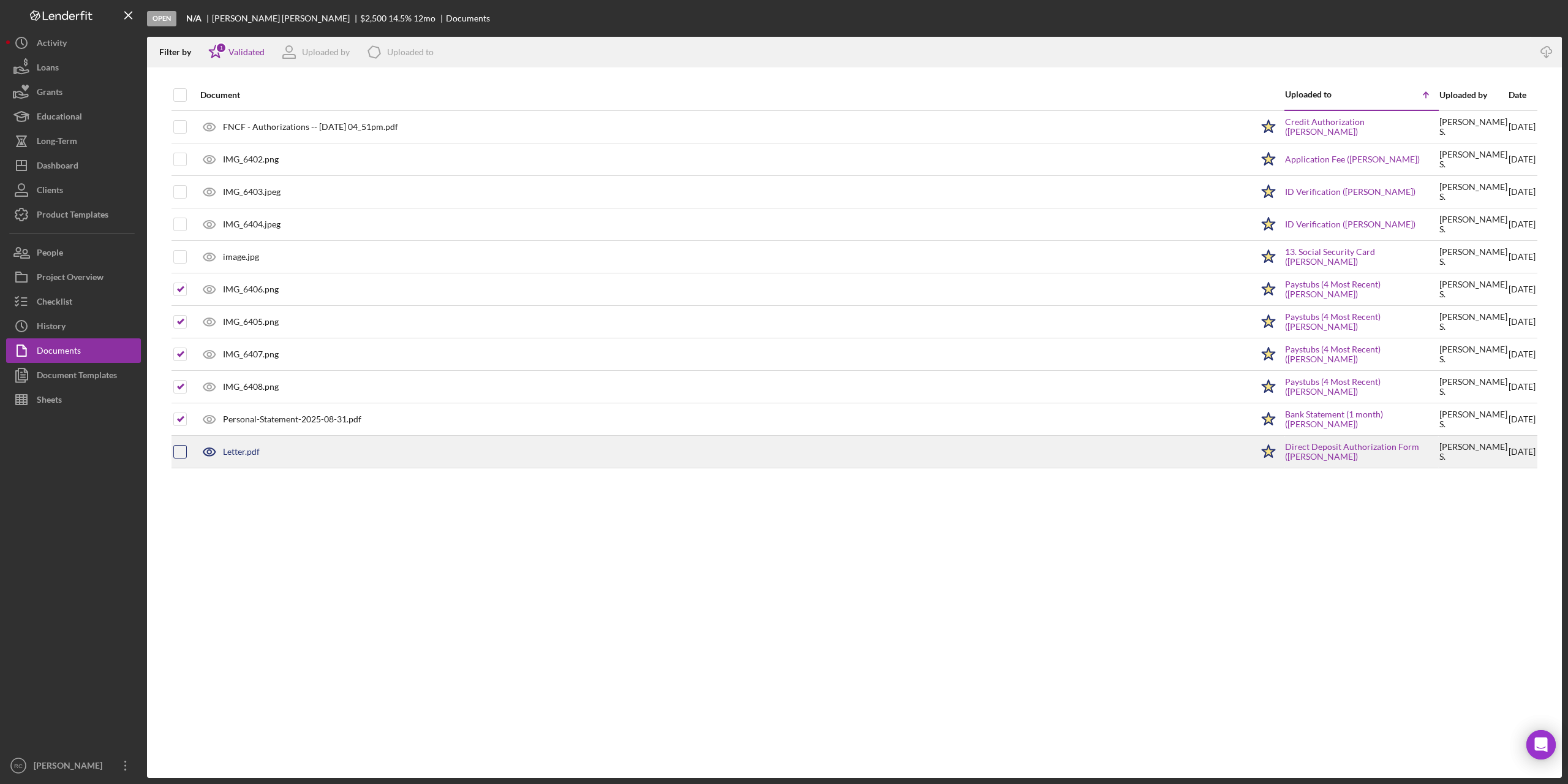
click at [179, 450] on input "checkbox" at bounding box center [180, 452] width 12 height 12
checkbox input "true"
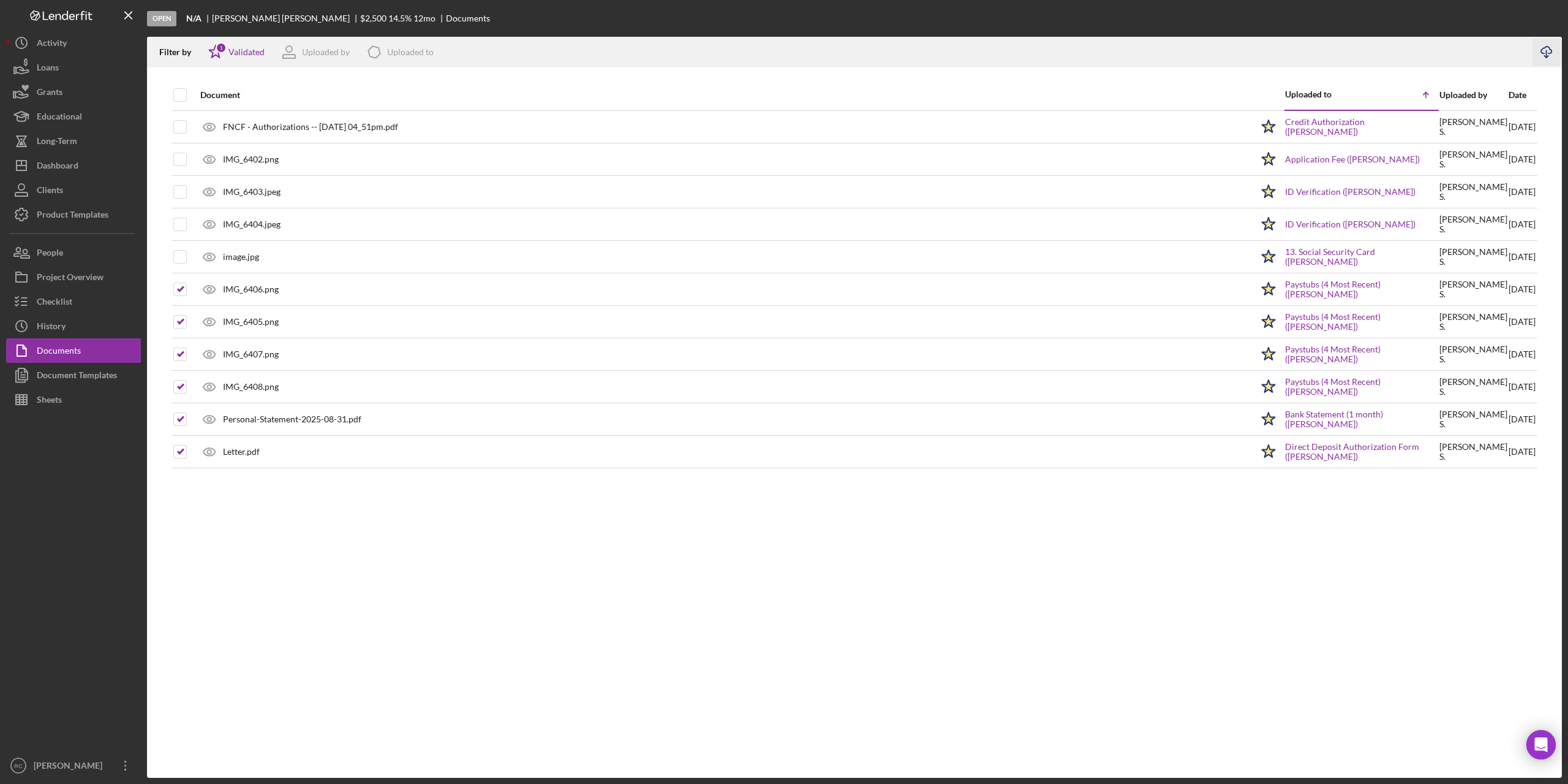
click at [1545, 50] on icon "Icon/Download" at bounding box center [1547, 52] width 28 height 28
